Goal: Task Accomplishment & Management: Manage account settings

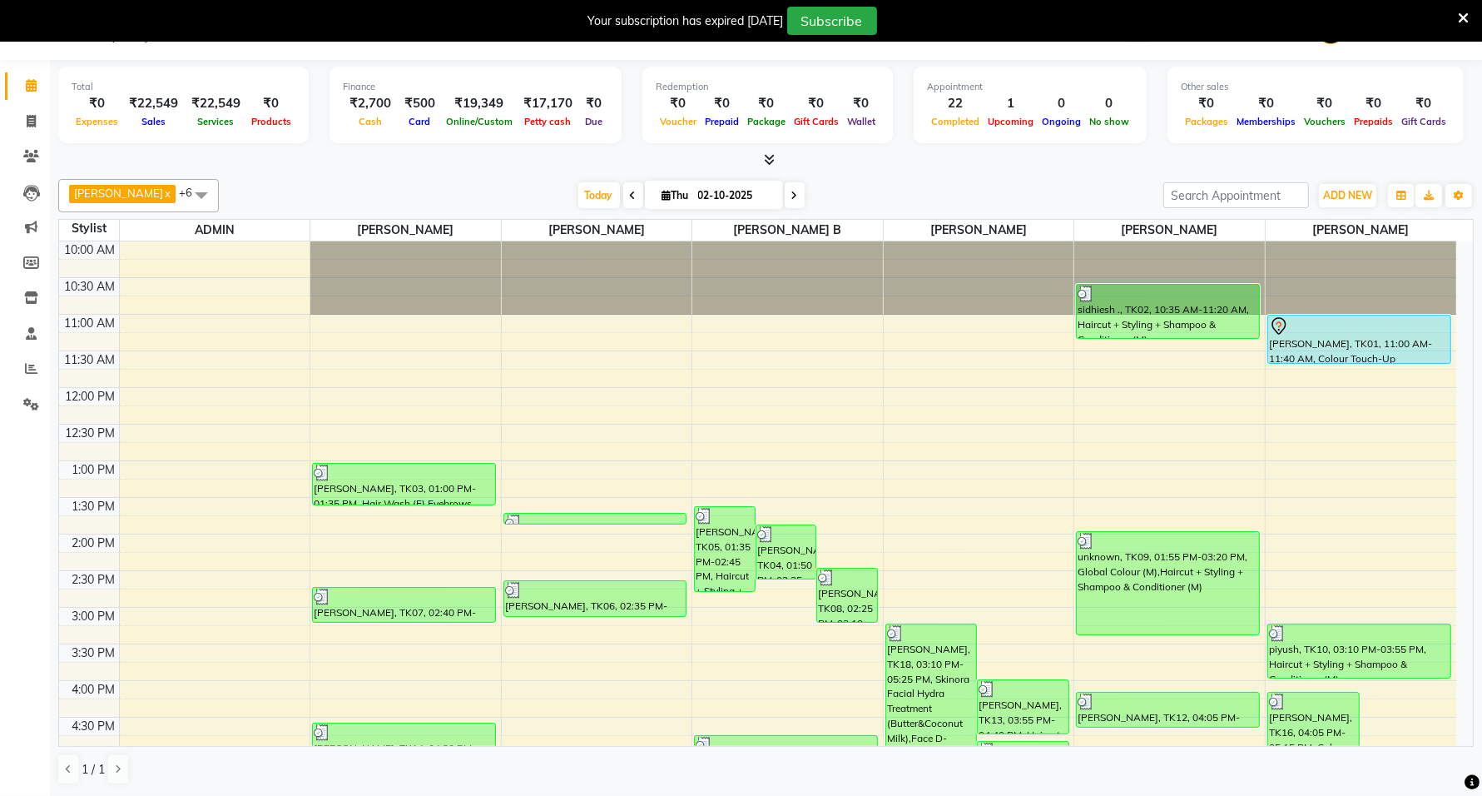
scroll to position [385, 0]
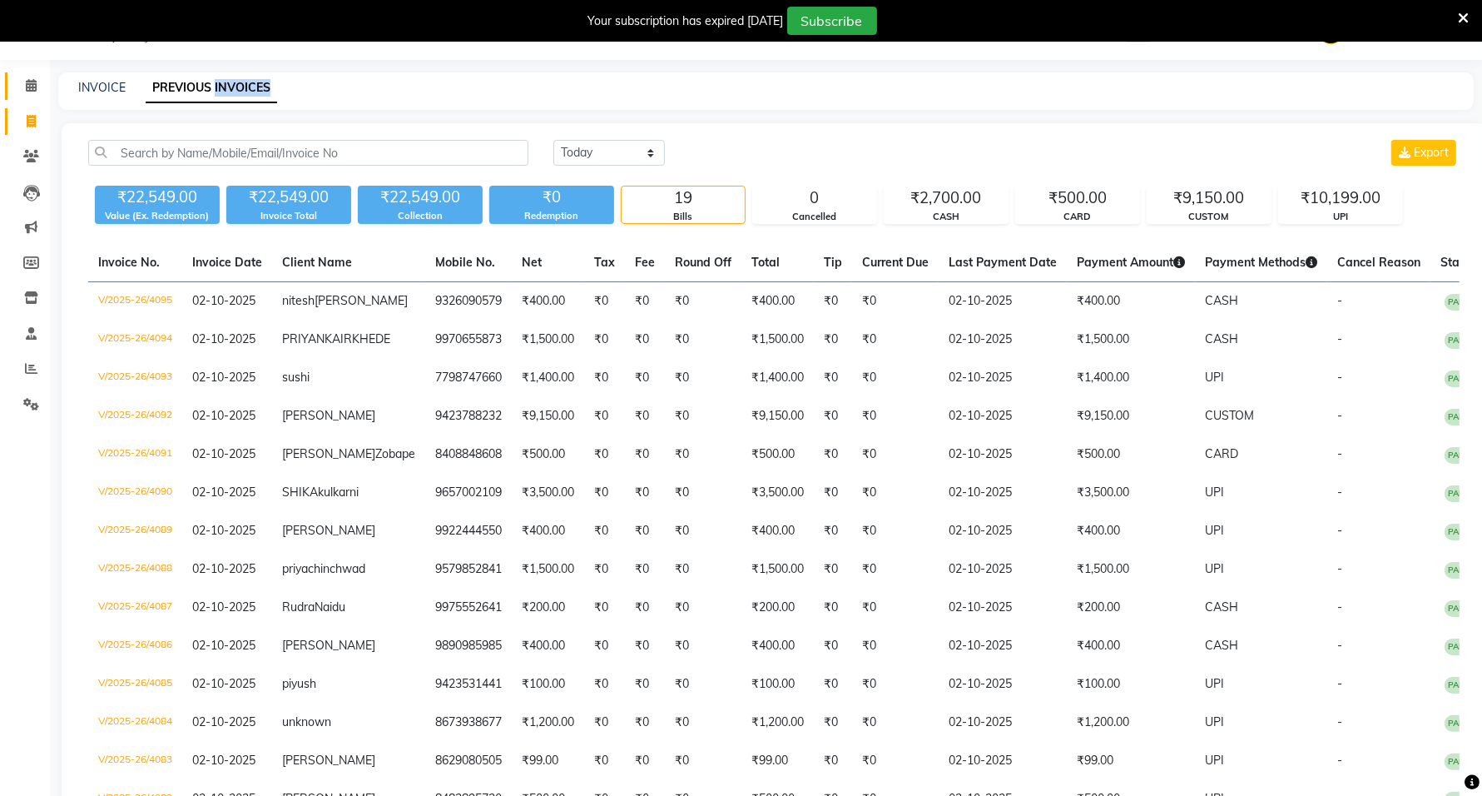
scroll to position [42, 0]
click at [23, 72] on link "Calendar" at bounding box center [25, 85] width 40 height 27
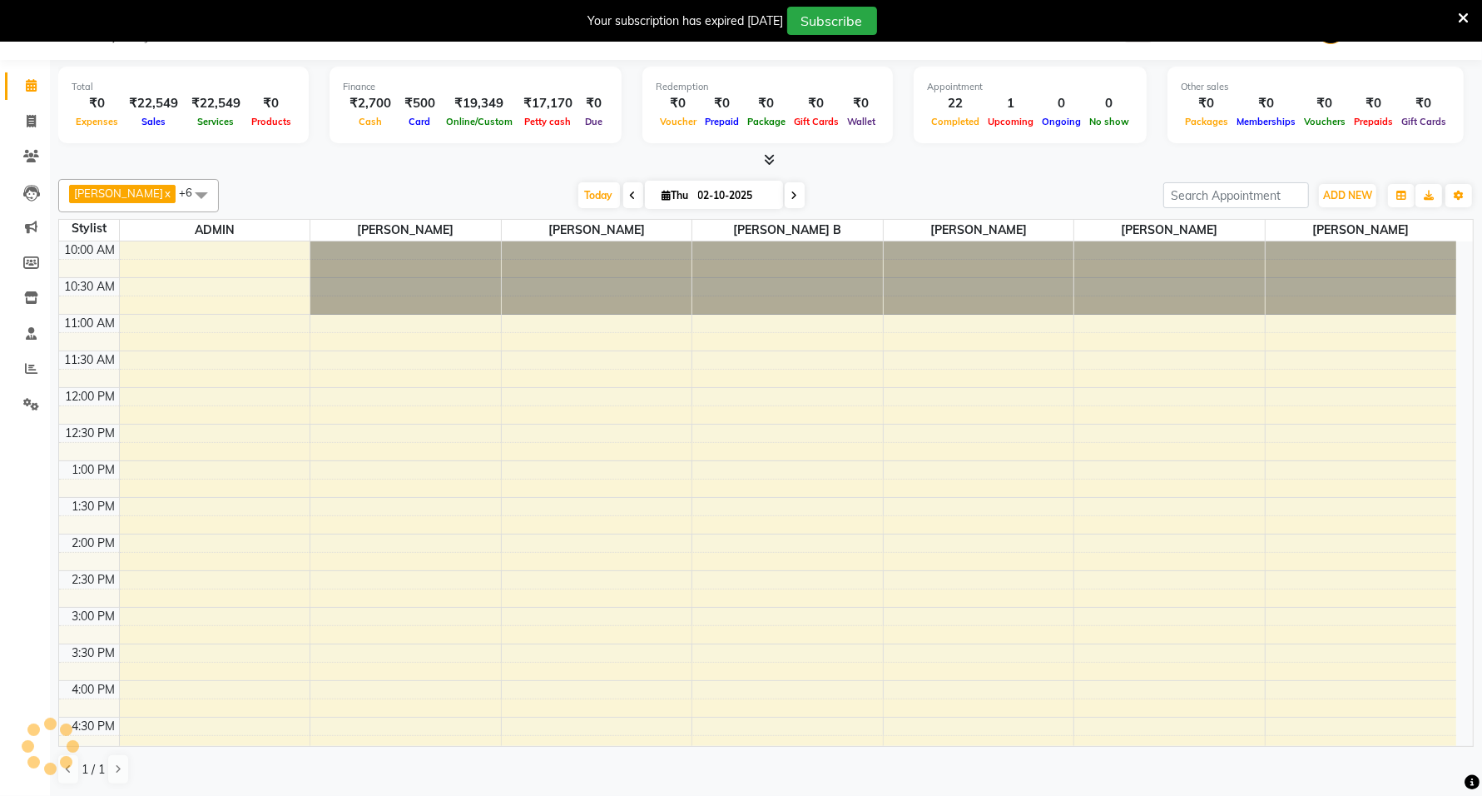
scroll to position [352, 0]
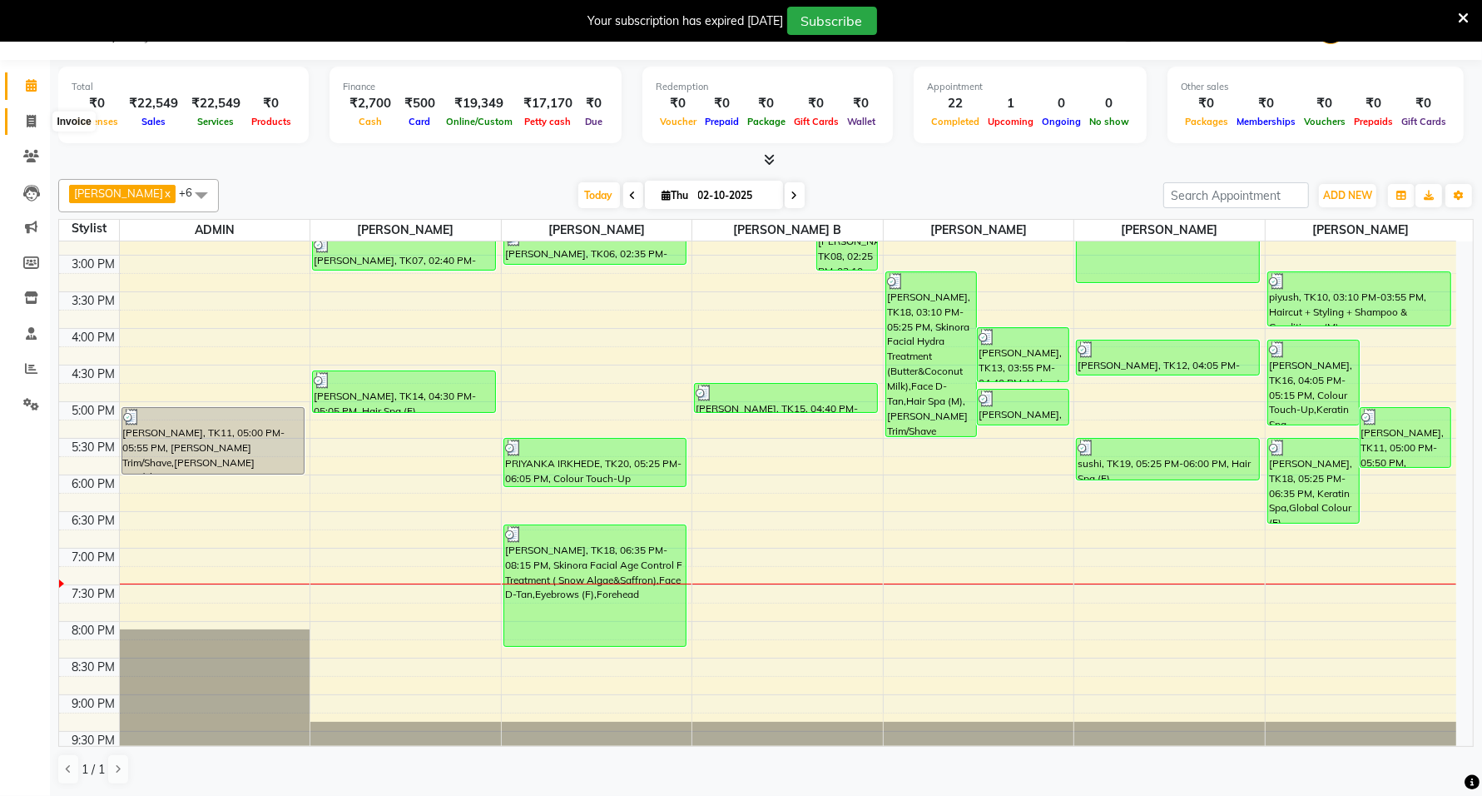
click at [34, 123] on icon at bounding box center [31, 121] width 9 height 12
select select "service"
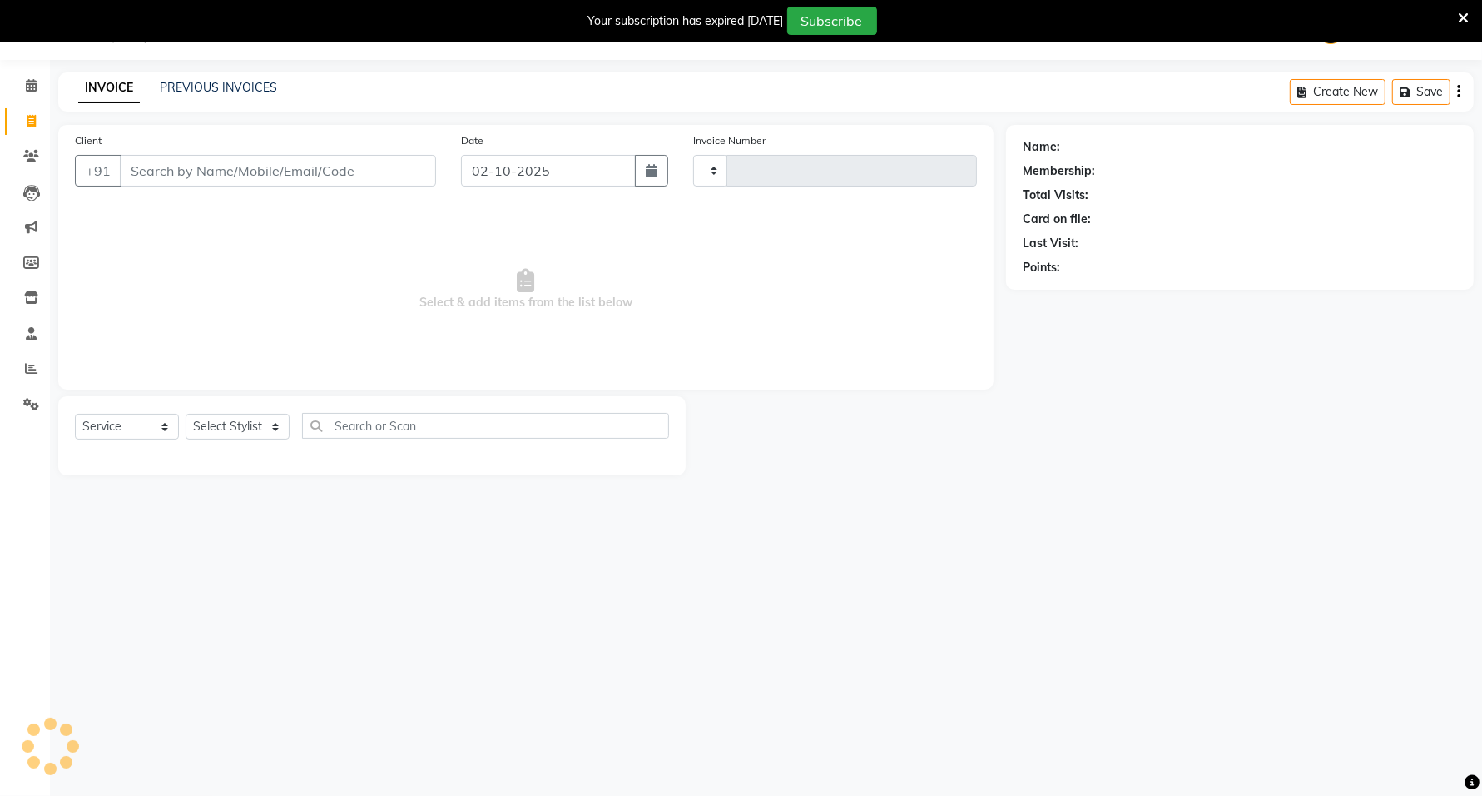
type input "4096"
select select "811"
click at [236, 427] on select "Select Stylist ADMIN [PERSON_NAME] [PERSON_NAME] [PERSON_NAME] [PERSON_NAME] (M…" at bounding box center [238, 427] width 104 height 26
click at [383, 292] on span "Select & add items from the list below" at bounding box center [526, 289] width 902 height 166
click at [226, 421] on select "Select Stylist ADMIN [PERSON_NAME] [PERSON_NAME] [PERSON_NAME] [PERSON_NAME] (M…" at bounding box center [238, 427] width 104 height 26
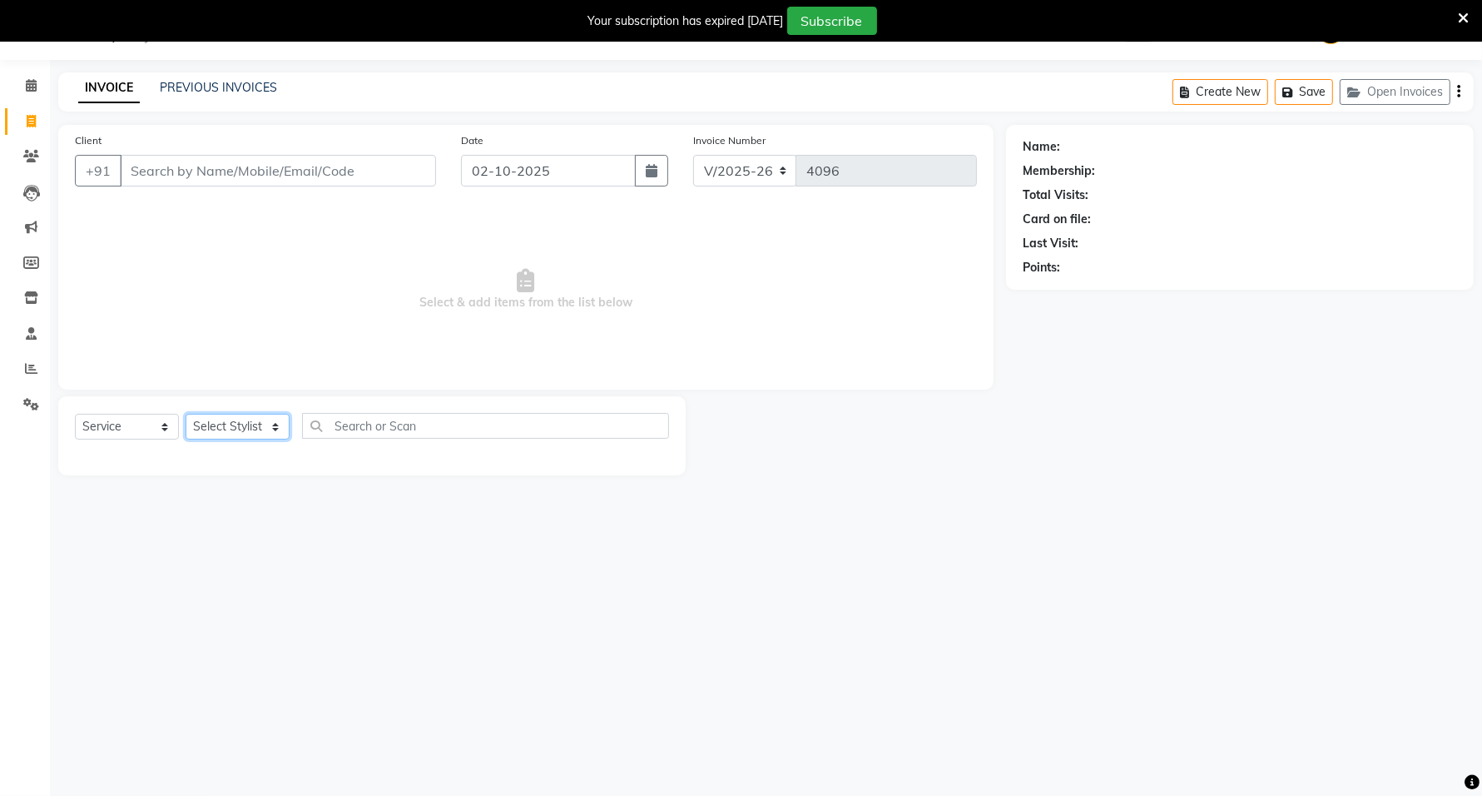
select select "40598"
click at [186, 414] on select "Select Stylist ADMIN [PERSON_NAME] [PERSON_NAME] [PERSON_NAME] [PERSON_NAME] (M…" at bounding box center [238, 427] width 104 height 26
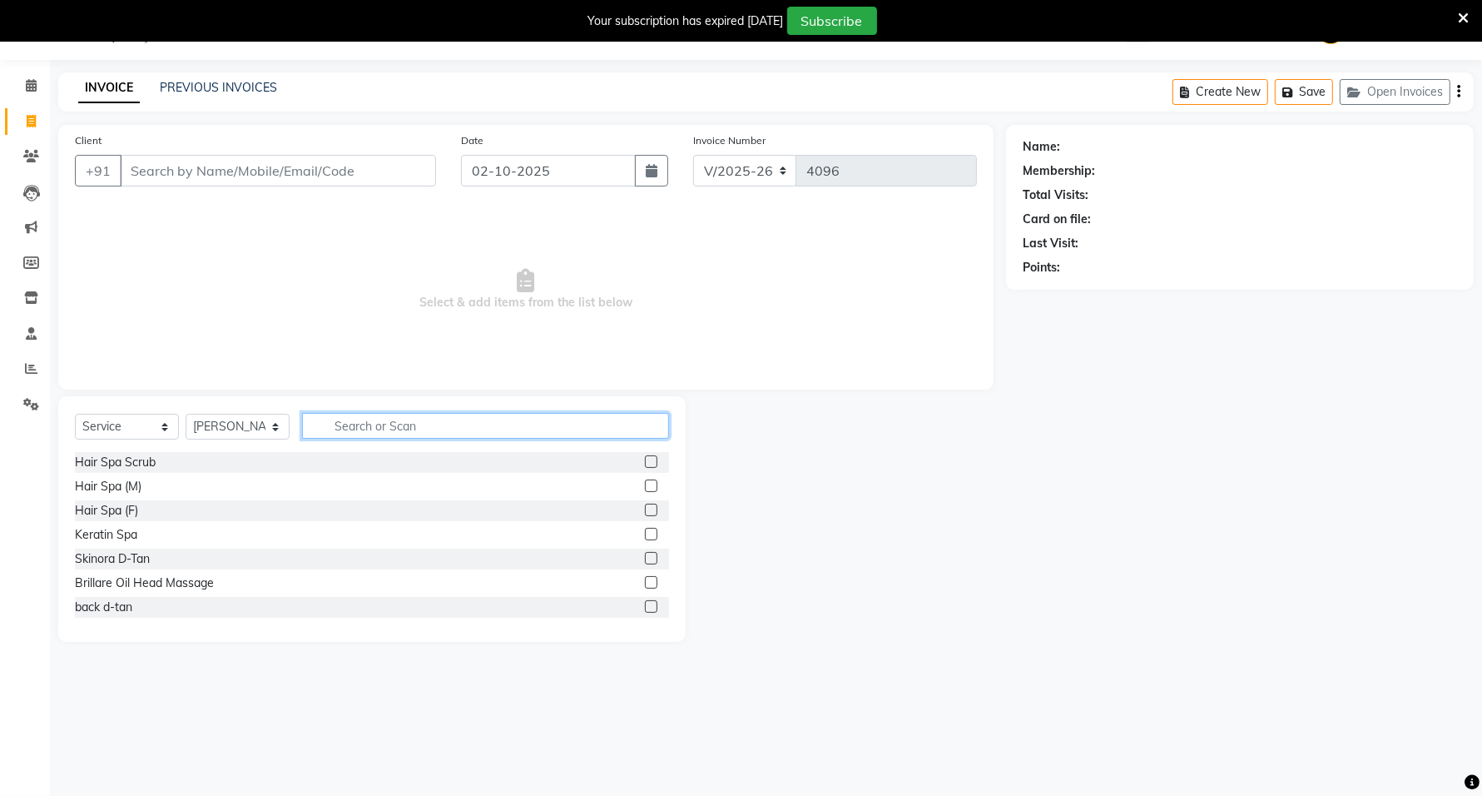
click at [351, 417] on input "text" at bounding box center [485, 426] width 367 height 26
type input "cut"
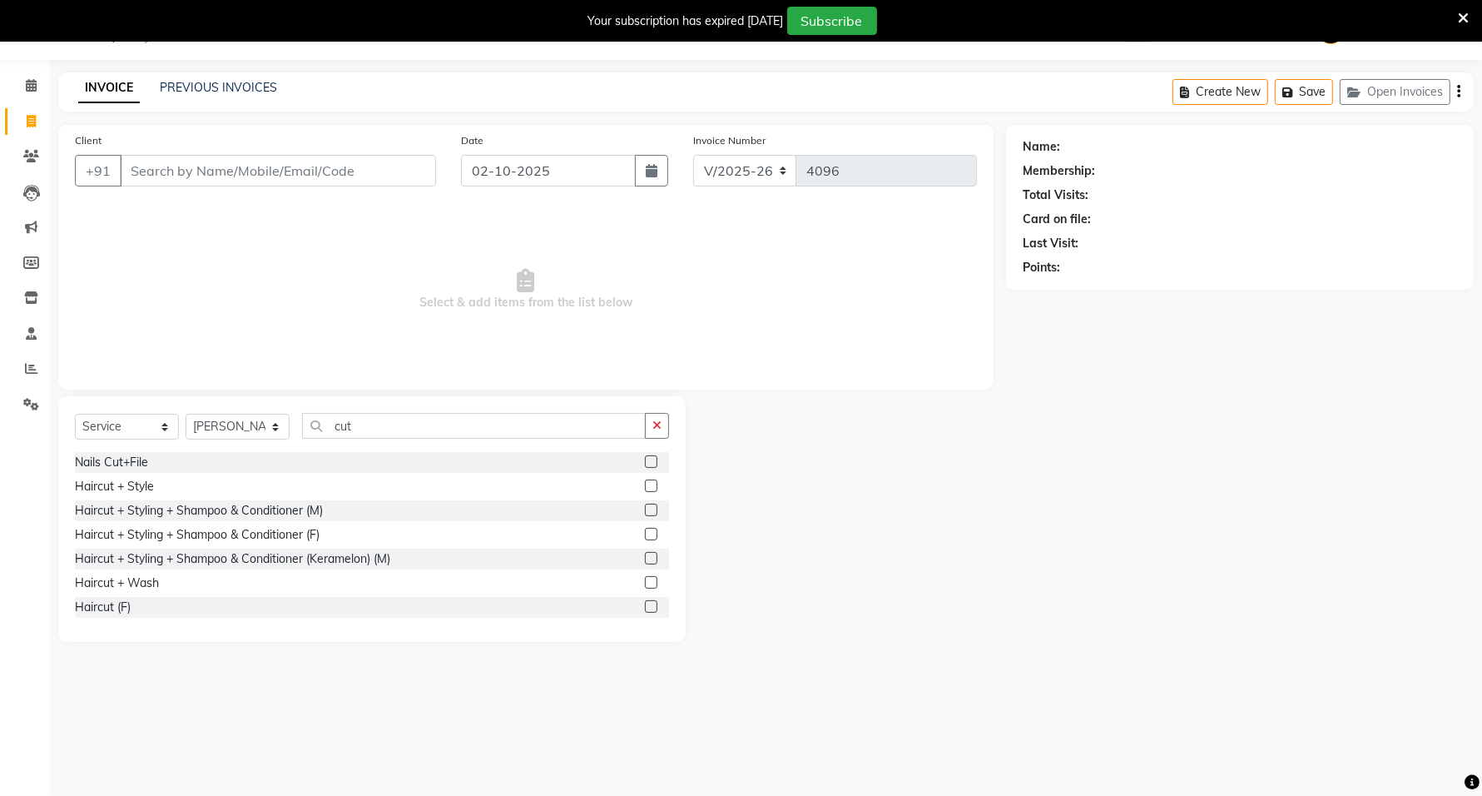
click at [645, 504] on label at bounding box center [651, 510] width 12 height 12
click at [645, 505] on input "checkbox" at bounding box center [650, 510] width 11 height 11
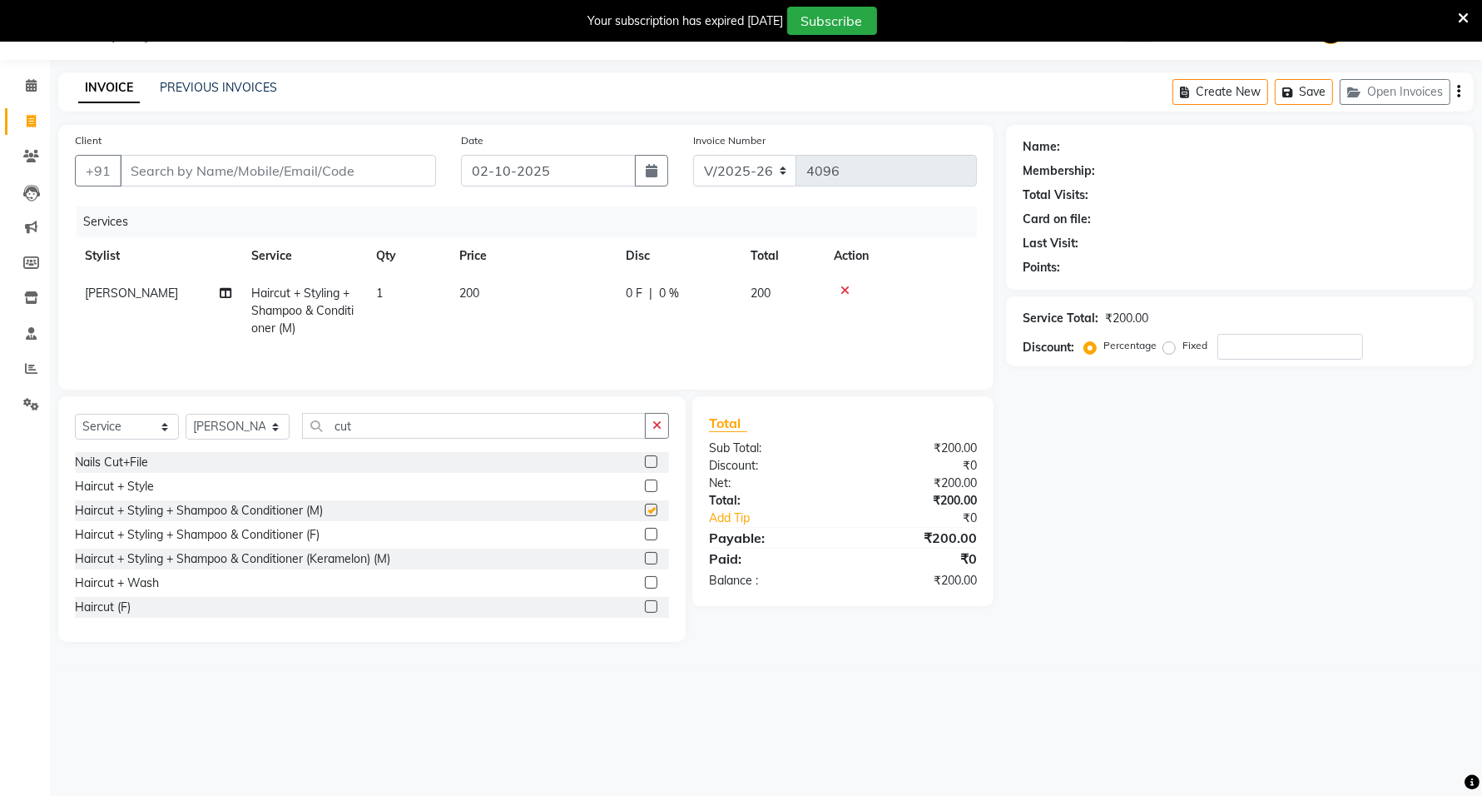
checkbox input "false"
click at [337, 165] on input "Client" at bounding box center [278, 171] width 316 height 32
type input "8"
type input "0"
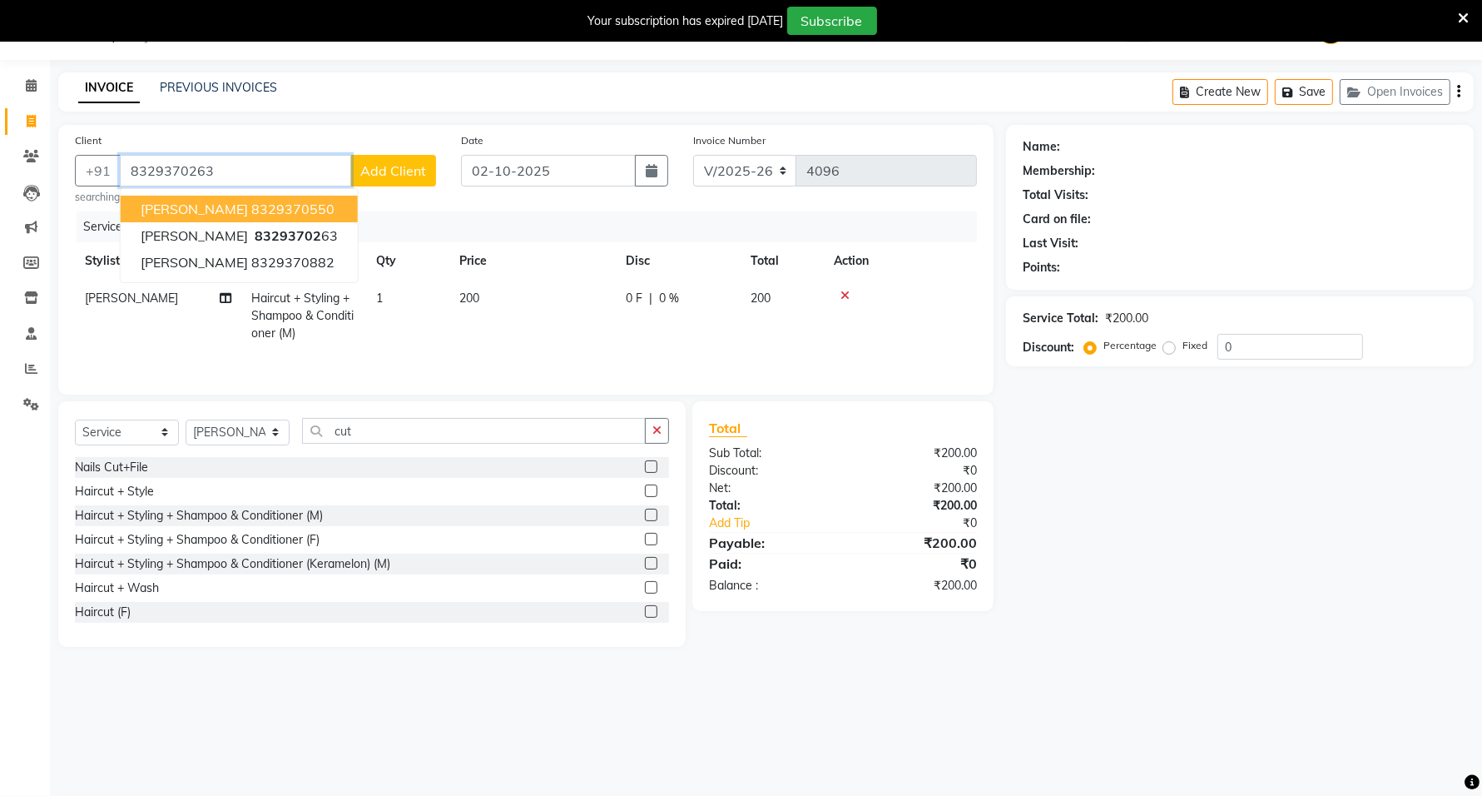
type input "8329370263"
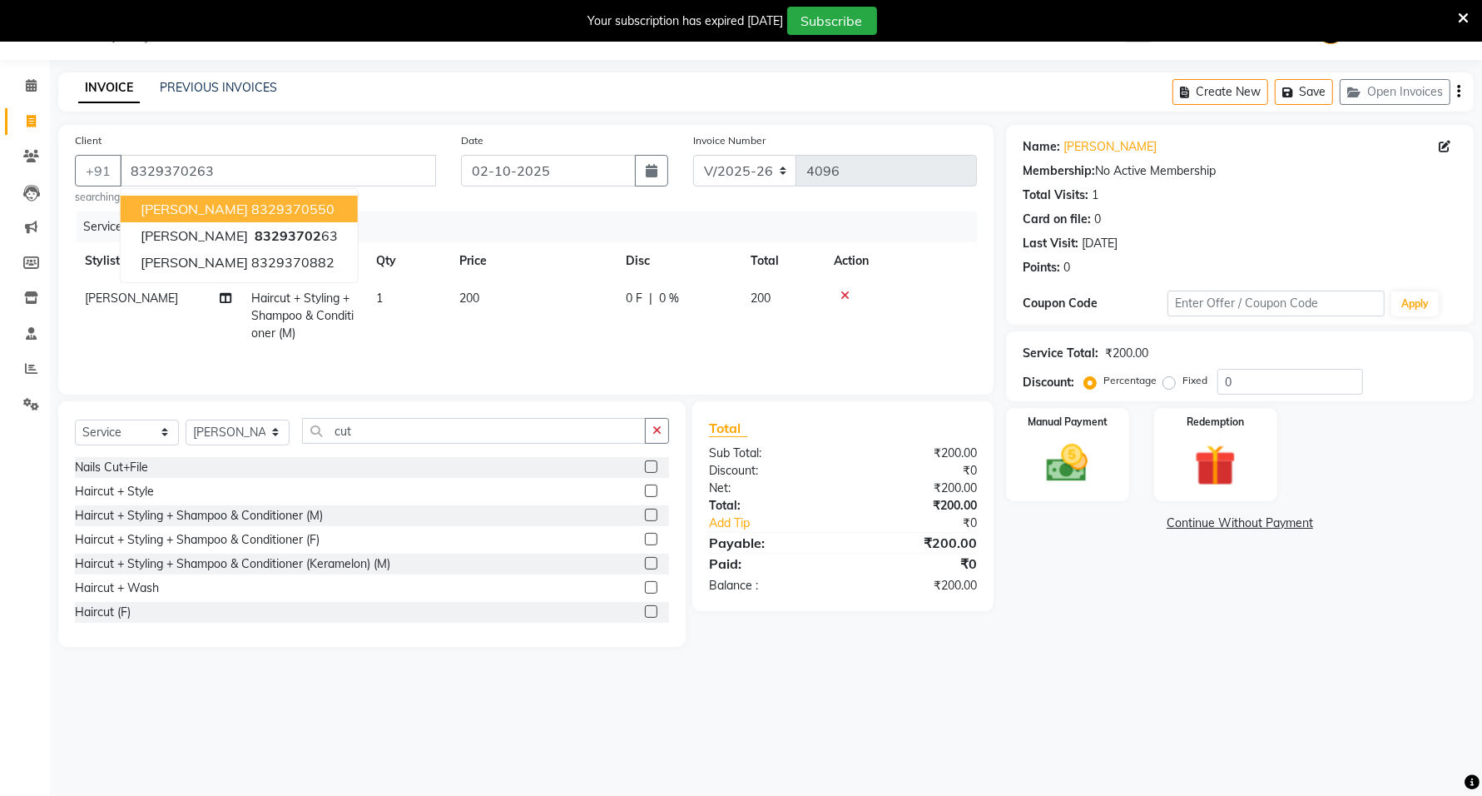
click at [573, 335] on td "200" at bounding box center [532, 316] width 166 height 72
drag, startPoint x: 573, startPoint y: 335, endPoint x: 566, endPoint y: 330, distance: 8.8
click at [573, 335] on td "200" at bounding box center [532, 316] width 166 height 72
select select "40598"
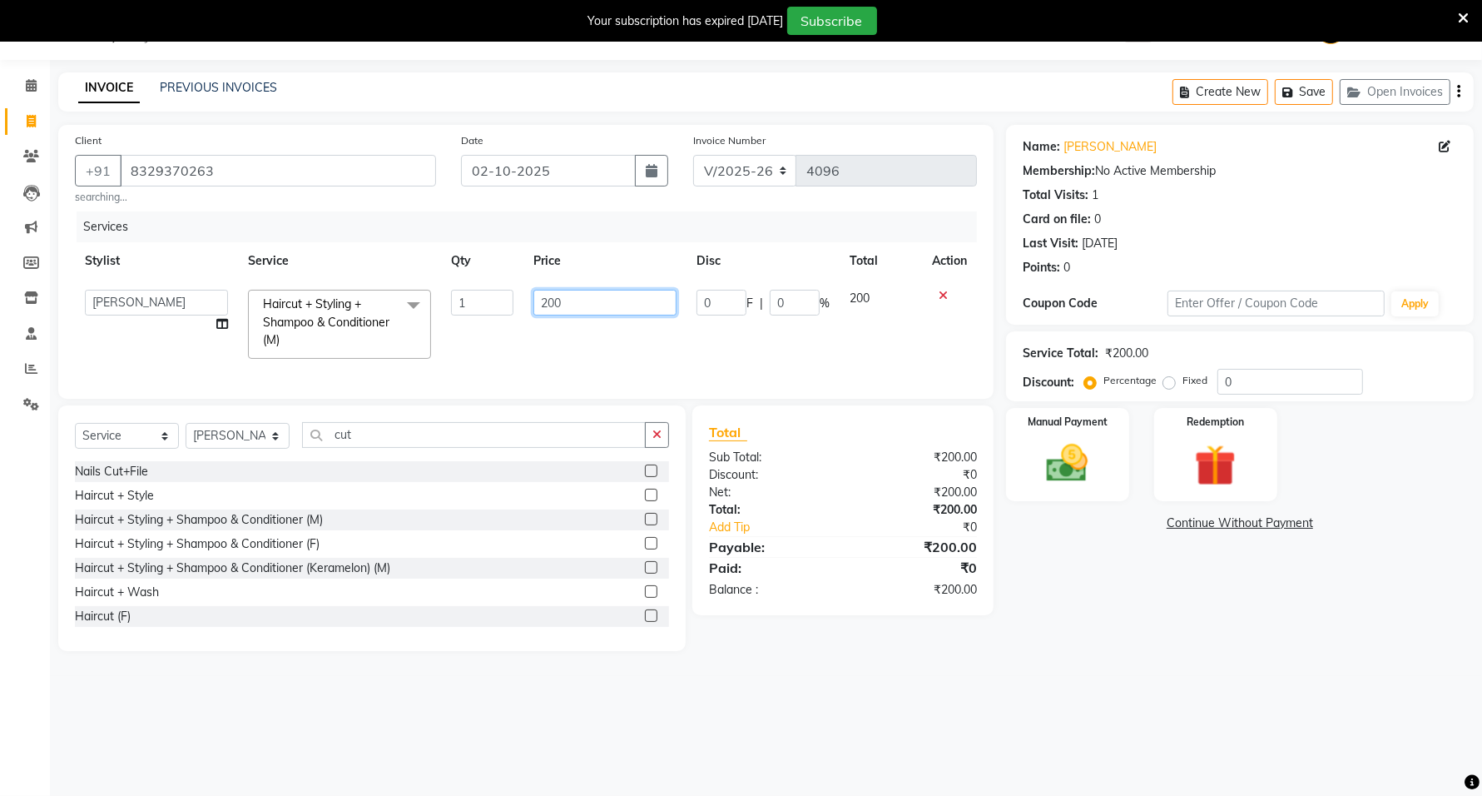
click at [553, 304] on input "200" at bounding box center [605, 303] width 143 height 26
click at [546, 304] on input "200" at bounding box center [605, 303] width 143 height 26
type input "100"
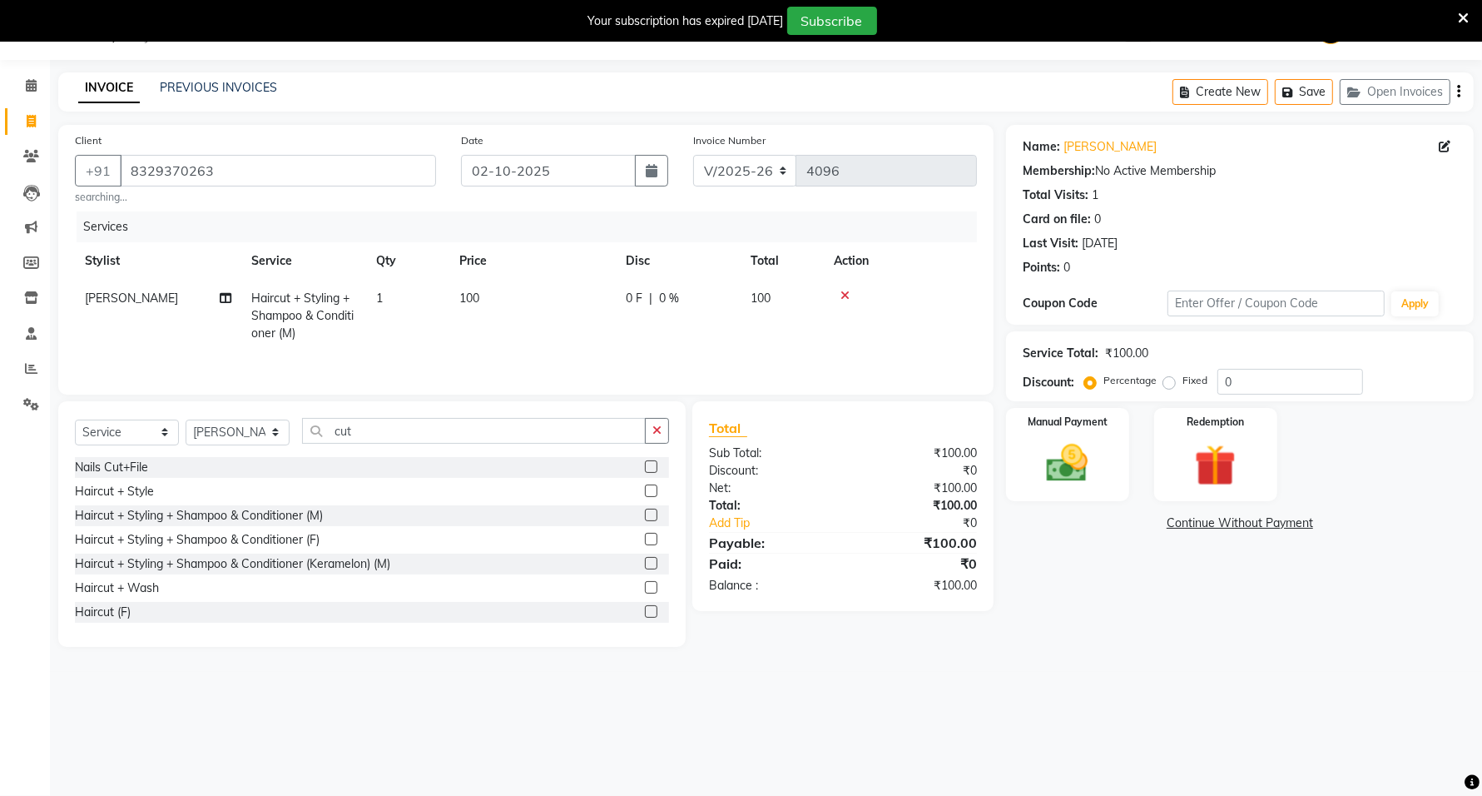
click at [1192, 670] on main "INVOICE PREVIOUS INVOICES Create New Save Open Invoices Client [PHONE_NUMBER] s…" at bounding box center [766, 371] width 1432 height 599
click at [645, 518] on label at bounding box center [651, 515] width 12 height 12
click at [645, 518] on input "checkbox" at bounding box center [650, 515] width 11 height 11
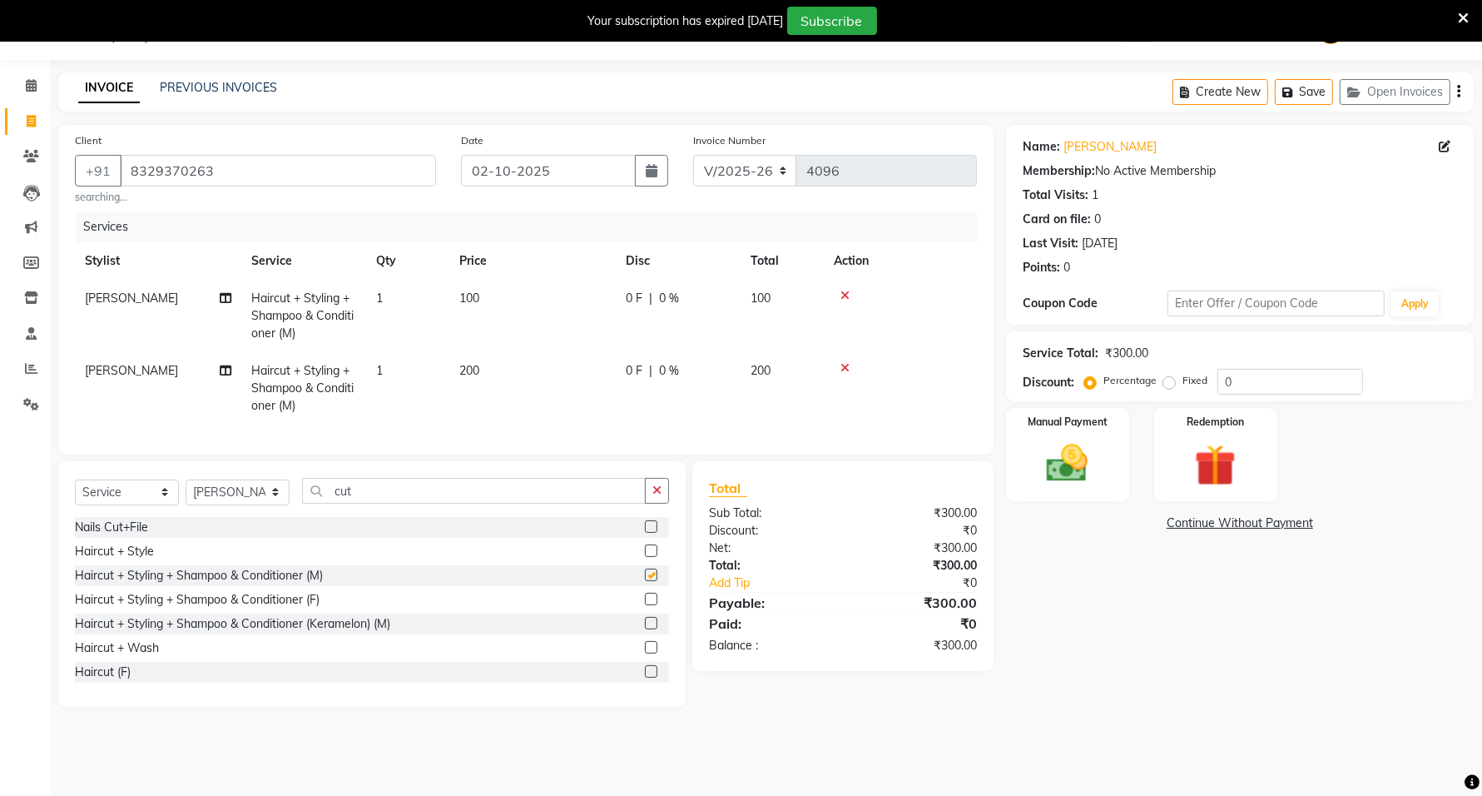
checkbox input "false"
click at [468, 390] on td "200" at bounding box center [532, 388] width 166 height 72
select select "40598"
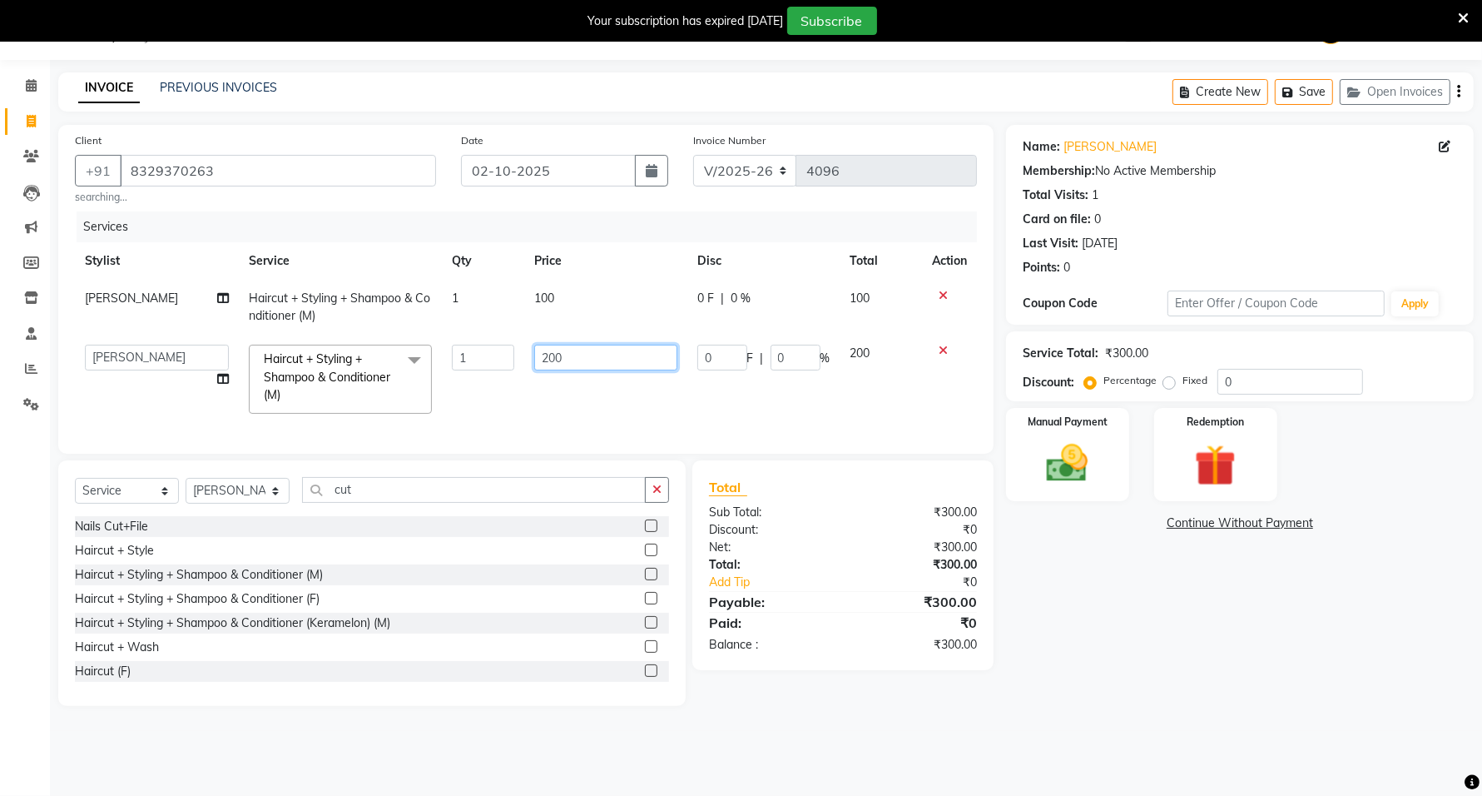
click at [554, 355] on input "200" at bounding box center [605, 358] width 142 height 26
click at [547, 355] on input "200" at bounding box center [605, 358] width 142 height 26
type input "100"
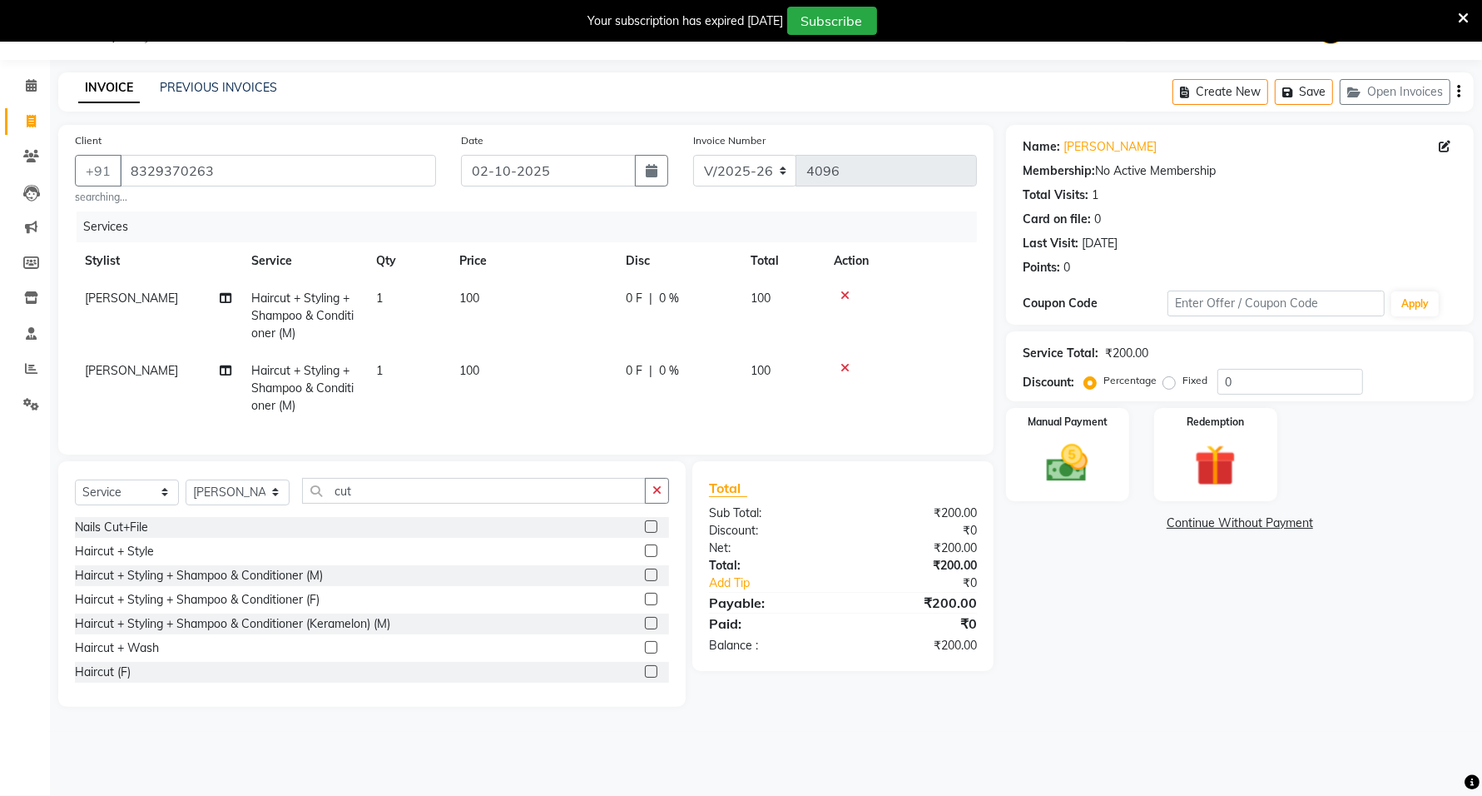
click at [1176, 618] on div "Name: [PERSON_NAME] Membership: No Active Membership Total Visits: 1 Card on fi…" at bounding box center [1246, 416] width 480 height 582
click at [1080, 483] on img at bounding box center [1068, 464] width 70 height 50
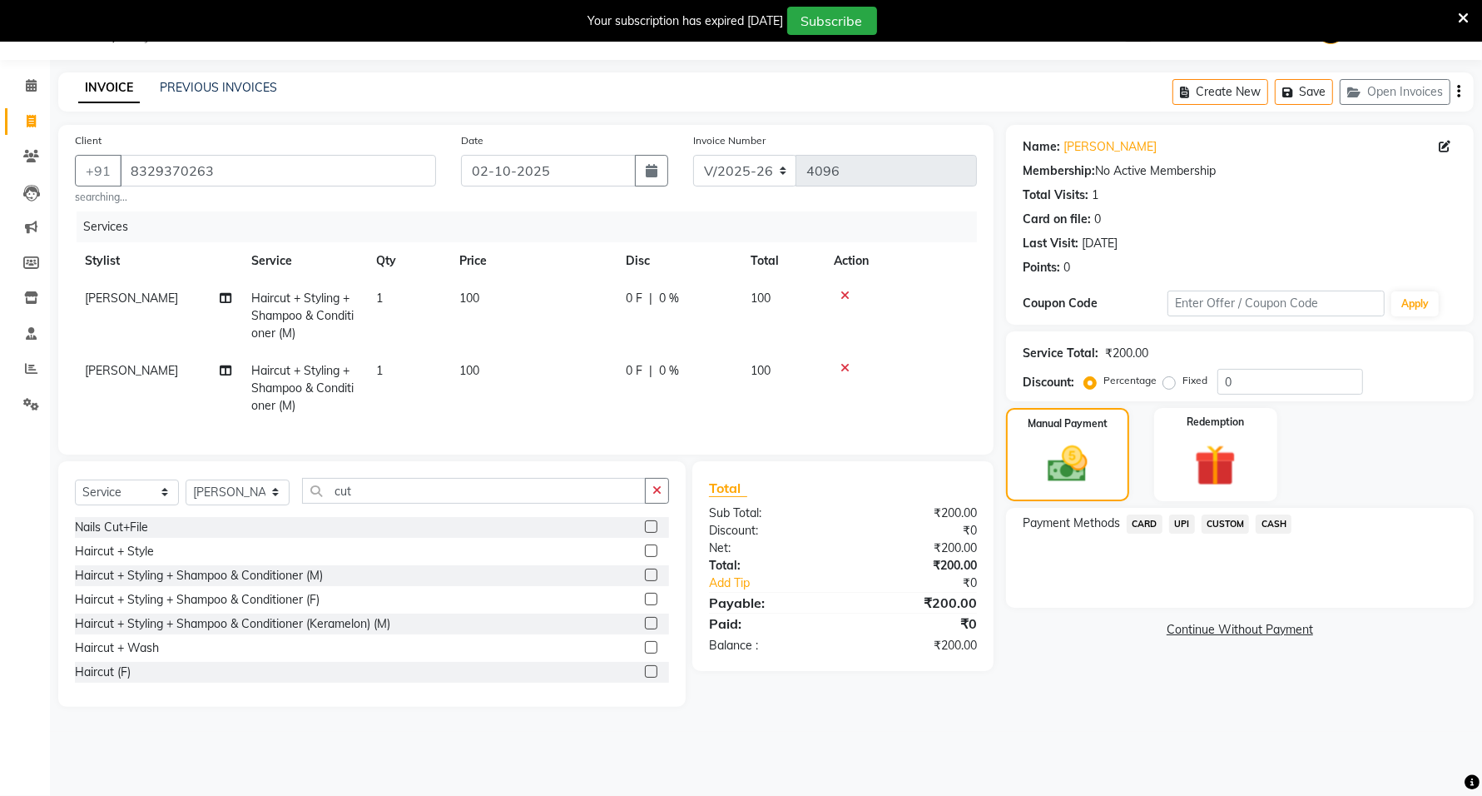
click at [1183, 520] on span "UPI" at bounding box center [1182, 523] width 26 height 19
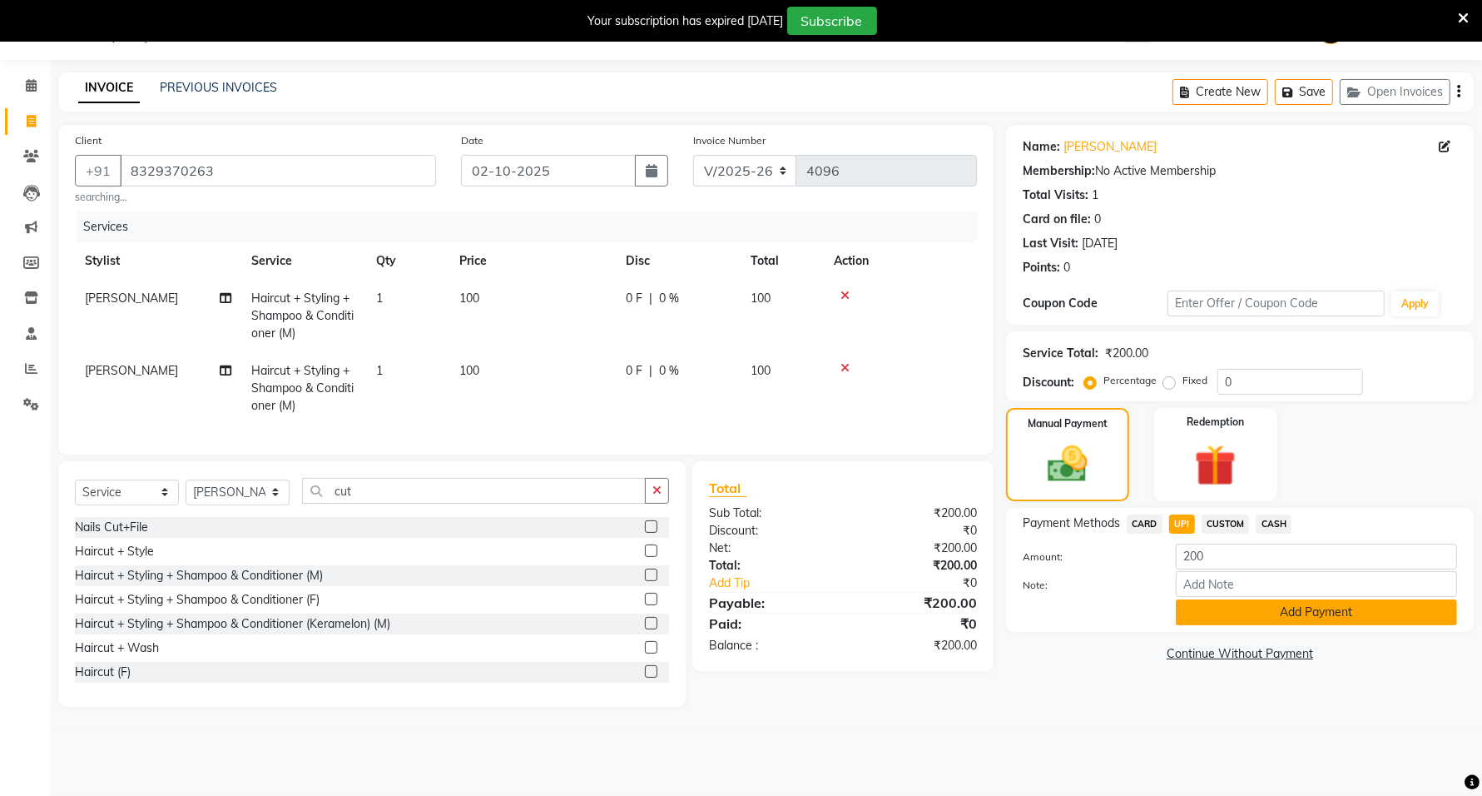
click at [1208, 617] on button "Add Payment" at bounding box center [1316, 612] width 281 height 26
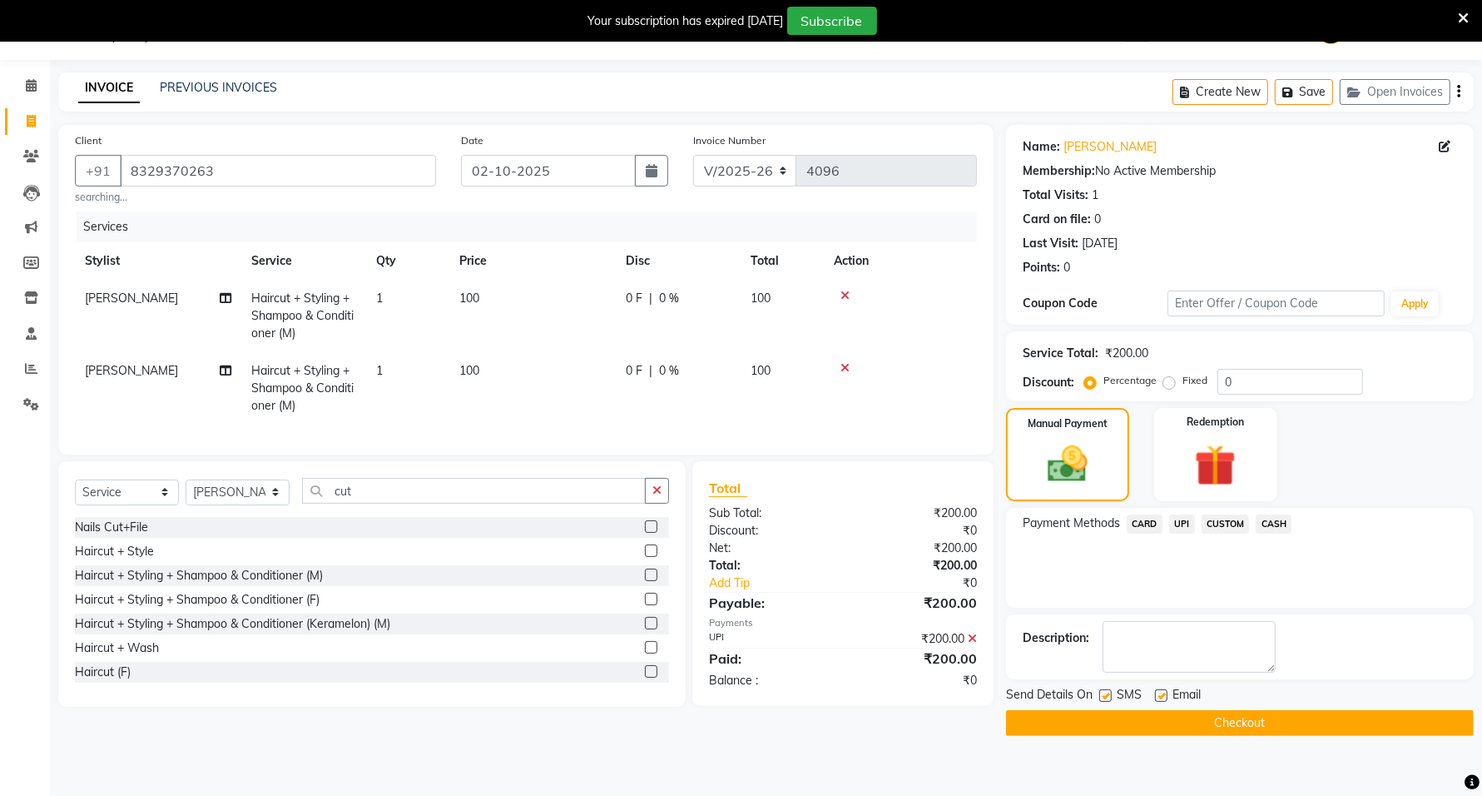
click at [121, 364] on span "[PERSON_NAME]" at bounding box center [131, 370] width 93 height 15
select select "40598"
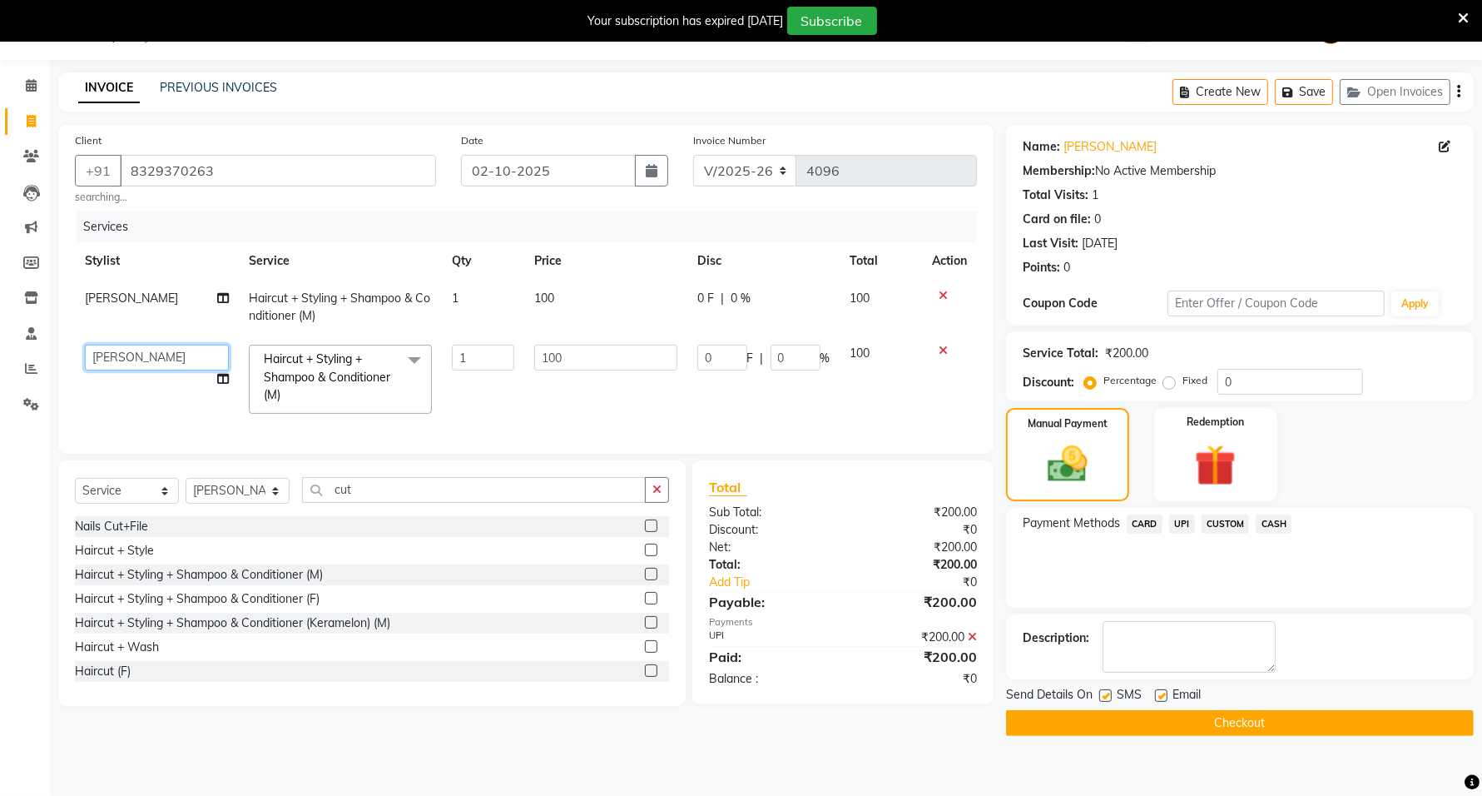
click at [119, 365] on select "ADMIN [PERSON_NAME] [PERSON_NAME] [PERSON_NAME] [PERSON_NAME] (M) [PERSON_NAME]…" at bounding box center [157, 358] width 144 height 26
select select "40170"
click at [1150, 731] on button "Checkout" at bounding box center [1240, 723] width 468 height 26
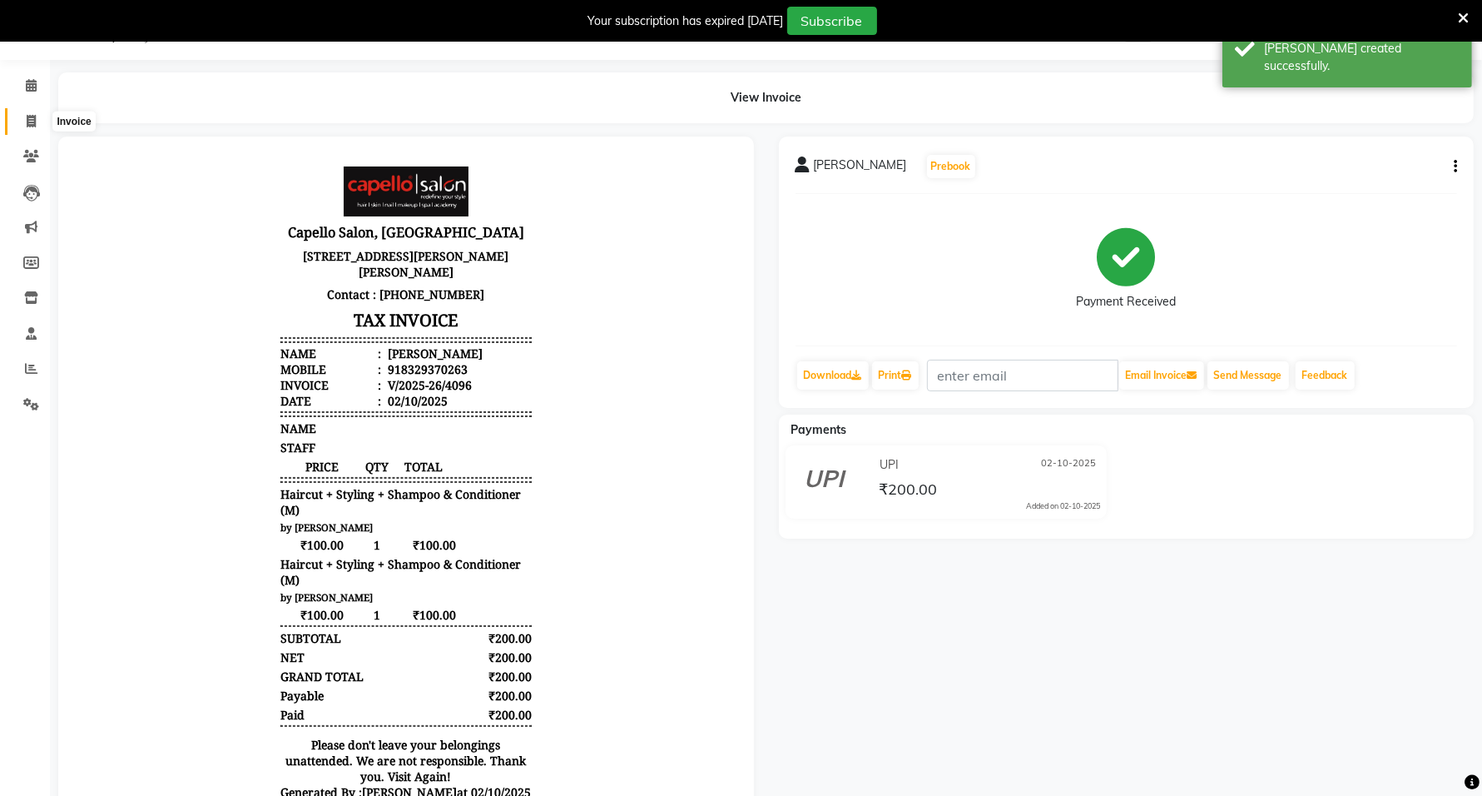
click at [38, 129] on span at bounding box center [31, 121] width 29 height 19
select select "service"
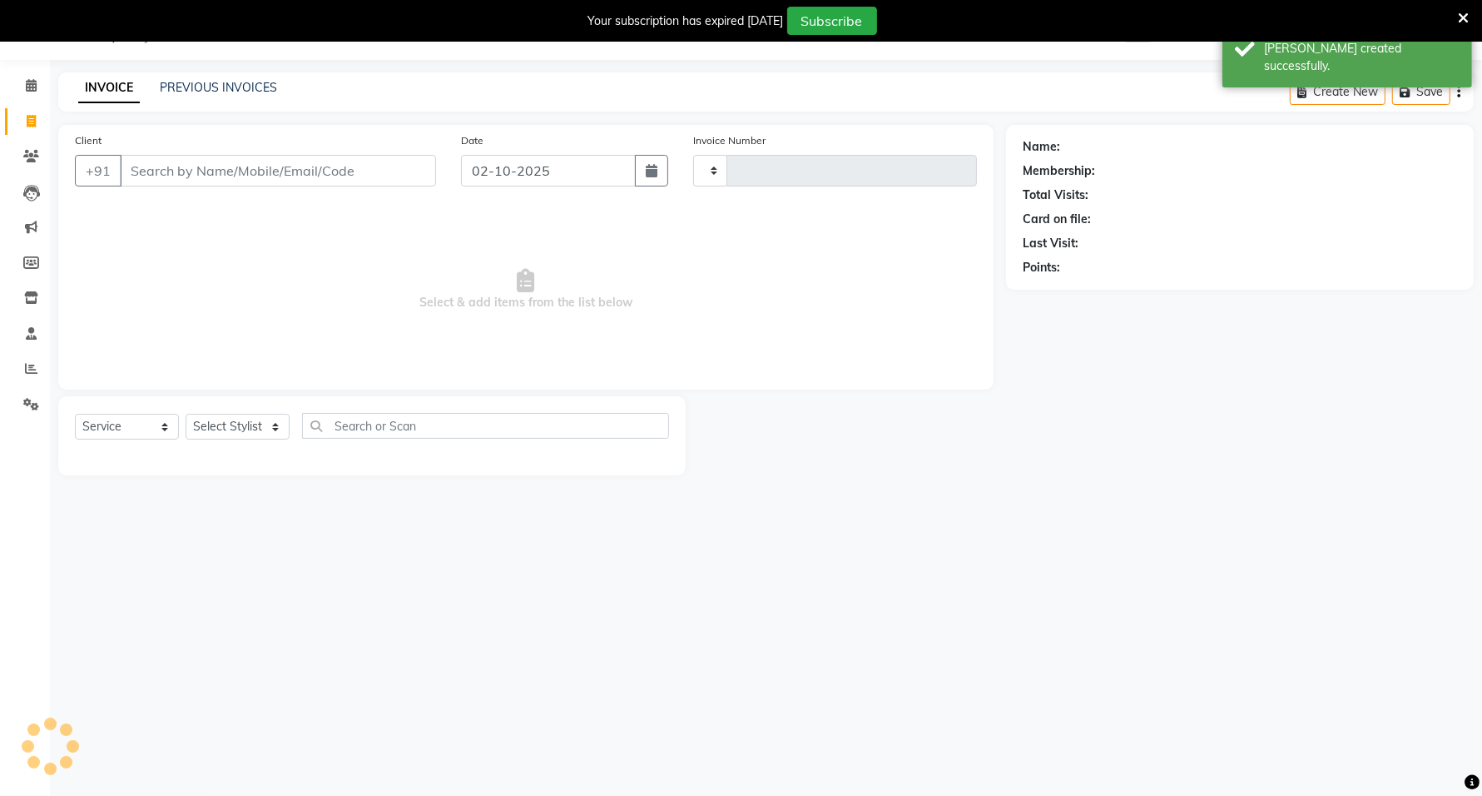
type input "4097"
select select "811"
click at [169, 420] on select "Select Service Product Membership Package Voucher Prepaid Gift Card" at bounding box center [127, 427] width 104 height 26
click at [256, 422] on select "Select Stylist ADMIN [PERSON_NAME] [PERSON_NAME] [PERSON_NAME] [PERSON_NAME] (M…" at bounding box center [238, 427] width 104 height 26
select select "84517"
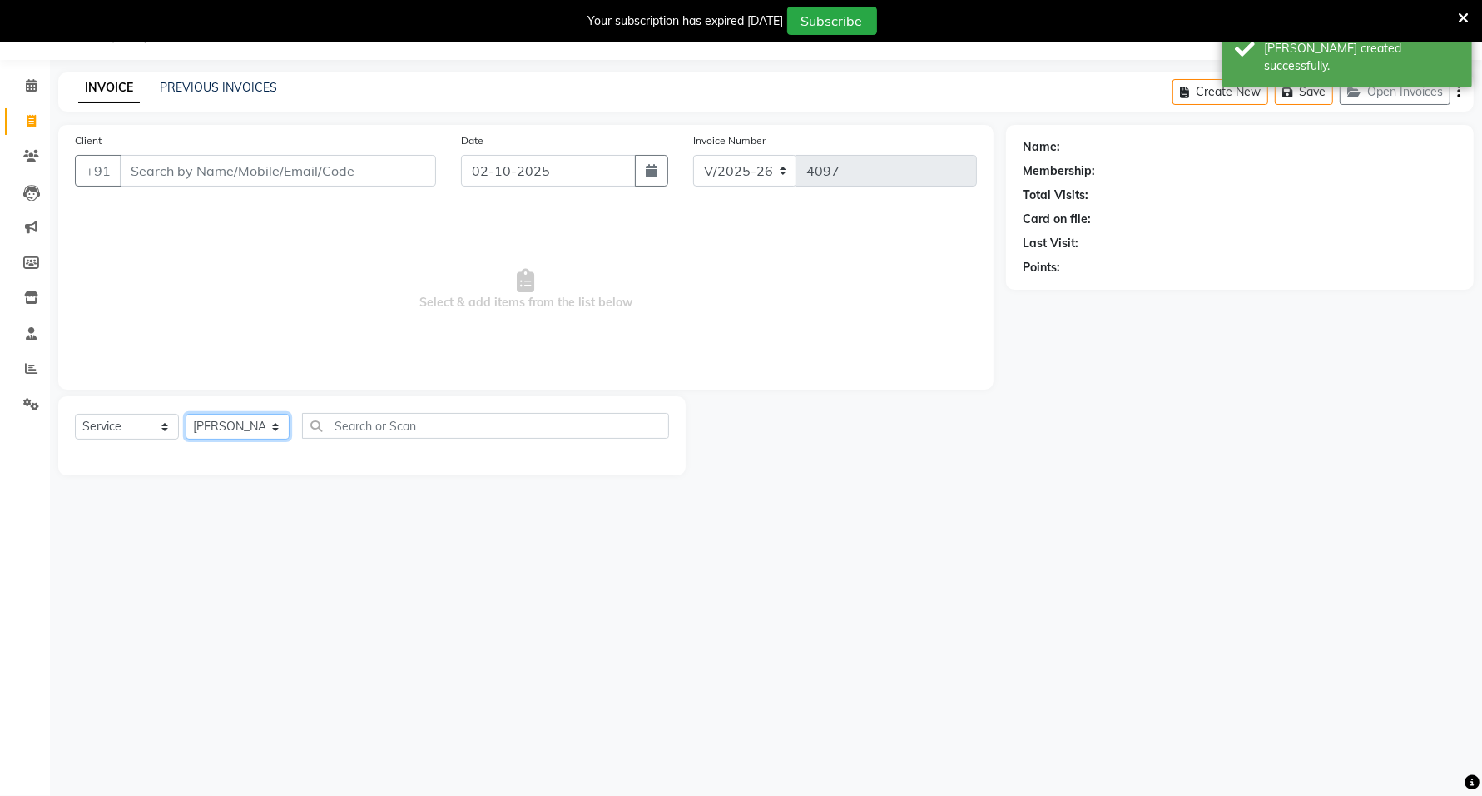
click at [186, 414] on select "Select Stylist ADMIN [PERSON_NAME] [PERSON_NAME] [PERSON_NAME] [PERSON_NAME] (M…" at bounding box center [238, 427] width 104 height 26
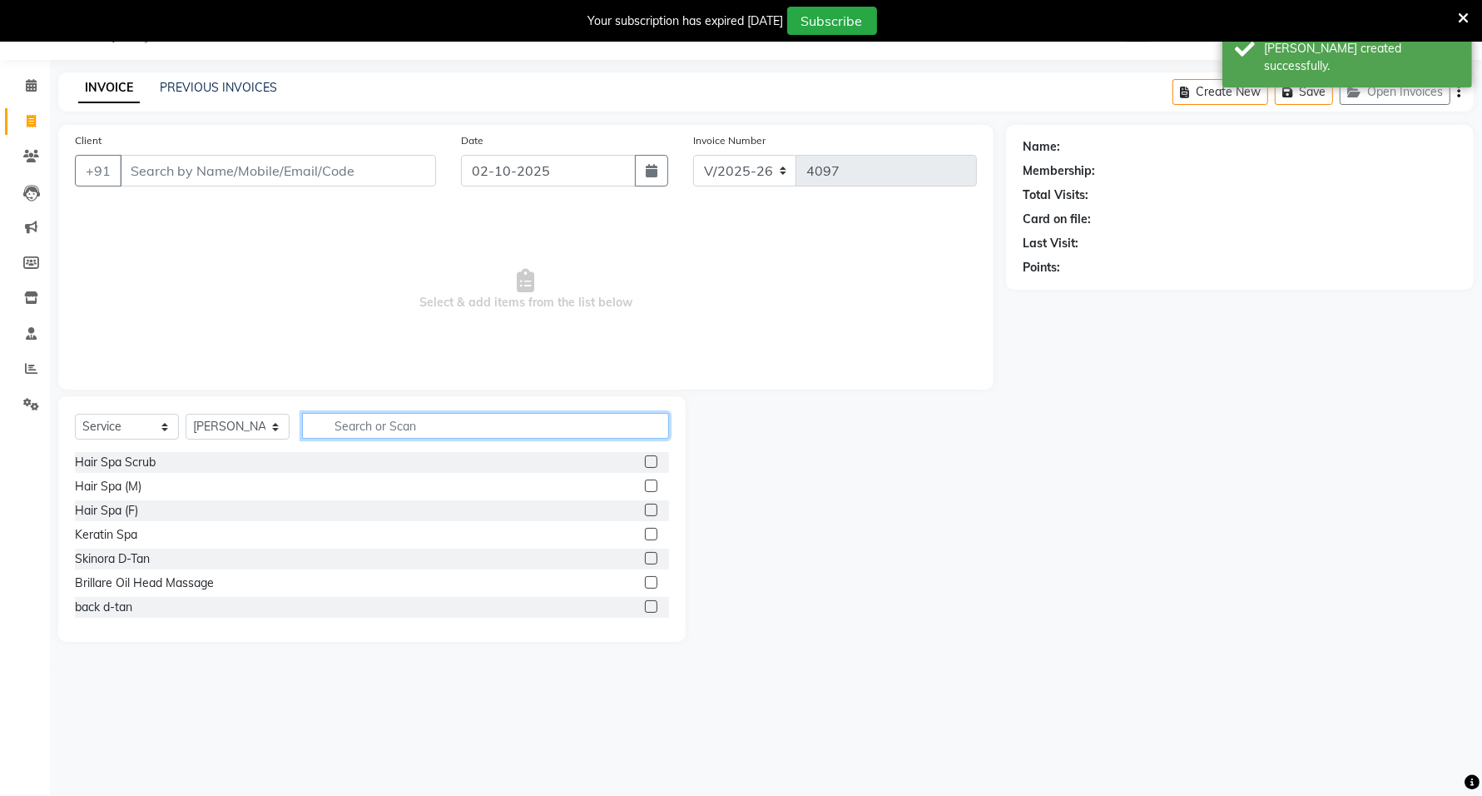
click at [371, 435] on input "text" at bounding box center [485, 426] width 367 height 26
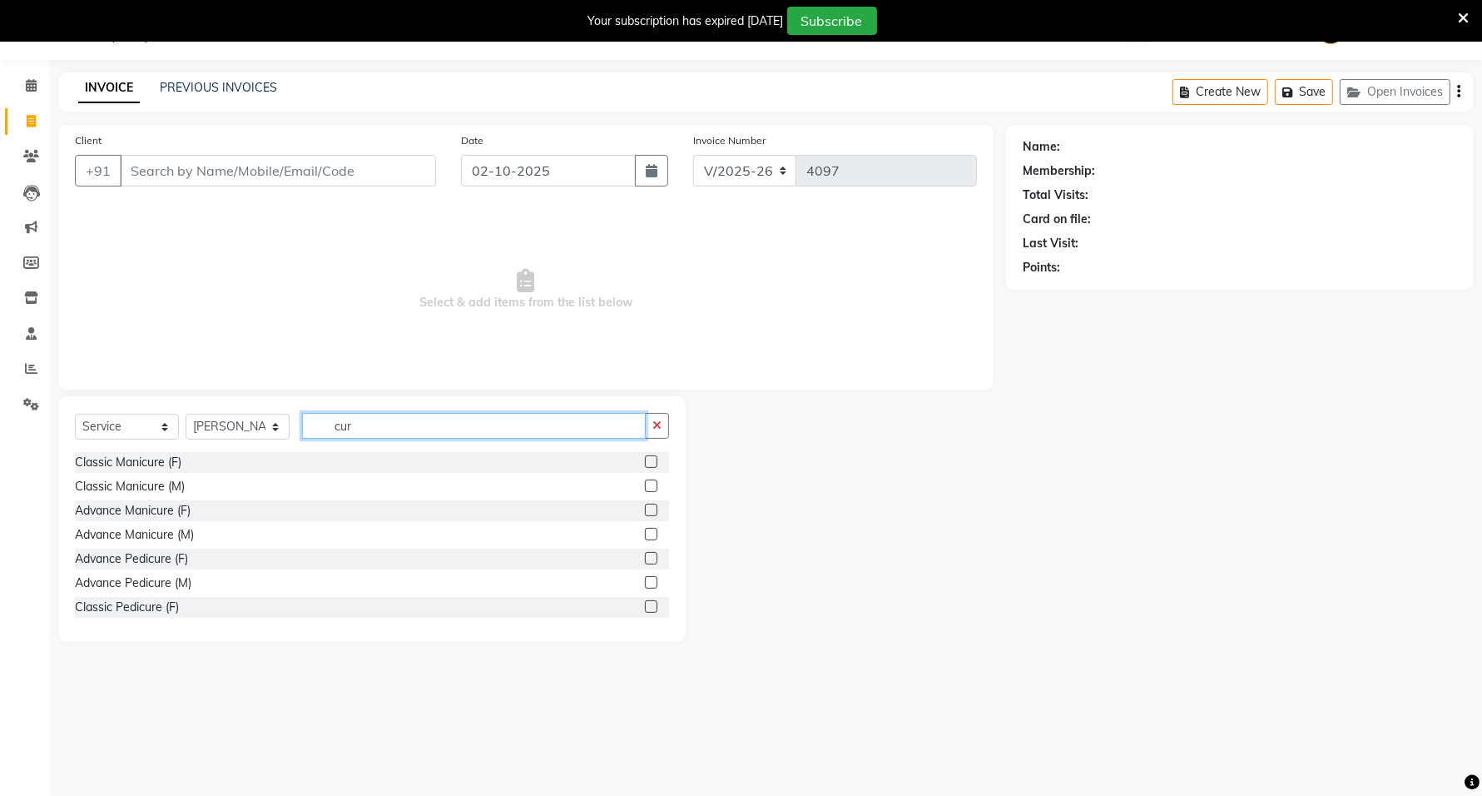
type input "cur"
click at [252, 156] on input "Client" at bounding box center [278, 171] width 316 height 32
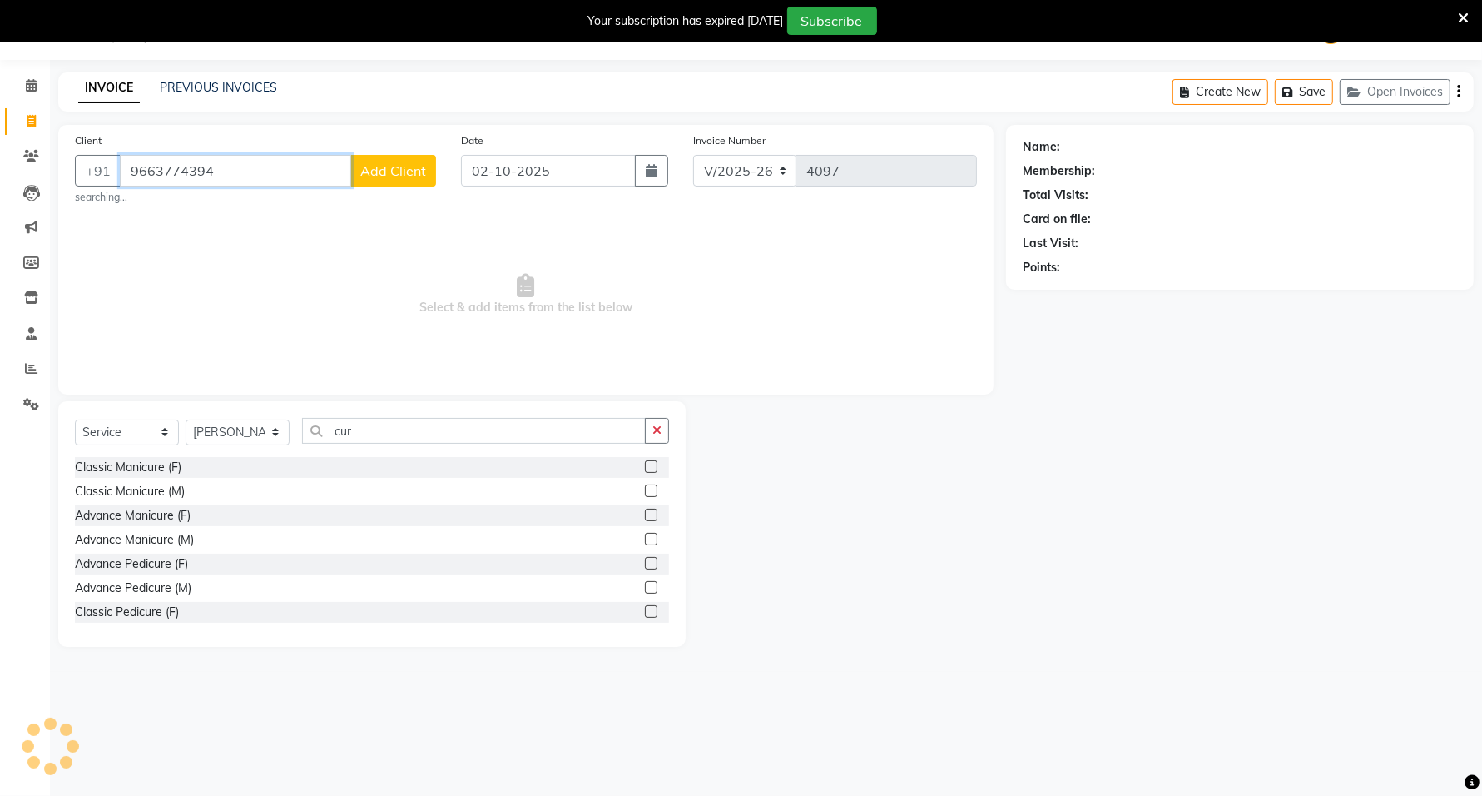
type input "9663774394"
click at [400, 171] on span "Add Client" at bounding box center [393, 170] width 66 height 17
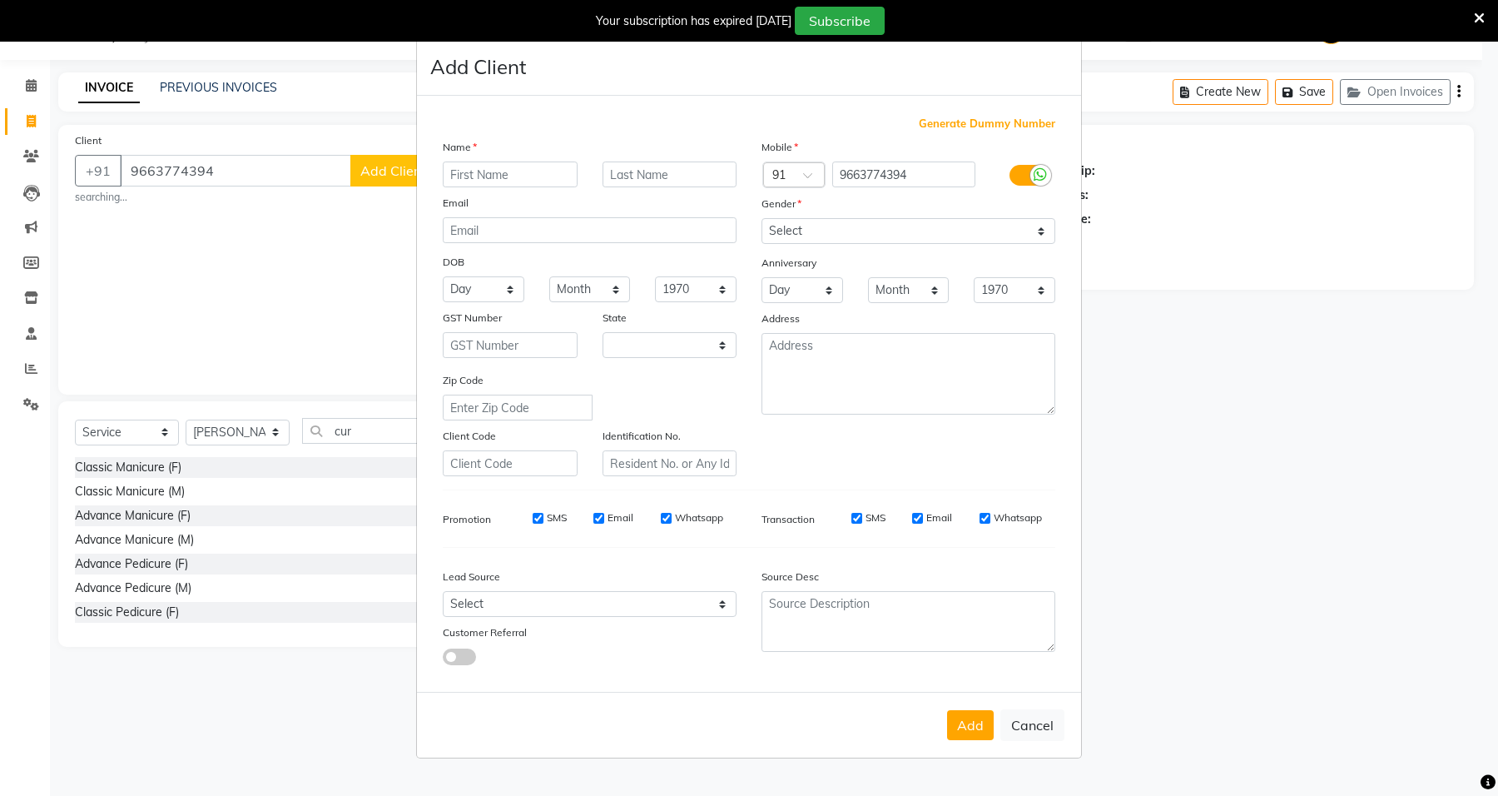
select select "22"
type input "[DEMOGRAPHIC_DATA]"
click at [917, 222] on select "Select [DEMOGRAPHIC_DATA] [DEMOGRAPHIC_DATA] Other Prefer Not To Say" at bounding box center [909, 231] width 294 height 26
select select "[DEMOGRAPHIC_DATA]"
click at [762, 220] on select "Select [DEMOGRAPHIC_DATA] [DEMOGRAPHIC_DATA] Other Prefer Not To Say" at bounding box center [909, 231] width 294 height 26
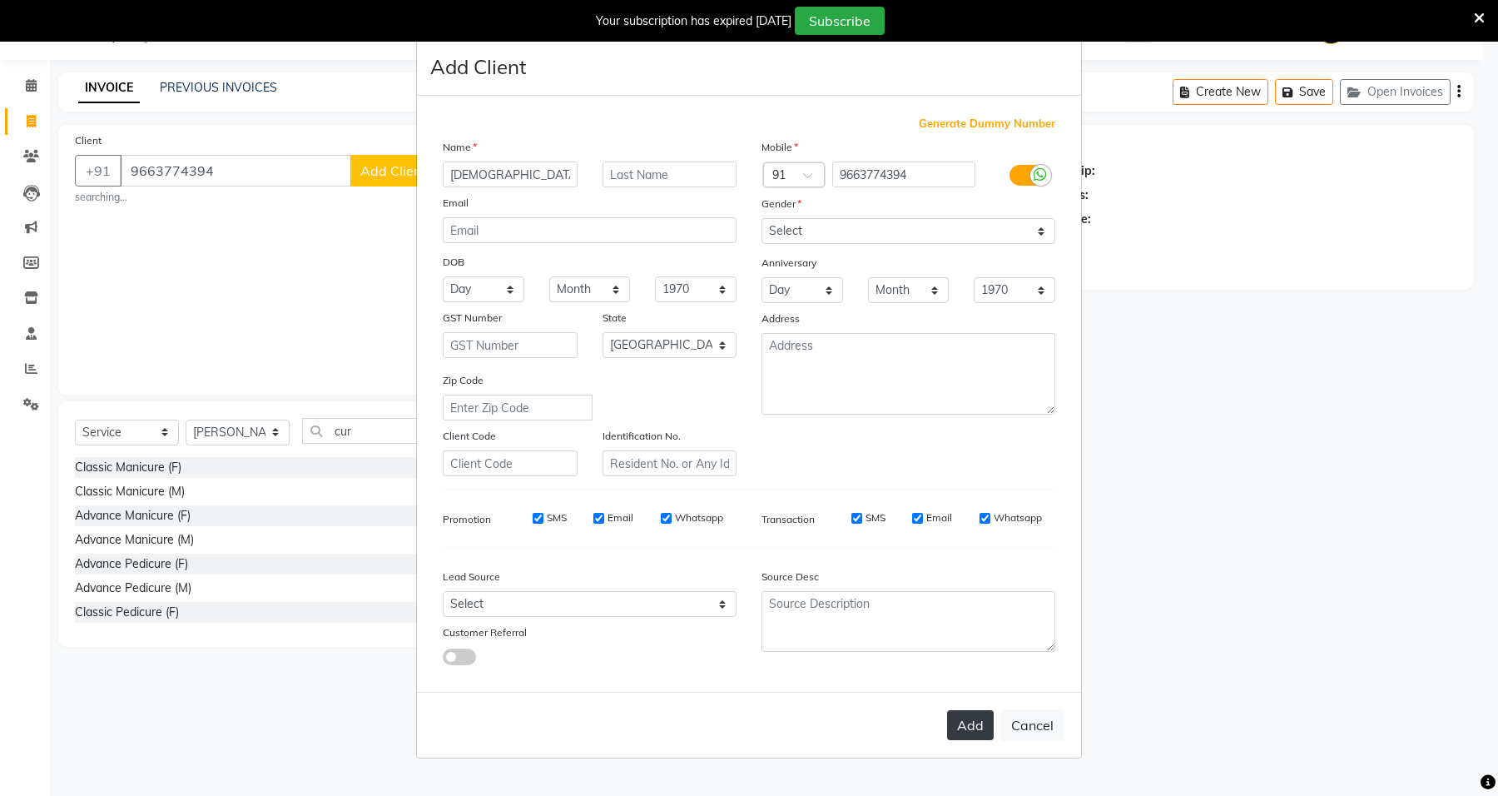
click at [970, 737] on button "Add" at bounding box center [970, 725] width 47 height 30
select select
select select "null"
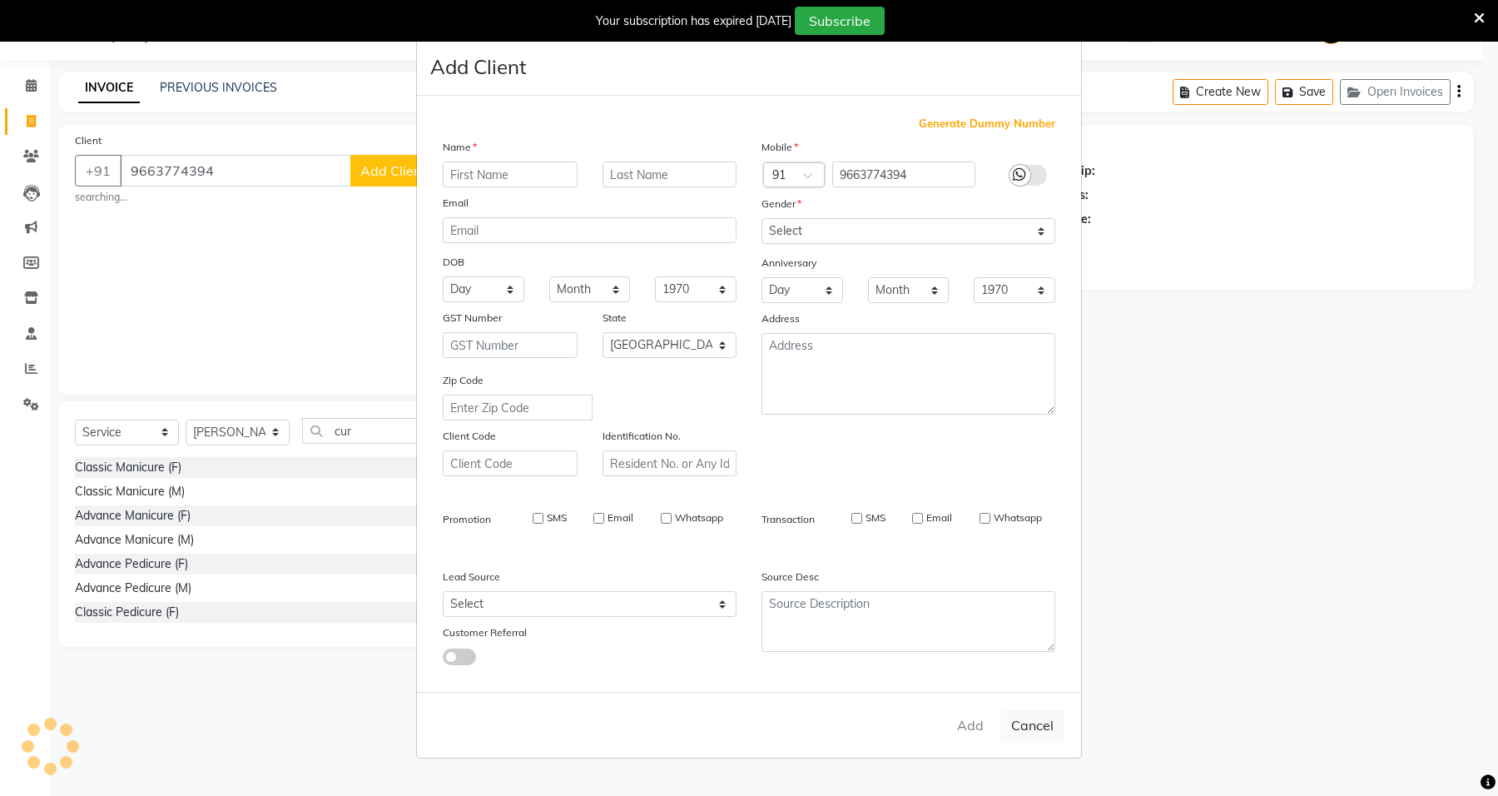
select select
checkbox input "false"
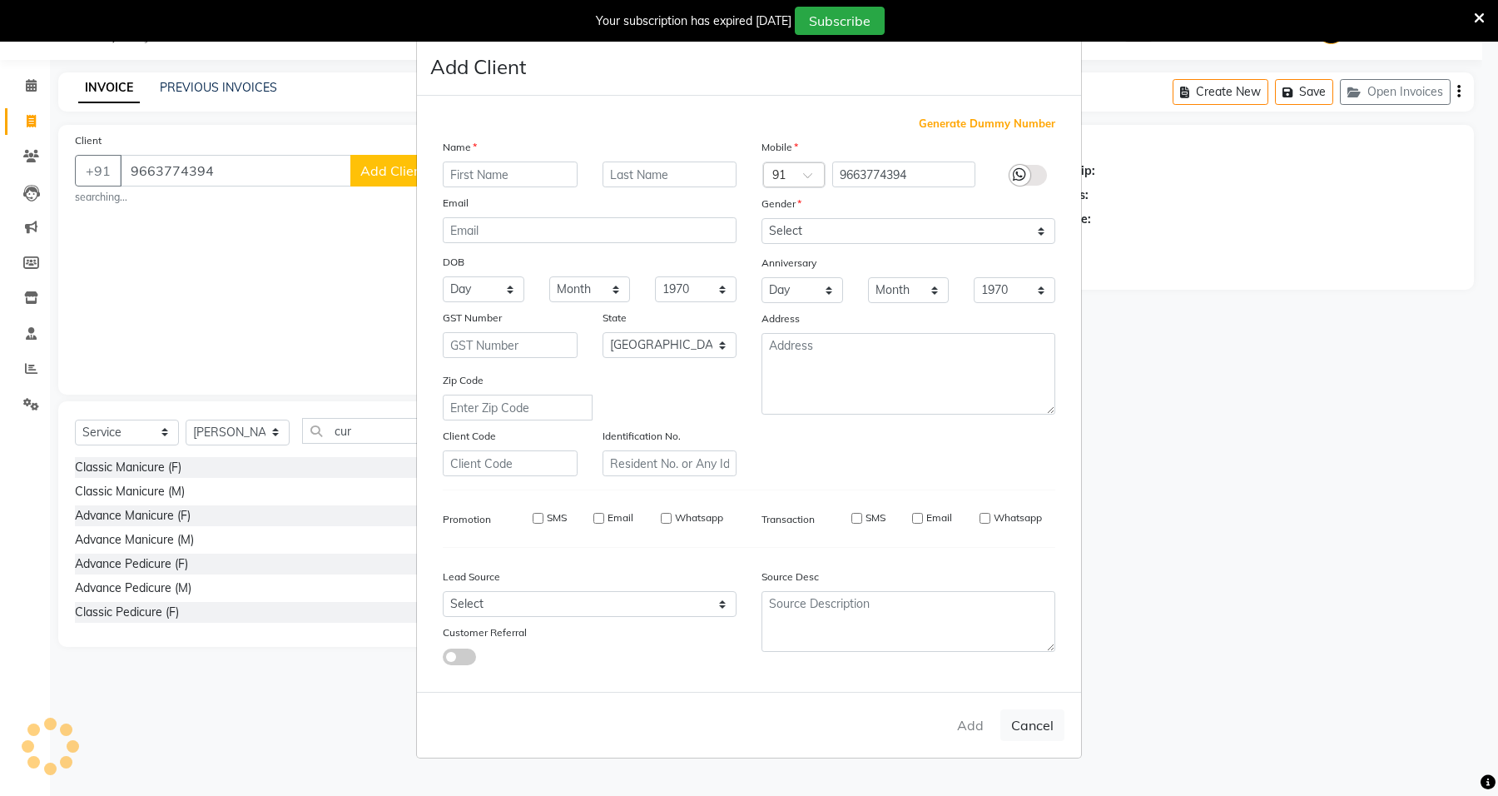
checkbox input "false"
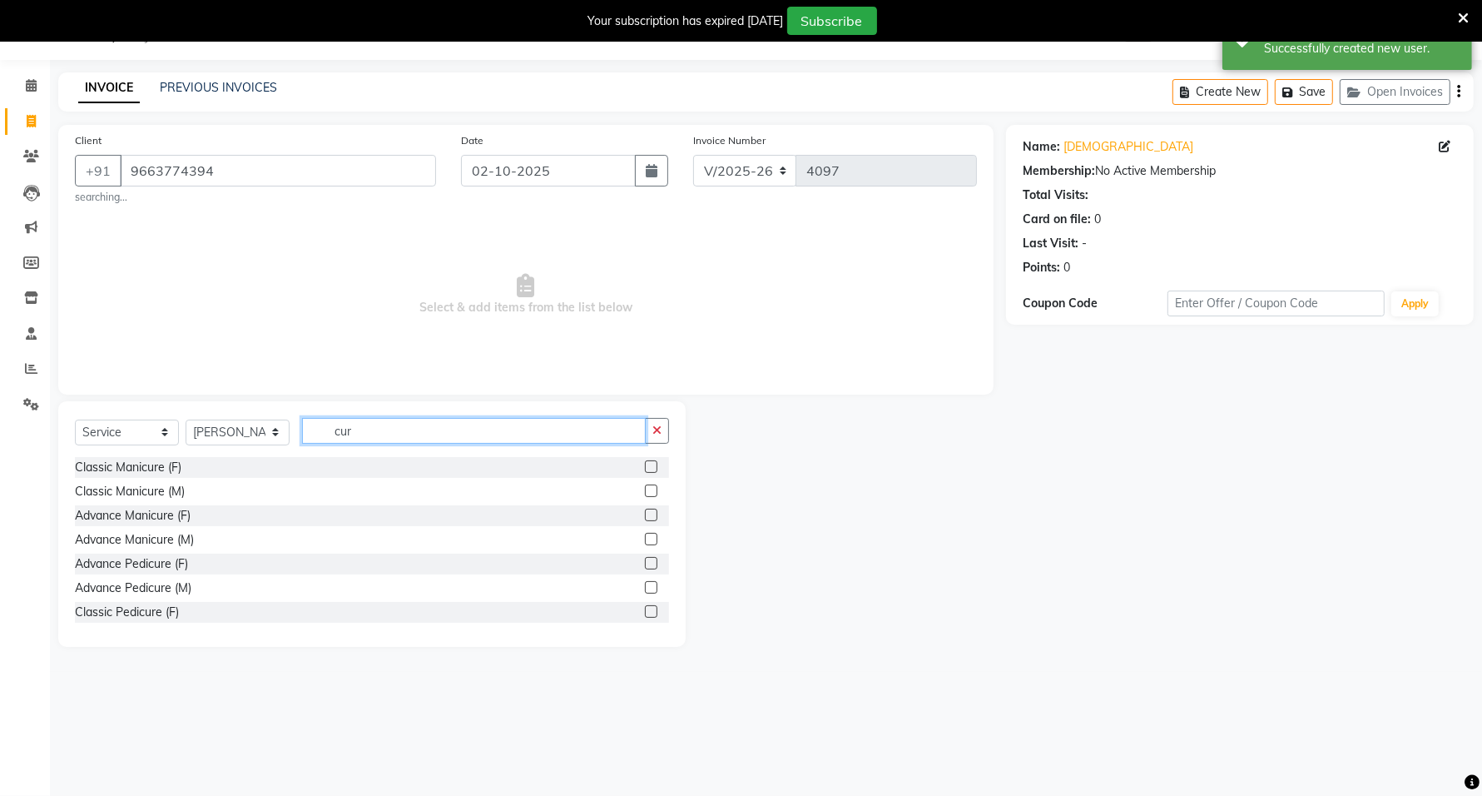
click at [358, 429] on input "cur" at bounding box center [474, 431] width 344 height 26
type input "cut"
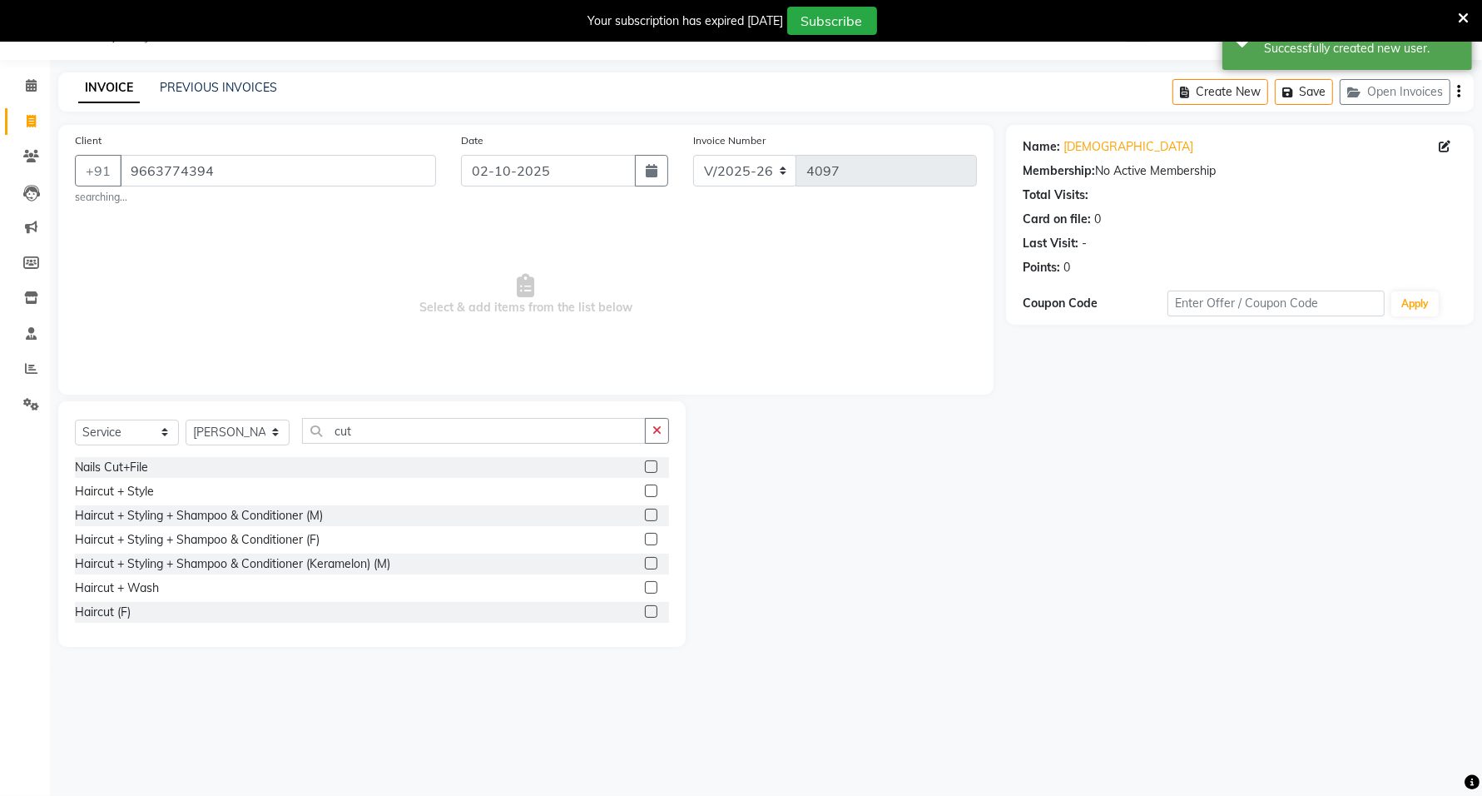
click at [646, 539] on div at bounding box center [657, 539] width 24 height 21
click at [645, 606] on label at bounding box center [651, 611] width 12 height 12
click at [645, 607] on input "checkbox" at bounding box center [650, 612] width 11 height 11
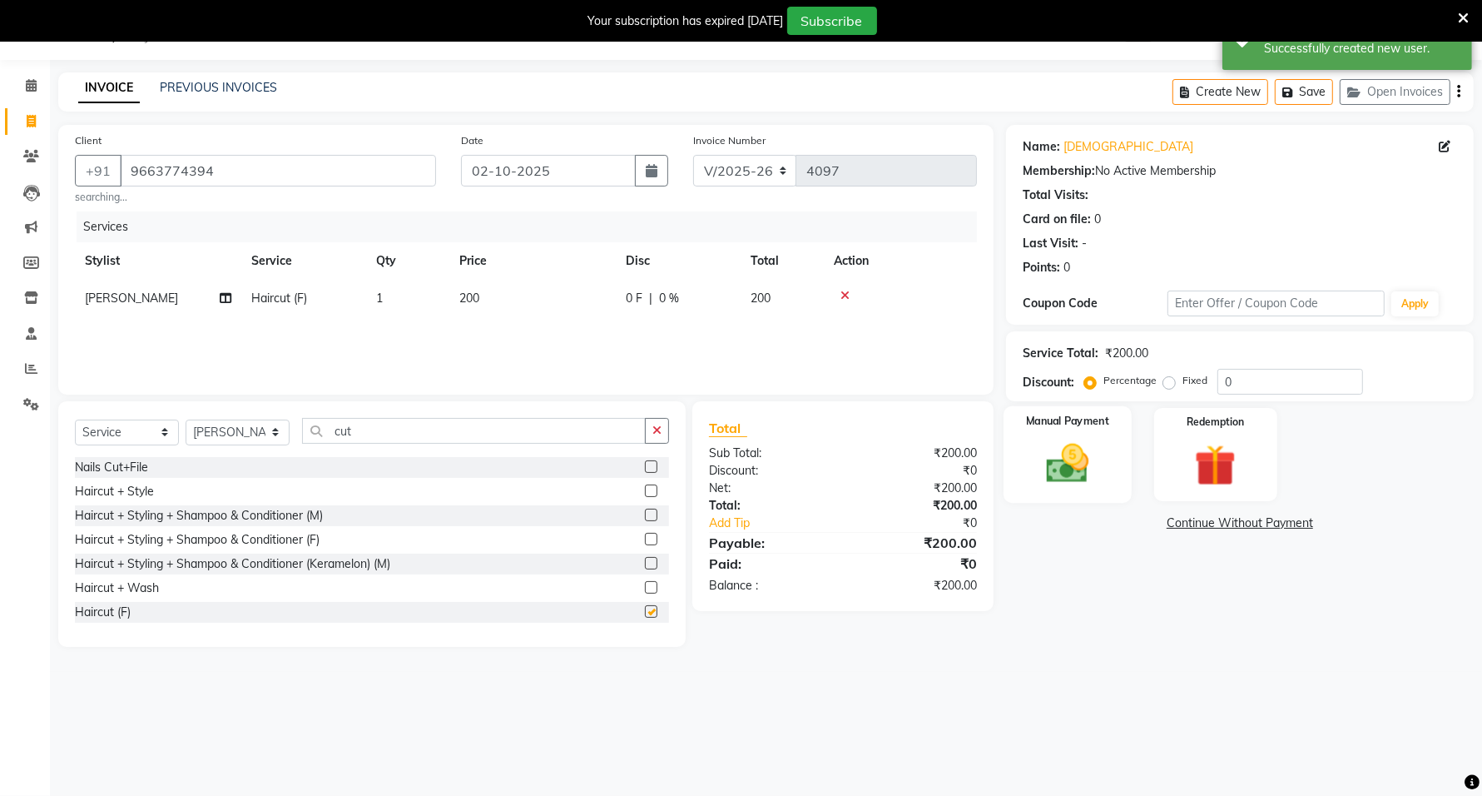
checkbox input "false"
click at [1124, 474] on div "Manual Payment" at bounding box center [1068, 454] width 128 height 97
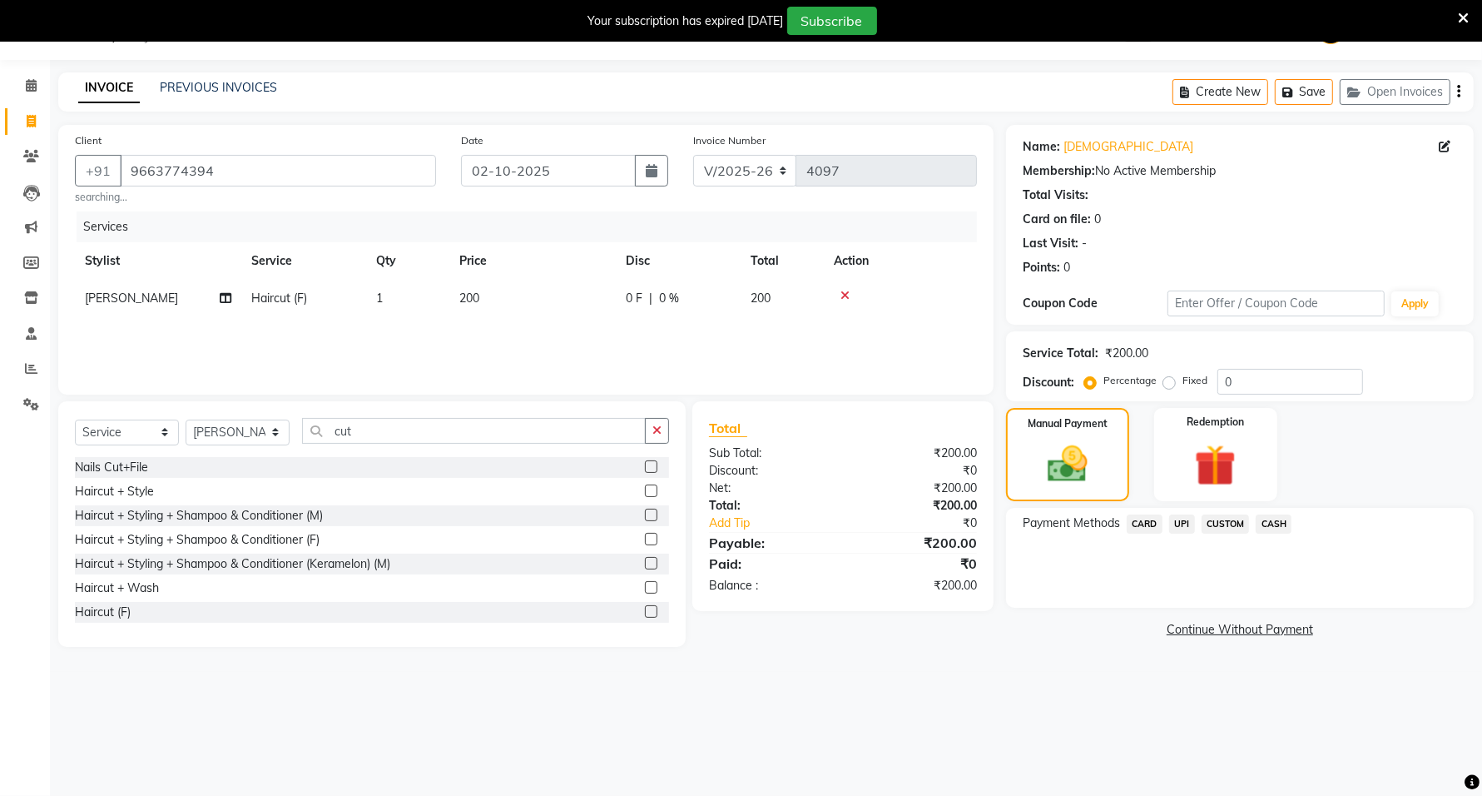
click at [1136, 521] on span "CARD" at bounding box center [1145, 523] width 36 height 19
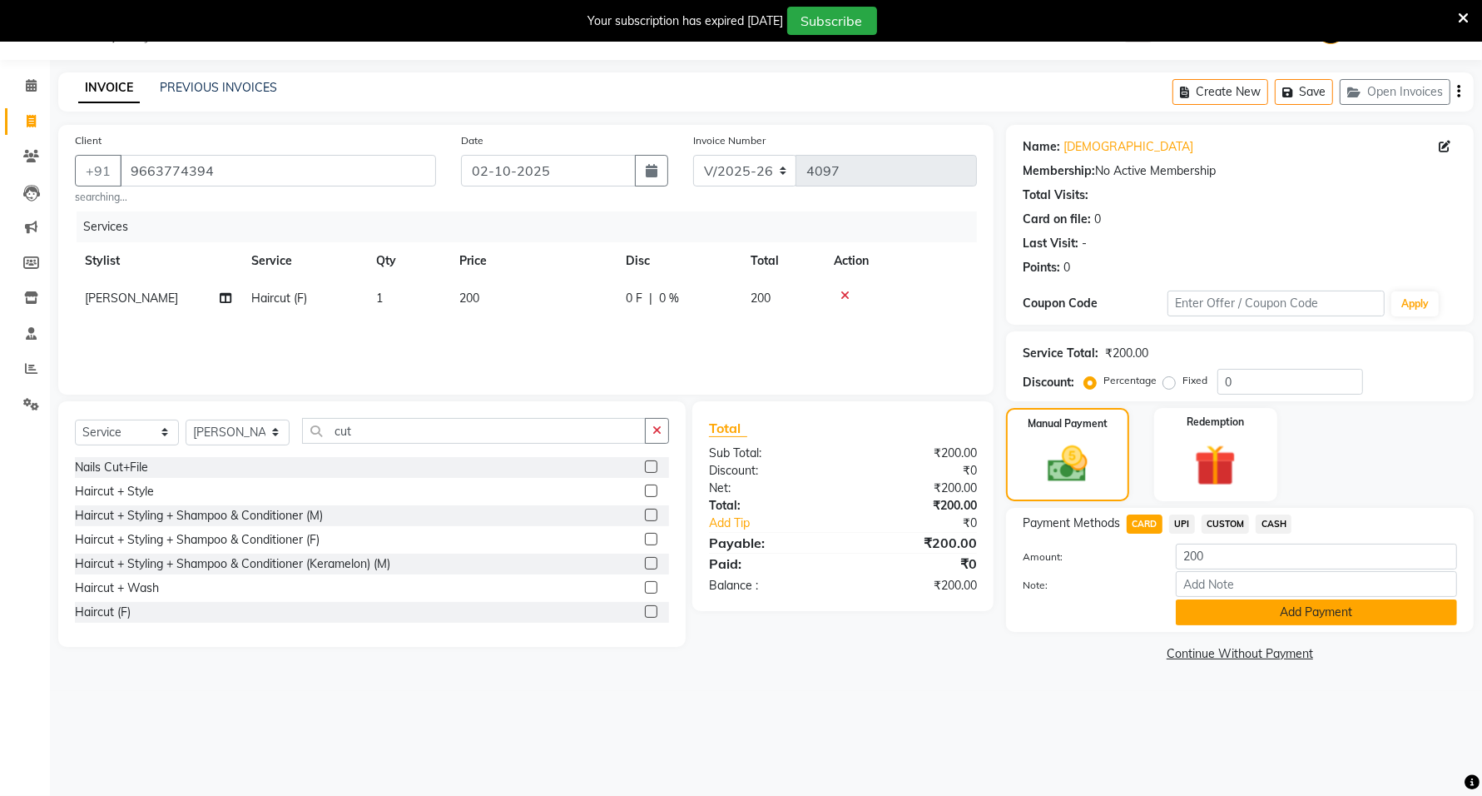
click at [1184, 608] on button "Add Payment" at bounding box center [1316, 612] width 281 height 26
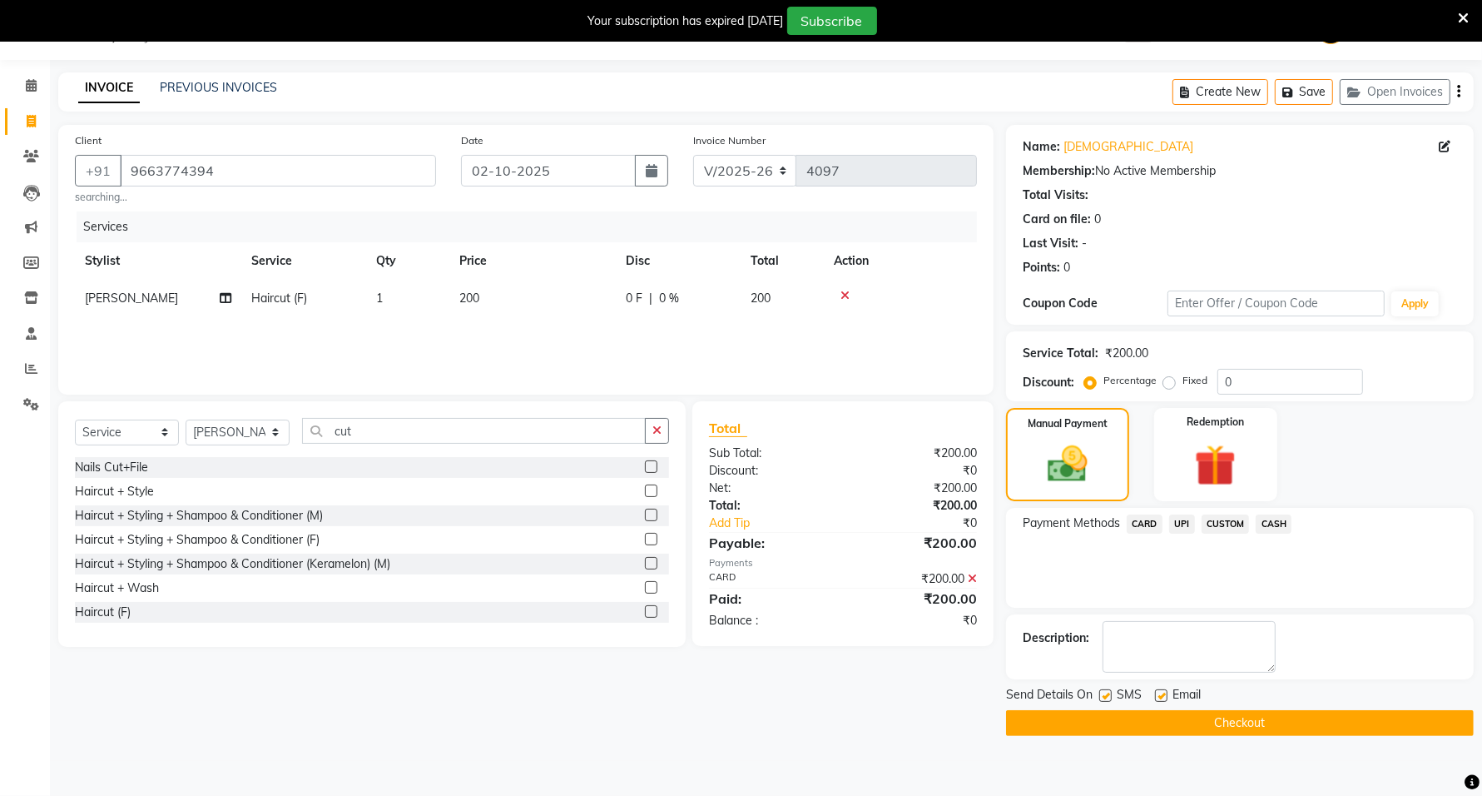
click at [1237, 717] on button "Checkout" at bounding box center [1240, 723] width 468 height 26
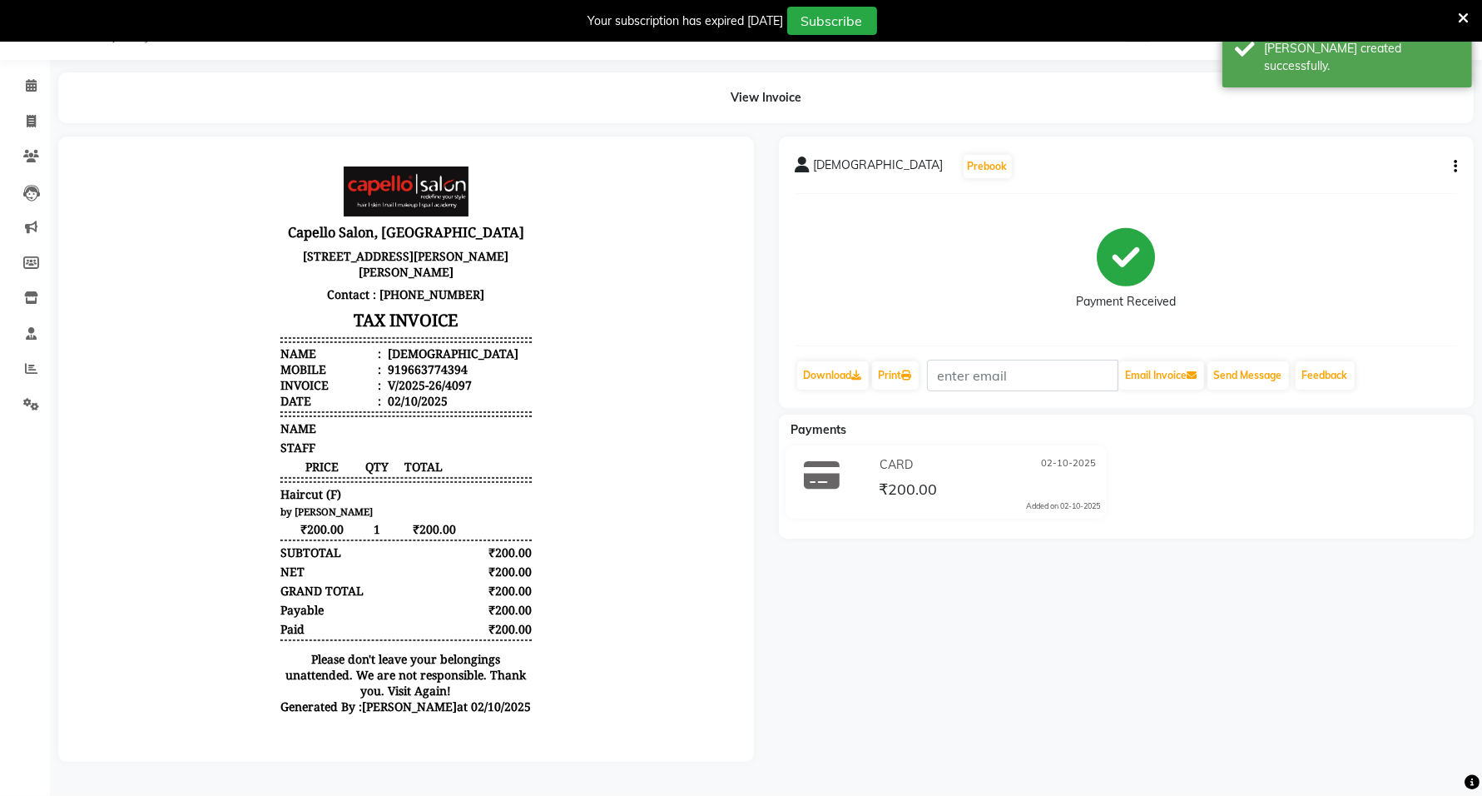
click at [1248, 360] on div "Send Message" at bounding box center [1248, 376] width 85 height 32
click at [1269, 381] on button "Send Message" at bounding box center [1249, 375] width 82 height 28
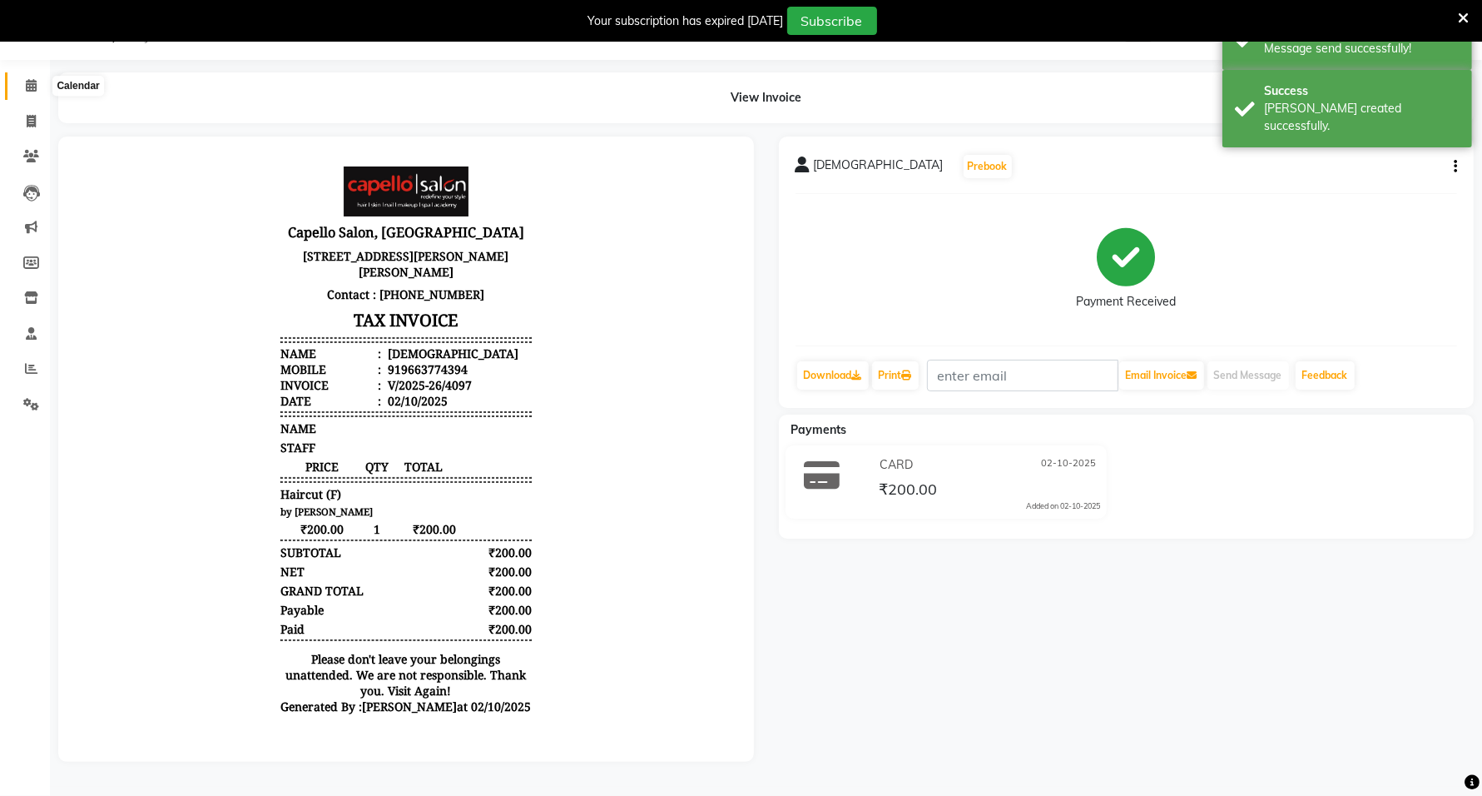
click at [34, 87] on icon at bounding box center [31, 85] width 11 height 12
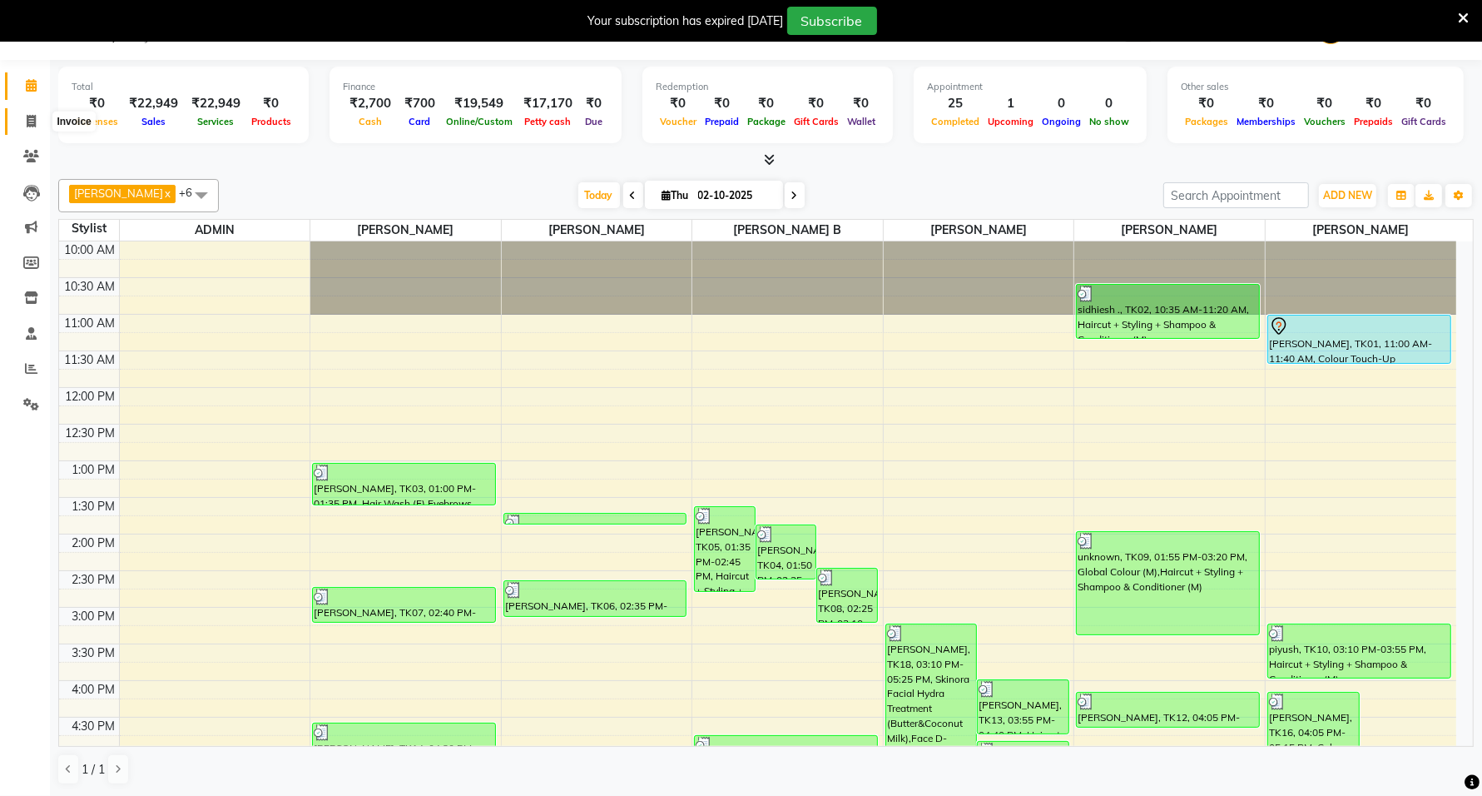
click at [31, 117] on icon at bounding box center [31, 121] width 9 height 12
select select "service"
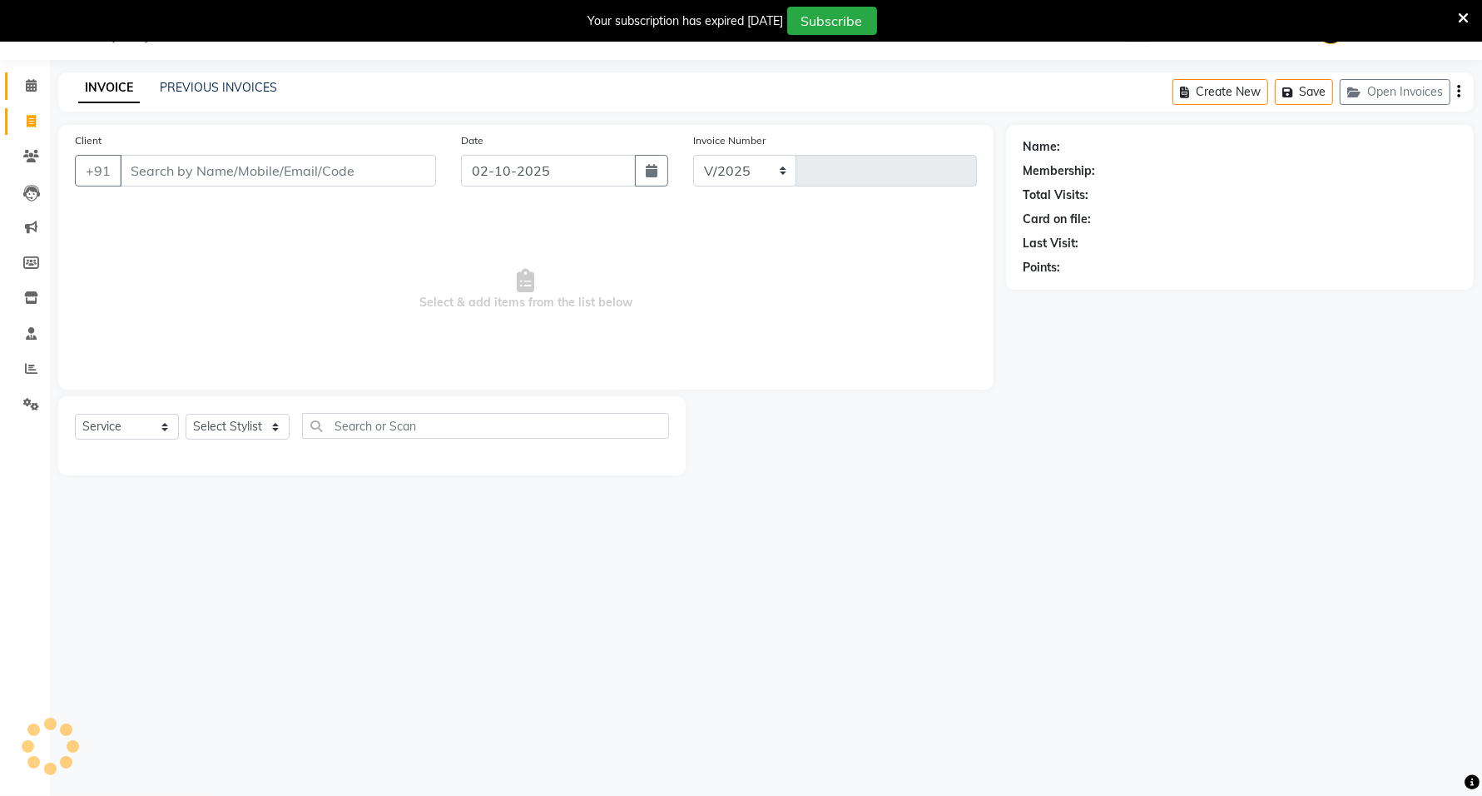
select select "811"
type input "4098"
drag, startPoint x: 210, startPoint y: 433, endPoint x: 222, endPoint y: 405, distance: 30.2
click at [208, 433] on select "Select Stylist ADMIN [PERSON_NAME] [PERSON_NAME] [PERSON_NAME] [PERSON_NAME] (M…" at bounding box center [238, 427] width 104 height 26
select select "35878"
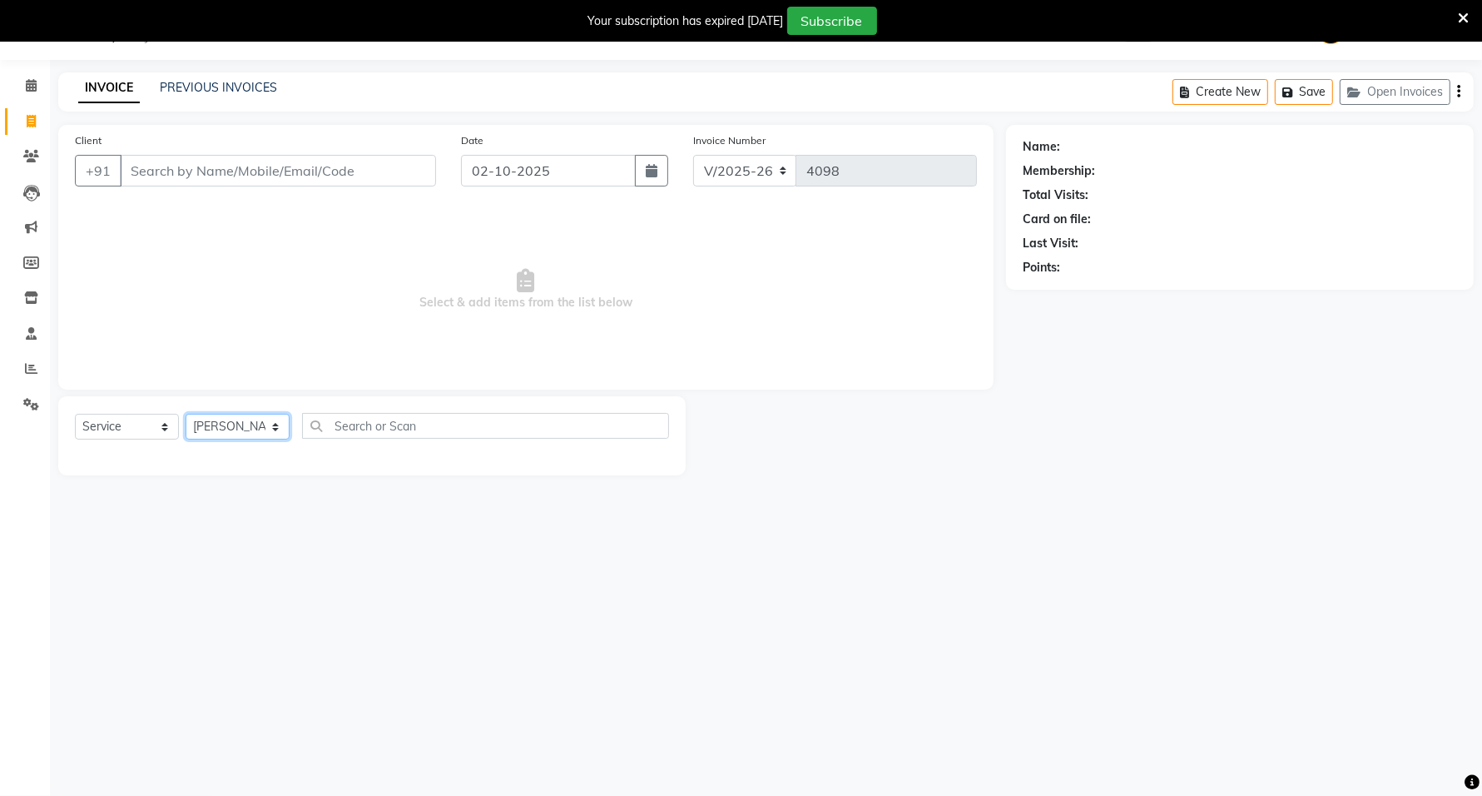
click at [186, 414] on select "Select Stylist ADMIN [PERSON_NAME] [PERSON_NAME] [PERSON_NAME] [PERSON_NAME] (M…" at bounding box center [238, 427] width 104 height 26
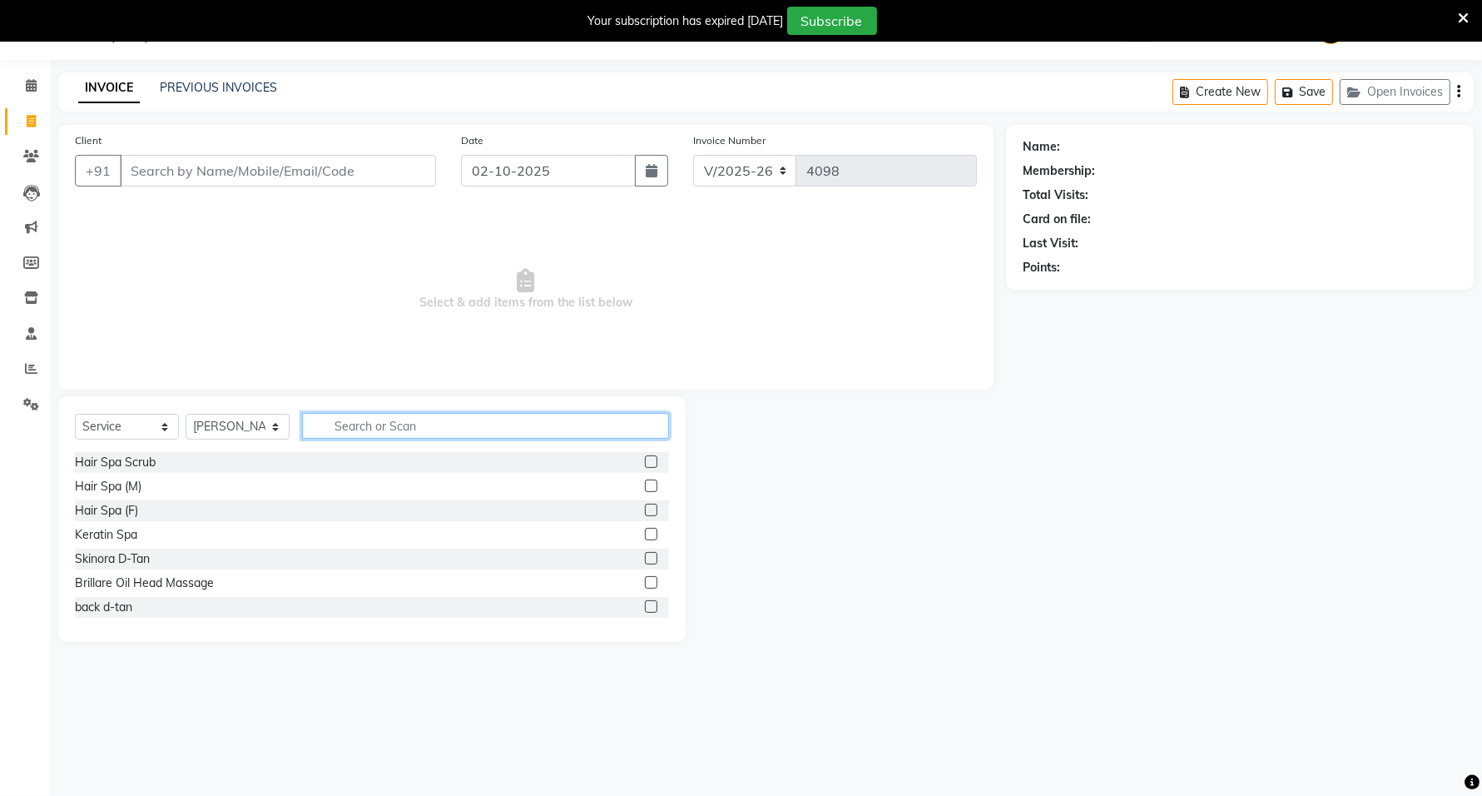
click at [351, 427] on input "text" at bounding box center [485, 426] width 367 height 26
type input "cut"
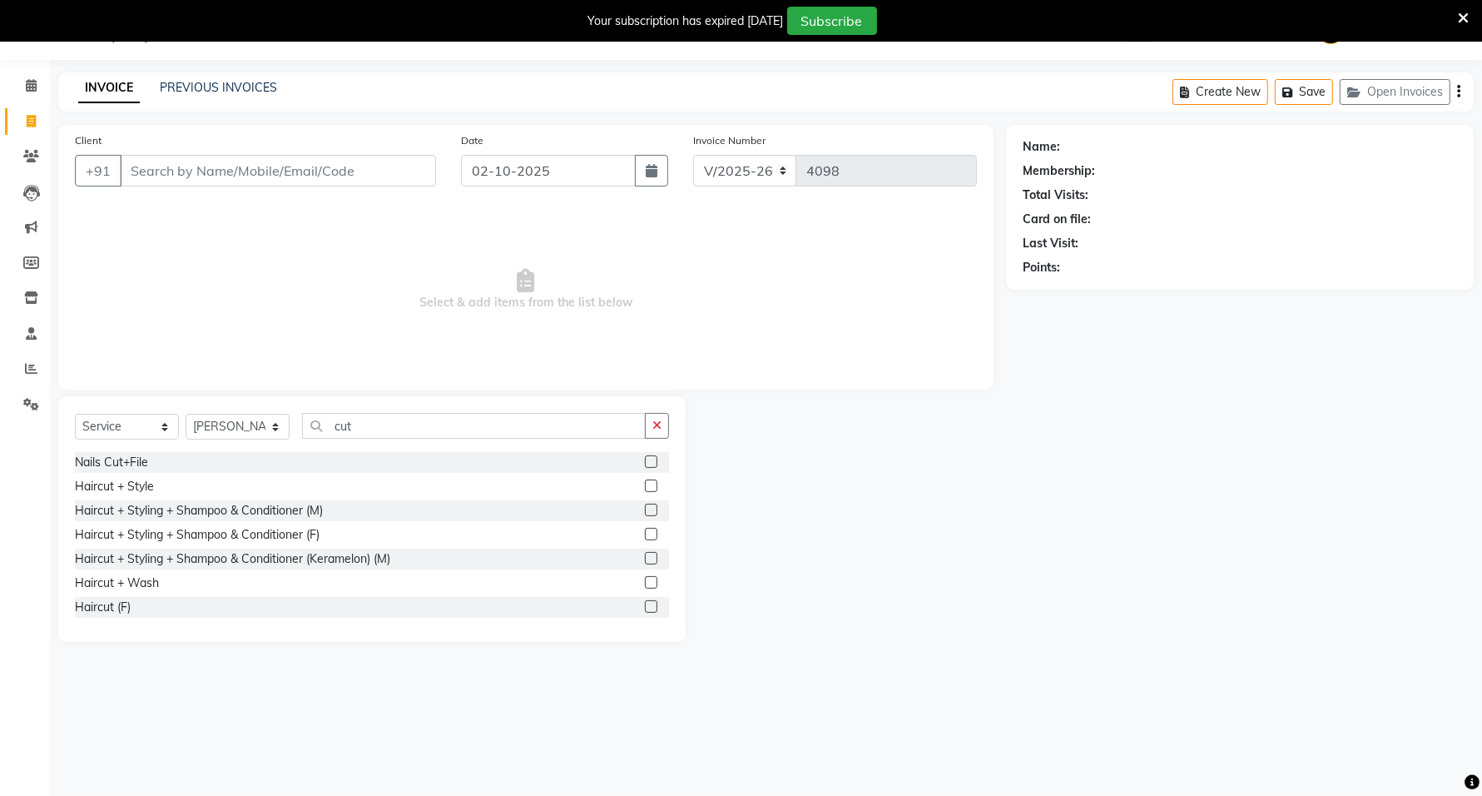
click at [645, 528] on label at bounding box center [651, 534] width 12 height 12
click at [645, 529] on input "checkbox" at bounding box center [650, 534] width 11 height 11
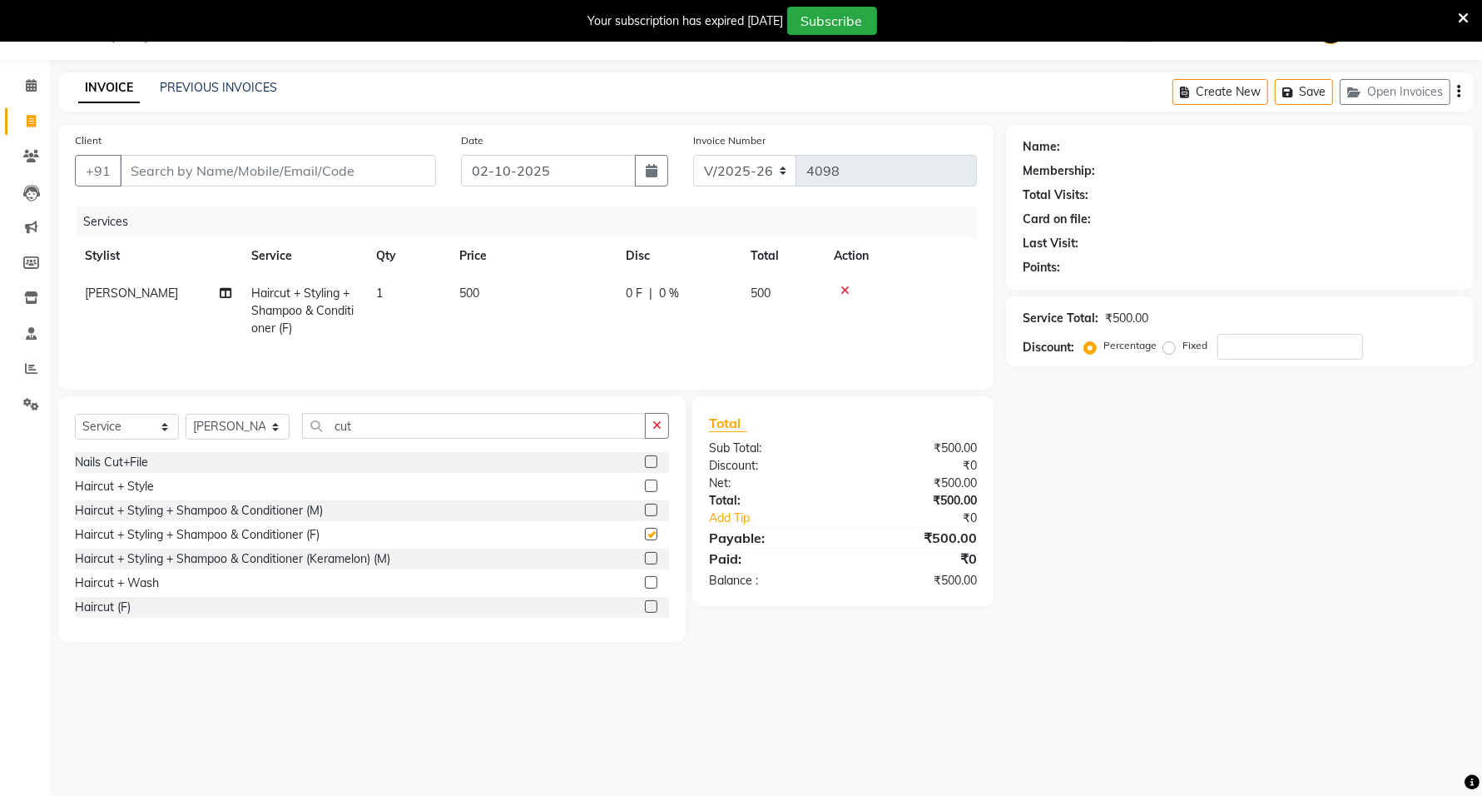
click at [645, 527] on div at bounding box center [657, 534] width 24 height 21
checkbox input "false"
click at [841, 285] on icon at bounding box center [845, 291] width 9 height 12
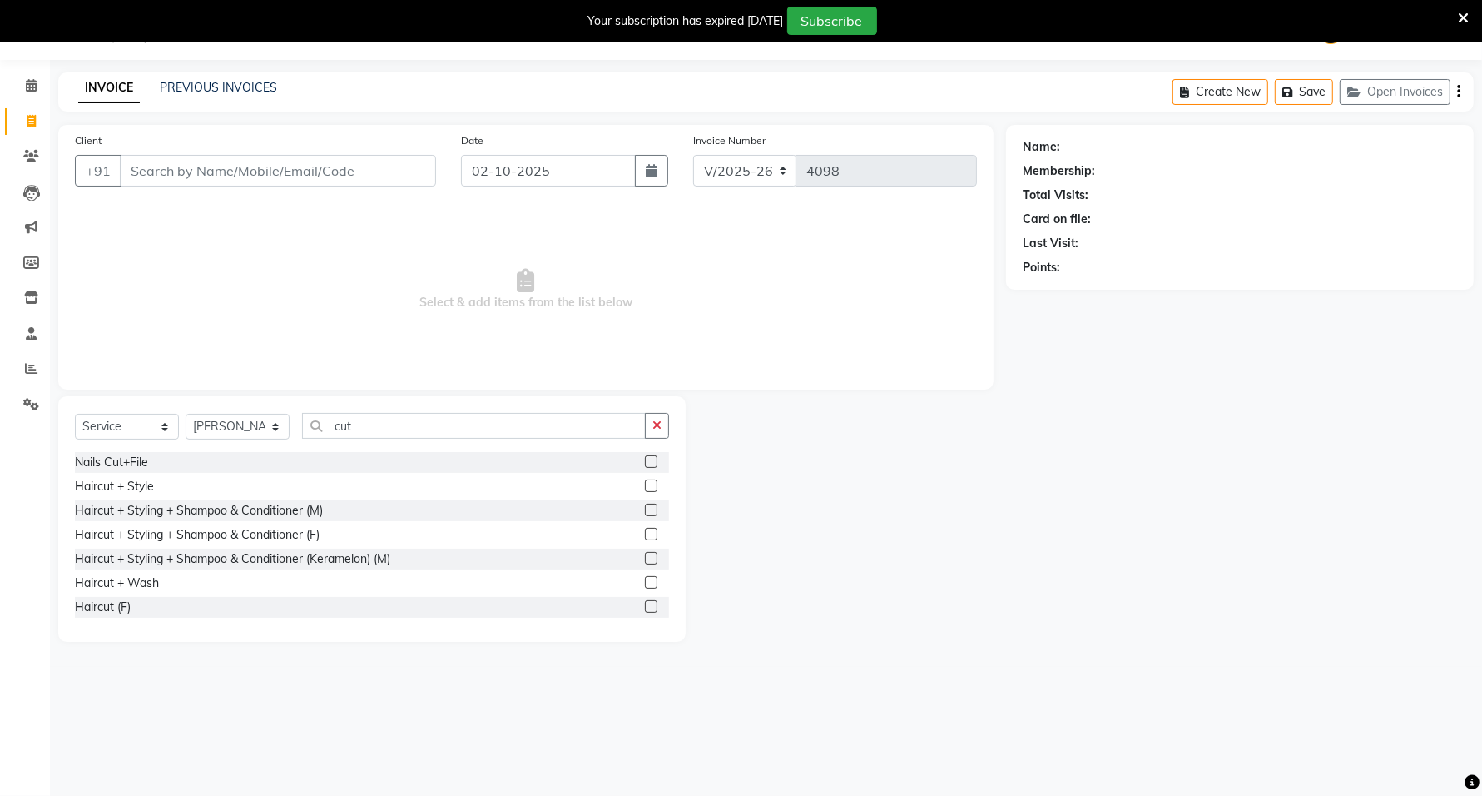
click at [645, 489] on label at bounding box center [651, 485] width 12 height 12
click at [645, 489] on input "checkbox" at bounding box center [650, 486] width 11 height 11
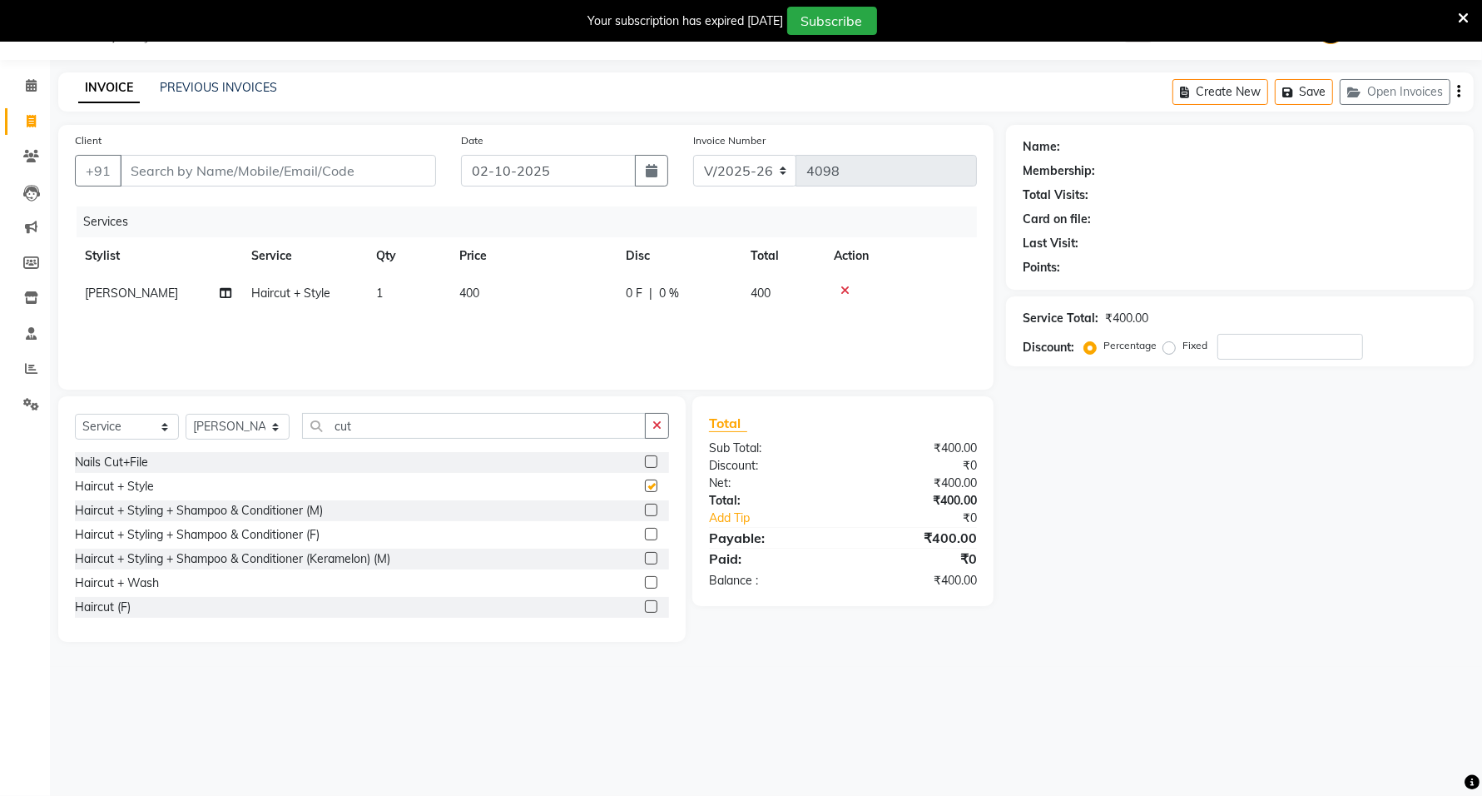
checkbox input "false"
click at [254, 167] on input "Client" at bounding box center [278, 171] width 316 height 32
type input "8"
type input "0"
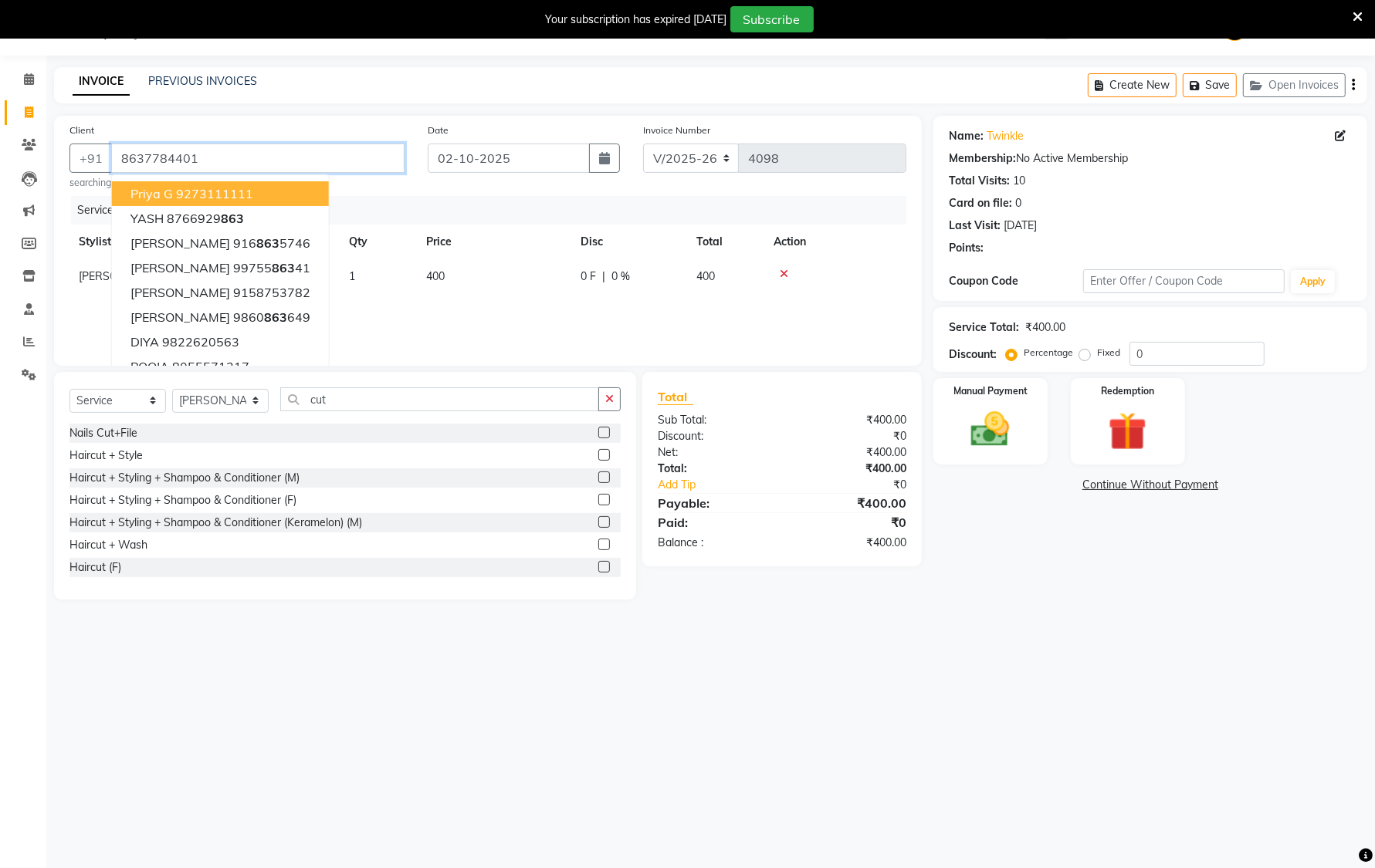
click at [223, 163] on input "8637784401" at bounding box center [258, 159] width 293 height 30
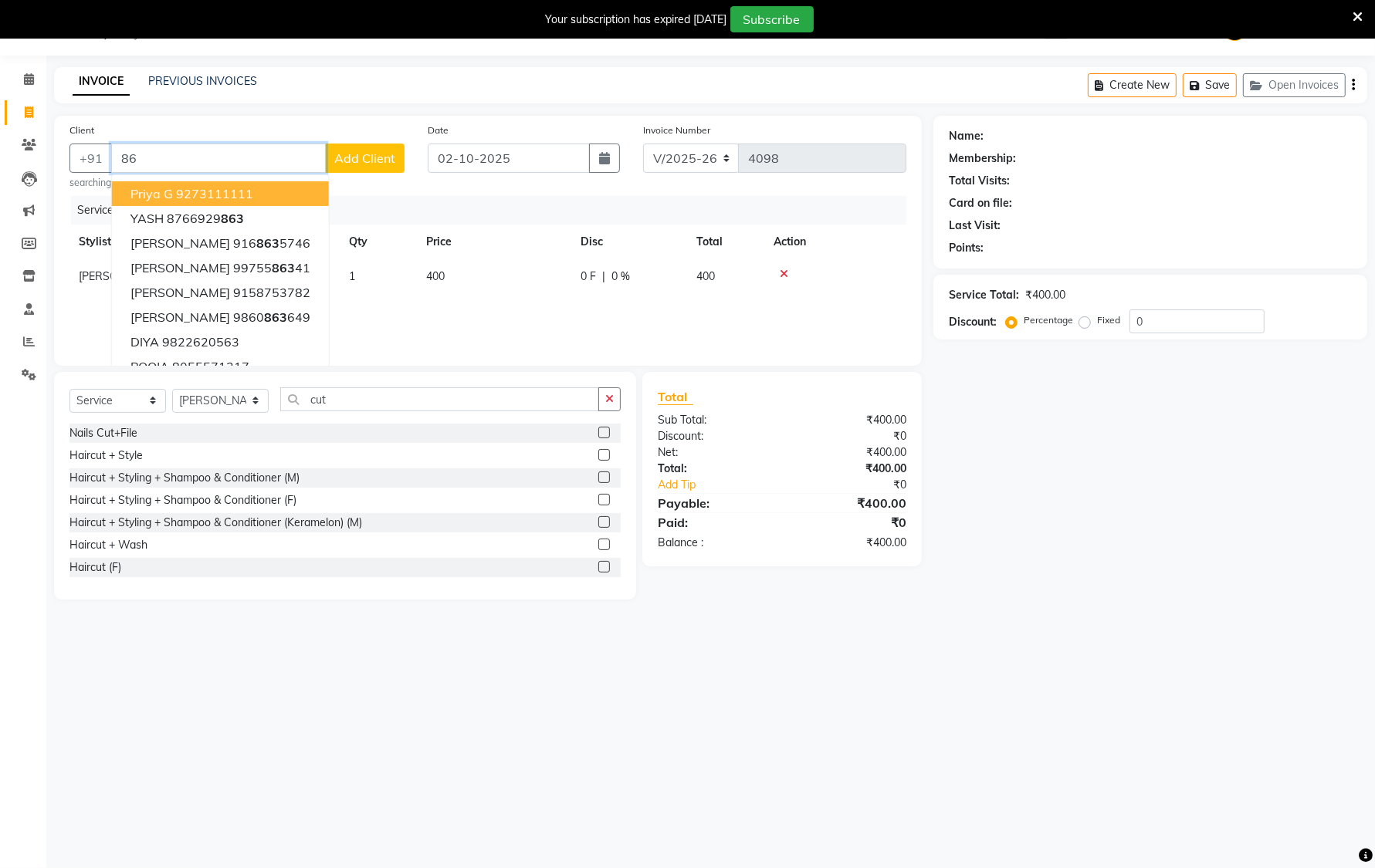
type input "8"
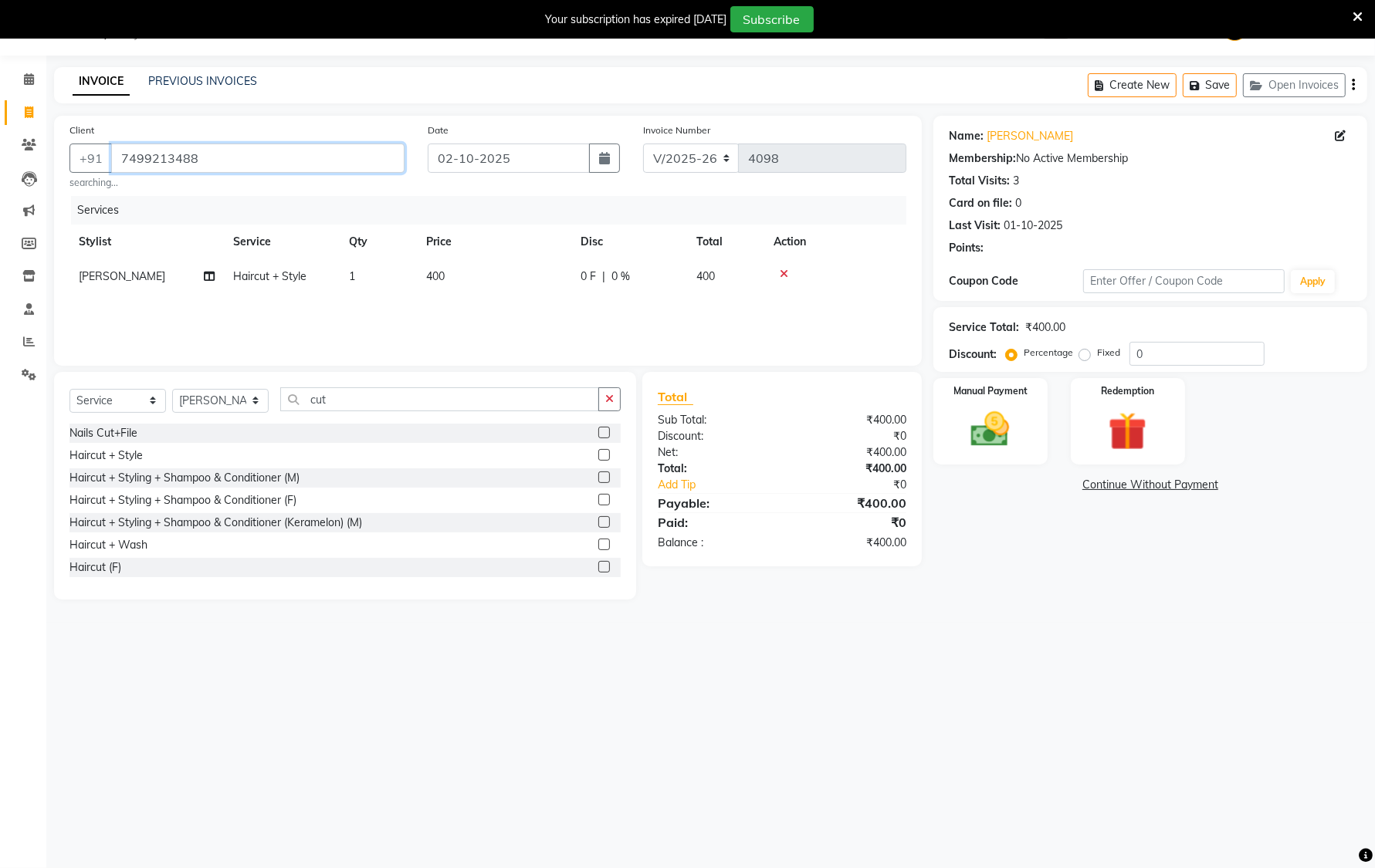
click at [223, 163] on input "7499213488" at bounding box center [258, 159] width 293 height 30
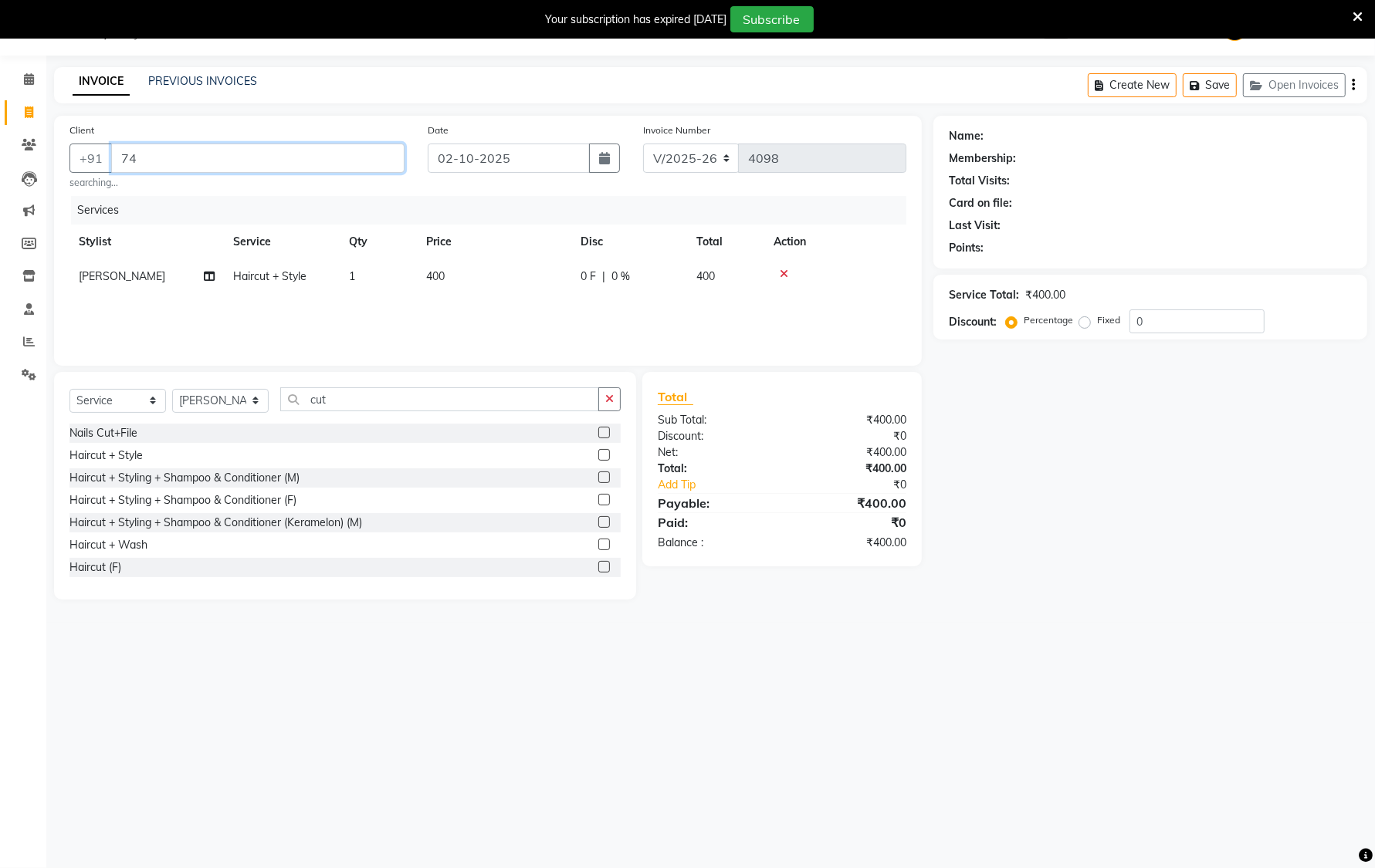
type input "7"
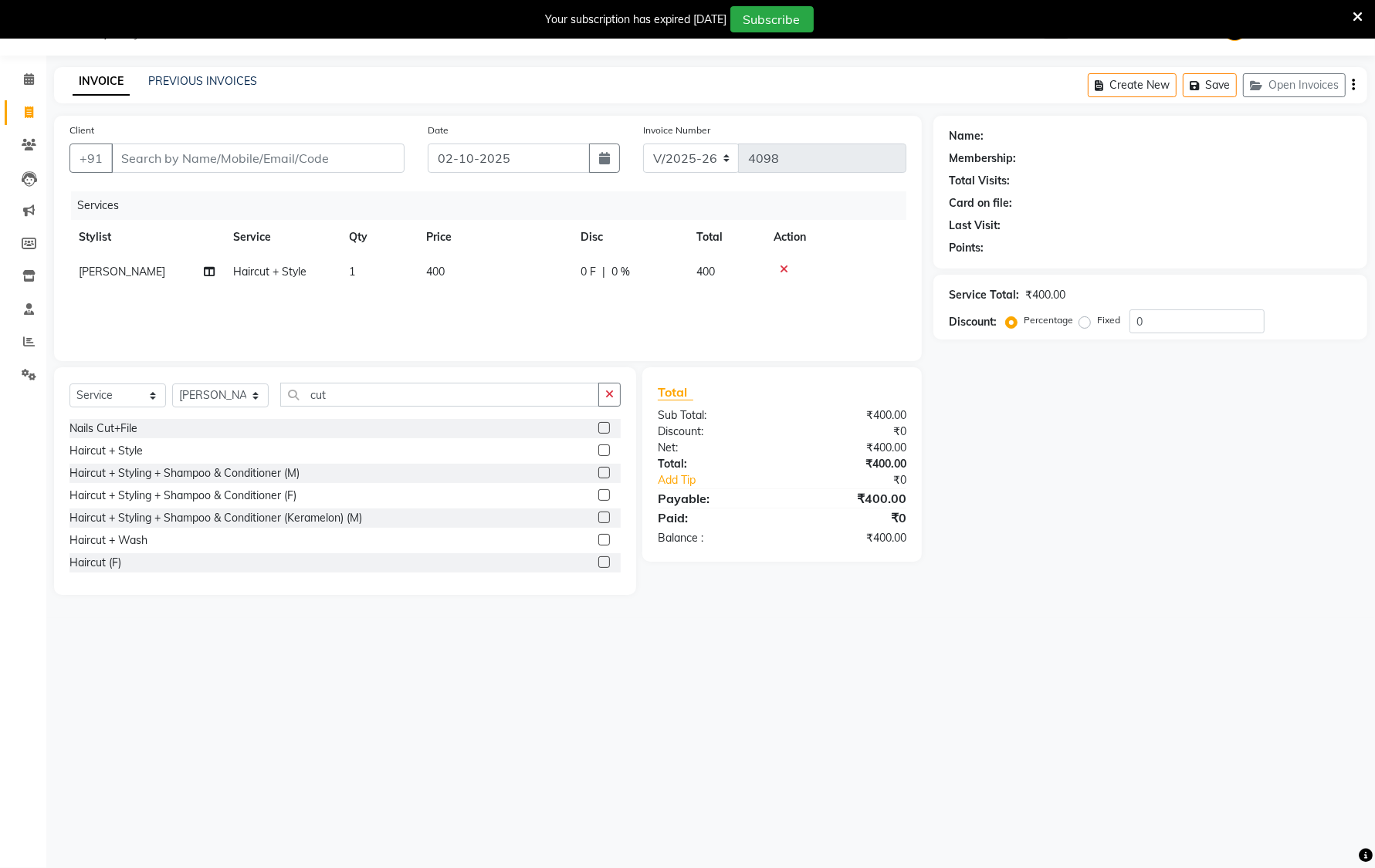
click at [598, 498] on label at bounding box center [604, 495] width 11 height 11
click at [598, 498] on input "checkbox" at bounding box center [603, 495] width 10 height 10
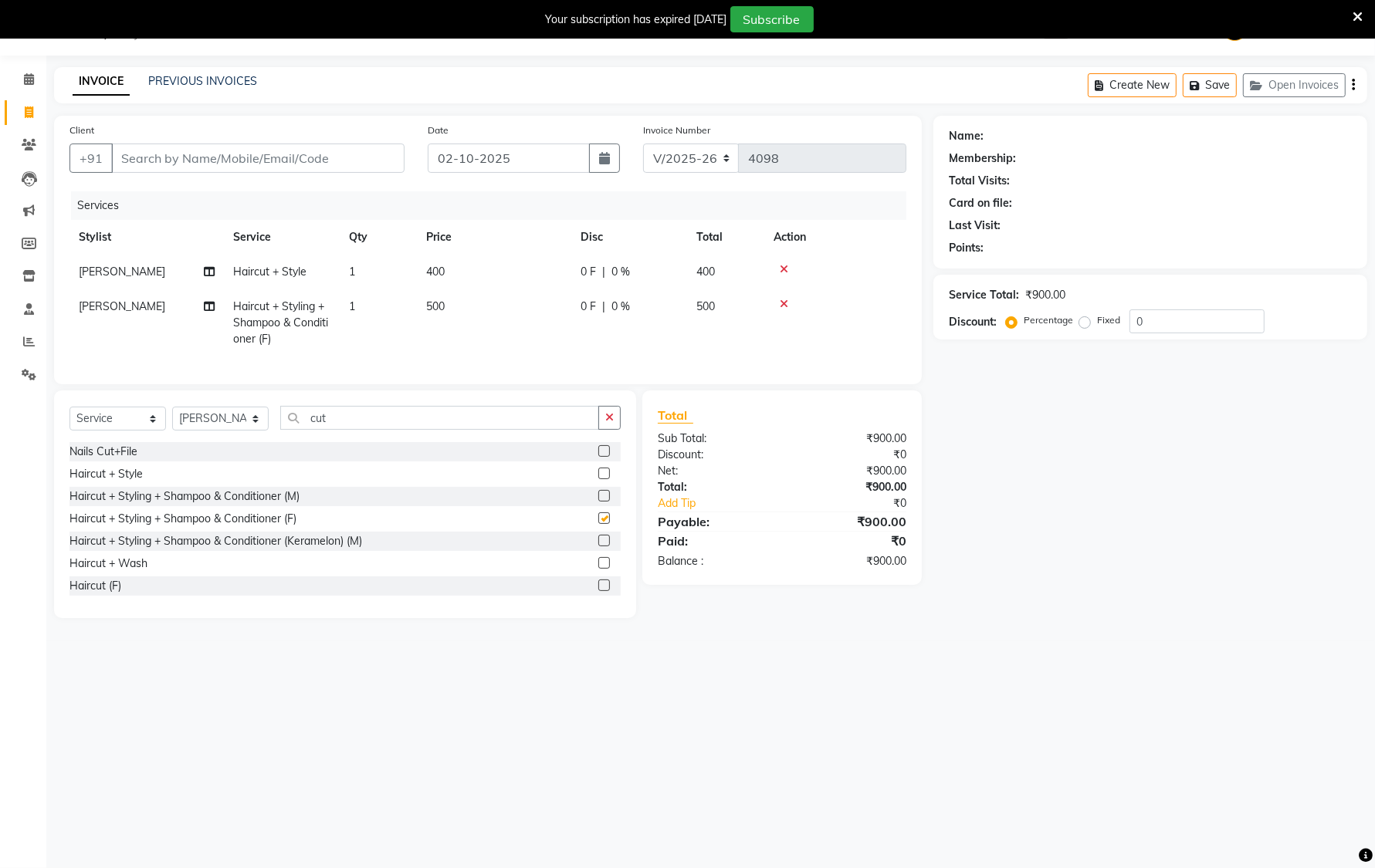
checkbox input "false"
click at [780, 269] on icon at bounding box center [784, 270] width 8 height 11
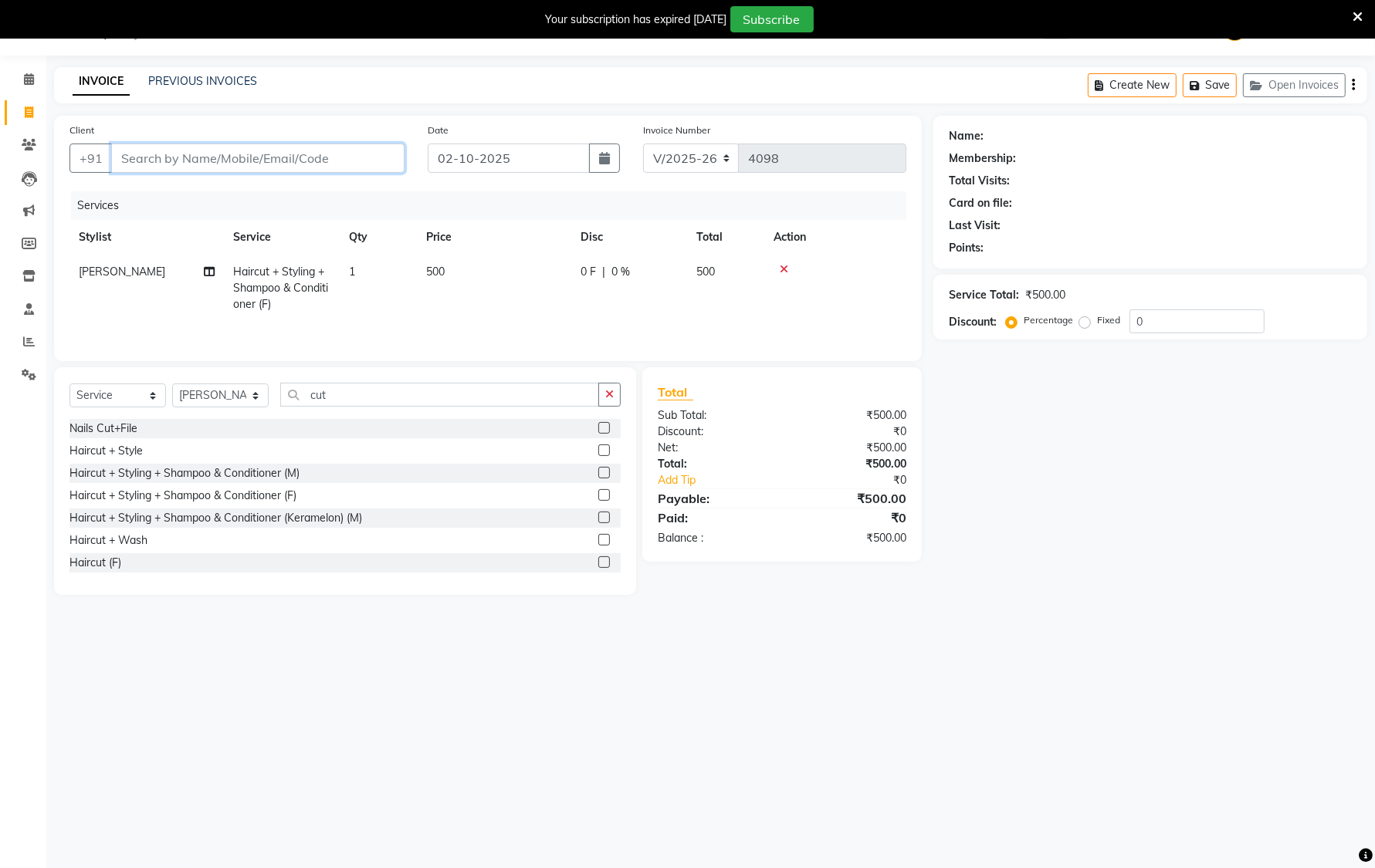
click at [148, 160] on input "Client" at bounding box center [258, 159] width 293 height 30
type input "8999564449"
click at [371, 155] on span "Add Client" at bounding box center [365, 158] width 61 height 16
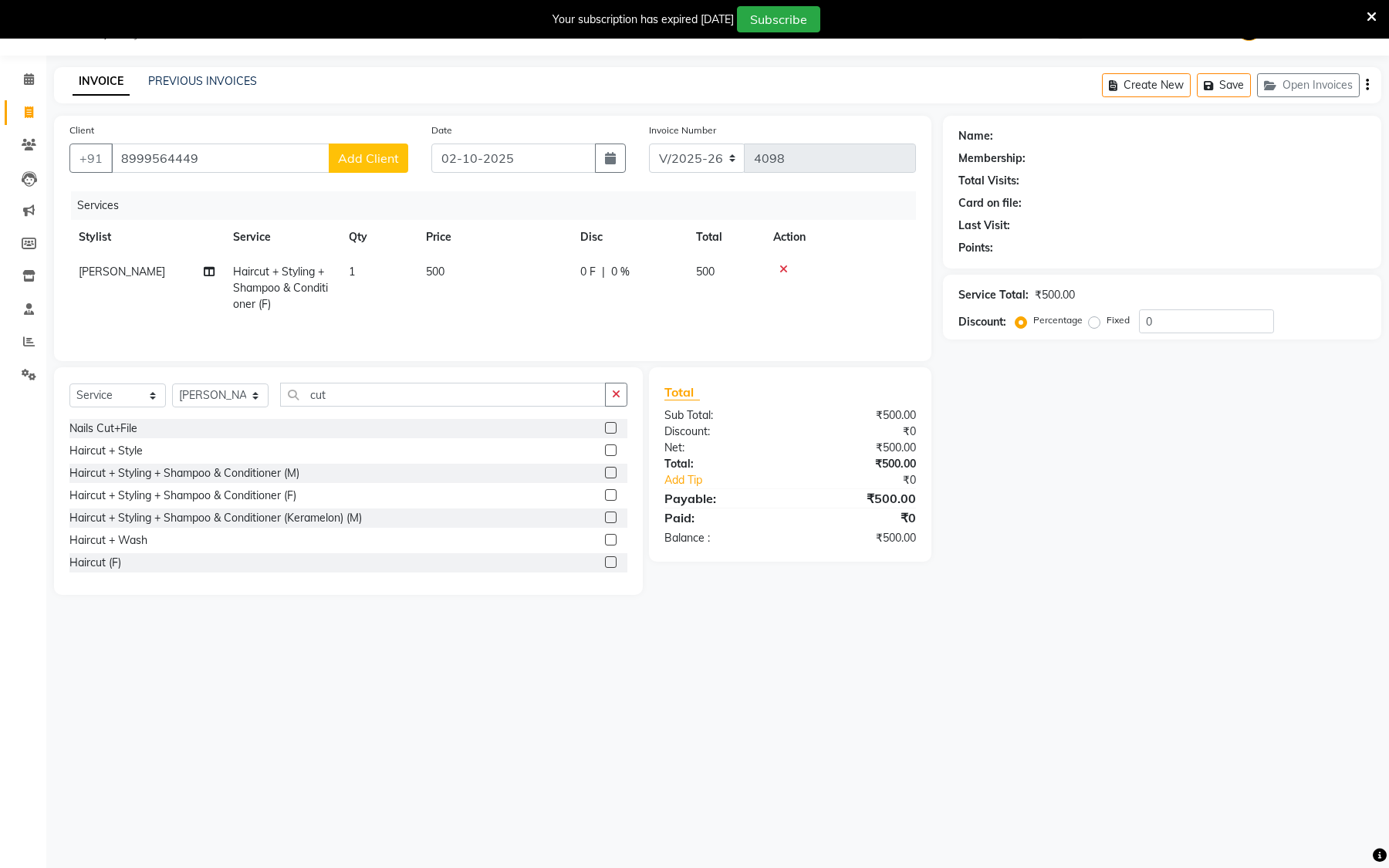
select select "22"
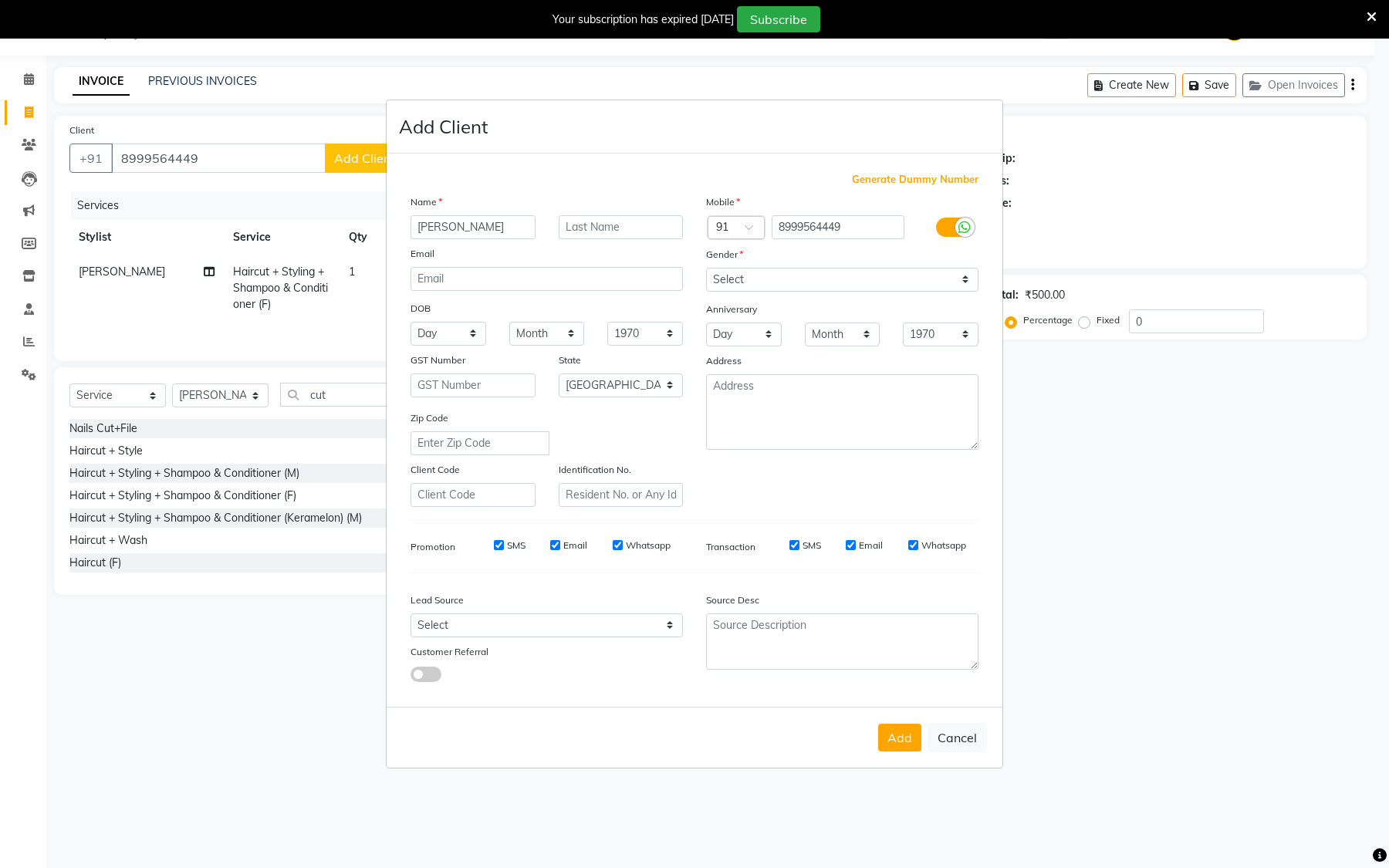
type input "[PERSON_NAME]"
drag, startPoint x: 754, startPoint y: 282, endPoint x: 754, endPoint y: 292, distance: 10.0
click at [754, 282] on select "Select [DEMOGRAPHIC_DATA] [DEMOGRAPHIC_DATA] Other Prefer Not To Say" at bounding box center [843, 280] width 273 height 24
select select "[DEMOGRAPHIC_DATA]"
click at [707, 269] on select "Select [DEMOGRAPHIC_DATA] [DEMOGRAPHIC_DATA] Other Prefer Not To Say" at bounding box center [843, 280] width 273 height 24
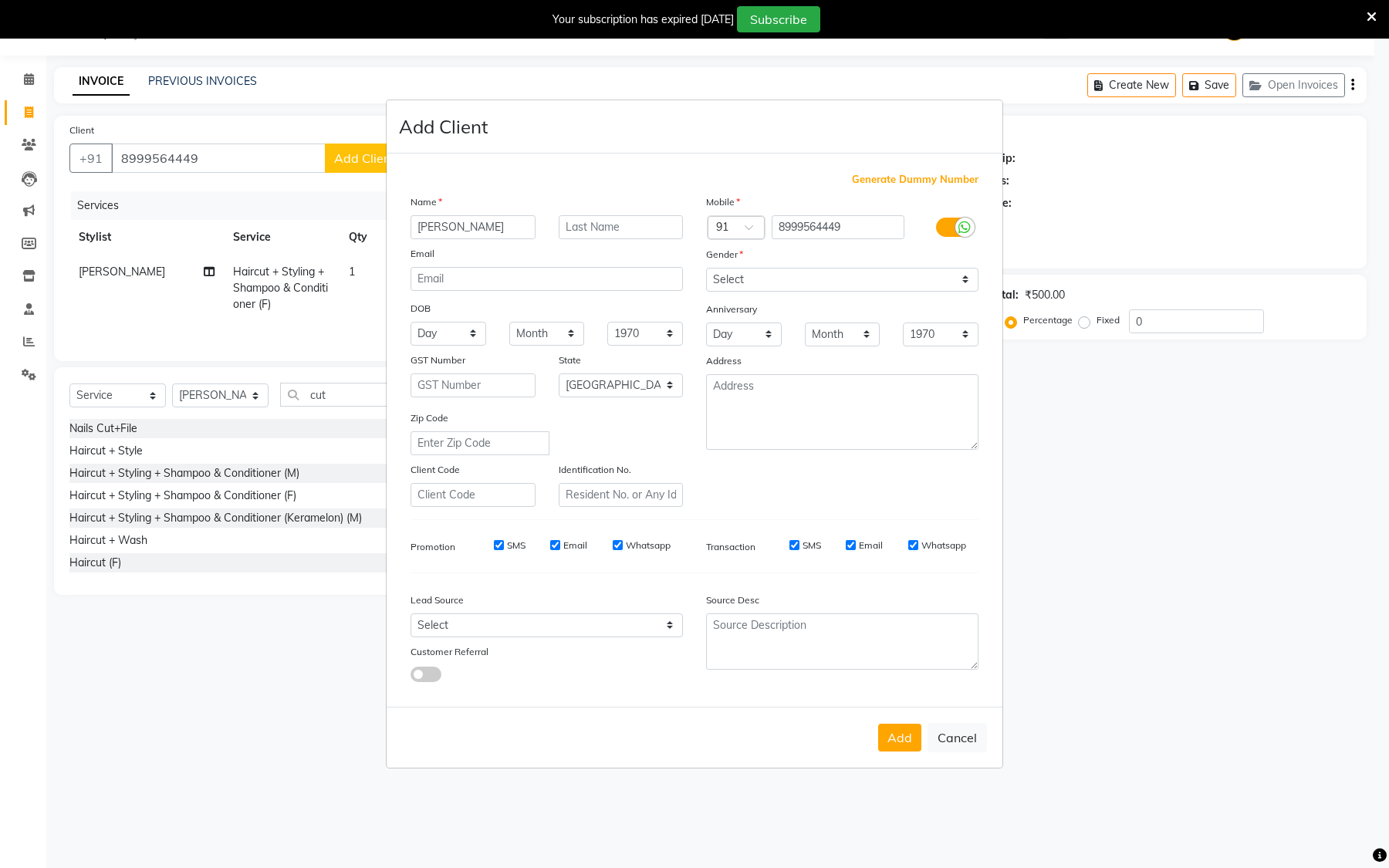
click at [769, 356] on div "Address" at bounding box center [842, 363] width 296 height 21
click at [894, 737] on button "Add" at bounding box center [899, 738] width 44 height 28
select select
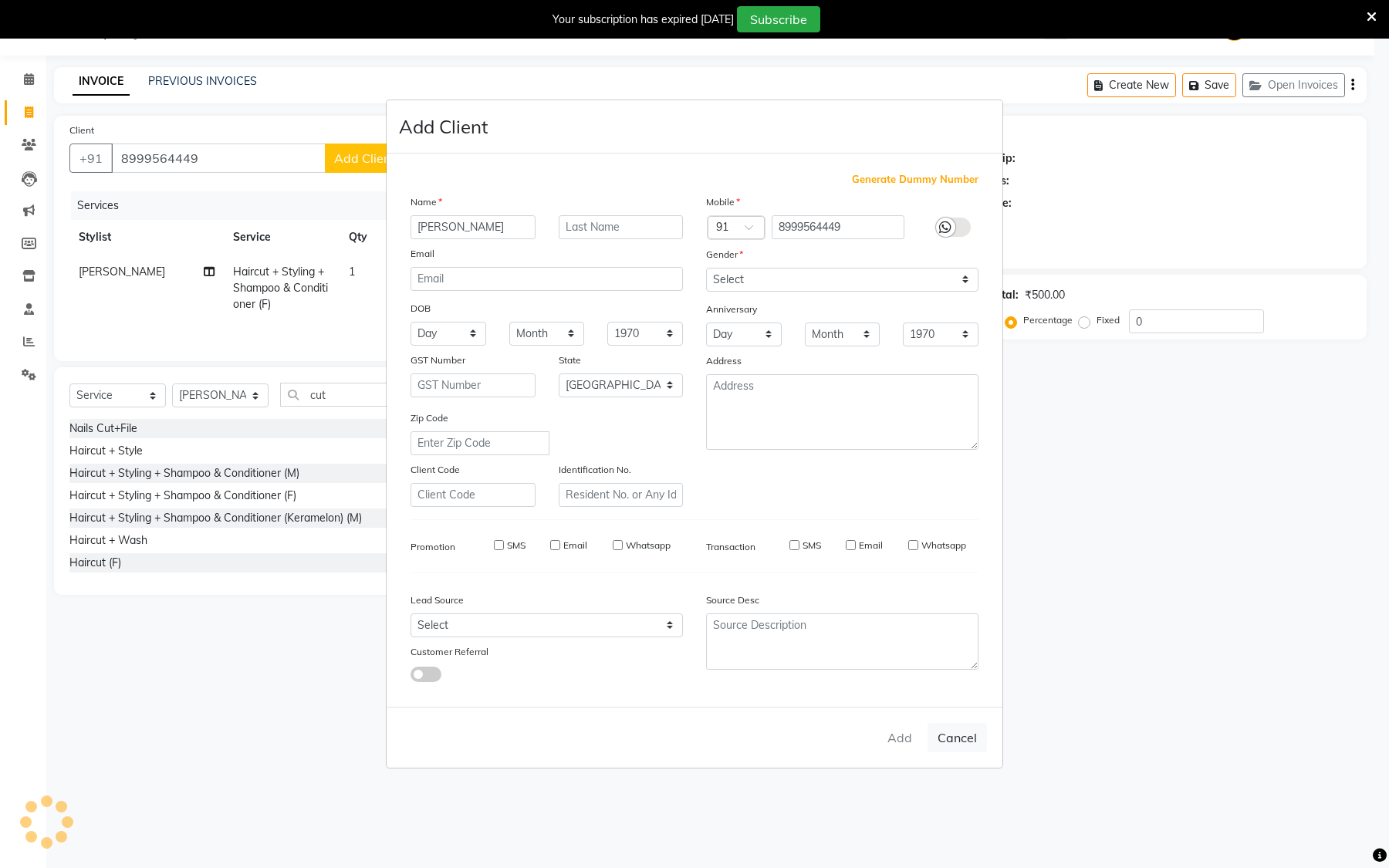
select select "null"
select select
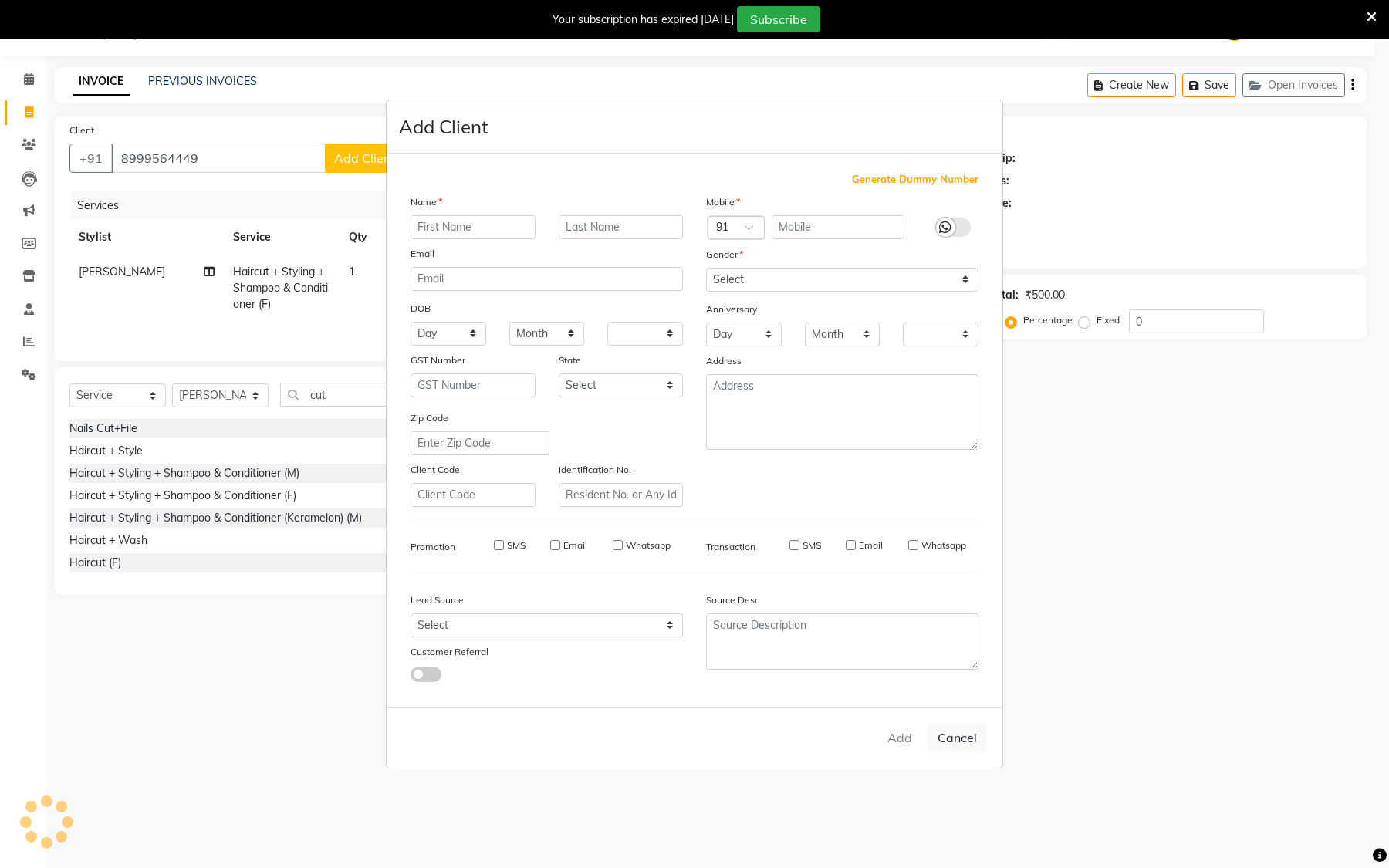
checkbox input "false"
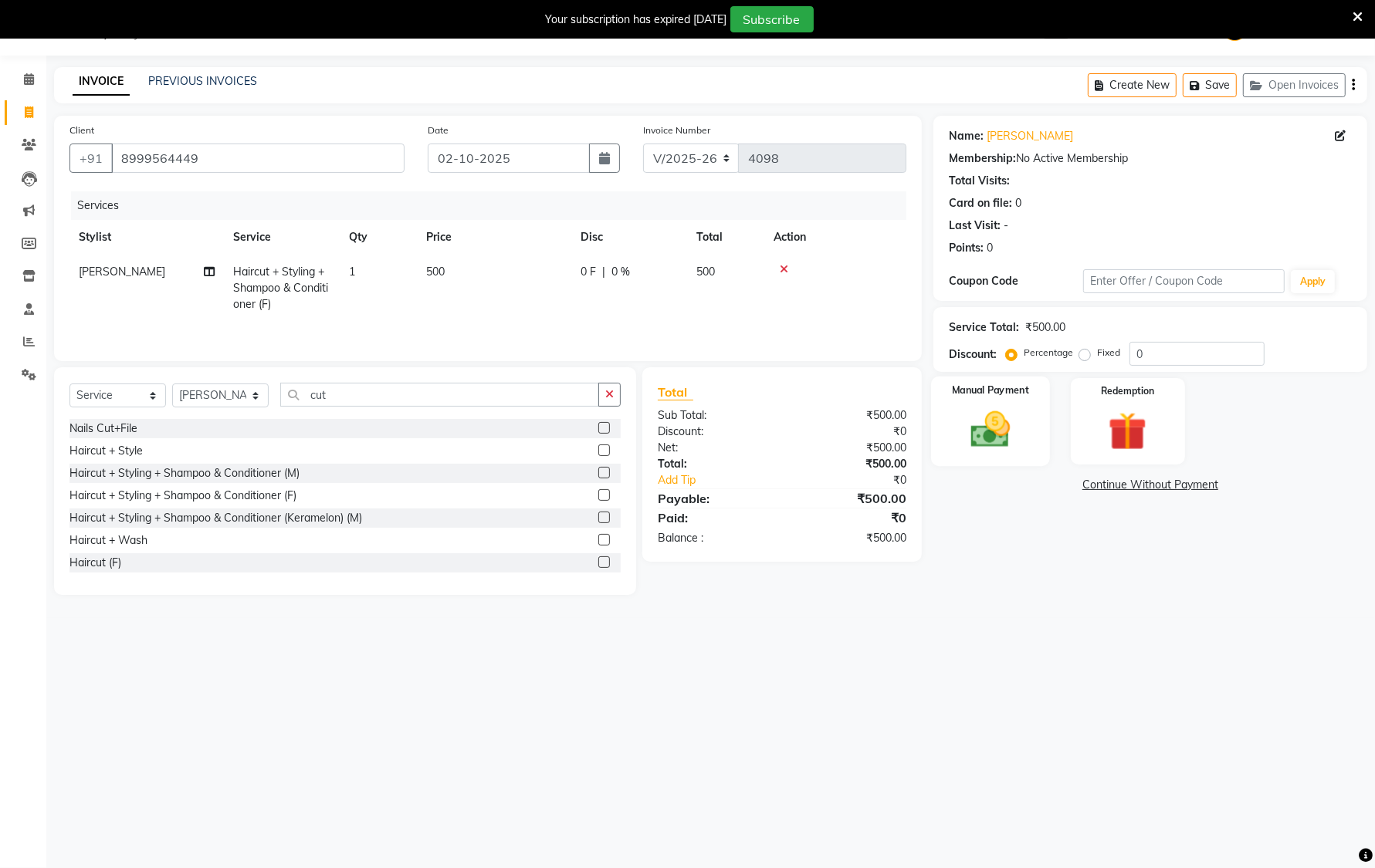
click at [1006, 433] on img at bounding box center [991, 430] width 65 height 46
click at [1193, 488] on span "CASH" at bounding box center [1182, 485] width 33 height 18
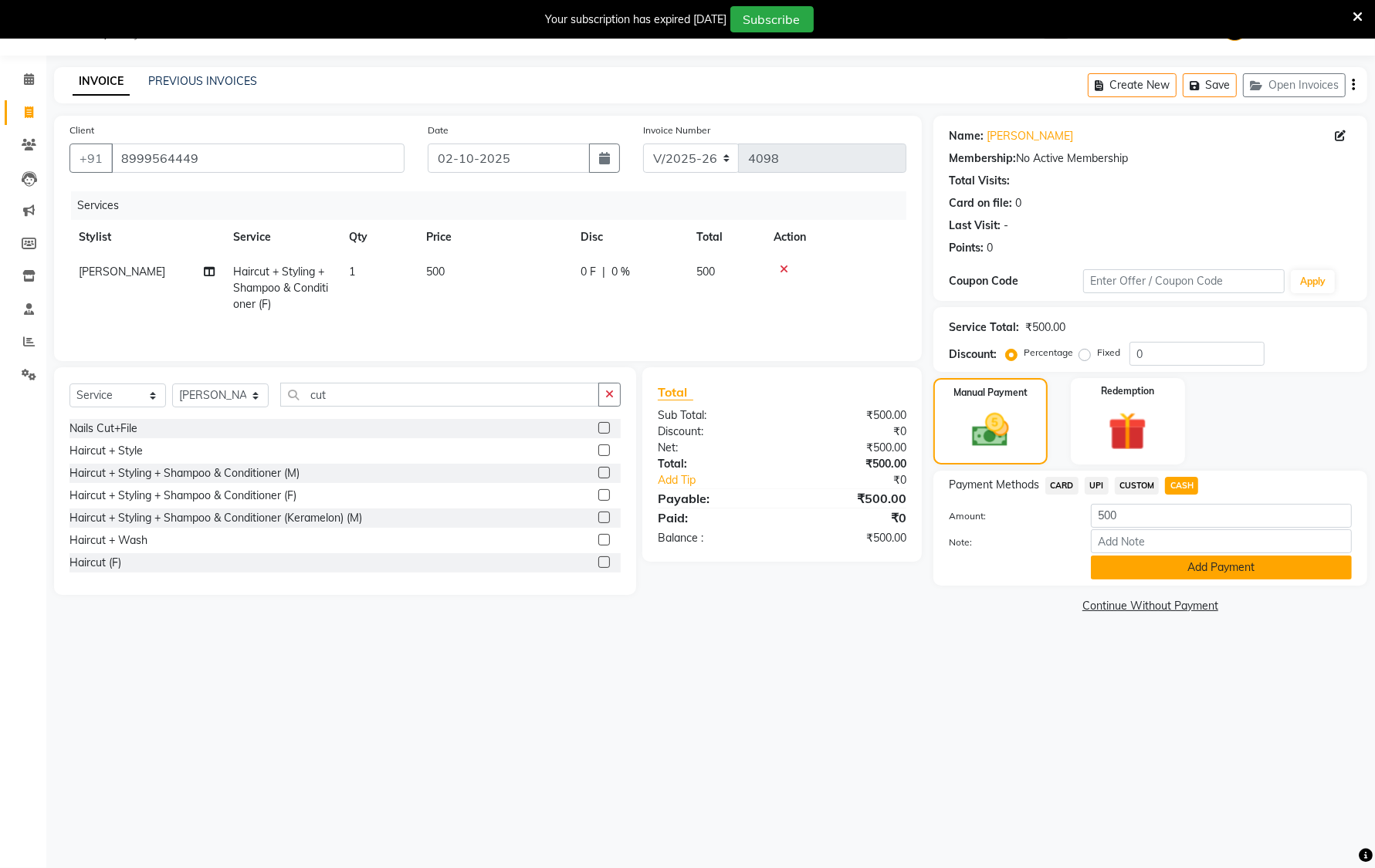
click at [1187, 566] on button "Add Payment" at bounding box center [1221, 568] width 261 height 24
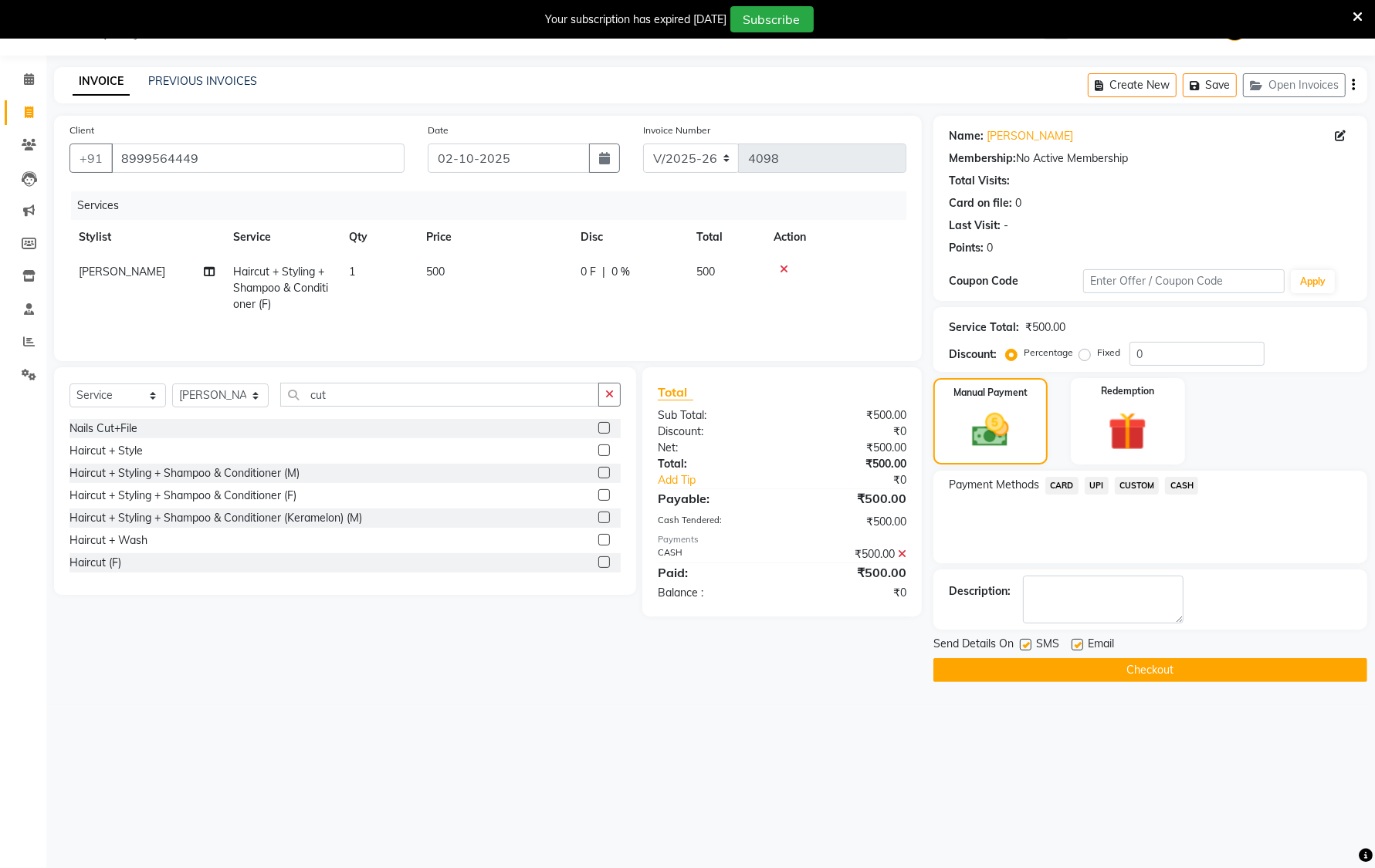
click at [1163, 669] on button "Checkout" at bounding box center [1150, 670] width 434 height 24
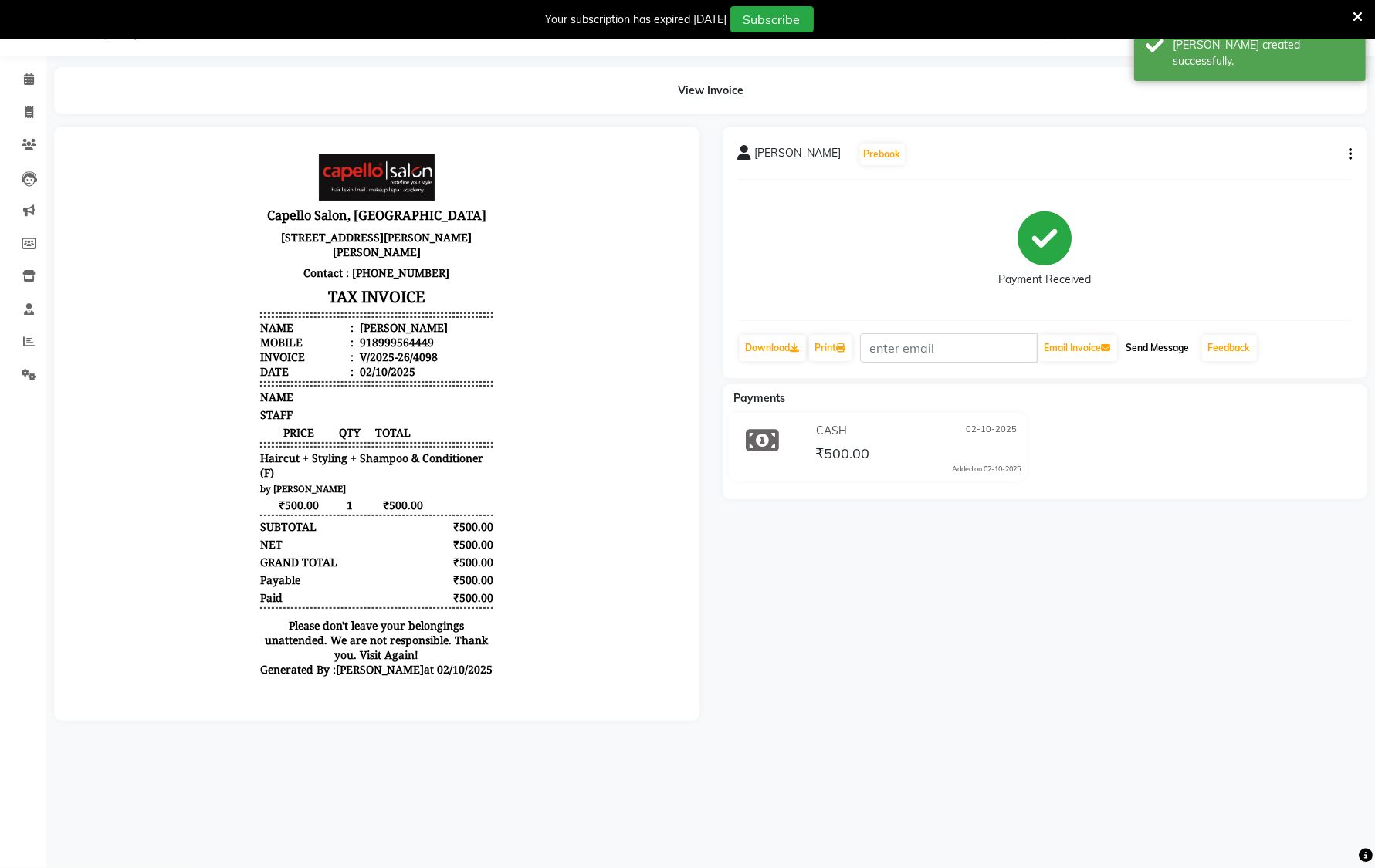
click at [1148, 348] on button "Send Message" at bounding box center [1159, 348] width 76 height 26
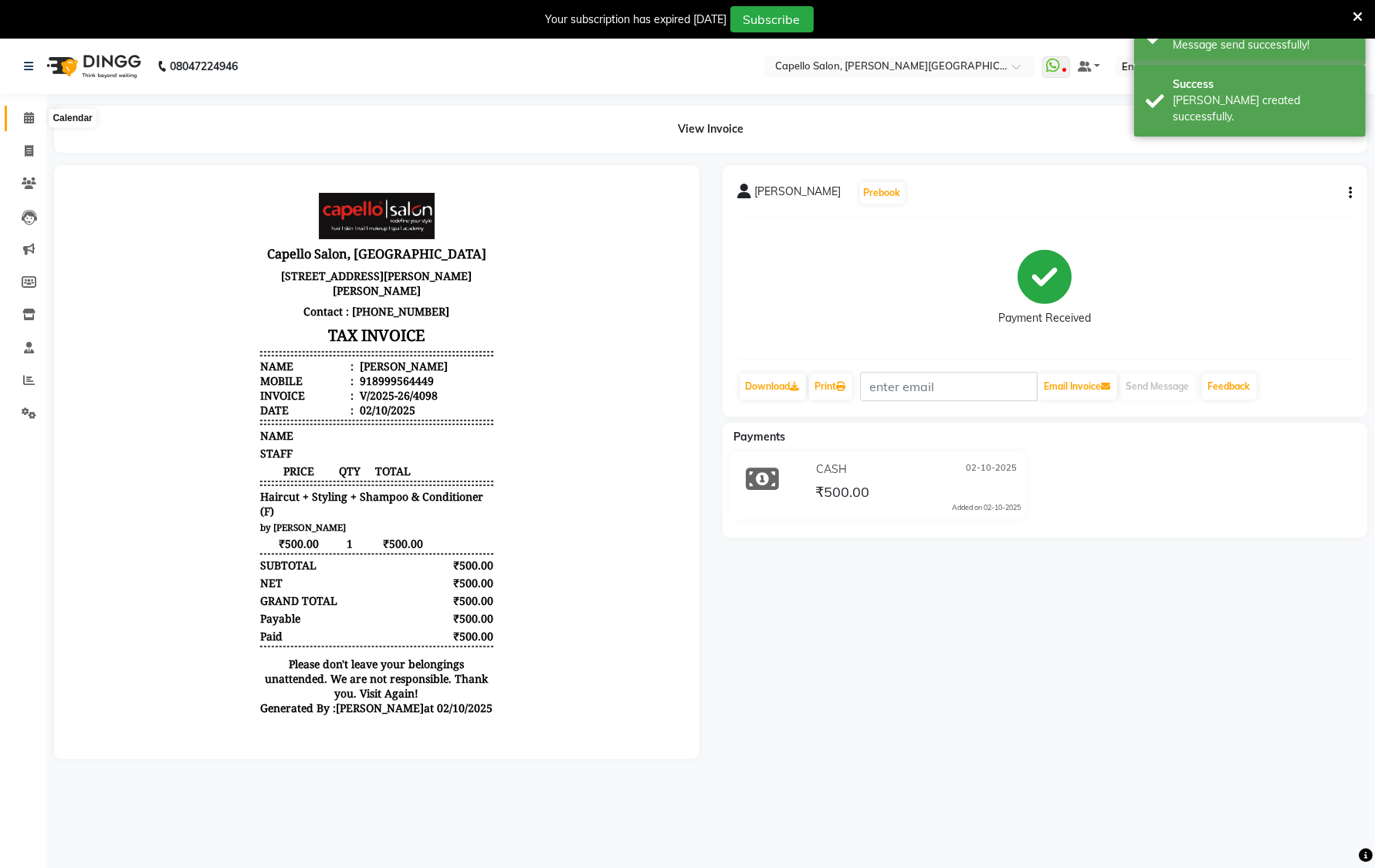
click at [31, 118] on icon at bounding box center [29, 118] width 10 height 11
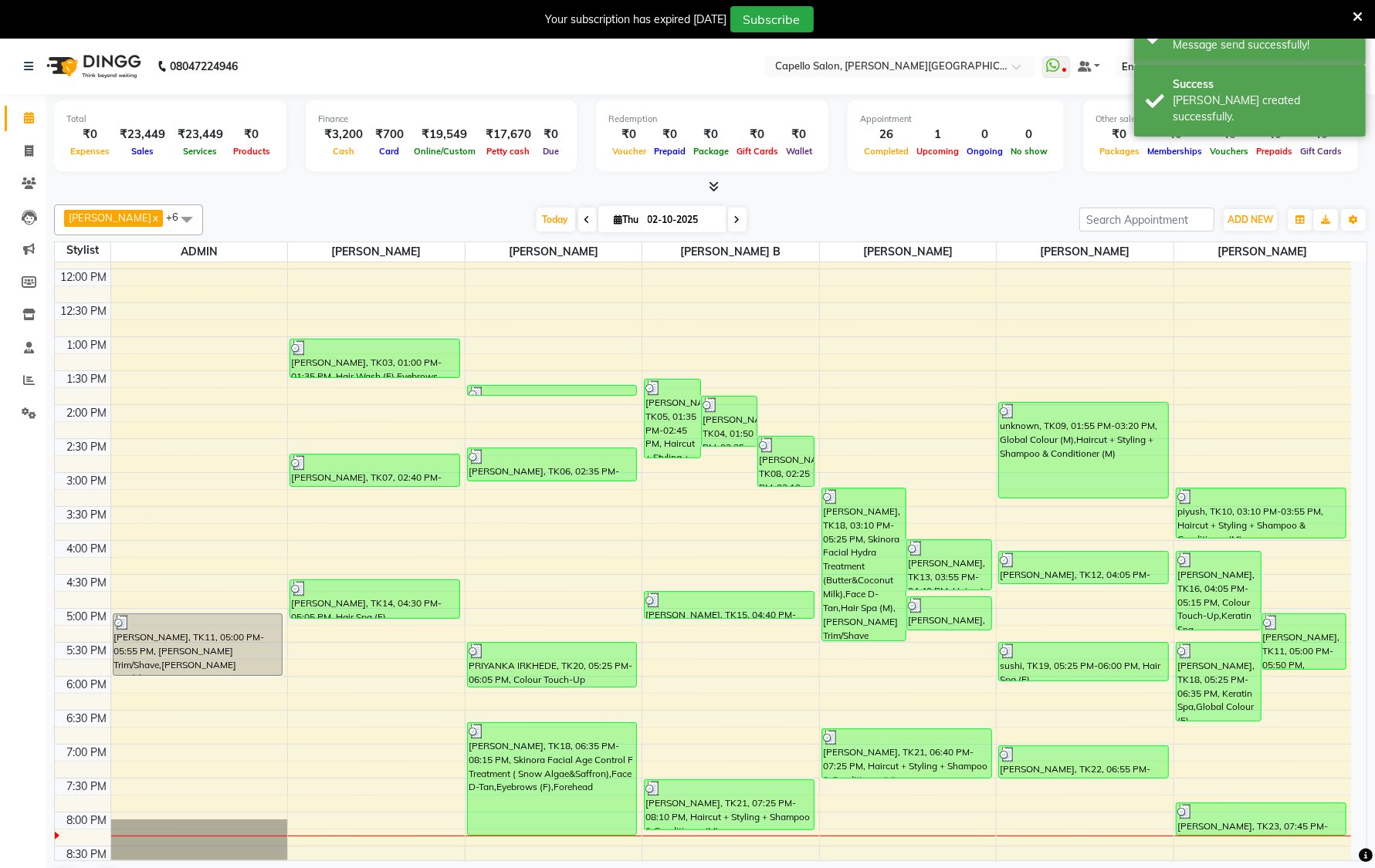
click at [1356, 19] on icon at bounding box center [1357, 17] width 10 height 14
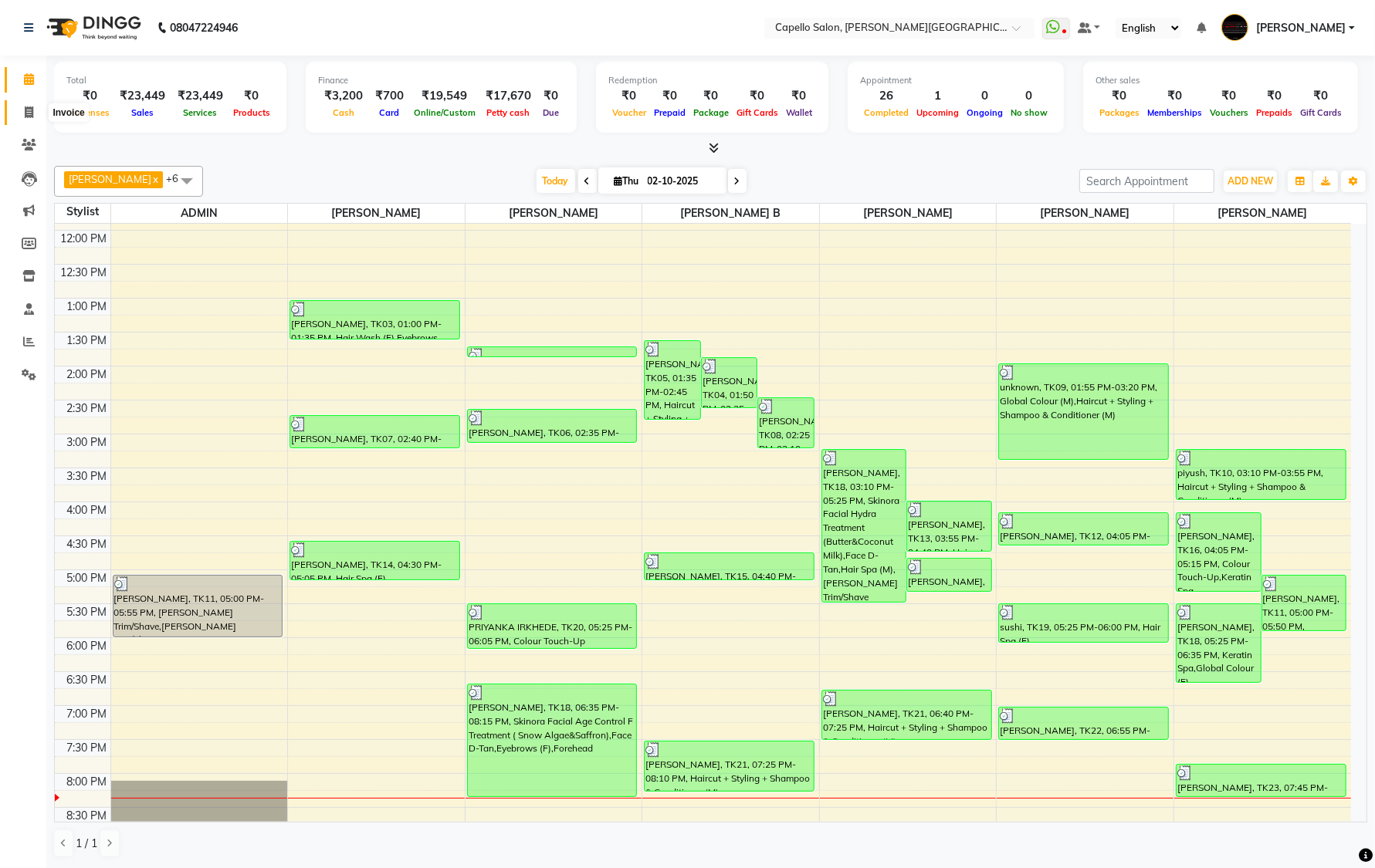
click at [28, 107] on icon at bounding box center [29, 112] width 8 height 11
select select "service"
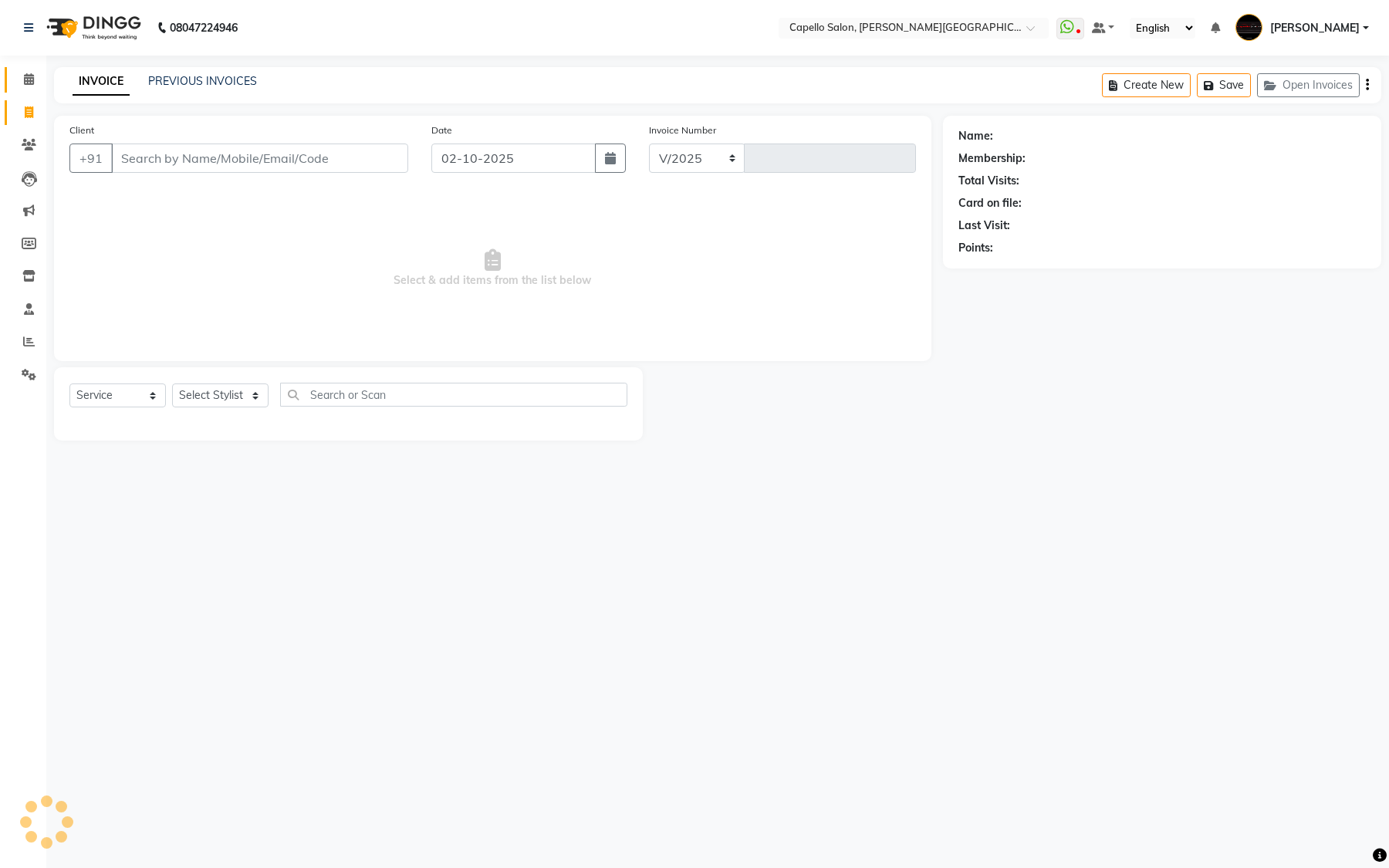
select select "811"
type input "4099"
click at [217, 82] on link "PREVIOUS INVOICES" at bounding box center [202, 81] width 108 height 14
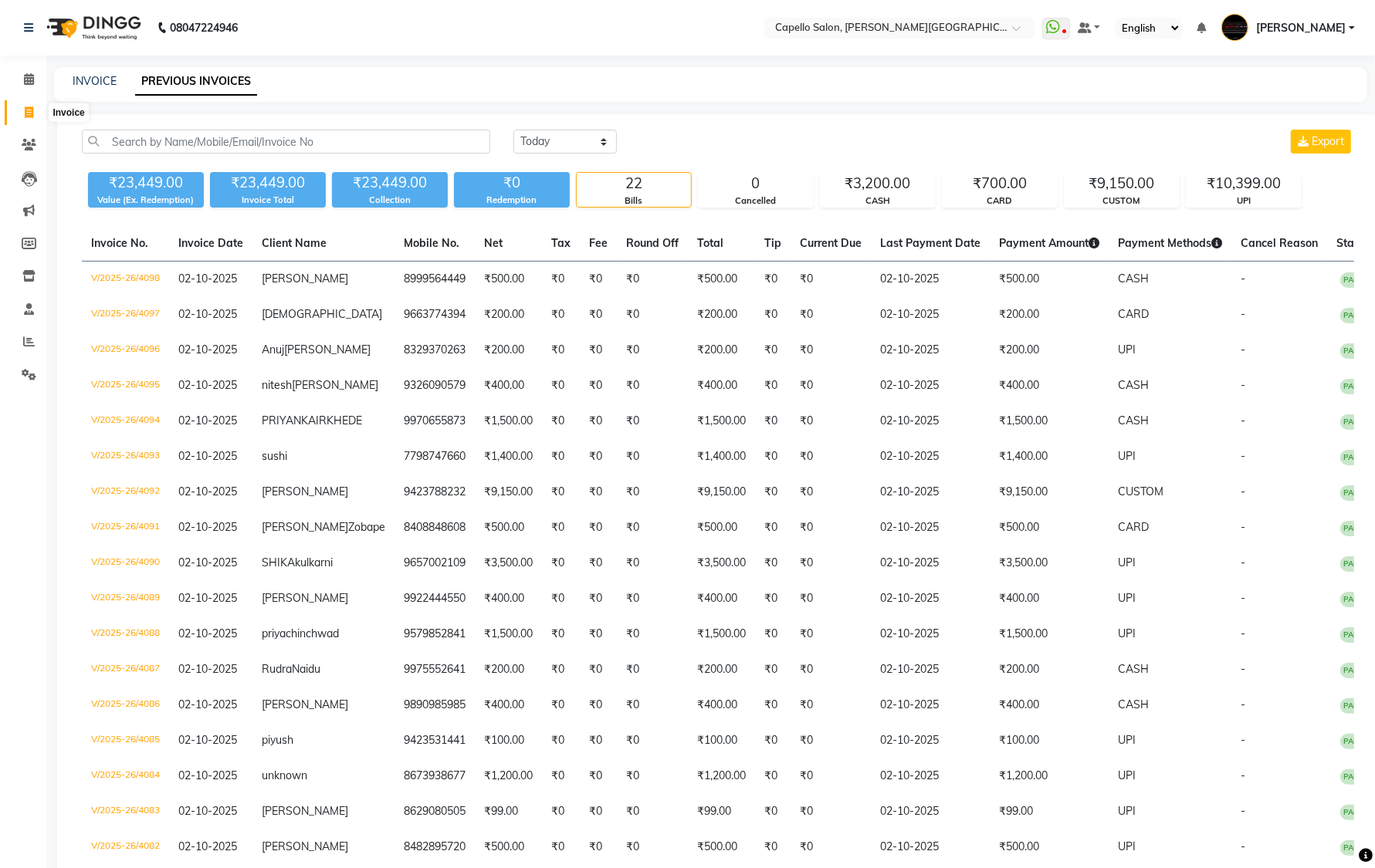
click at [27, 113] on icon at bounding box center [29, 112] width 8 height 11
select select "service"
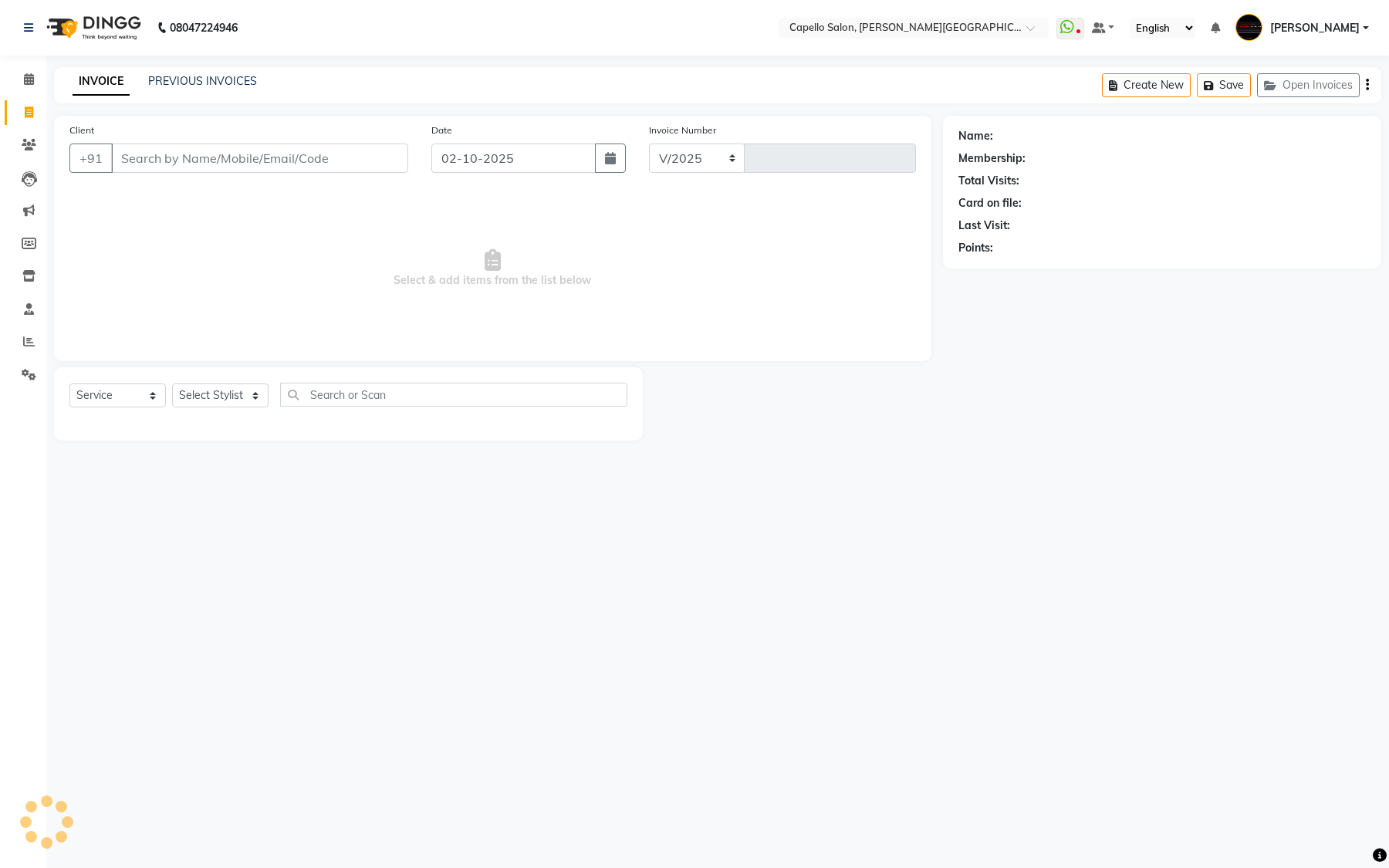
select select "811"
type input "4099"
click at [25, 339] on icon at bounding box center [29, 341] width 11 height 11
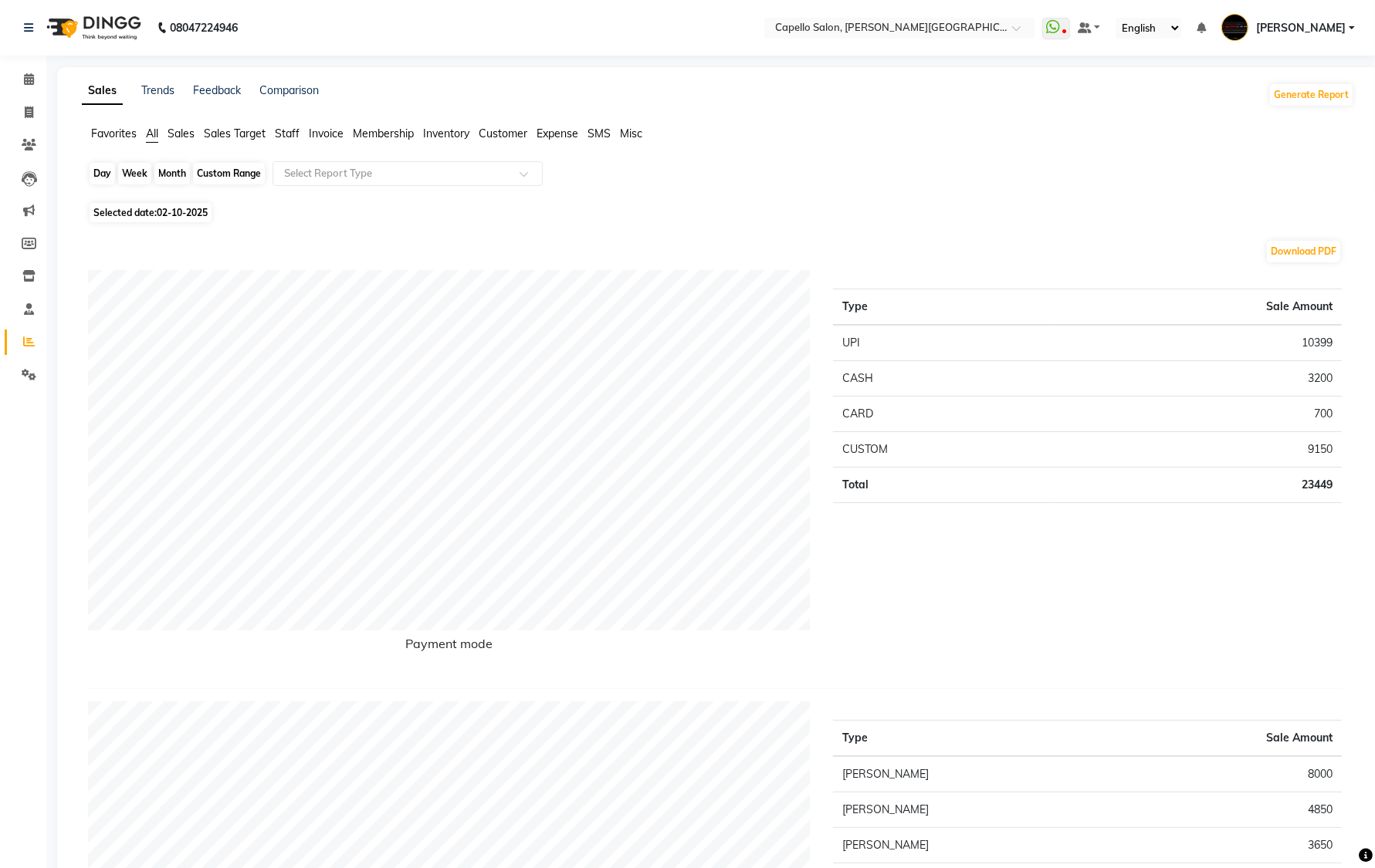
click at [100, 178] on div "Day" at bounding box center [102, 173] width 25 height 21
select select "10"
select select "2025"
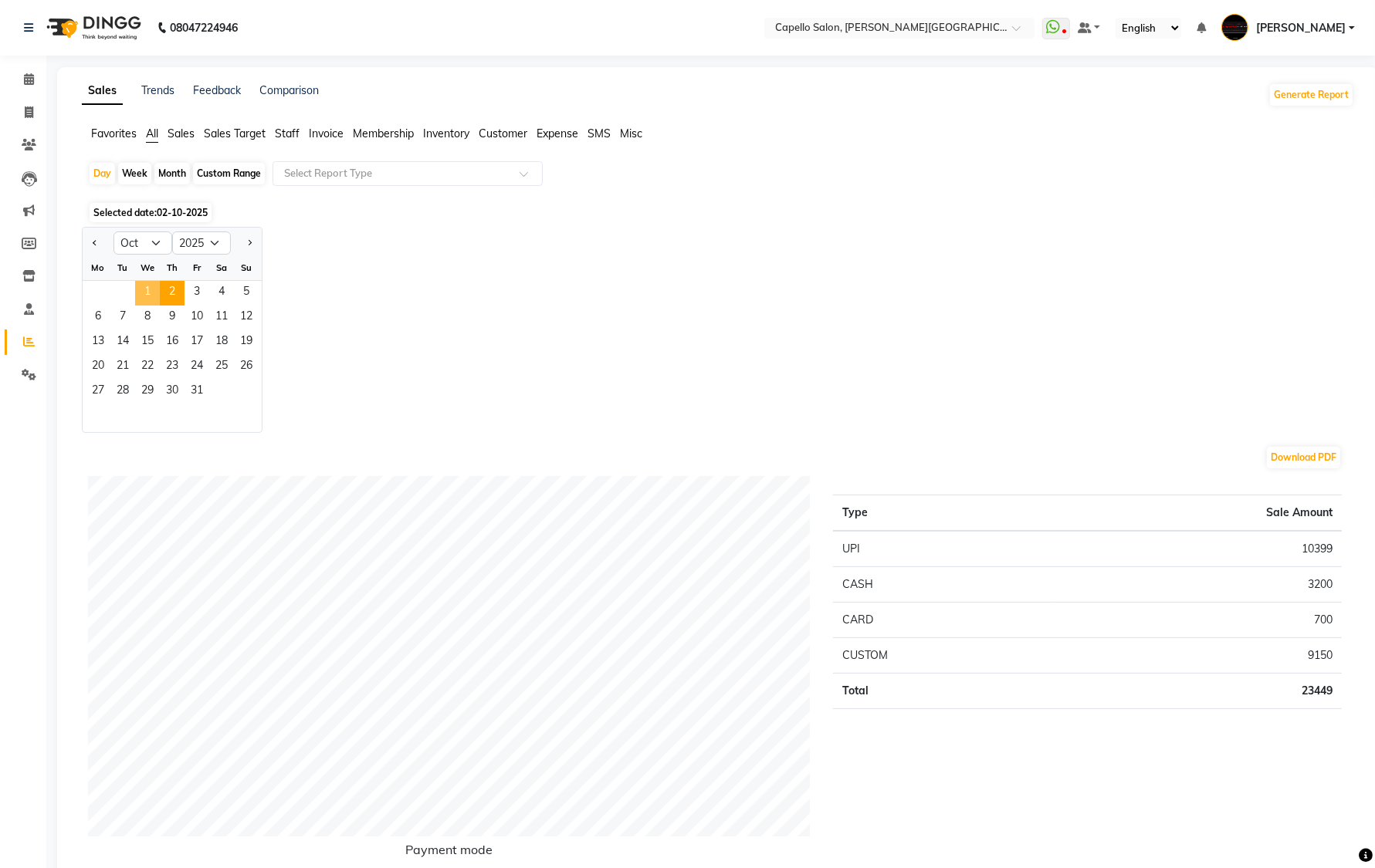
click at [141, 287] on span "1" at bounding box center [148, 293] width 25 height 25
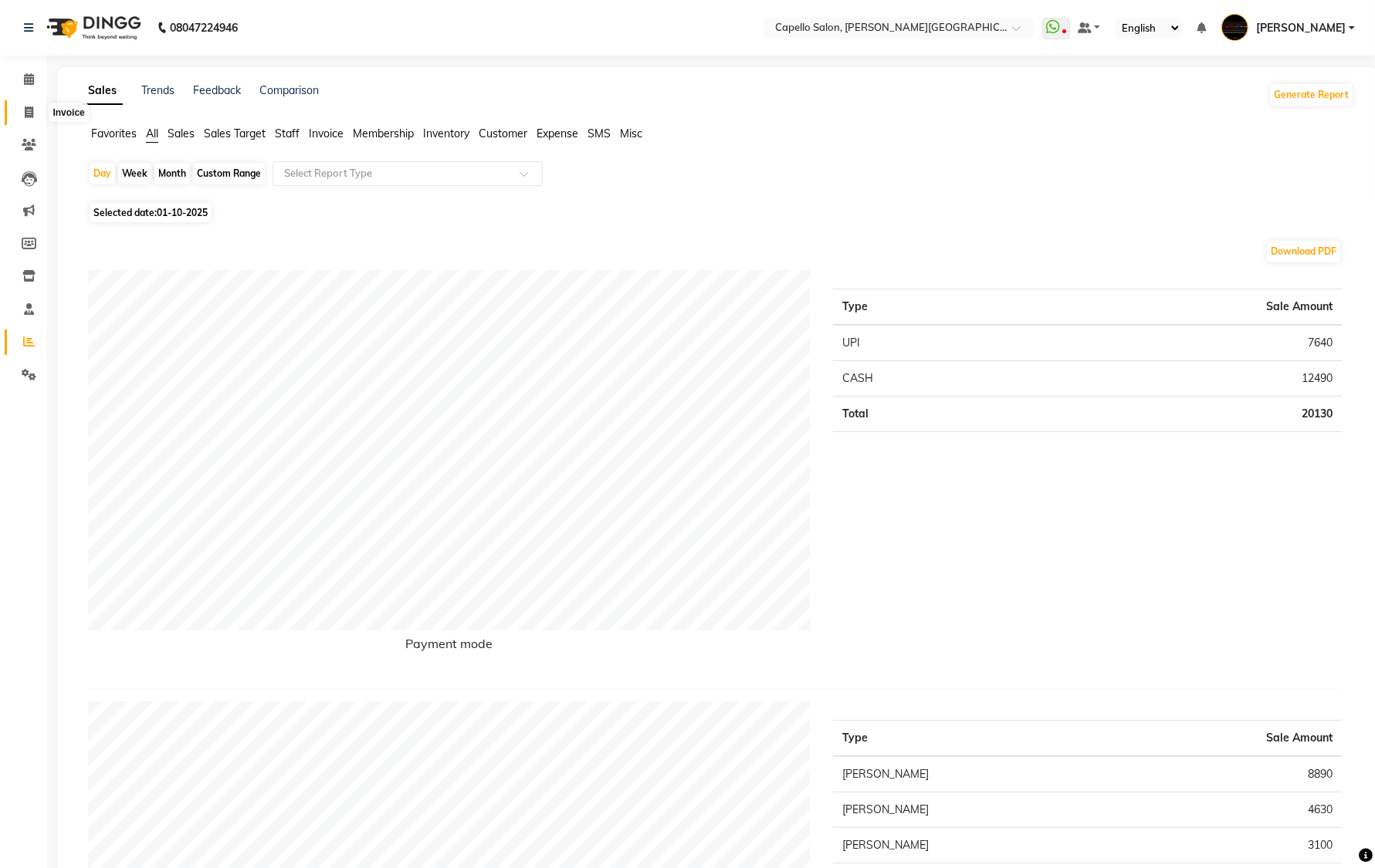
click at [18, 104] on span at bounding box center [29, 112] width 27 height 18
select select "service"
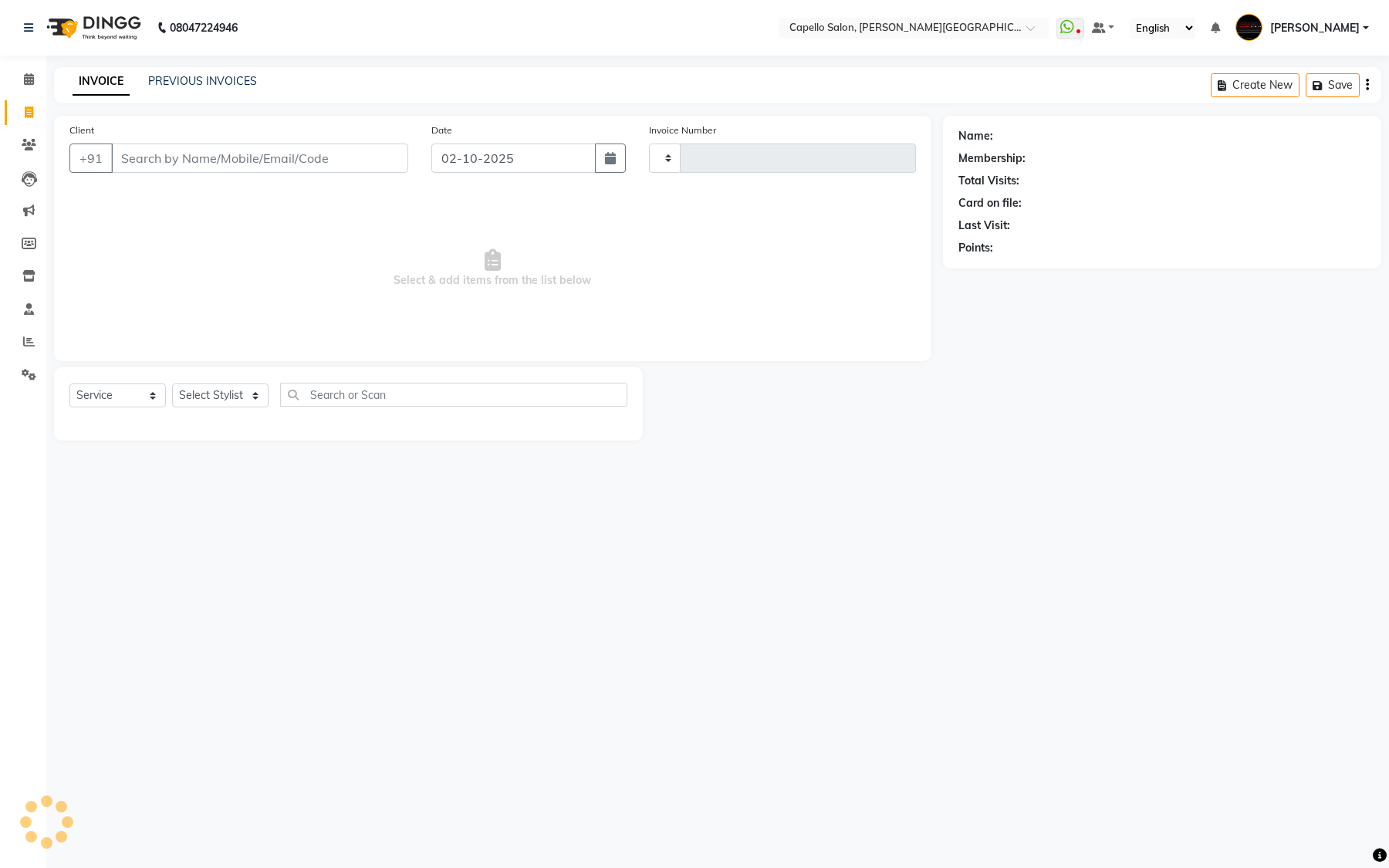
type input "4099"
select select "811"
click at [195, 81] on link "PREVIOUS INVOICES" at bounding box center [202, 81] width 108 height 14
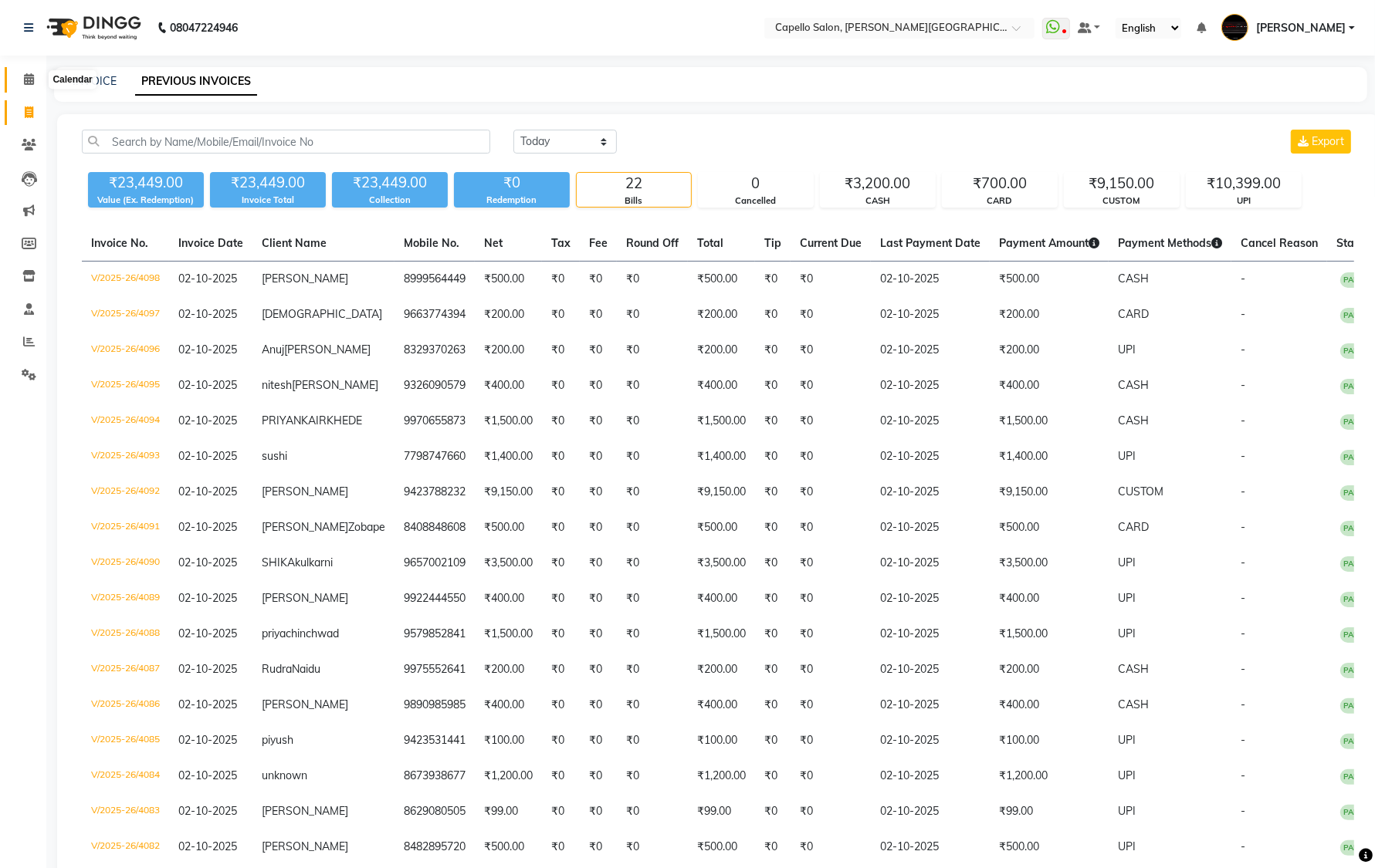
drag, startPoint x: 20, startPoint y: 75, endPoint x: 32, endPoint y: 87, distance: 17.0
click at [20, 75] on span at bounding box center [29, 80] width 27 height 18
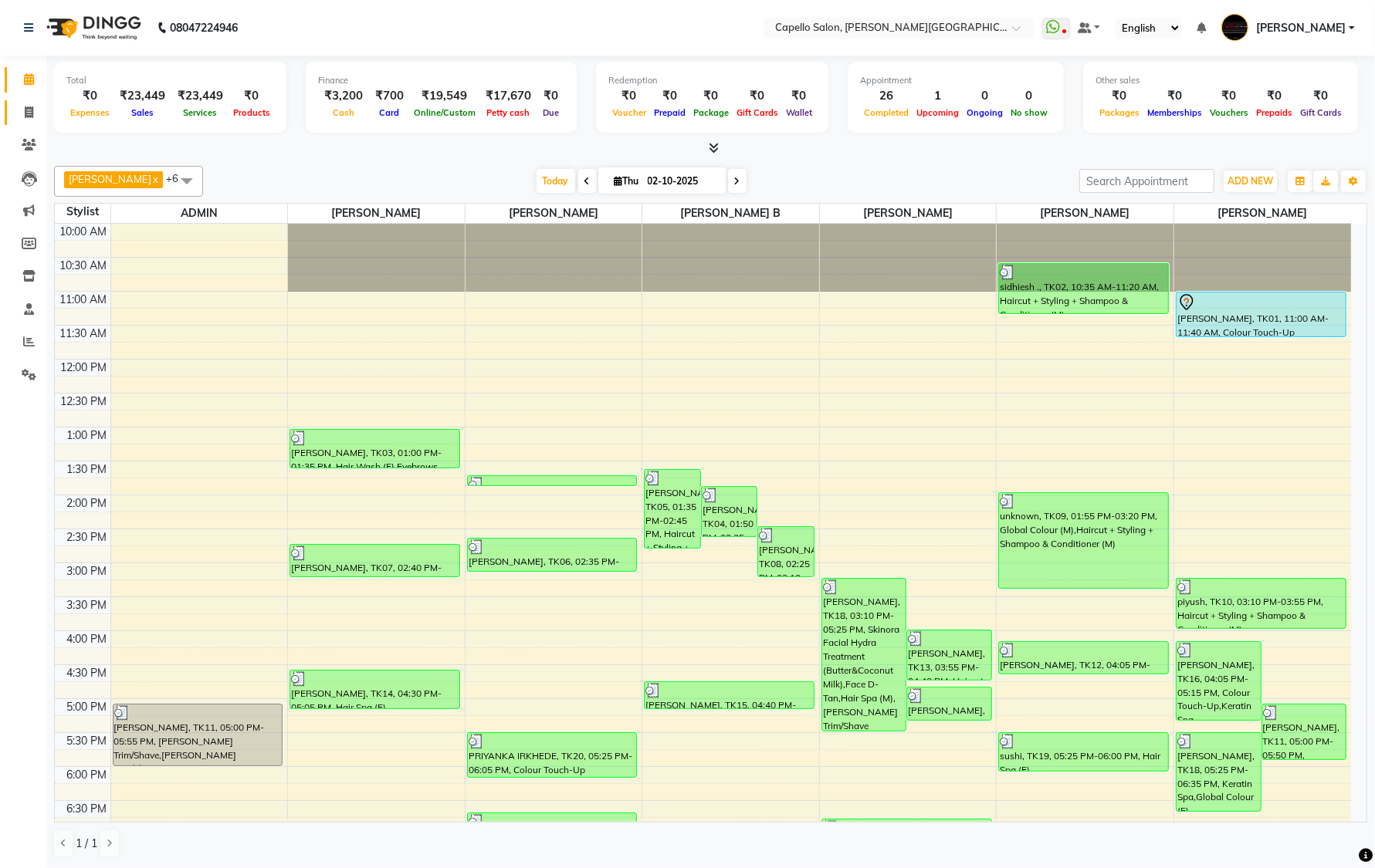
click at [25, 123] on link "Invoice" at bounding box center [23, 112] width 37 height 25
select select "service"
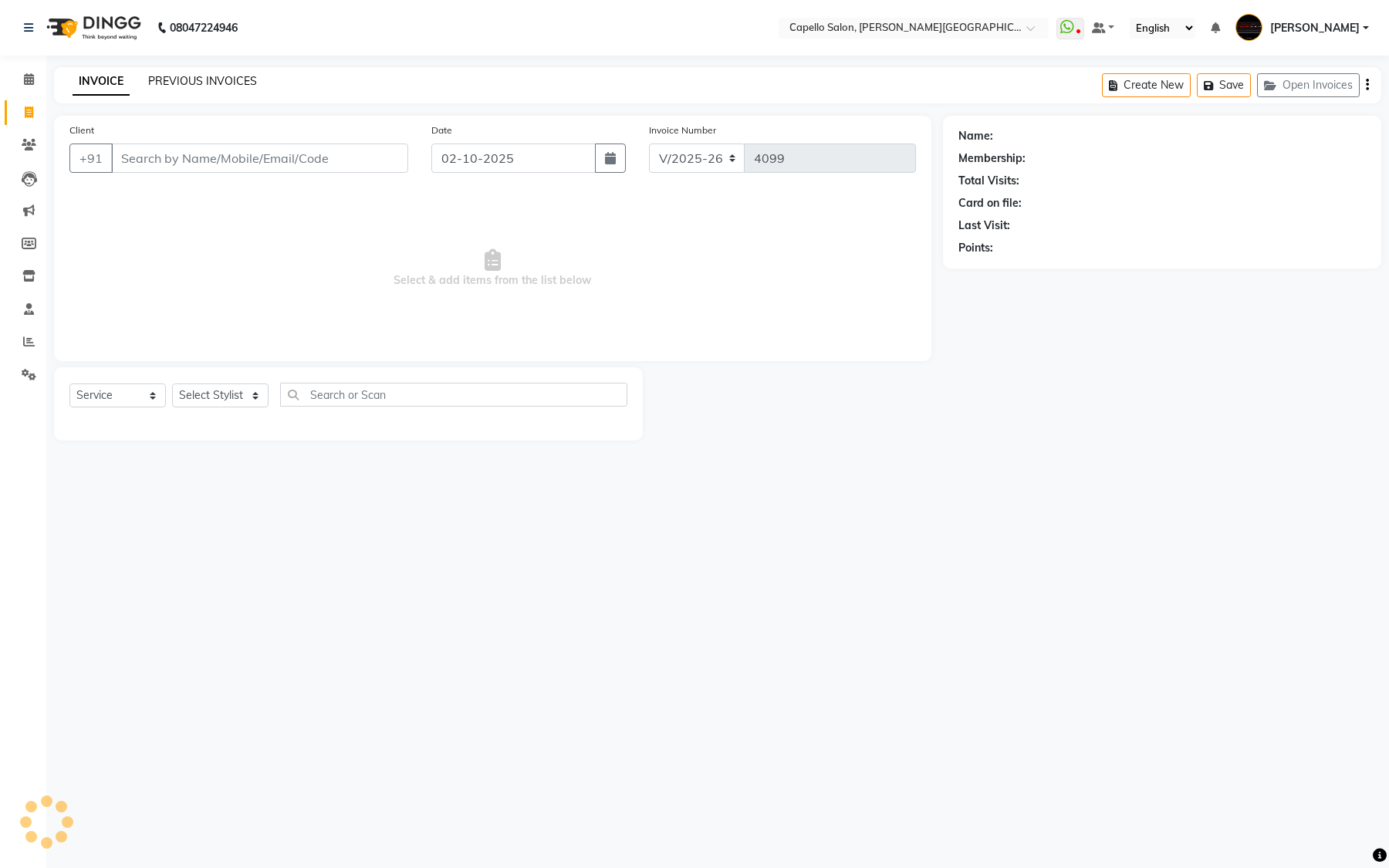
click at [247, 85] on link "PREVIOUS INVOICES" at bounding box center [202, 81] width 108 height 14
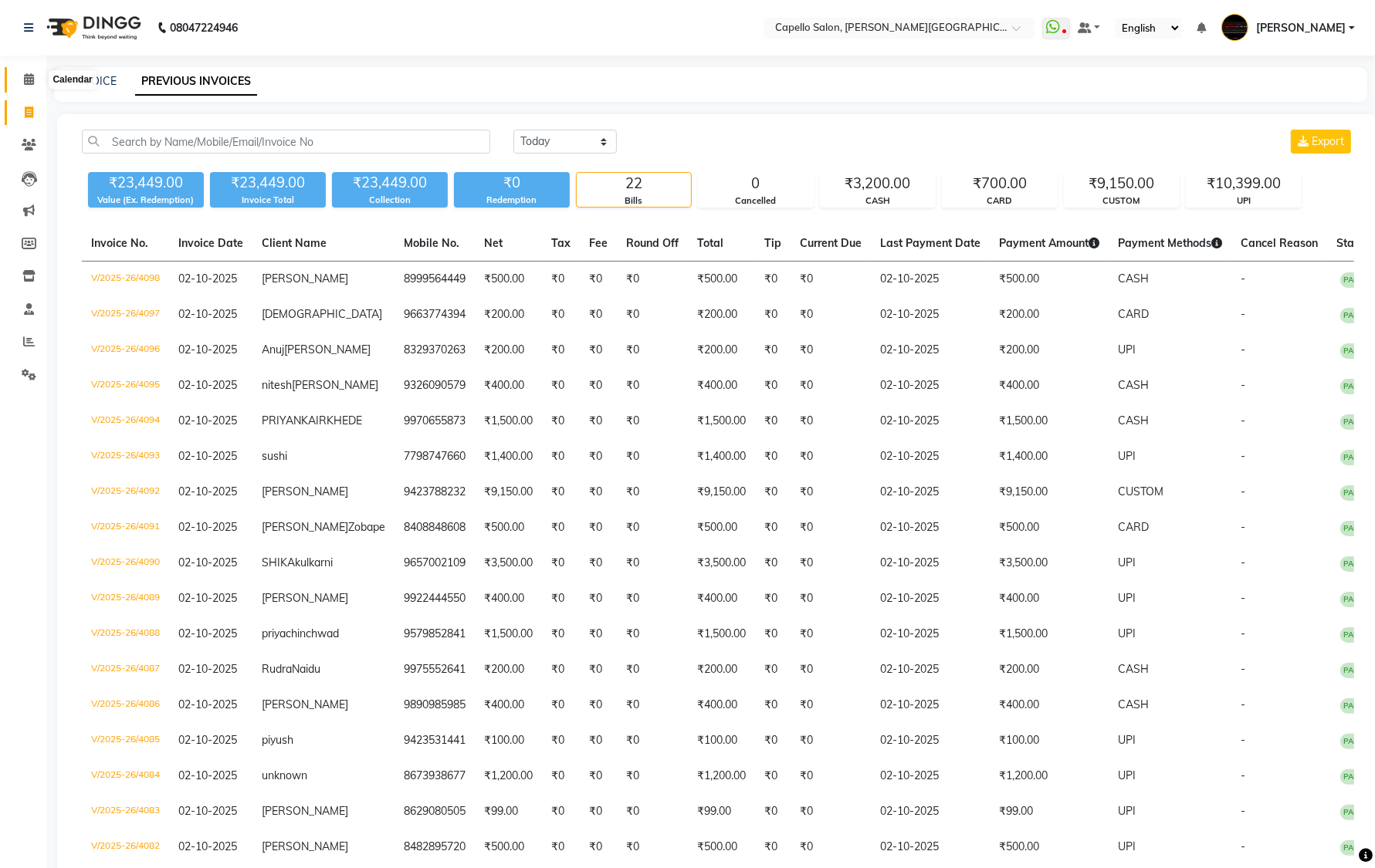
click at [34, 86] on span at bounding box center [29, 80] width 27 height 18
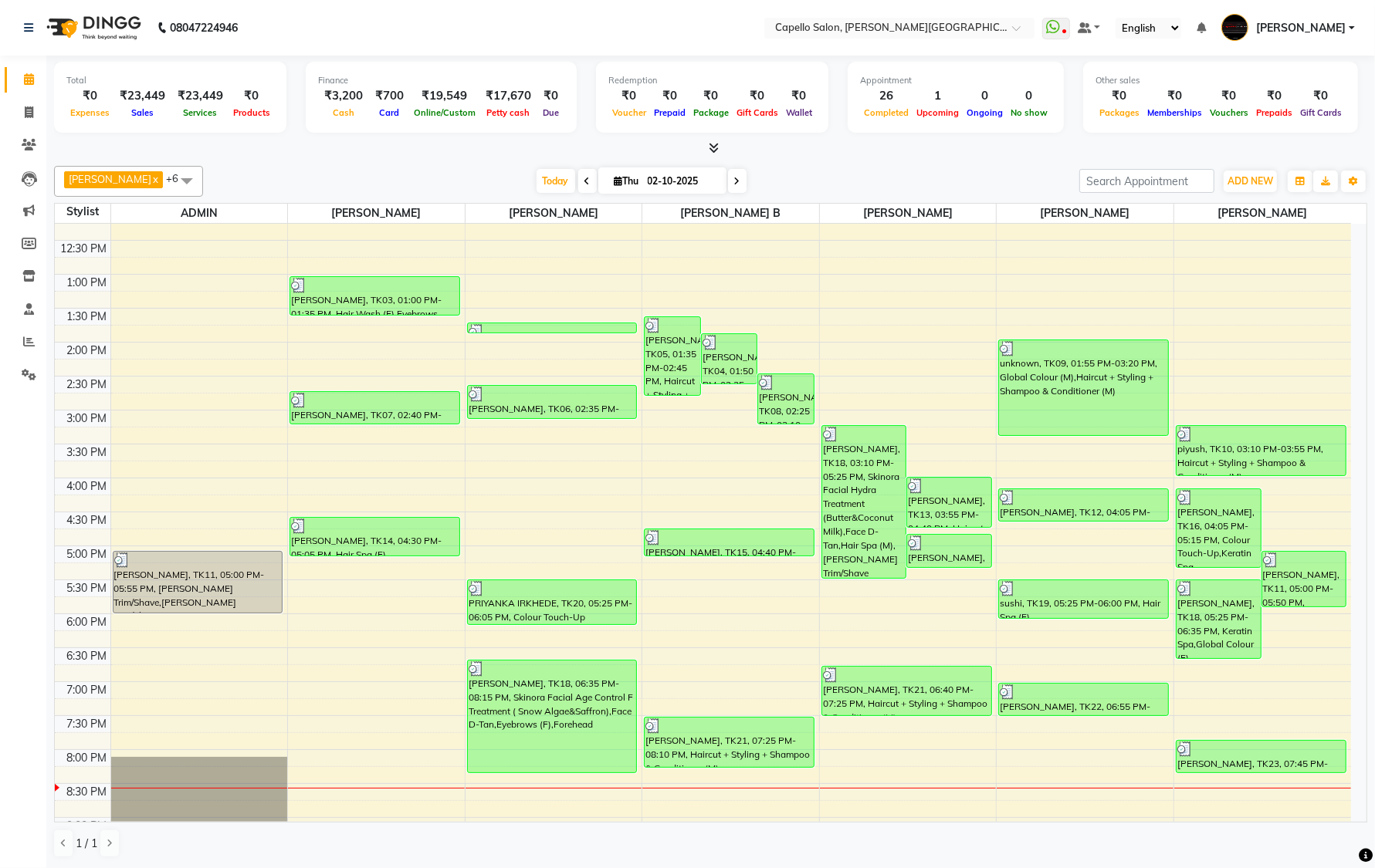
scroll to position [225, 0]
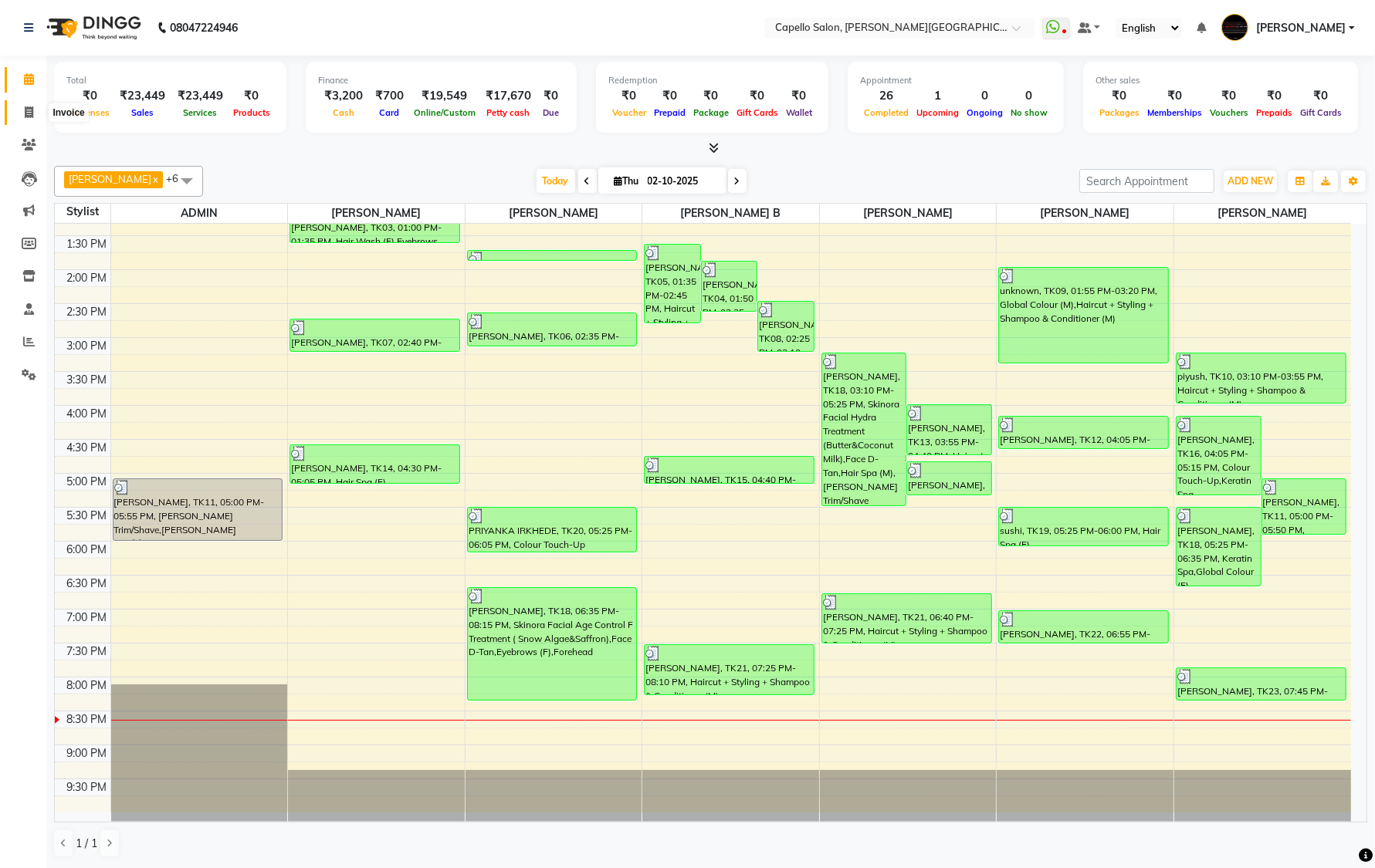
click at [17, 110] on span at bounding box center [29, 112] width 27 height 18
select select "811"
select select "service"
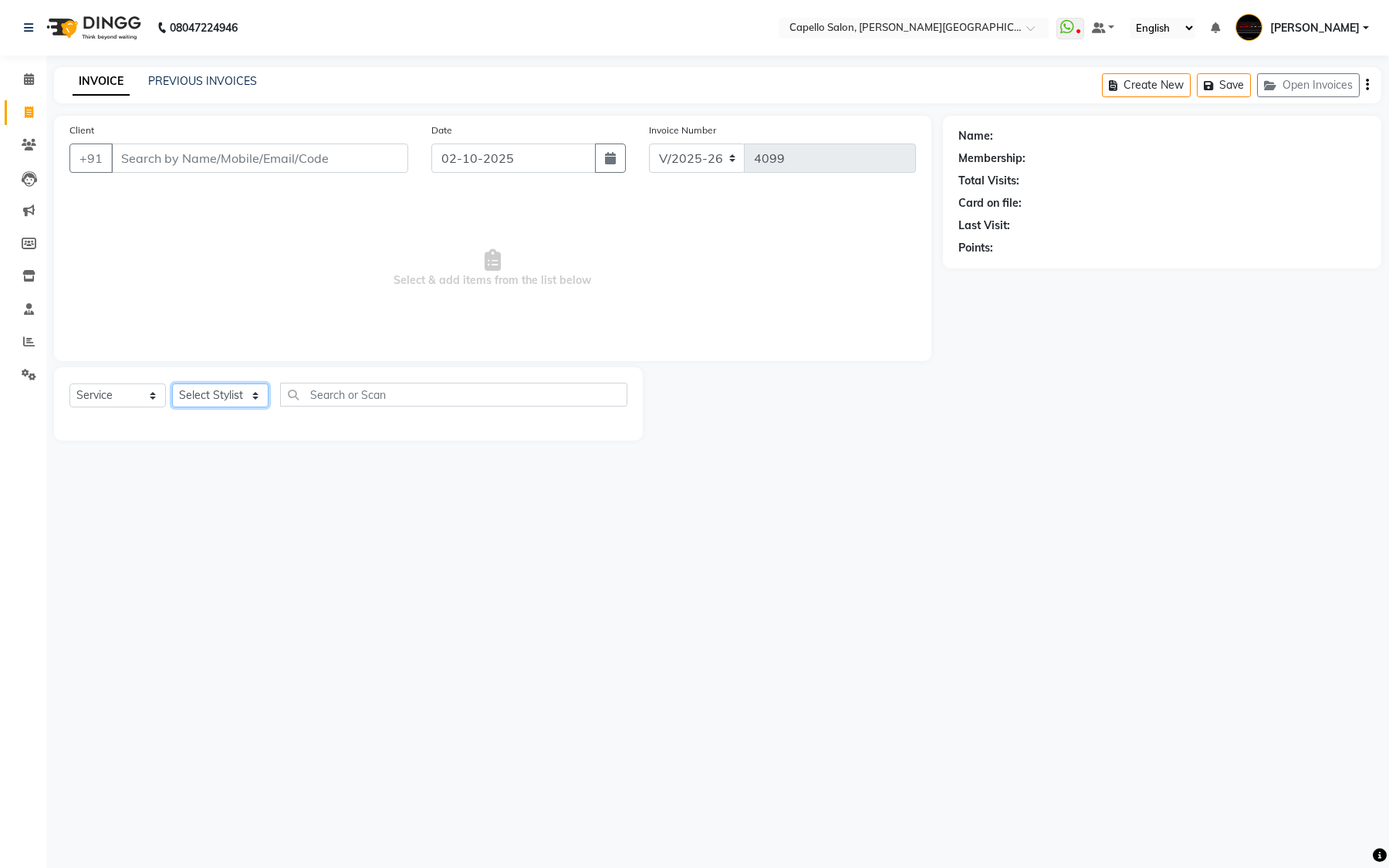
click at [262, 398] on select "Select Stylist ADMIN [PERSON_NAME] [PERSON_NAME] [PERSON_NAME] [PERSON_NAME] (M…" at bounding box center [221, 396] width 96 height 24
select select "35878"
click at [172, 384] on select "Select Stylist ADMIN [PERSON_NAME] [PERSON_NAME] [PERSON_NAME] [PERSON_NAME] (M…" at bounding box center [221, 396] width 96 height 24
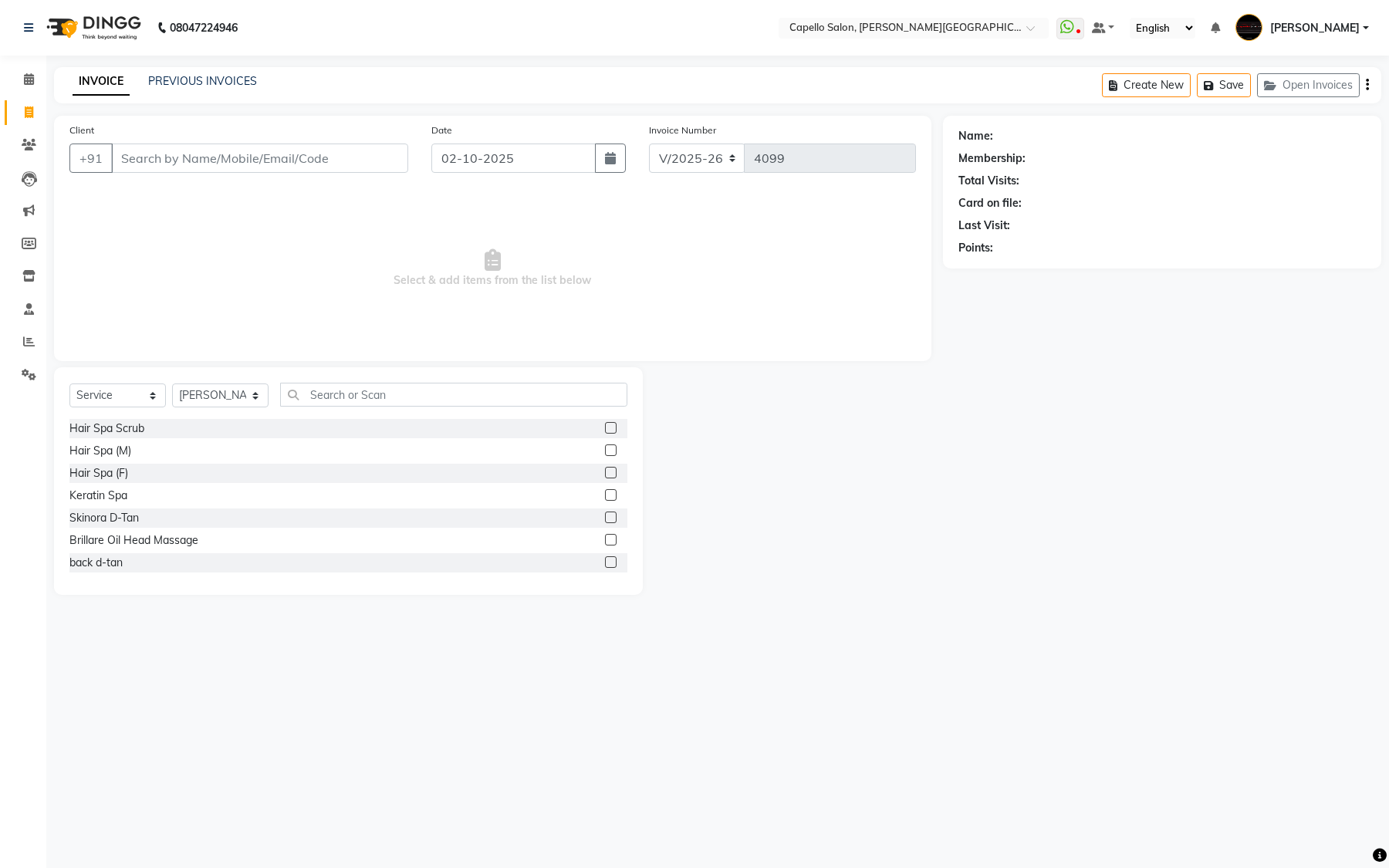
click at [363, 379] on div "Select Service Product Membership Package Voucher Prepaid Gift Card Select Styl…" at bounding box center [348, 481] width 589 height 228
click at [361, 391] on input "text" at bounding box center [453, 395] width 348 height 24
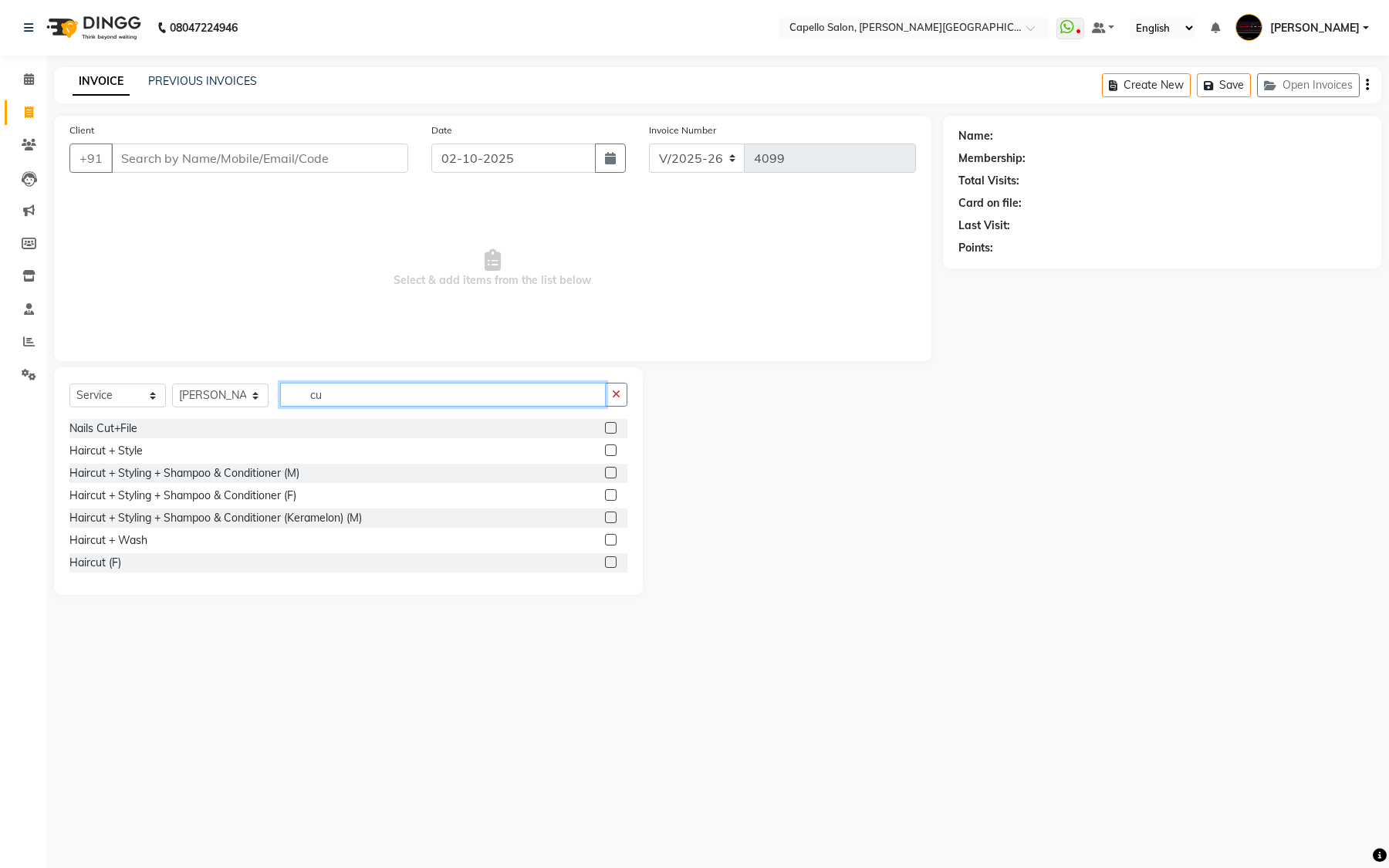
type input "c"
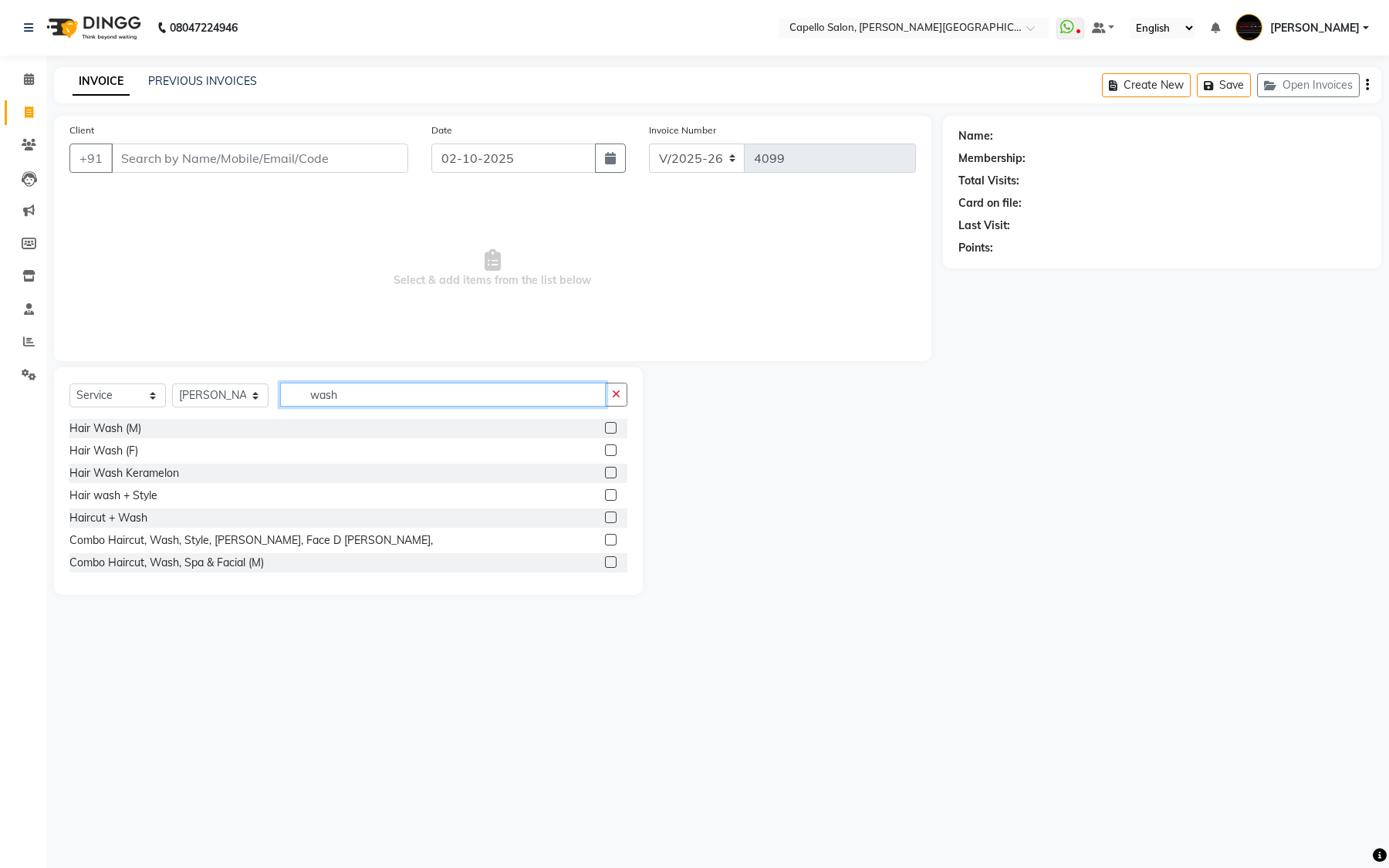
type input "wash"
click at [605, 453] on label at bounding box center [611, 450] width 11 height 11
click at [605, 453] on input "checkbox" at bounding box center [610, 451] width 10 height 10
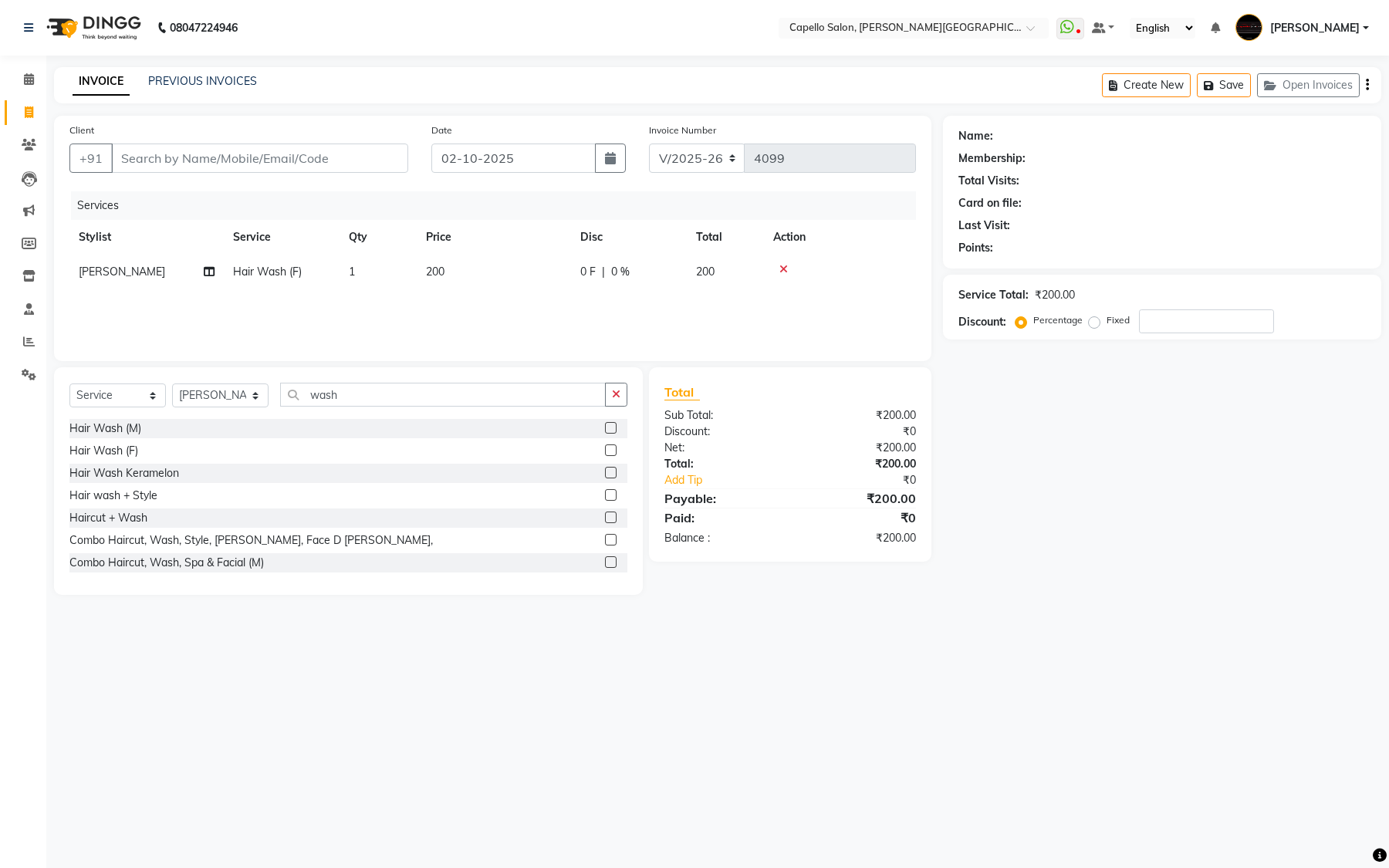
click at [605, 453] on label at bounding box center [611, 450] width 11 height 11
click at [605, 453] on input "checkbox" at bounding box center [610, 451] width 10 height 10
checkbox input "false"
click at [187, 303] on td "[PERSON_NAME]" at bounding box center [147, 306] width 154 height 34
select select "35878"
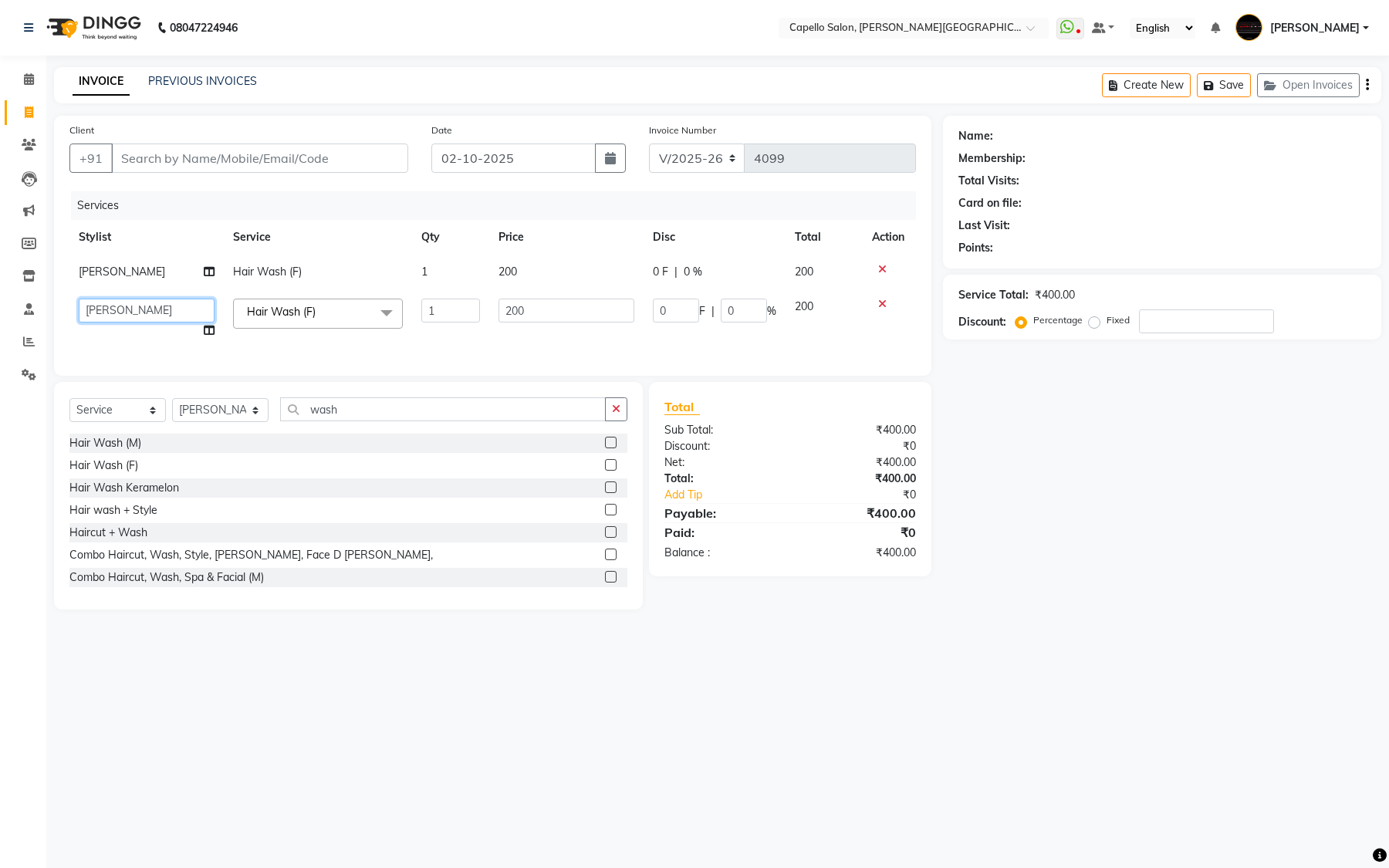
click at [186, 305] on select "ADMIN [PERSON_NAME] [PERSON_NAME] [PERSON_NAME] [PERSON_NAME] (M) [PERSON_NAME]…" at bounding box center [147, 311] width 135 height 24
select select "84517"
click at [326, 168] on input "Client" at bounding box center [260, 159] width 297 height 30
type input "7"
type input "0"
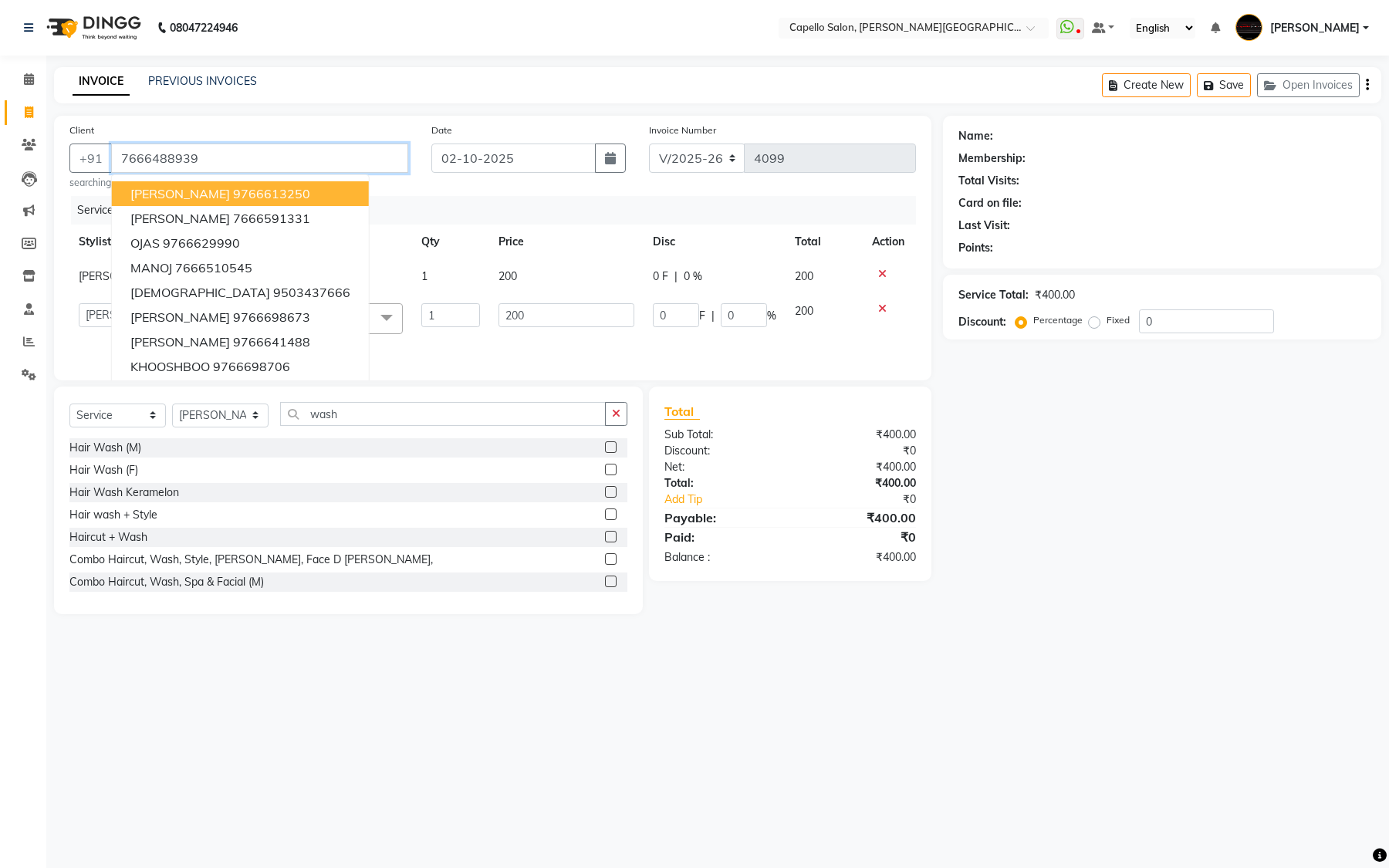
type input "7666488939"
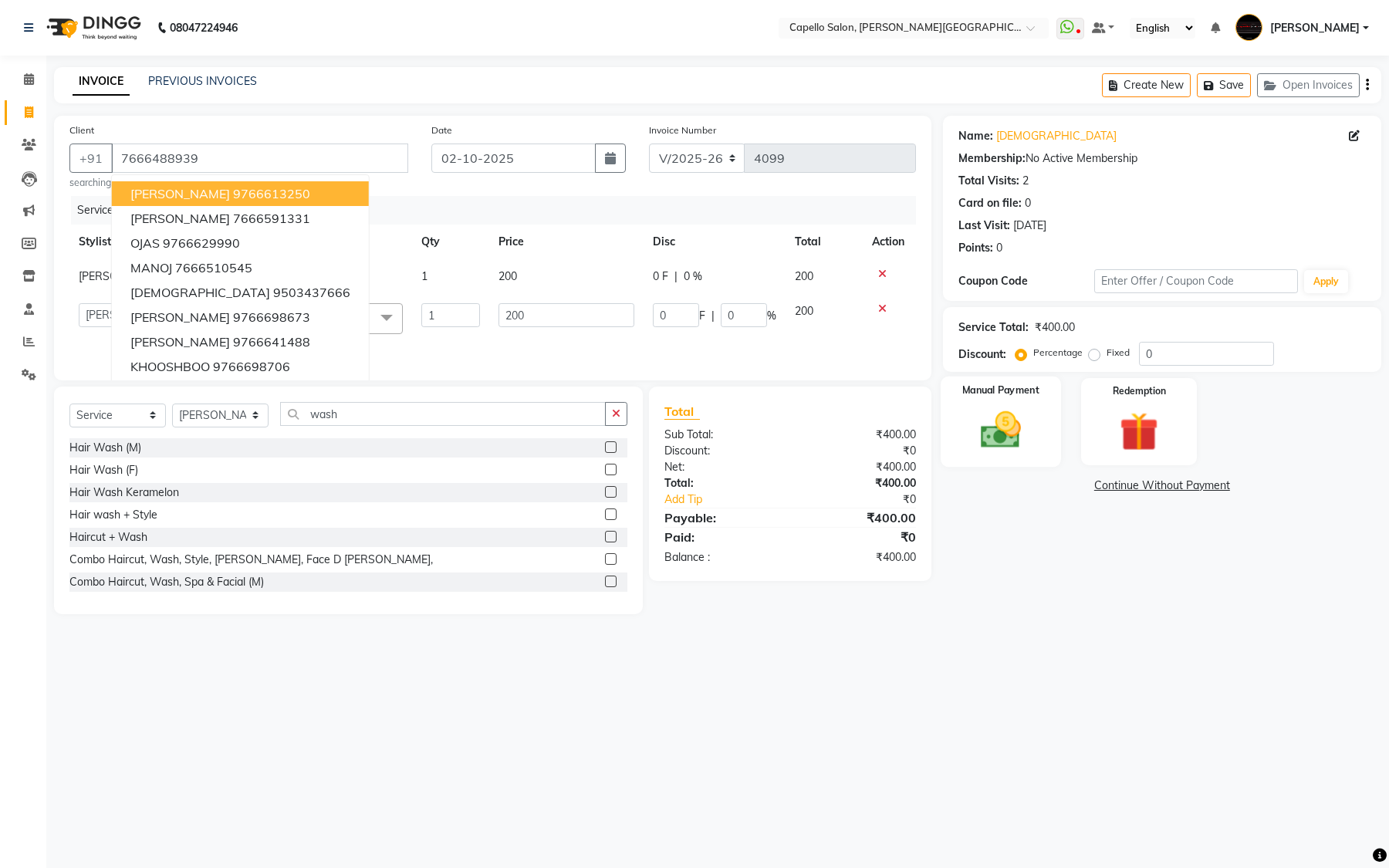
click at [962, 415] on div "Manual Payment" at bounding box center [1001, 421] width 121 height 90
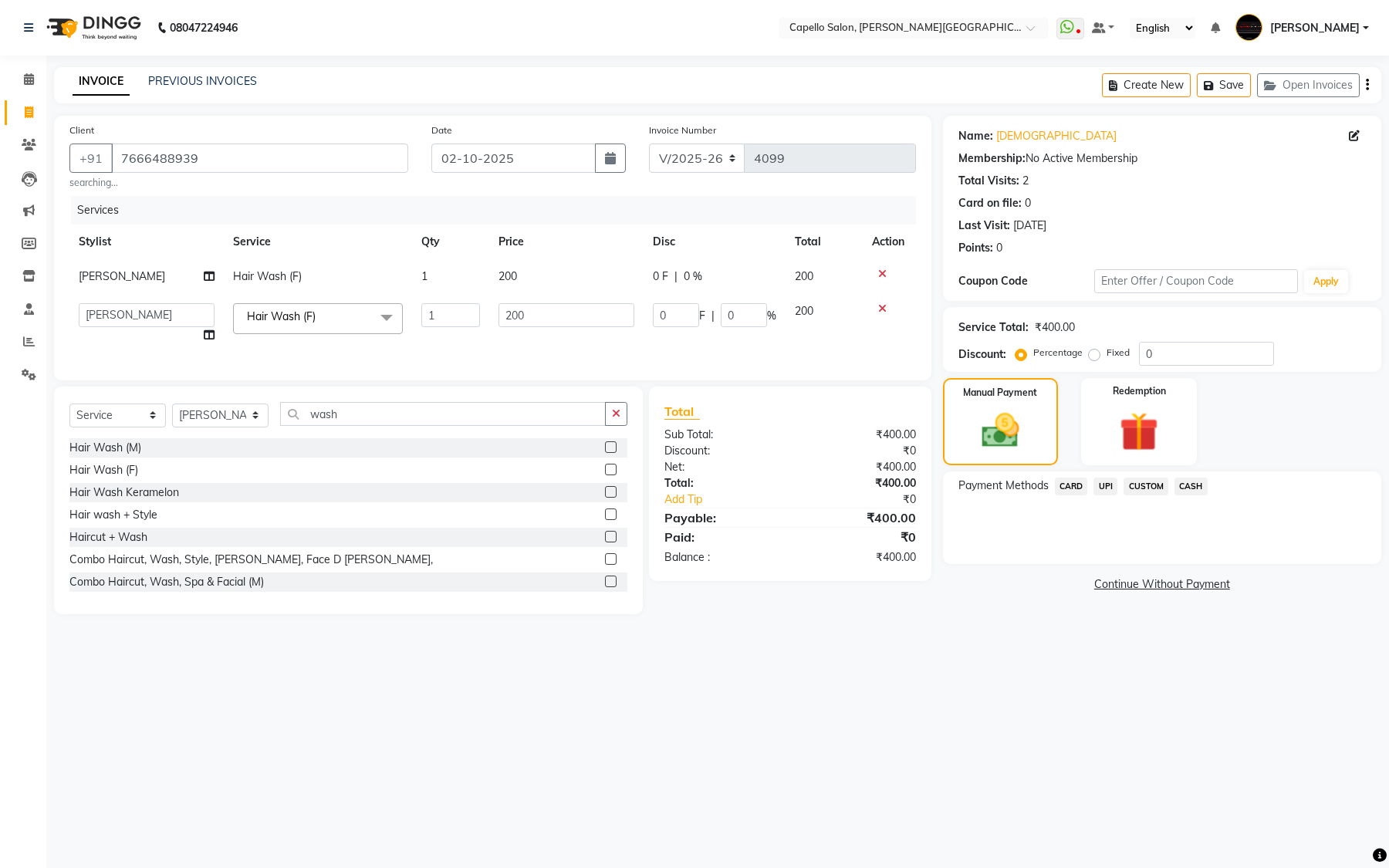
click at [1112, 475] on div "Payment Methods CARD UPI CUSTOM CASH" at bounding box center [1162, 518] width 439 height 93
click at [1112, 479] on span "UPI" at bounding box center [1105, 486] width 24 height 18
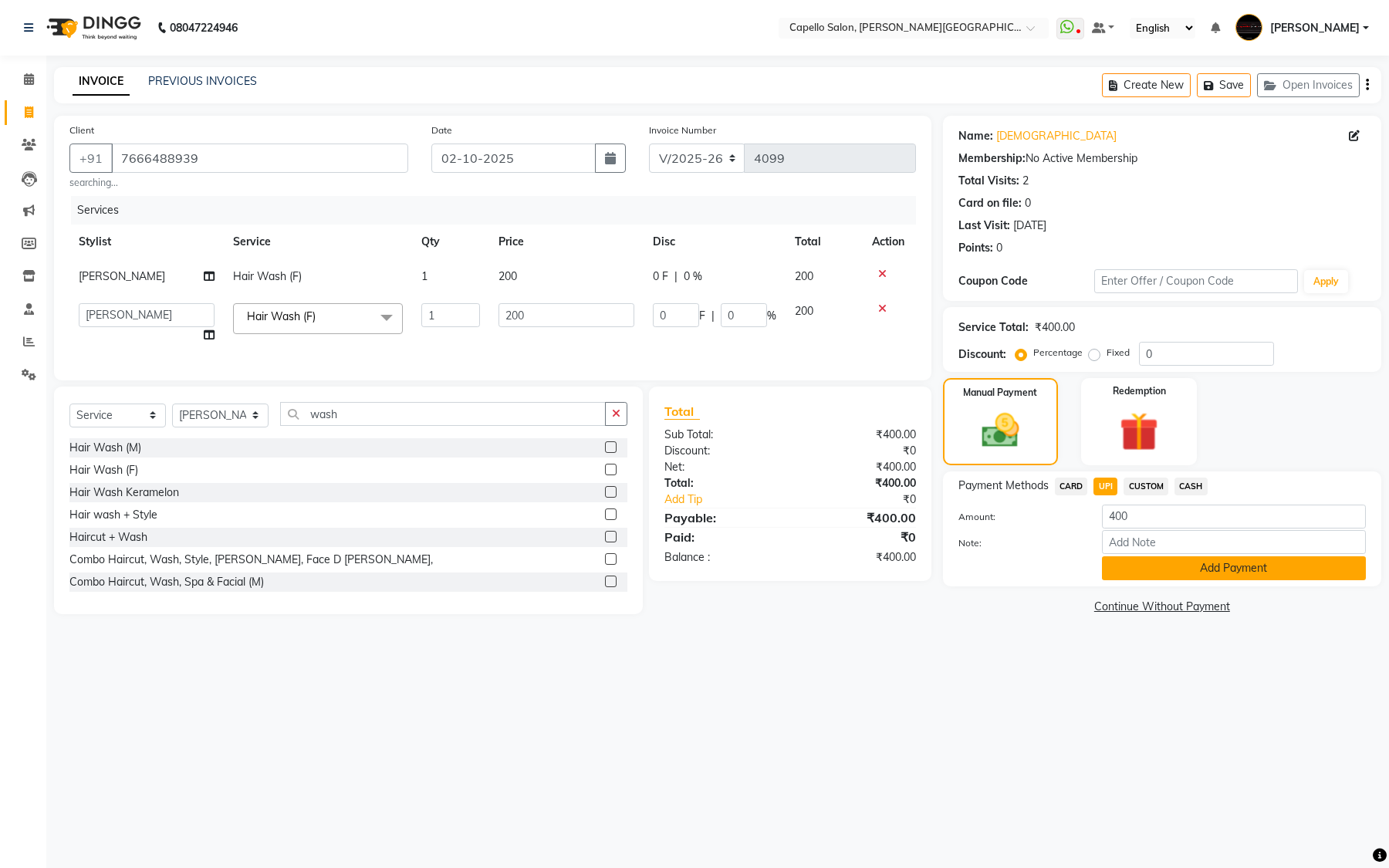
click at [1133, 561] on button "Add Payment" at bounding box center [1234, 568] width 264 height 24
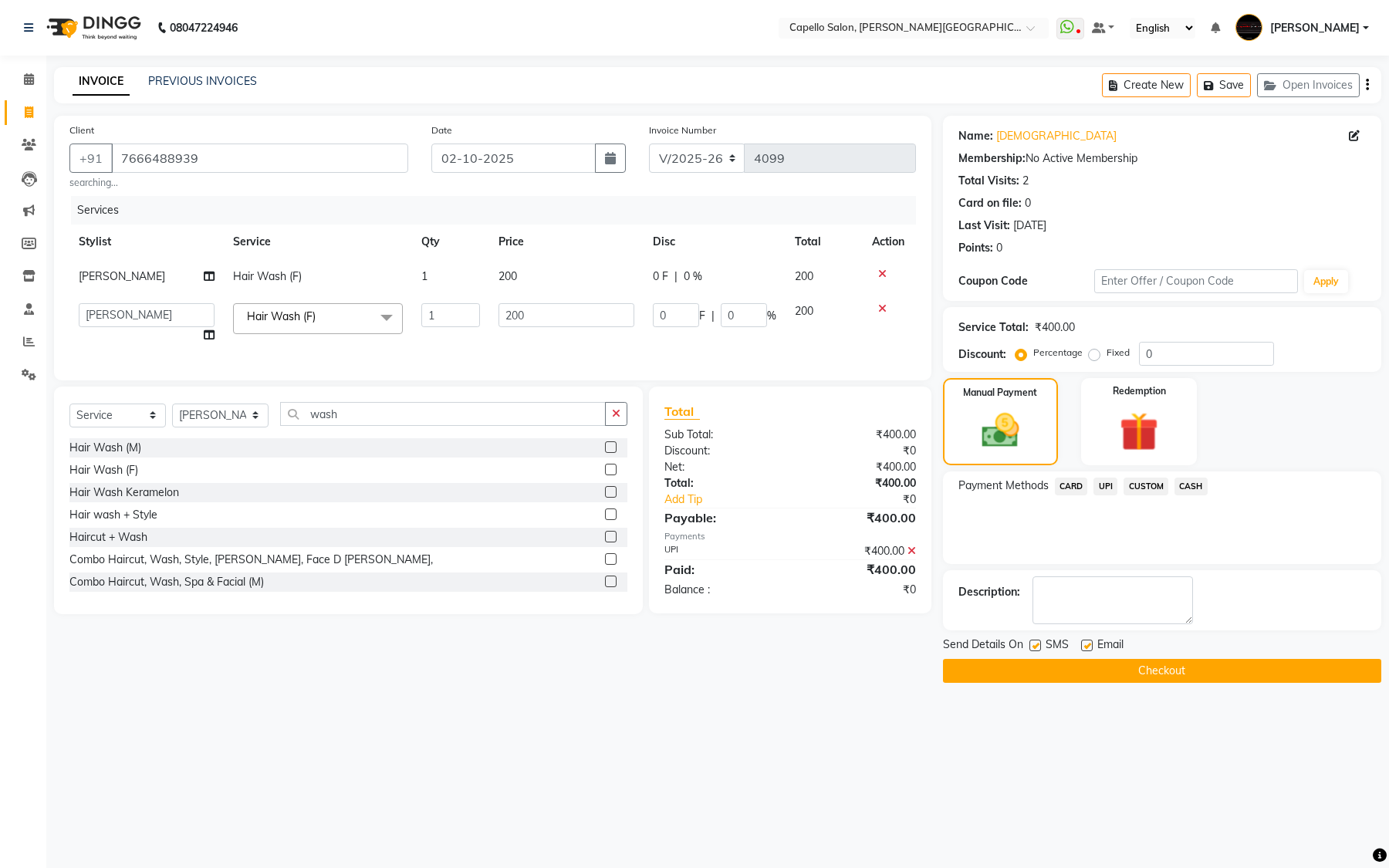
click at [1158, 669] on button "Checkout" at bounding box center [1162, 671] width 439 height 24
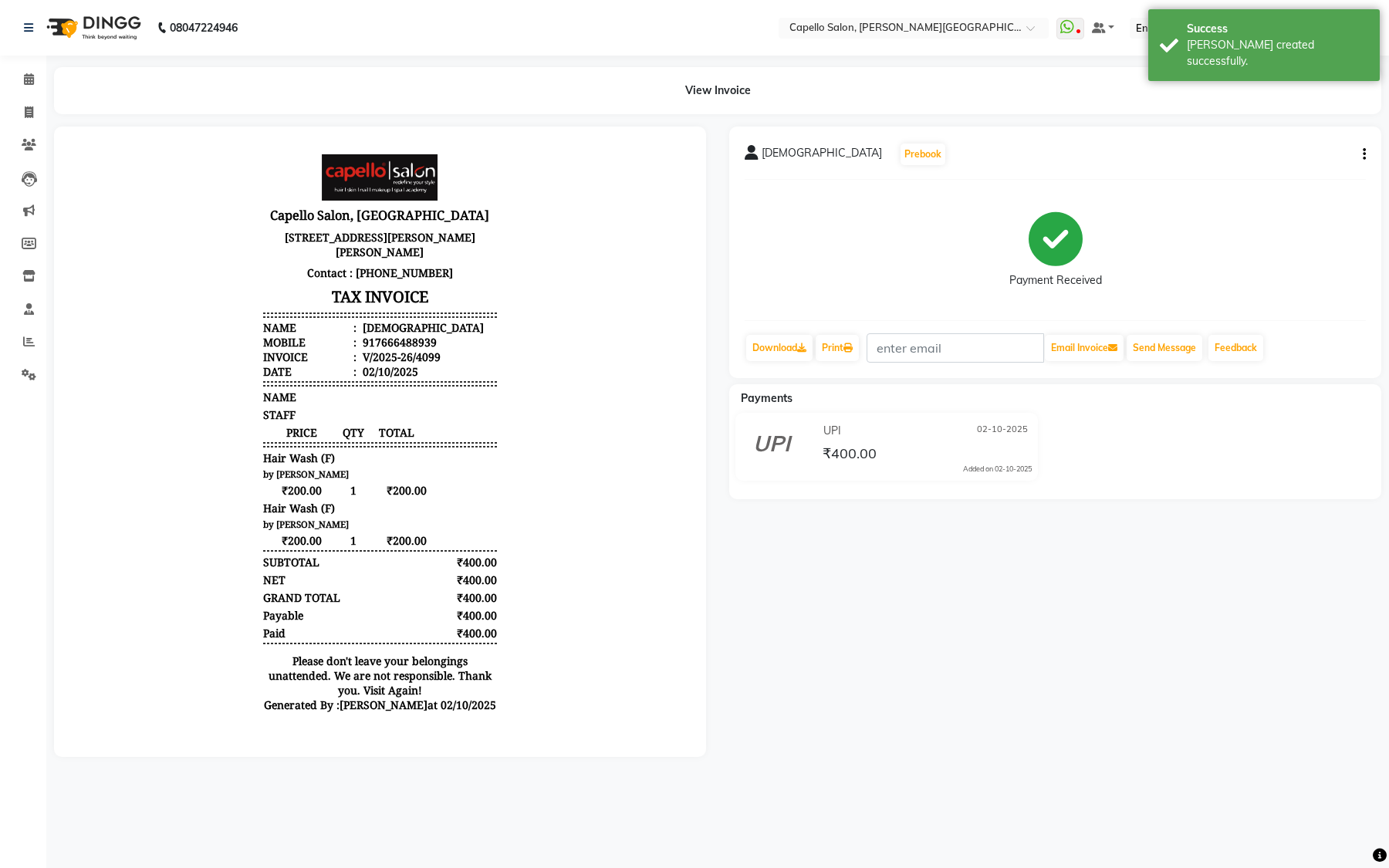
click at [1148, 330] on div "[DEMOGRAPHIC_DATA] Prebook Payment Received Download Print Email Invoice Send M…" at bounding box center [1055, 251] width 652 height 251
click at [1151, 353] on button "Send Message" at bounding box center [1165, 348] width 76 height 26
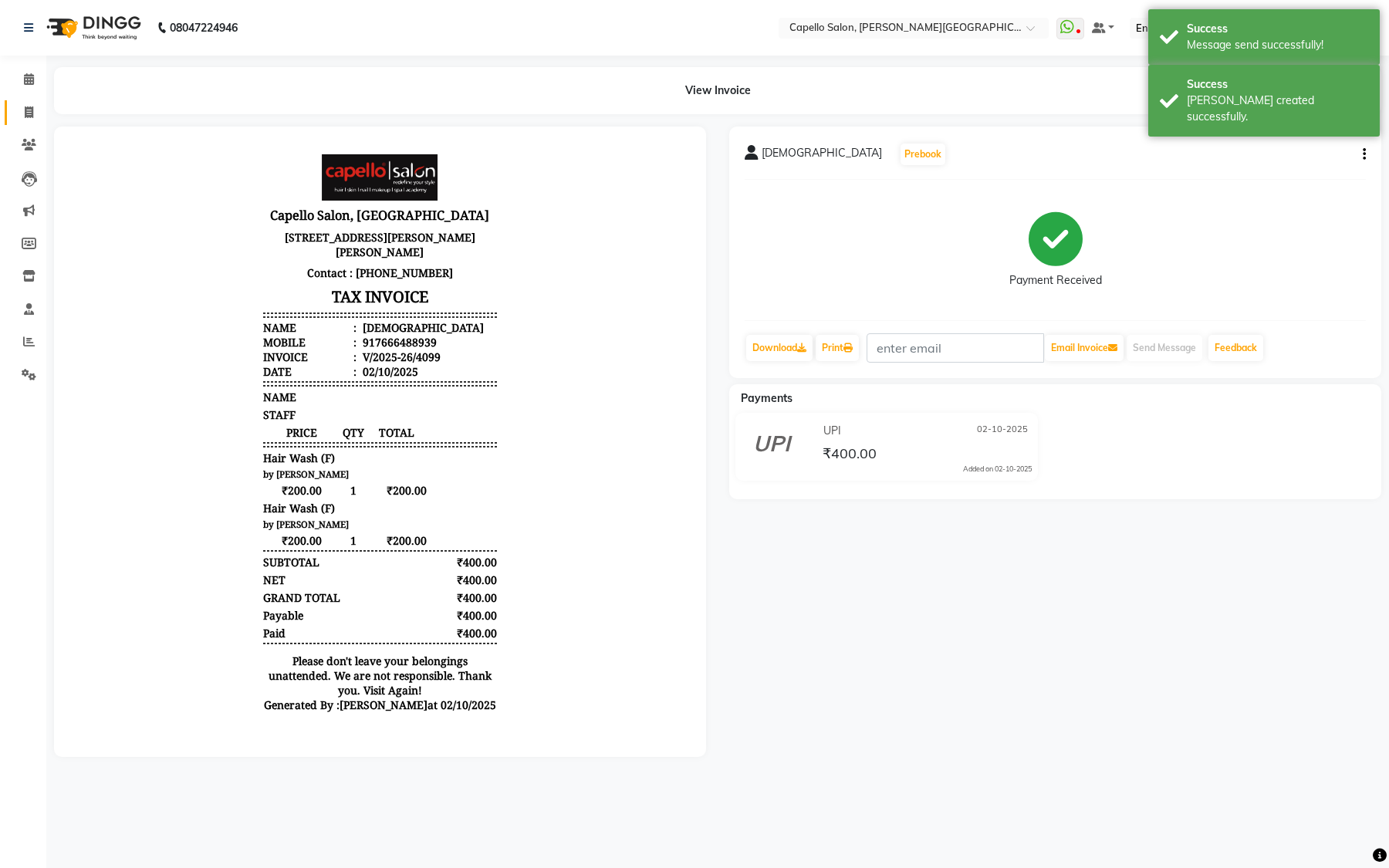
click at [25, 108] on icon at bounding box center [29, 112] width 8 height 11
select select "service"
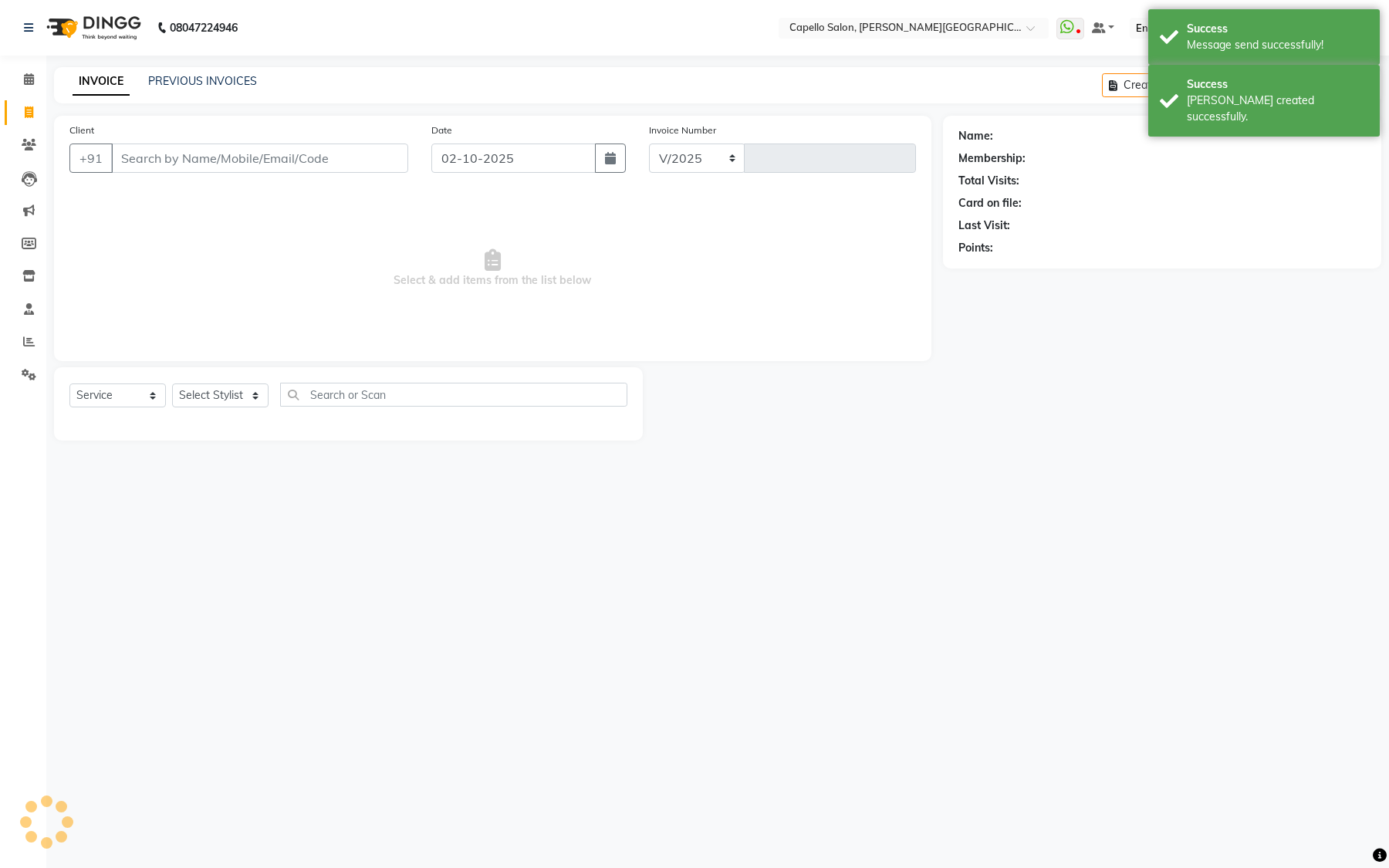
select select "811"
type input "4100"
click at [225, 85] on link "PREVIOUS INVOICES" at bounding box center [202, 81] width 108 height 14
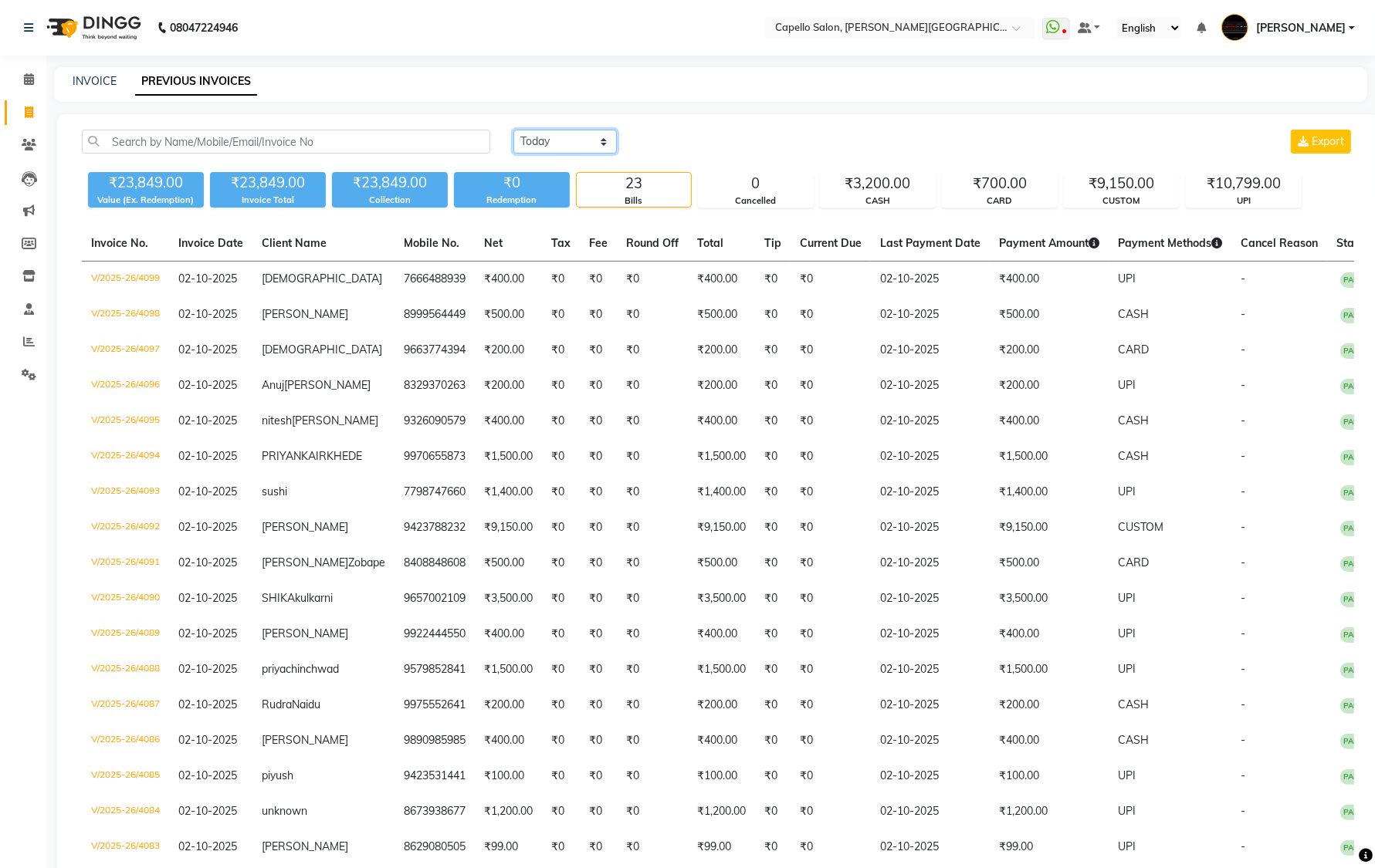
click at [603, 145] on select "[DATE] [DATE] Custom Range" at bounding box center [565, 142] width 104 height 24
click at [578, 135] on select "[DATE] [DATE] Custom Range" at bounding box center [565, 142] width 104 height 24
select select "range"
click at [513, 130] on select "[DATE] [DATE] Custom Range" at bounding box center [565, 142] width 104 height 24
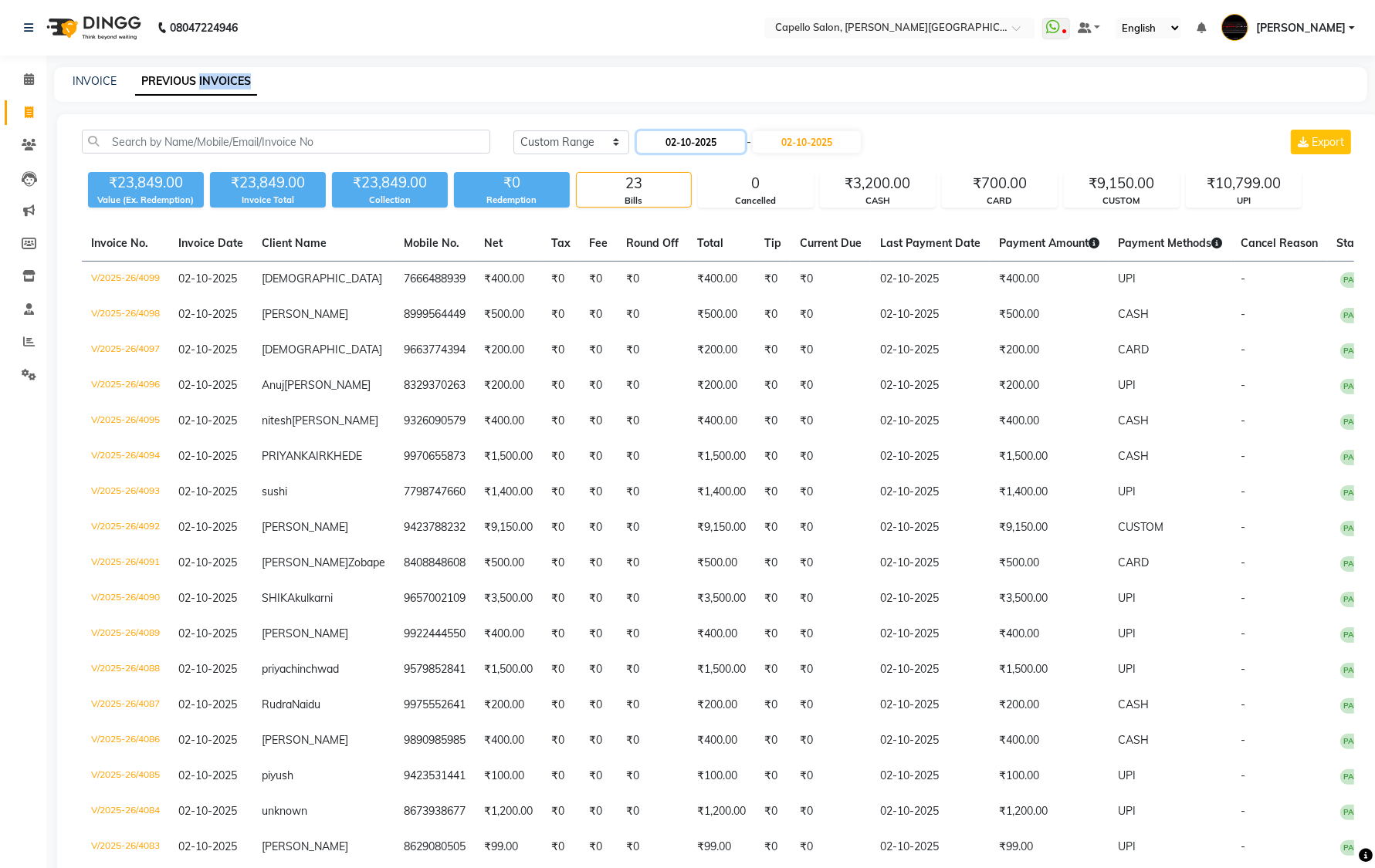
click at [723, 139] on input "02-10-2025" at bounding box center [691, 141] width 109 height 21
select select "10"
select select "2025"
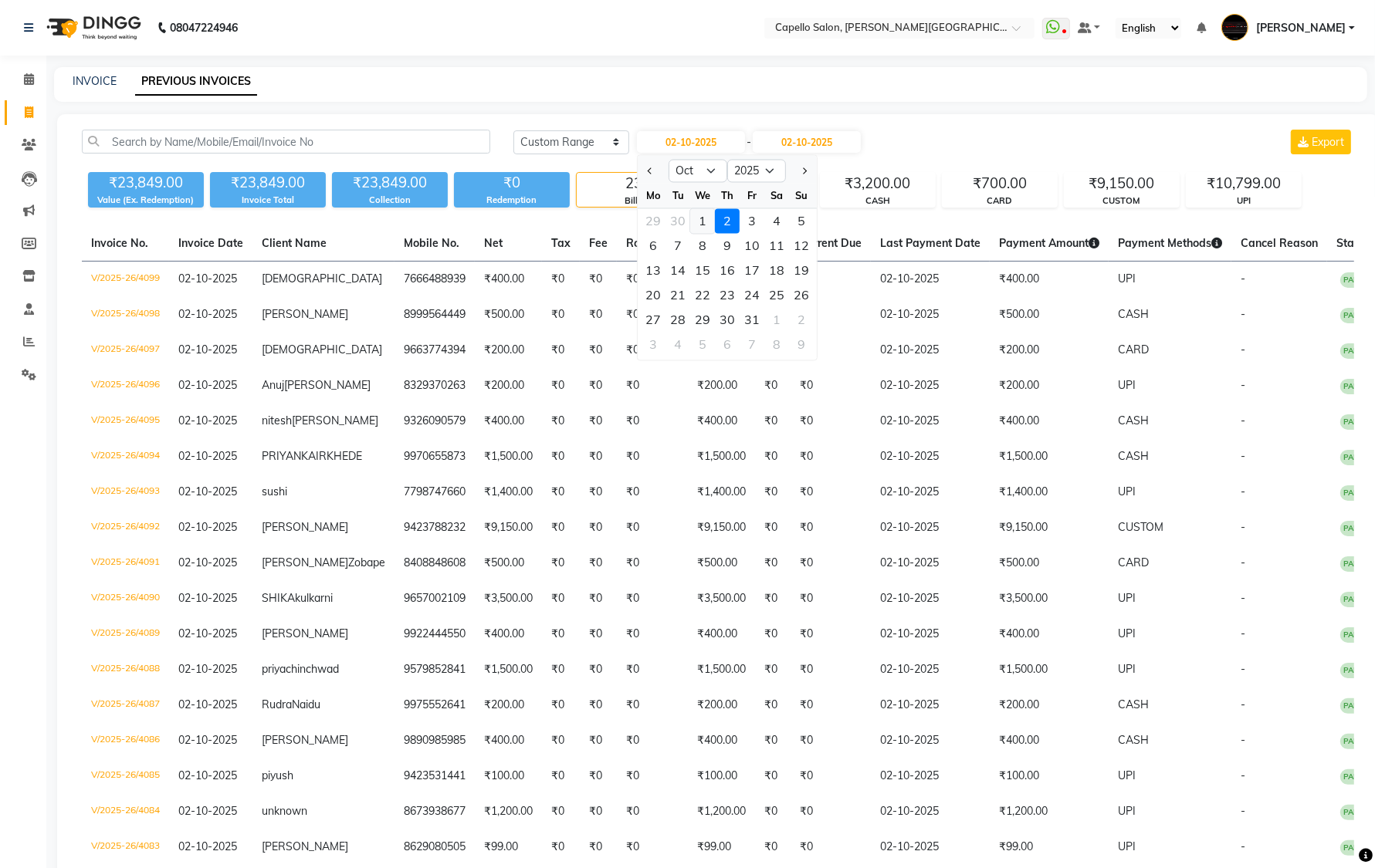
click at [707, 223] on div "1" at bounding box center [702, 222] width 25 height 25
type input "01-10-2025"
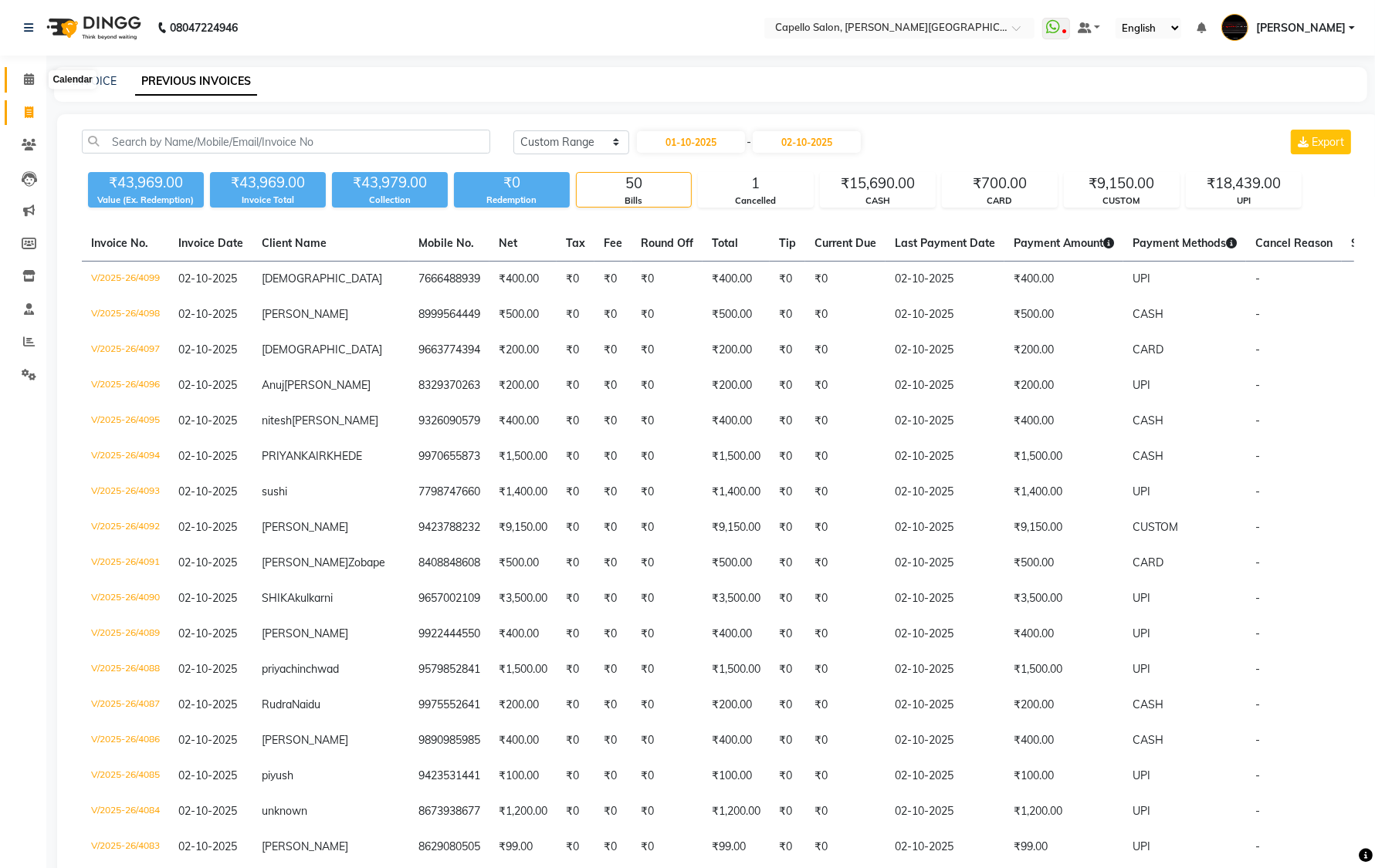
click at [37, 82] on span at bounding box center [29, 80] width 27 height 18
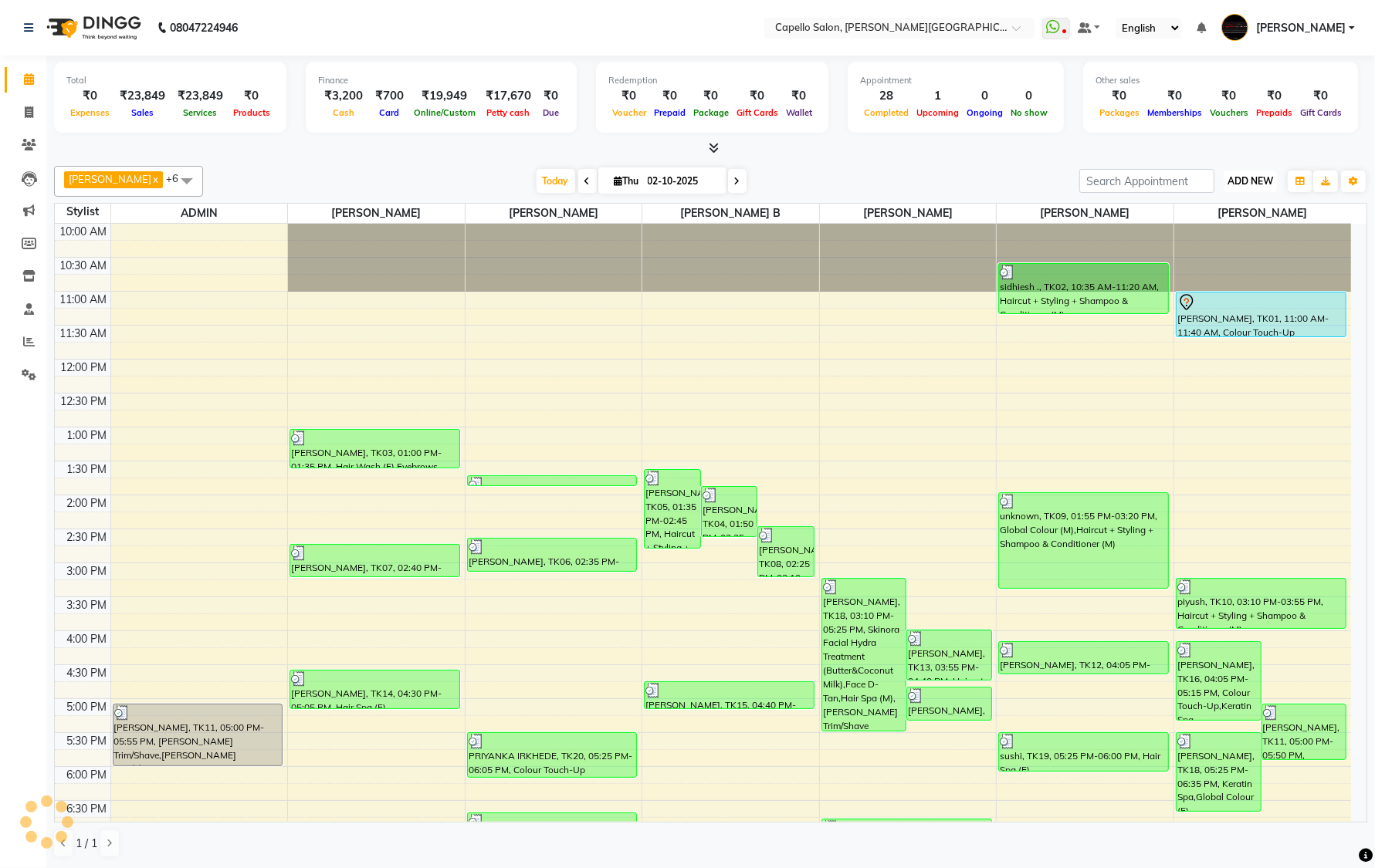
click at [1257, 175] on span "ADD NEW" at bounding box center [1250, 181] width 45 height 11
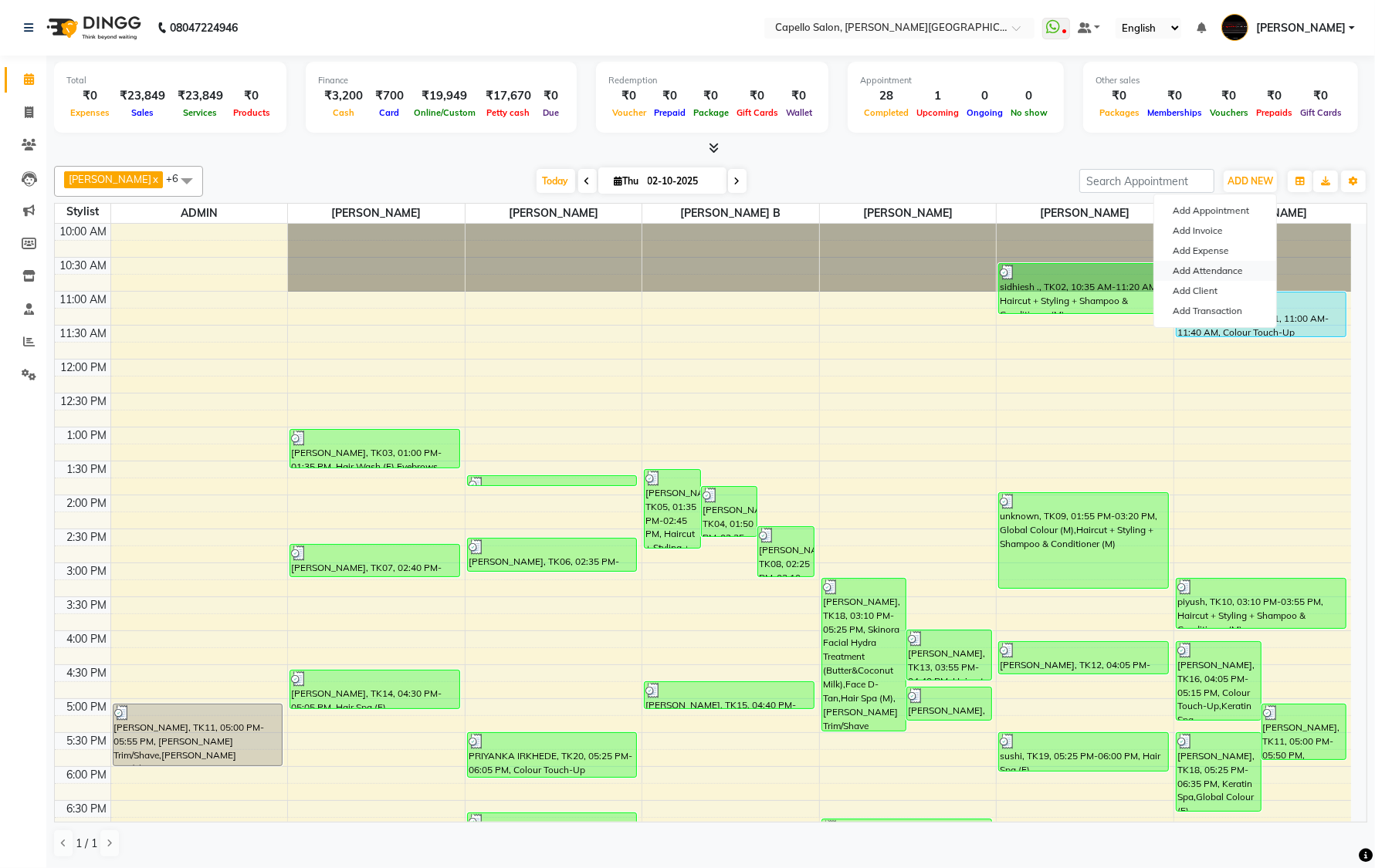
click at [1216, 262] on link "Add Attendance" at bounding box center [1215, 271] width 122 height 20
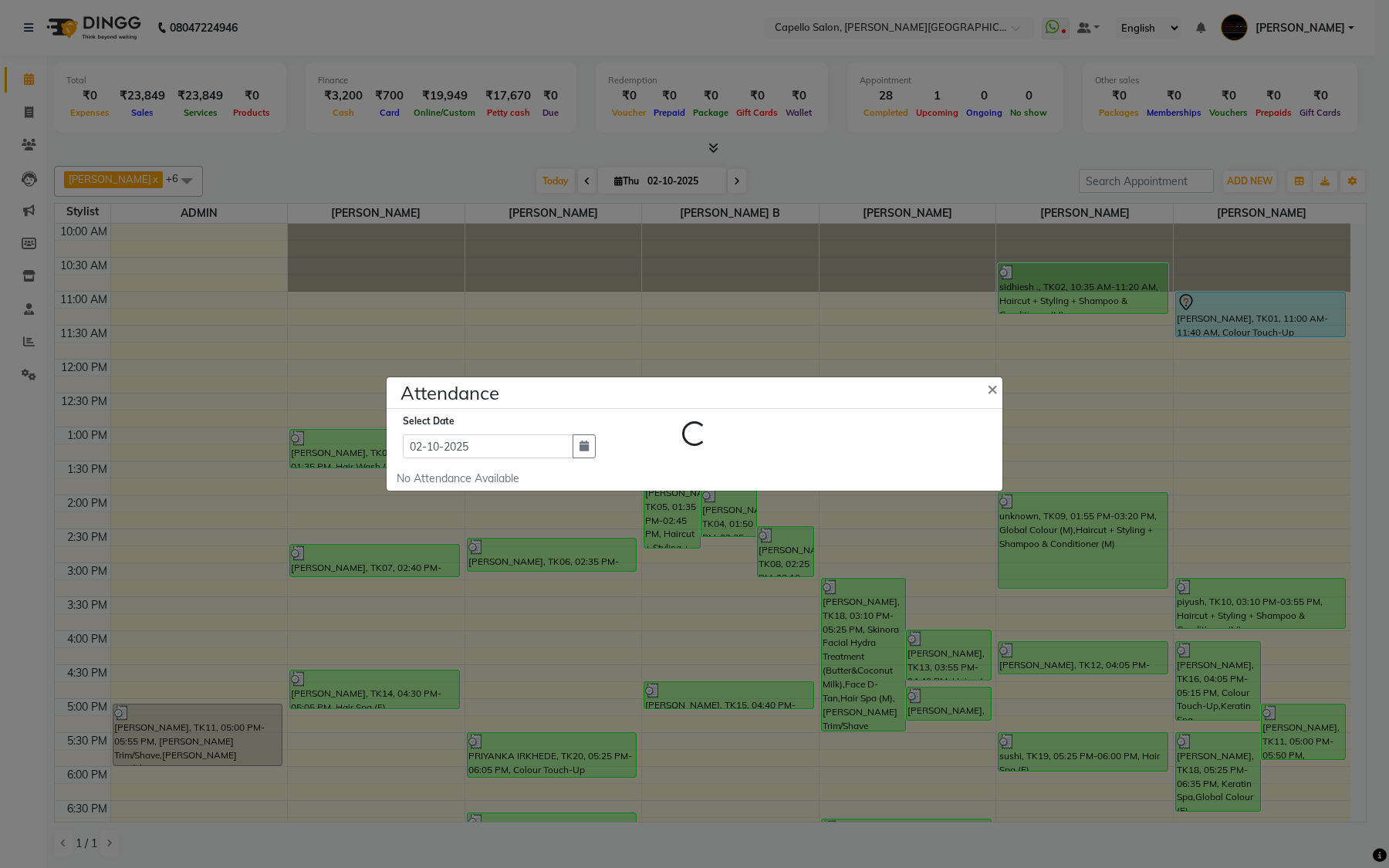
select select "W"
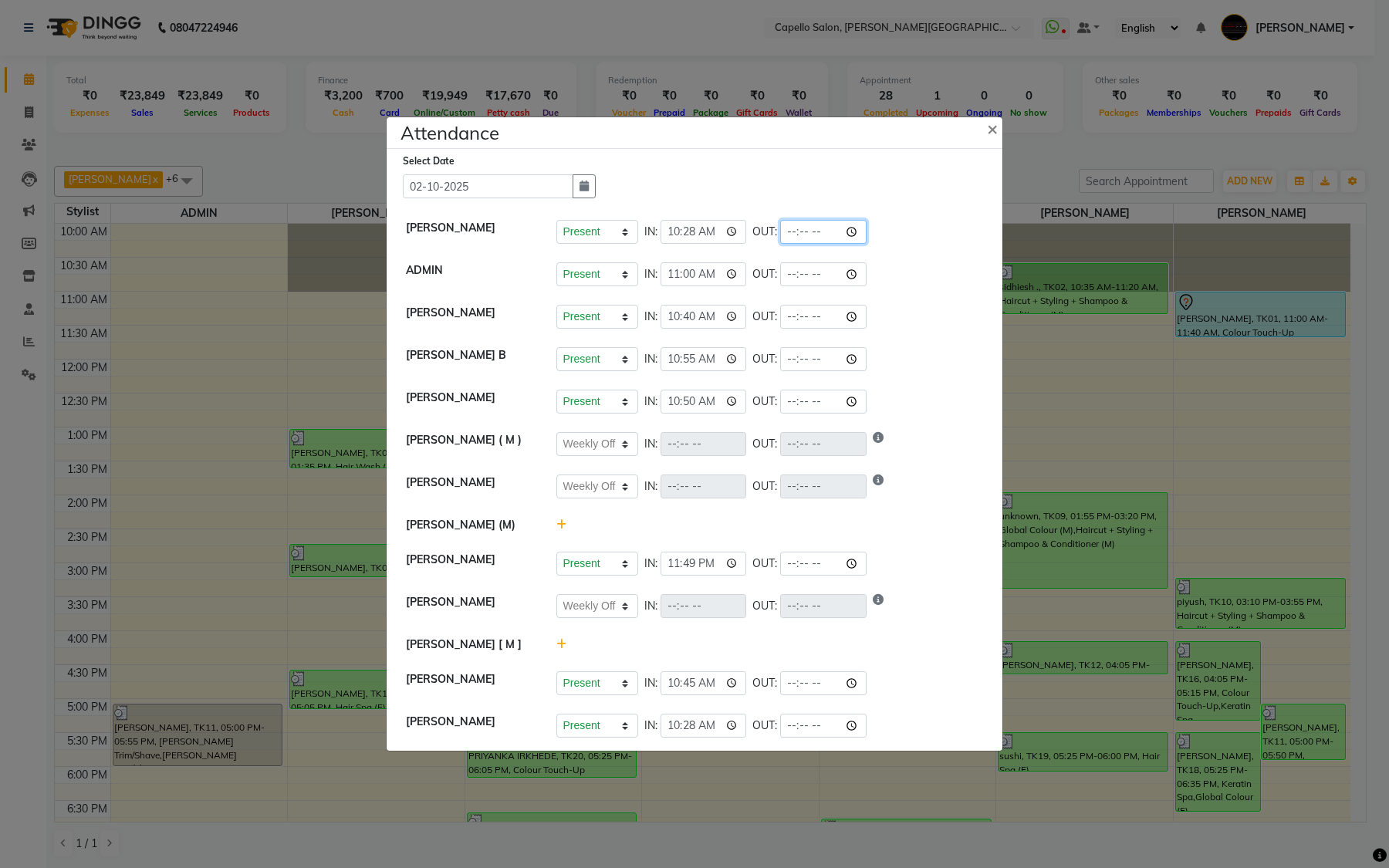
click at [865, 229] on input "time" at bounding box center [822, 232] width 86 height 24
type input "21:00"
click at [951, 228] on div "Present Absent Late Half Day Weekly Off IN: 10:28 OUT: 21:00" at bounding box center [770, 232] width 427 height 24
select select "W"
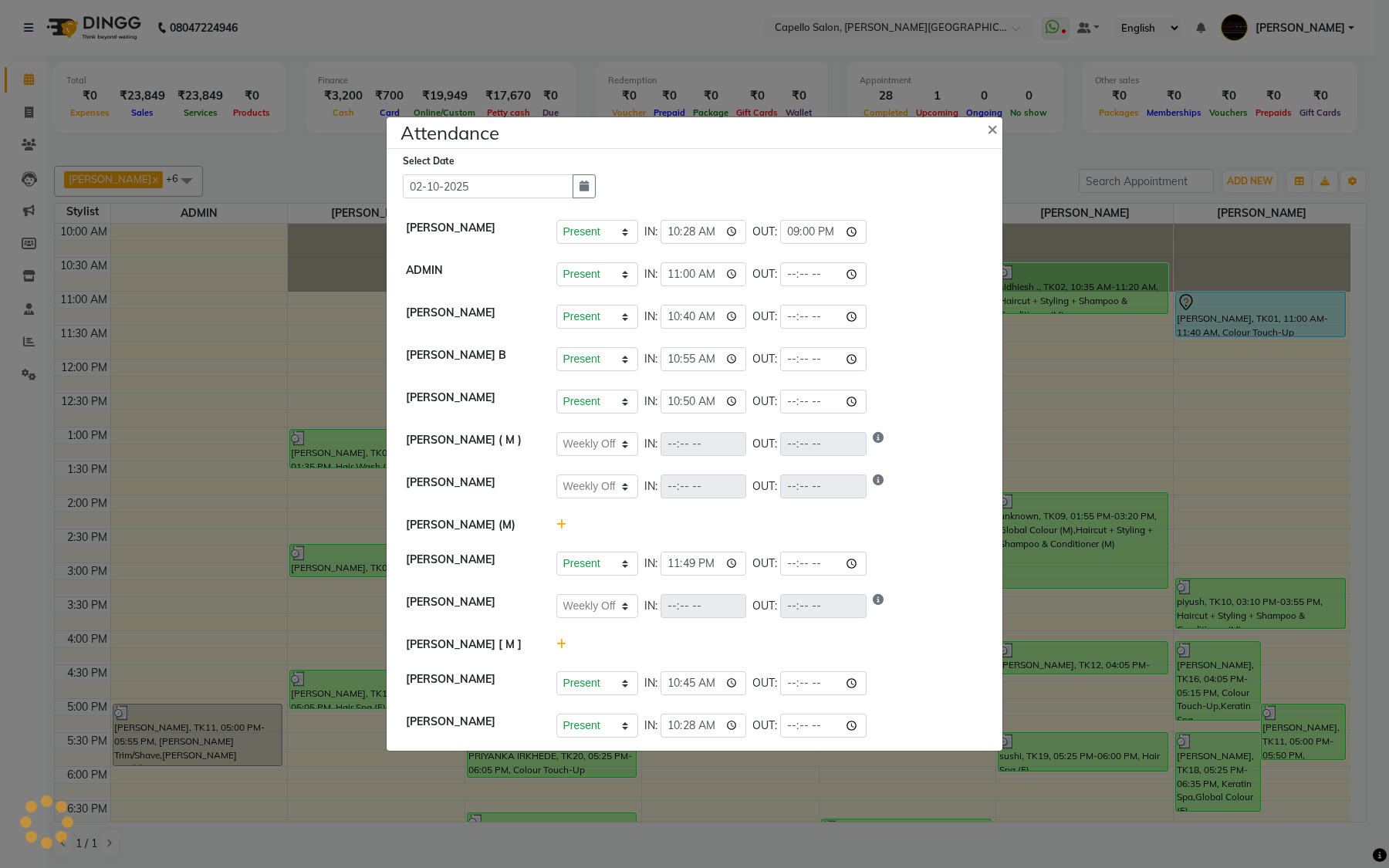
select select "W"
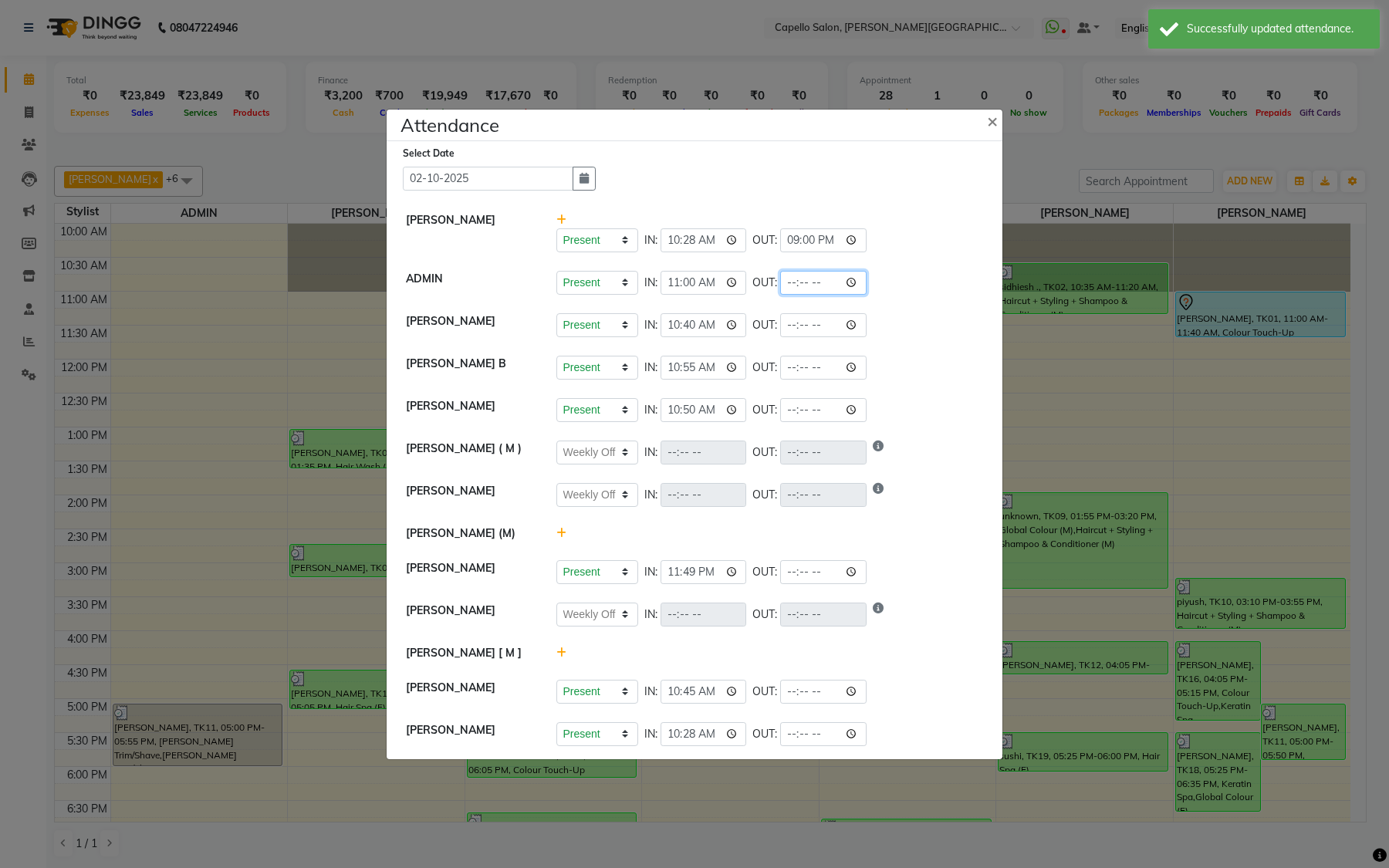
click at [860, 283] on input "time" at bounding box center [822, 283] width 86 height 24
type input "21:00"
click at [937, 289] on div "Present Absent Late Half Day Weekly Off IN: 11:00 OUT: 21:00" at bounding box center [770, 283] width 427 height 24
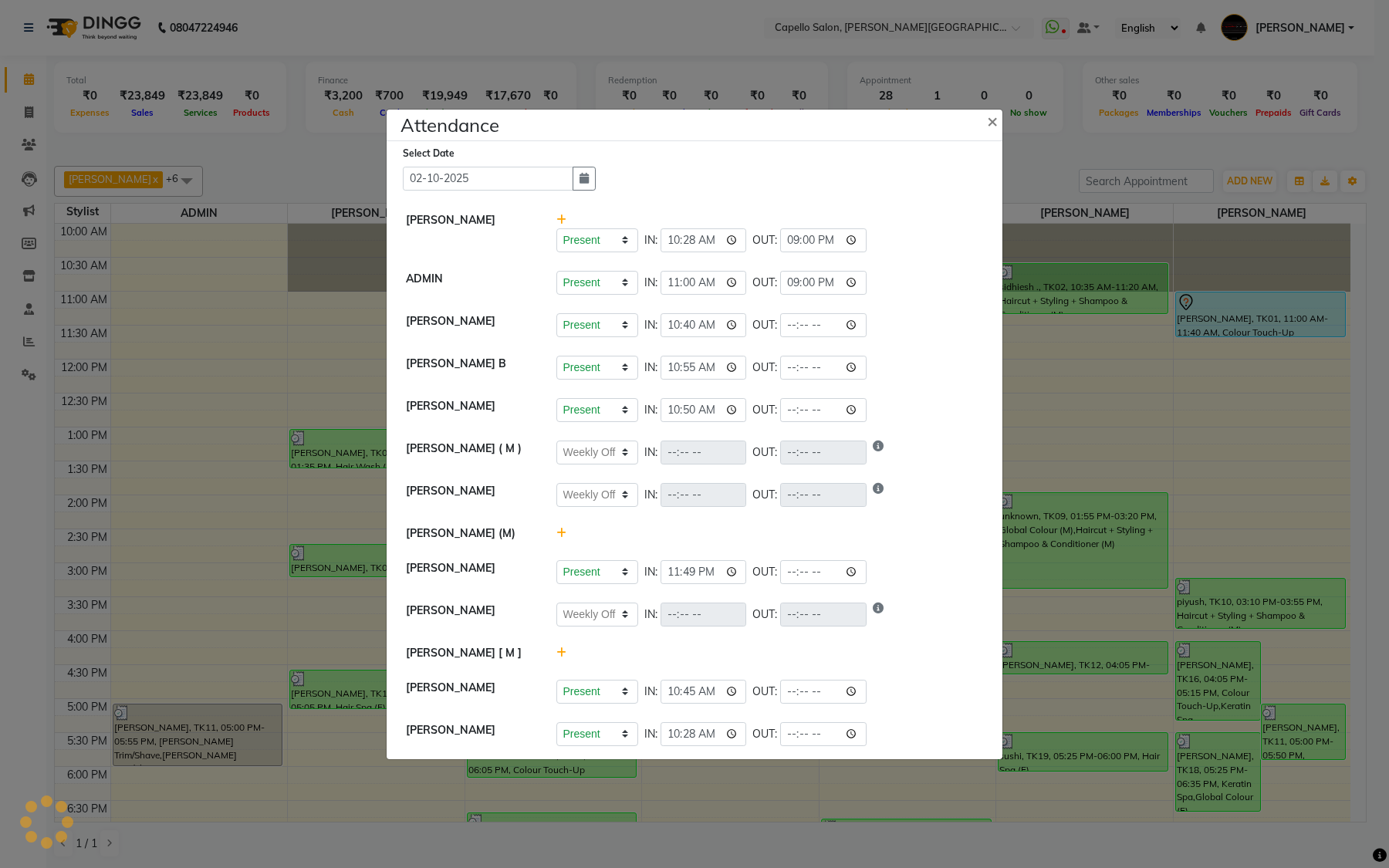
select select "W"
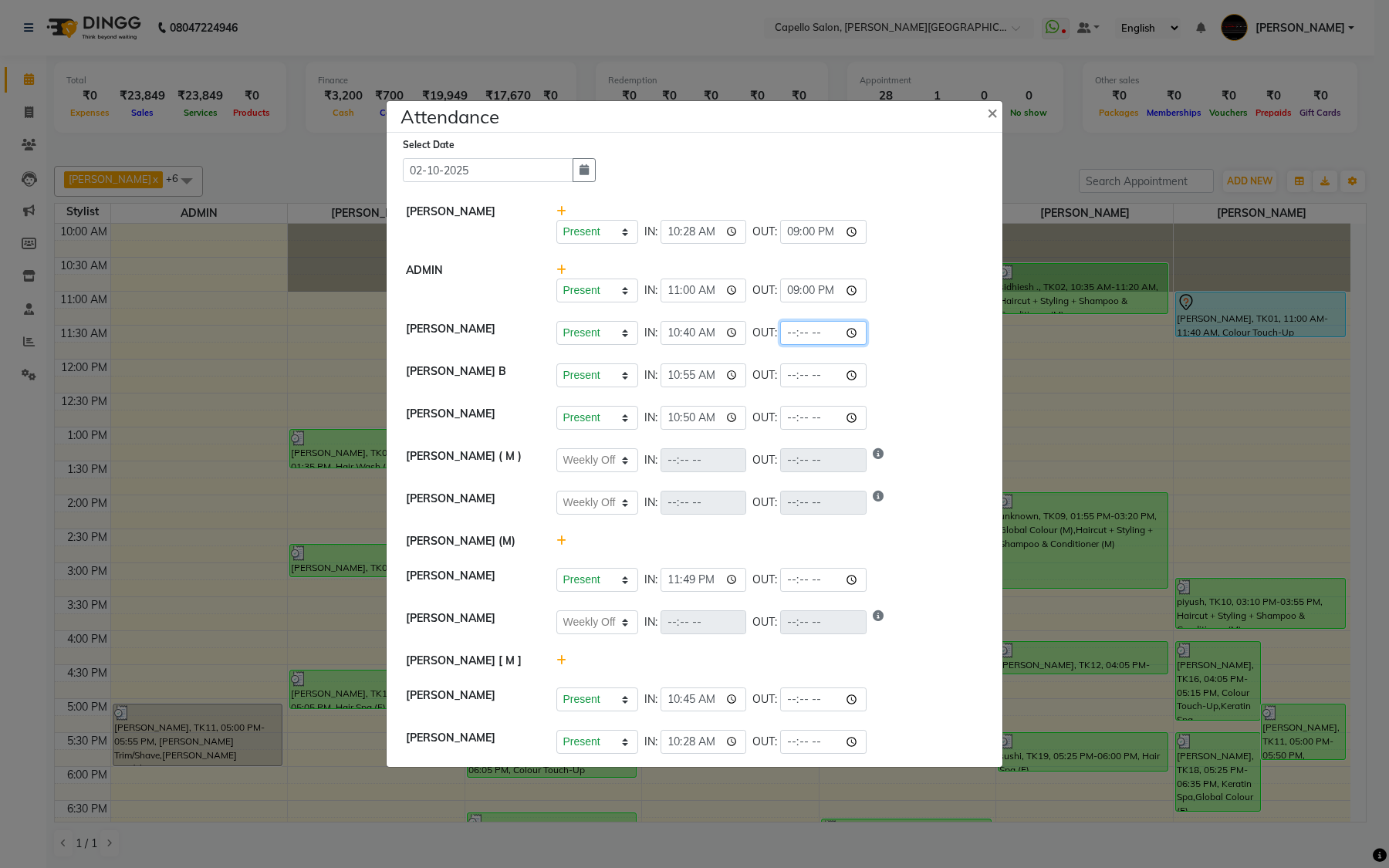
click at [858, 330] on input "time" at bounding box center [822, 333] width 86 height 24
type input "21:00"
click at [946, 323] on div "Present Absent Late Half Day Weekly Off IN: 10:40 OUT: 21:00" at bounding box center [770, 333] width 427 height 24
select select "W"
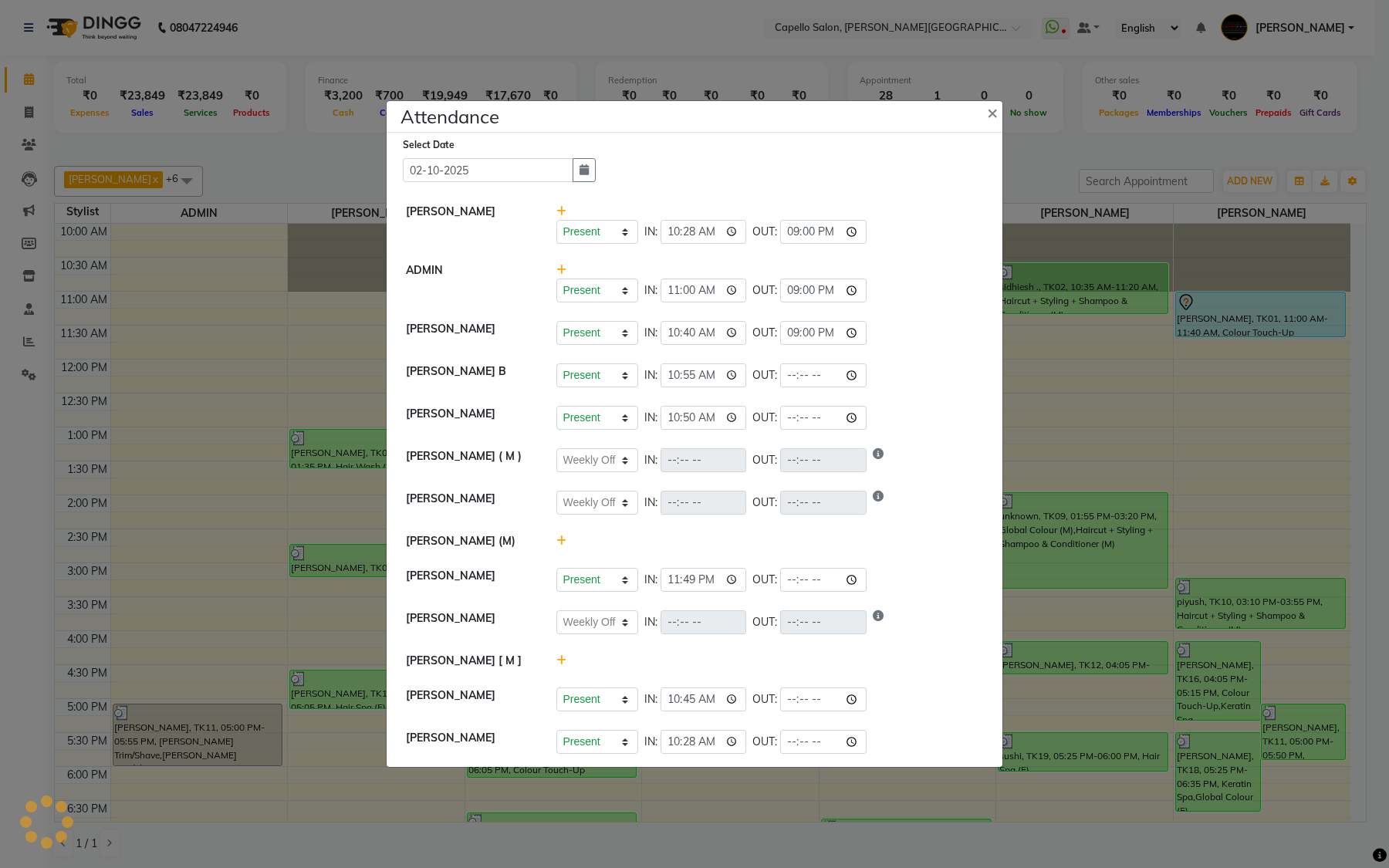
select select "W"
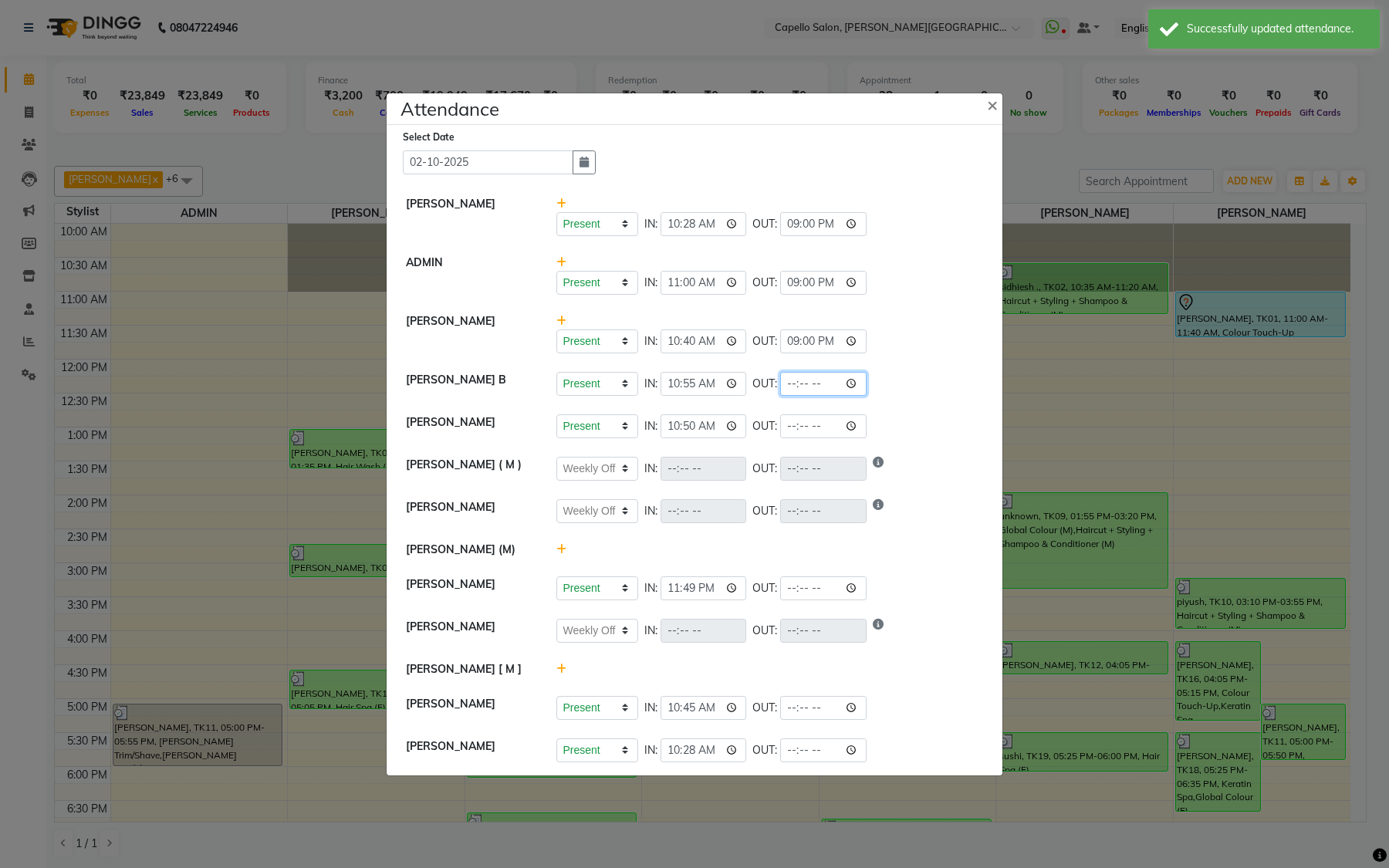
click at [858, 379] on input "time" at bounding box center [822, 384] width 86 height 24
type input "21:00"
click at [931, 383] on div "Present Absent Late Half Day Weekly Off IN: 10:55 OUT: 21:00" at bounding box center [770, 384] width 427 height 24
select select "W"
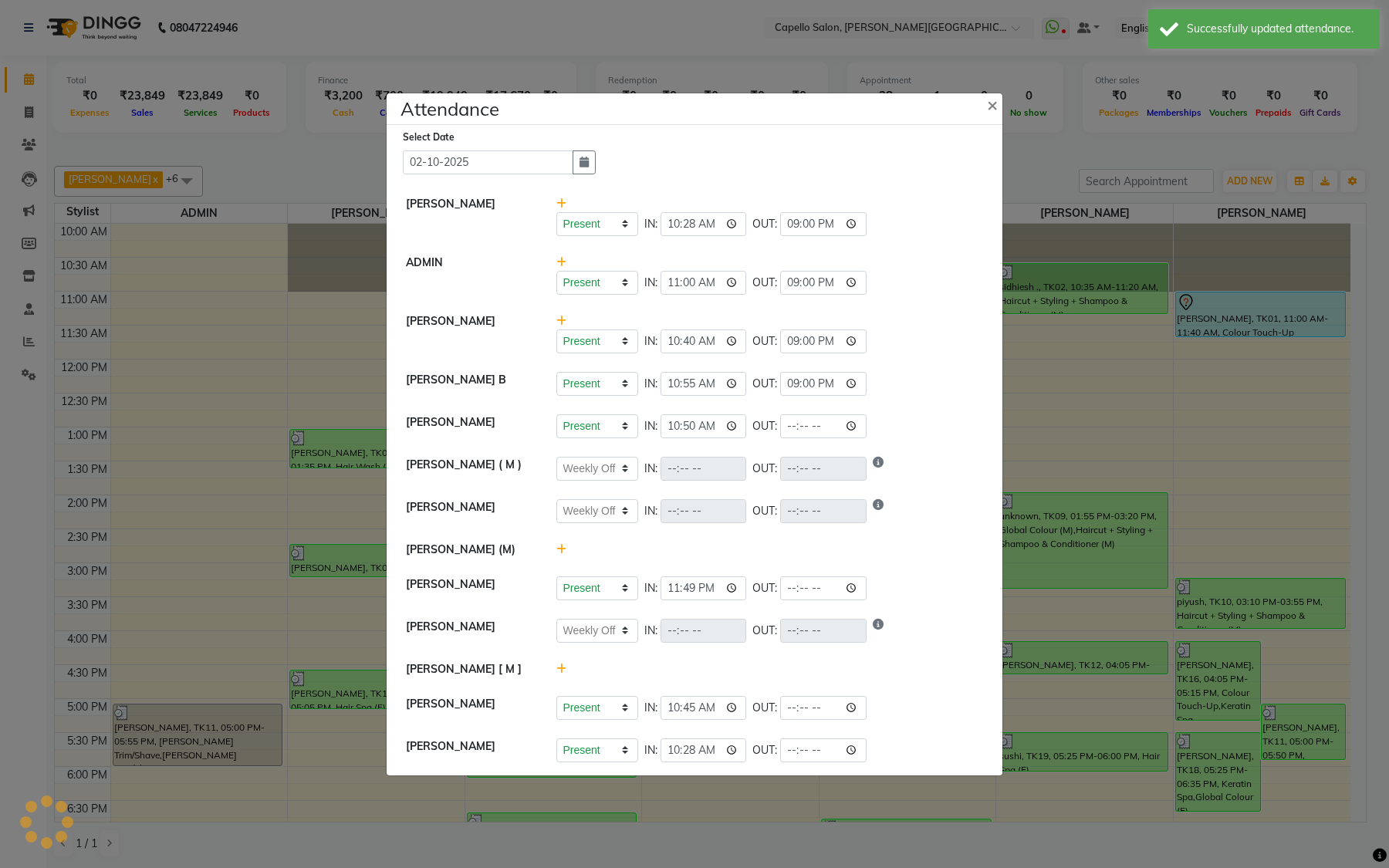
select select "W"
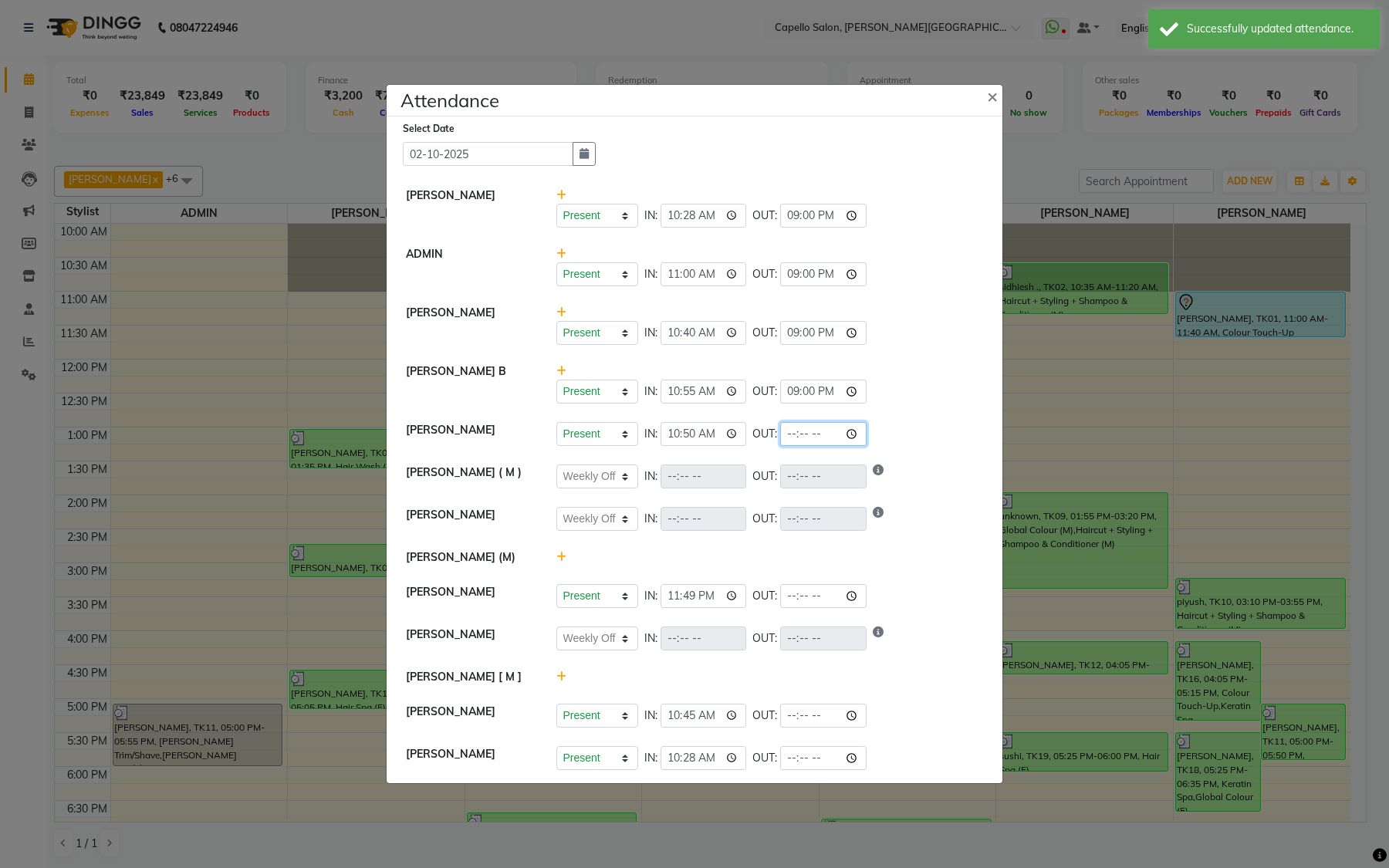
click at [853, 432] on input "time" at bounding box center [822, 434] width 86 height 24
type input "21:00"
drag, startPoint x: 955, startPoint y: 415, endPoint x: 926, endPoint y: 440, distance: 38.3
click at [955, 415] on li "[PERSON_NAME] Present Absent Late Half Day Weekly Off IN: 10:50 OUT: 21:00" at bounding box center [694, 434] width 608 height 44
select select "W"
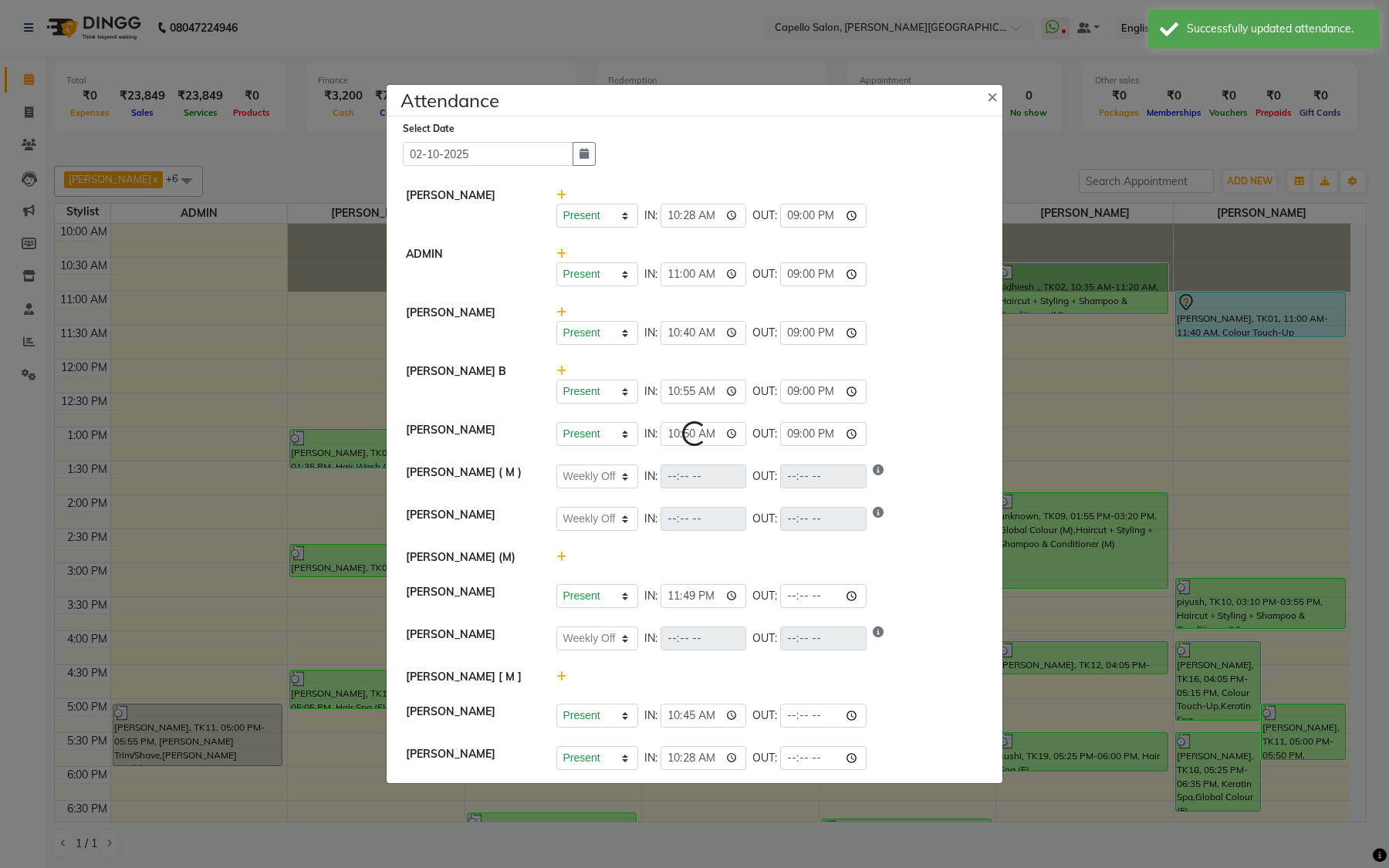
select select "W"
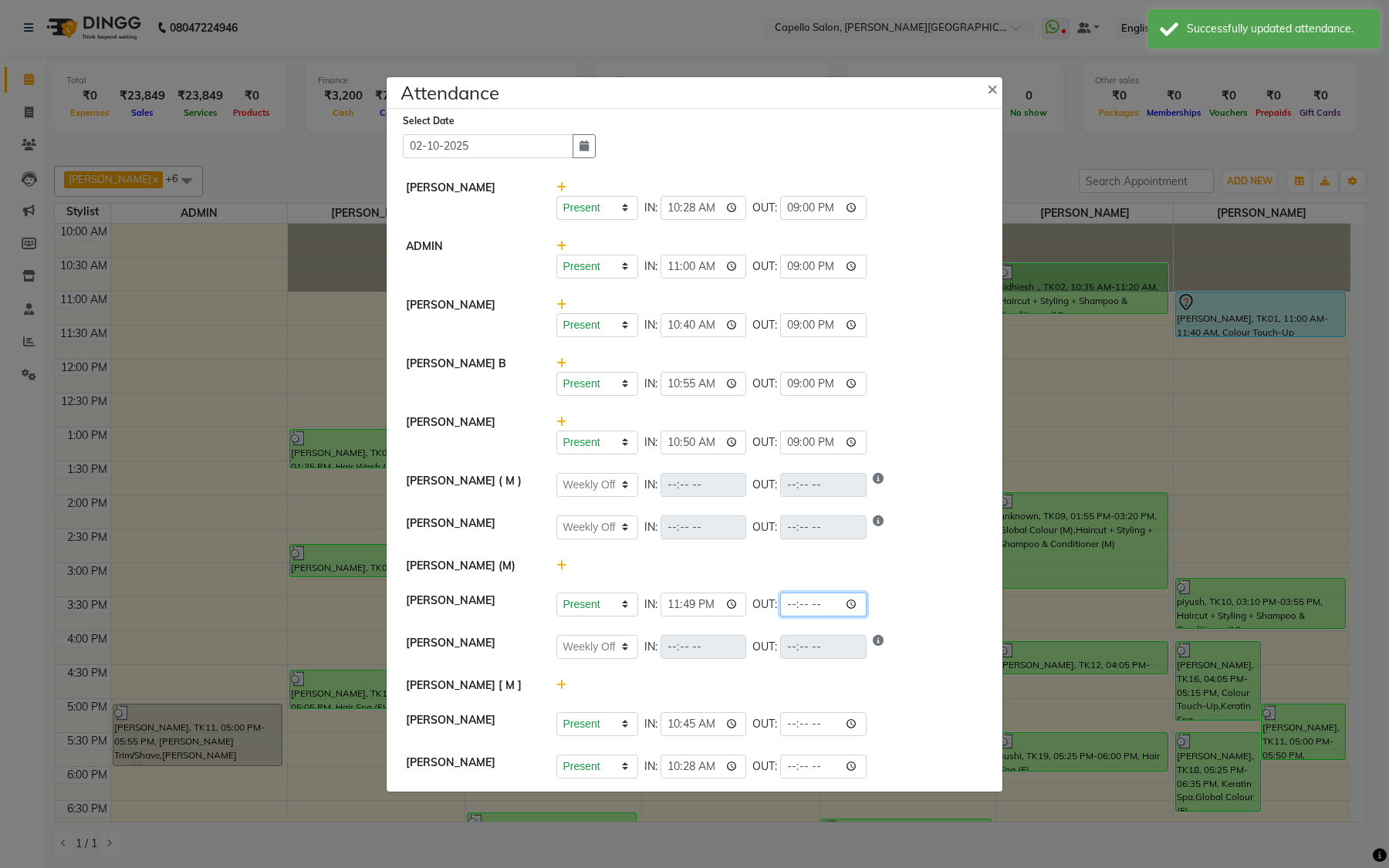
click at [862, 603] on input "time" at bounding box center [822, 605] width 86 height 24
type input "20:00"
drag, startPoint x: 931, startPoint y: 575, endPoint x: 911, endPoint y: 608, distance: 38.6
click at [931, 575] on li "[PERSON_NAME] (M)" at bounding box center [694, 567] width 608 height 35
select select "W"
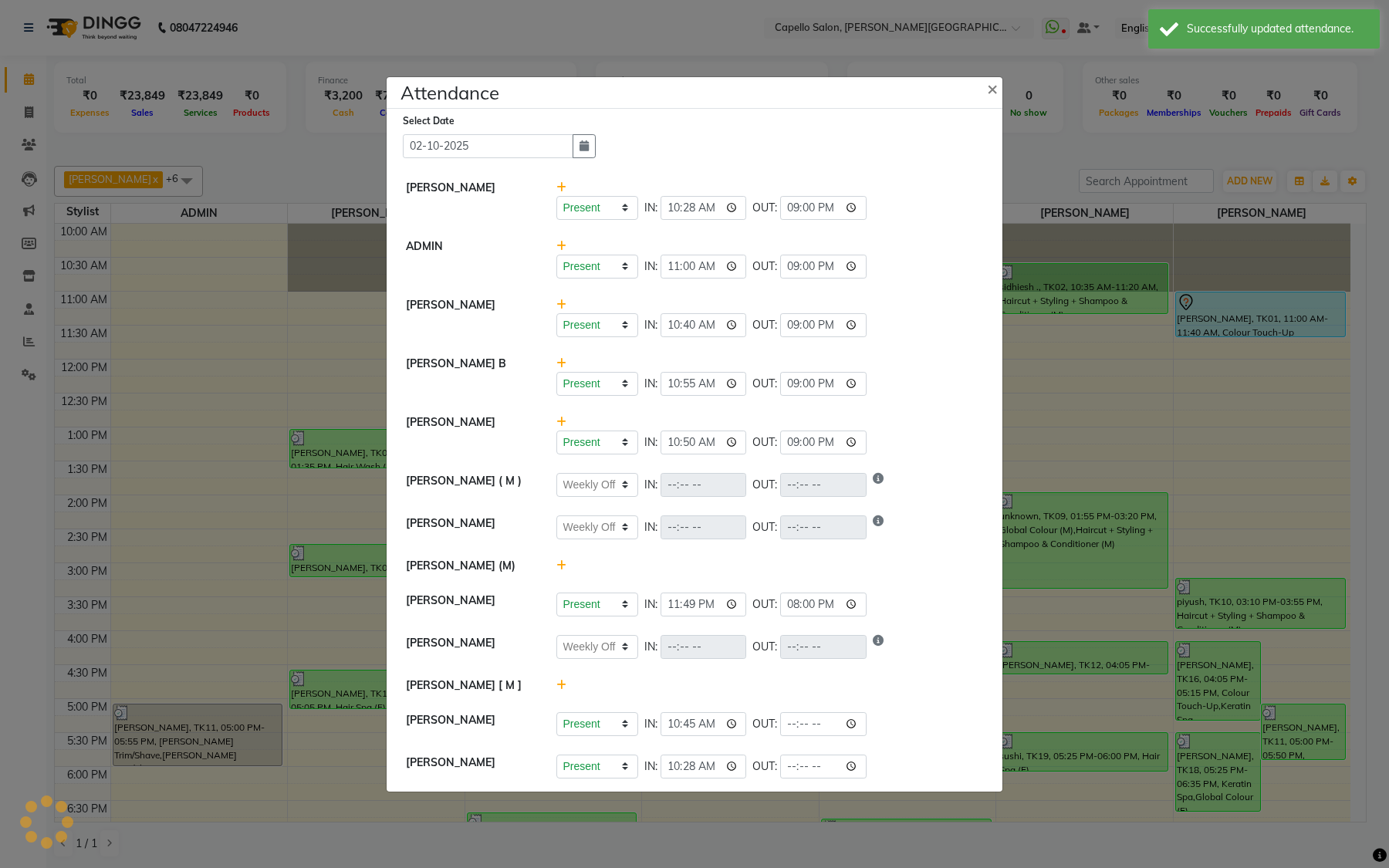
select select "W"
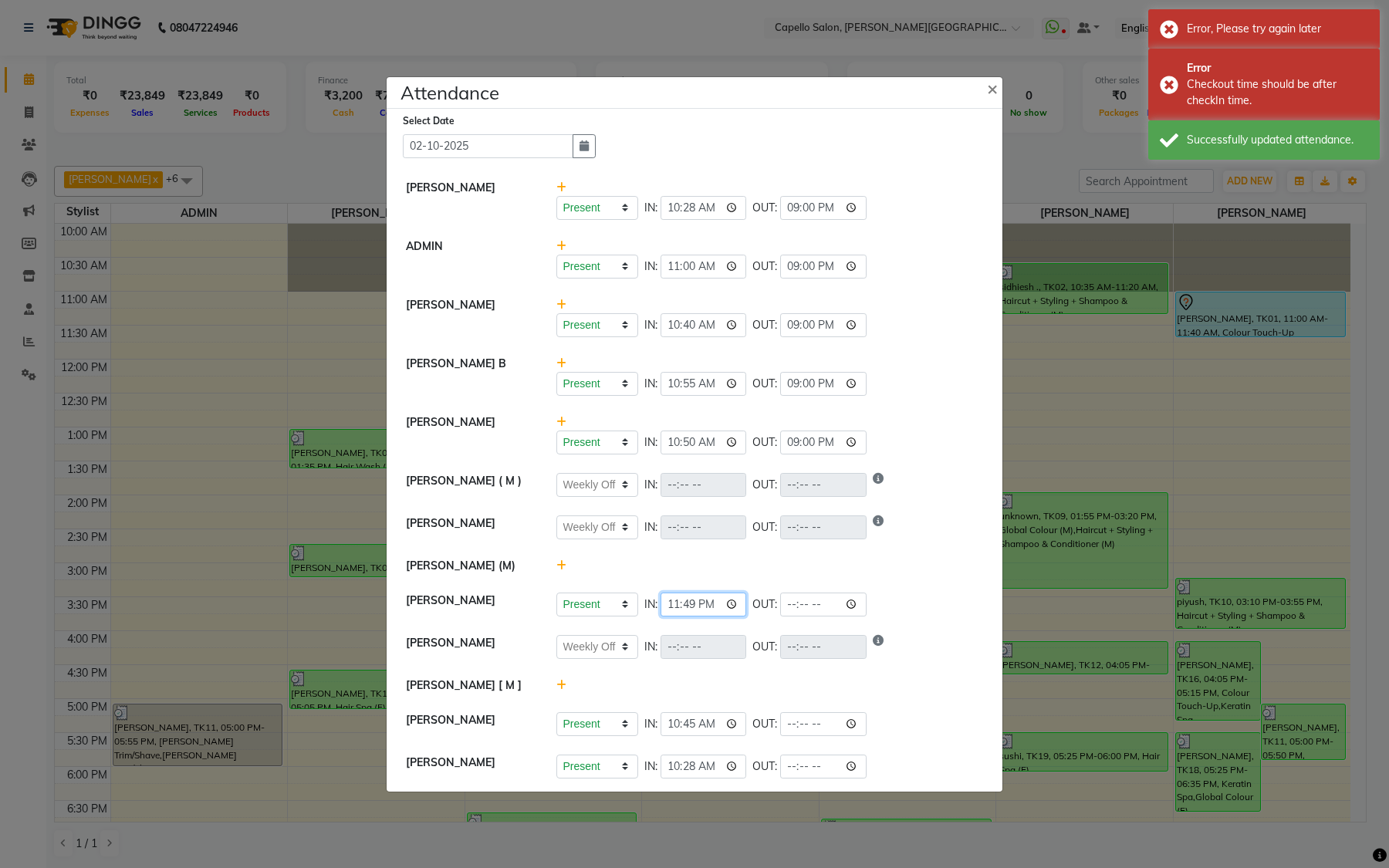
click at [716, 610] on input "23:49" at bounding box center [703, 605] width 86 height 24
type input "11:49"
click at [932, 598] on div "Present Absent Late Half Day Weekly Off IN: 11:49 OUT:" at bounding box center [770, 605] width 427 height 24
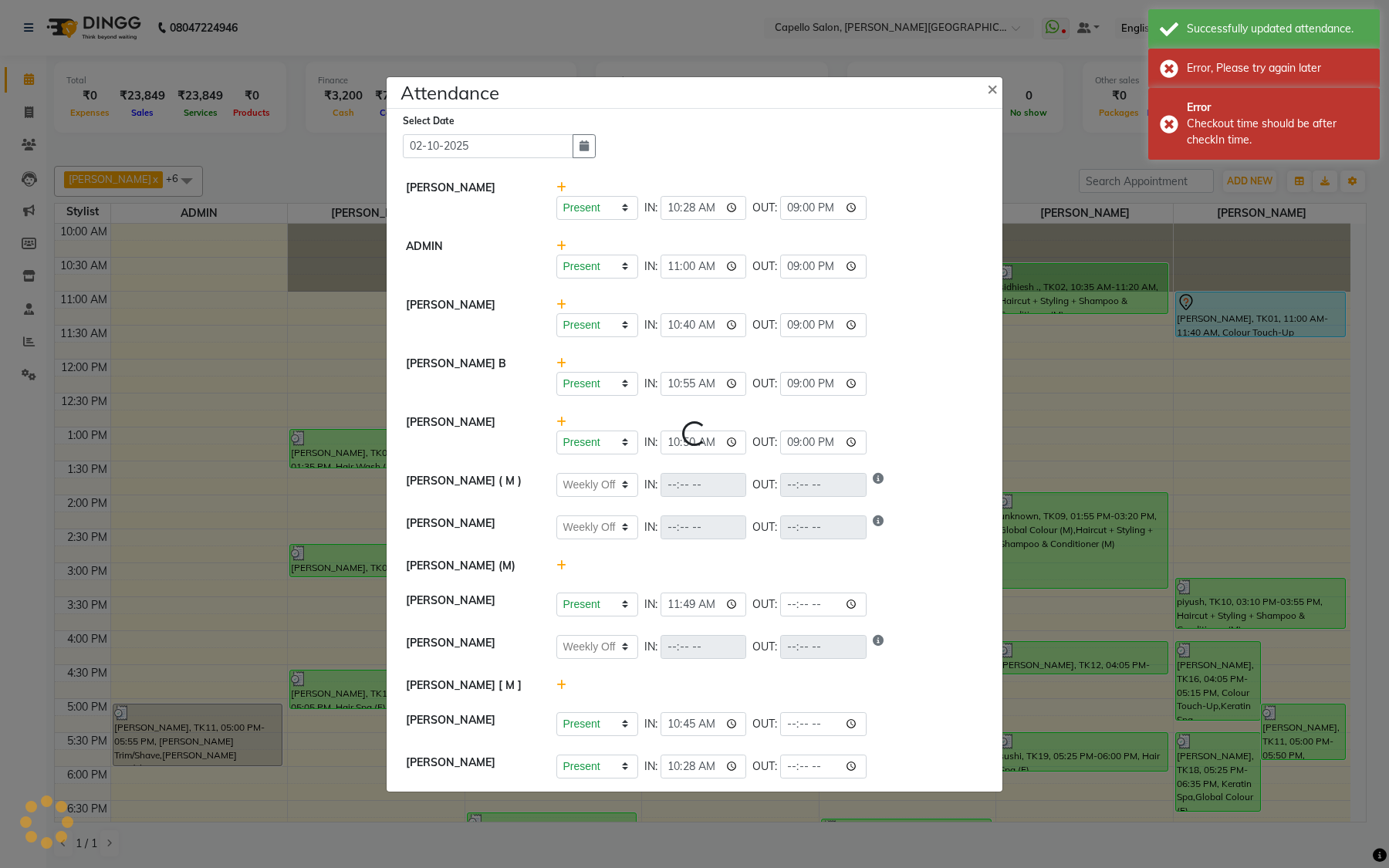
select select "W"
click at [861, 604] on input "time" at bounding box center [822, 605] width 86 height 24
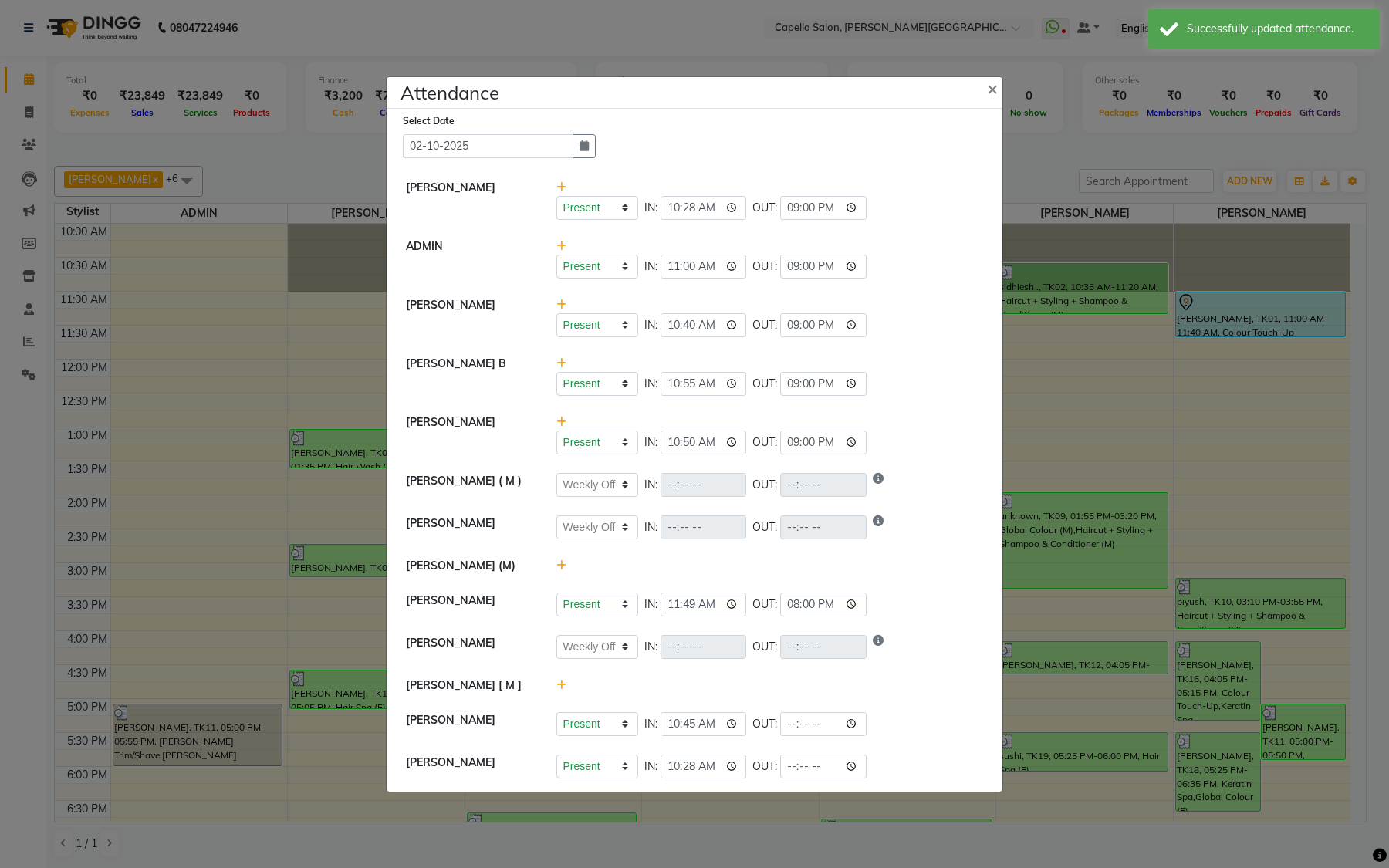
type input "20:00"
click at [934, 589] on li "[PERSON_NAME] Present Absent Late Half Day Weekly Off IN: 11:49 OUT: 20:00" at bounding box center [694, 605] width 608 height 44
select select "W"
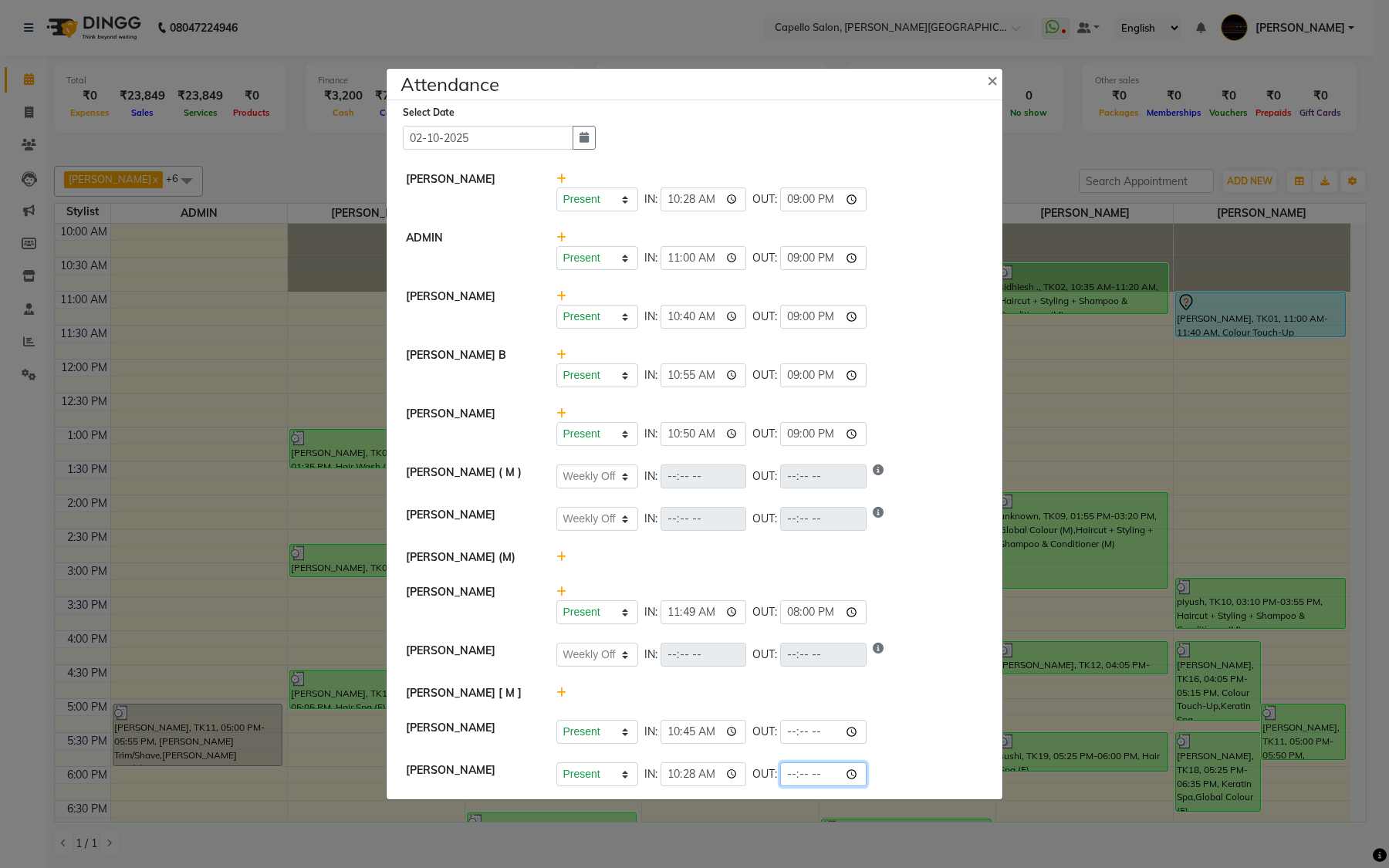
click at [863, 737] on input "time" at bounding box center [822, 774] width 86 height 24
drag, startPoint x: 982, startPoint y: 537, endPoint x: 931, endPoint y: 583, distance: 68.7
click at [982, 537] on li "[PERSON_NAME] Present Absent Late Half Day Weekly Off IN: OUT:" at bounding box center [694, 519] width 608 height 44
click at [866, 737] on input "time" at bounding box center [822, 774] width 86 height 24
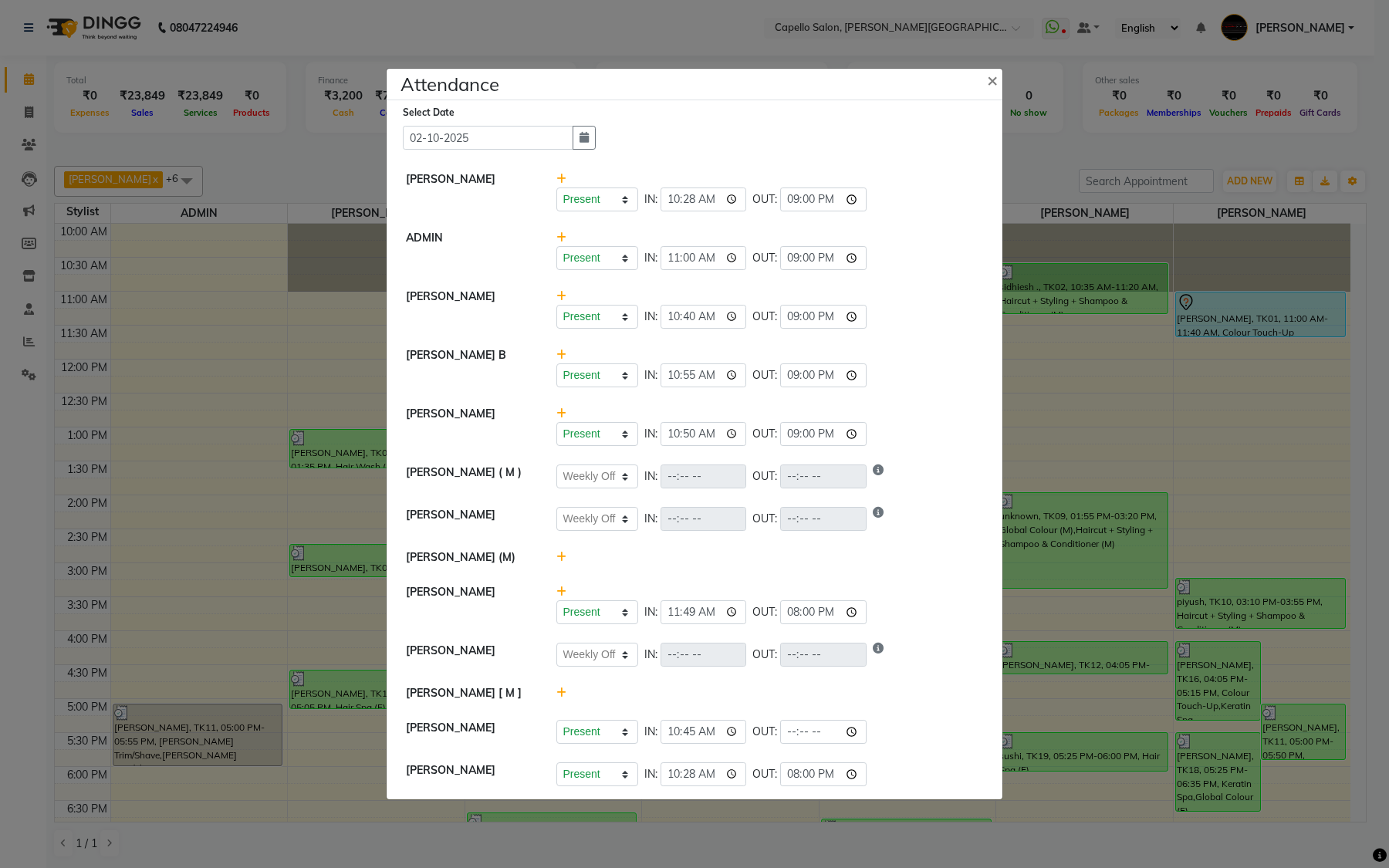
type input "20:00"
click at [927, 538] on li "[PERSON_NAME] Present Absent Late Half Day Weekly Off IN: OUT:" at bounding box center [694, 519] width 608 height 44
select select "W"
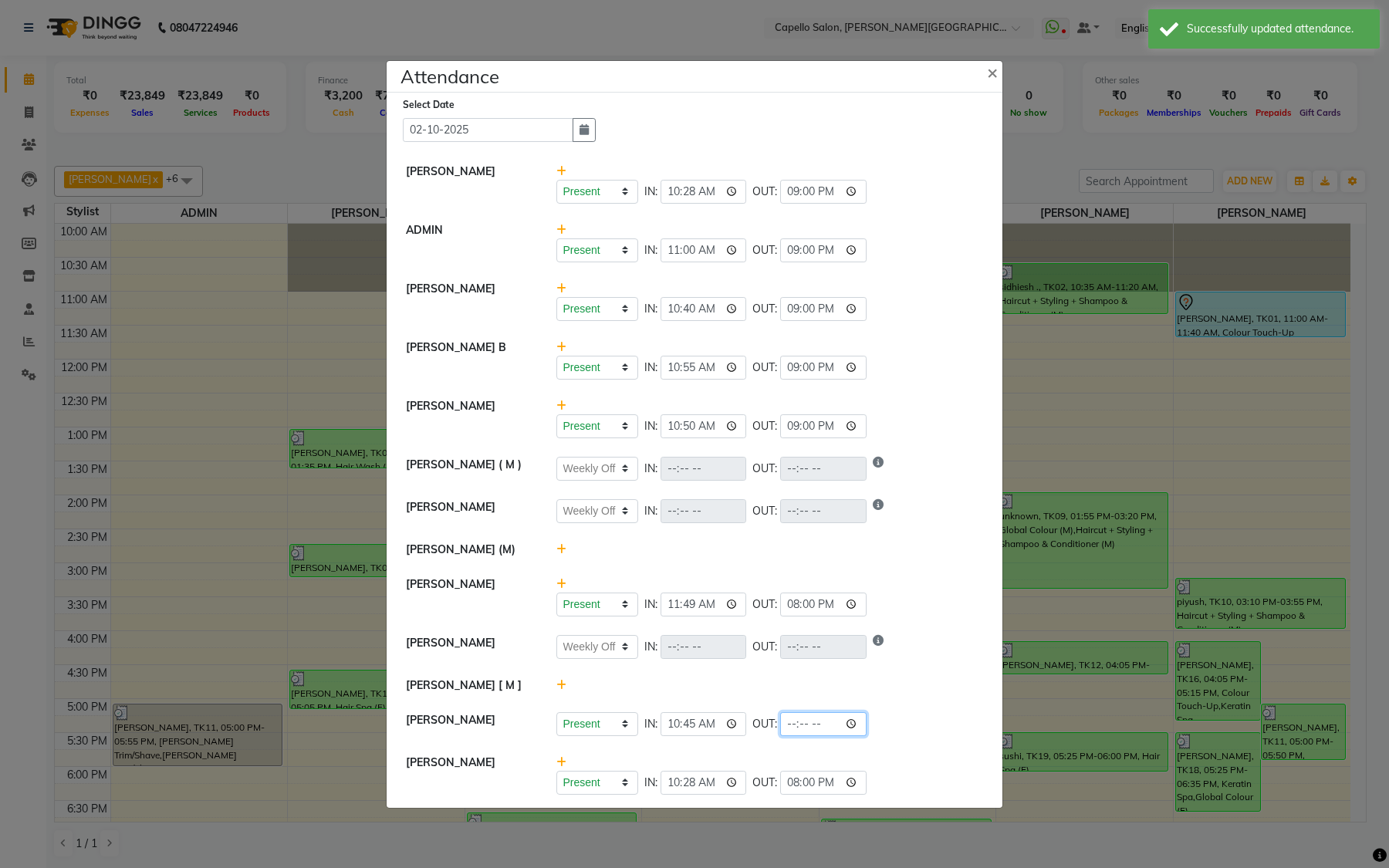
click at [857, 724] on input "time" at bounding box center [822, 724] width 86 height 24
type input "21:00"
click at [928, 517] on div "Present Absent Late Half Day Weekly Off IN: OUT:" at bounding box center [770, 512] width 427 height 24
select select "W"
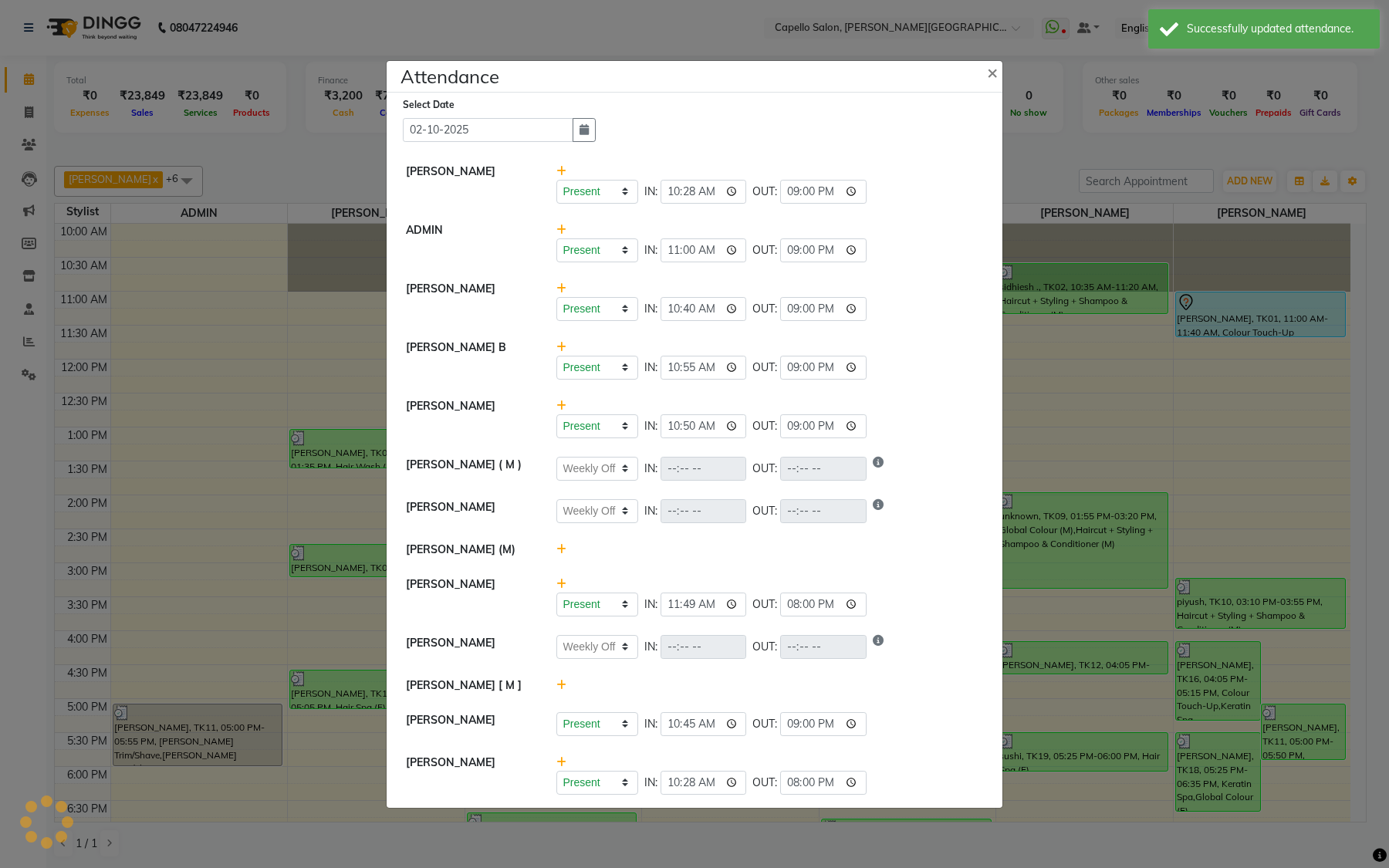
select select "W"
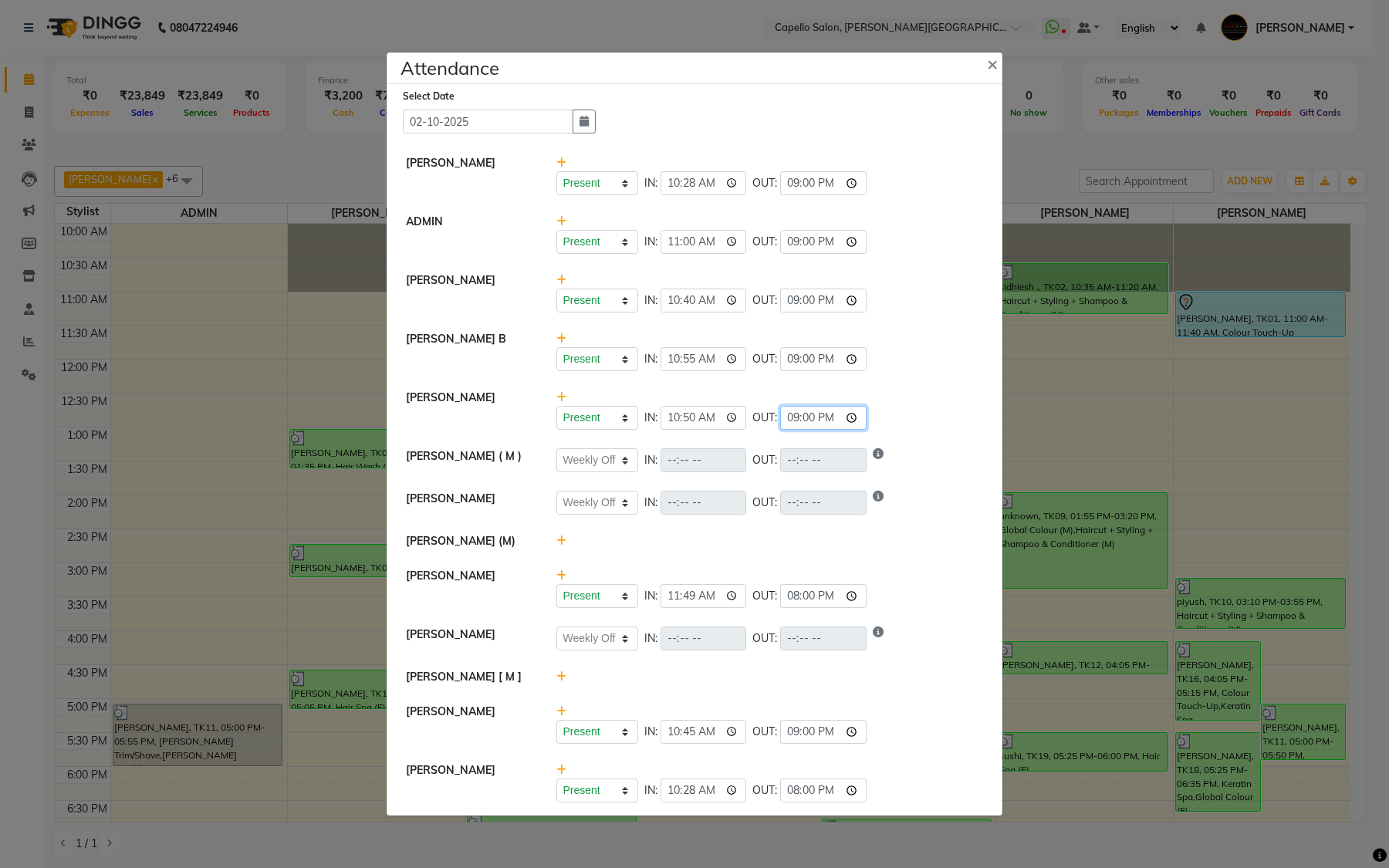
click at [803, 416] on input "21:00" at bounding box center [822, 418] width 86 height 24
type input "20:45"
click at [1005, 379] on ngb-modal-window "Attendance × Select Date [DATE] [PERSON_NAME] Present Absent Late Half Day Week…" at bounding box center [694, 434] width 1389 height 868
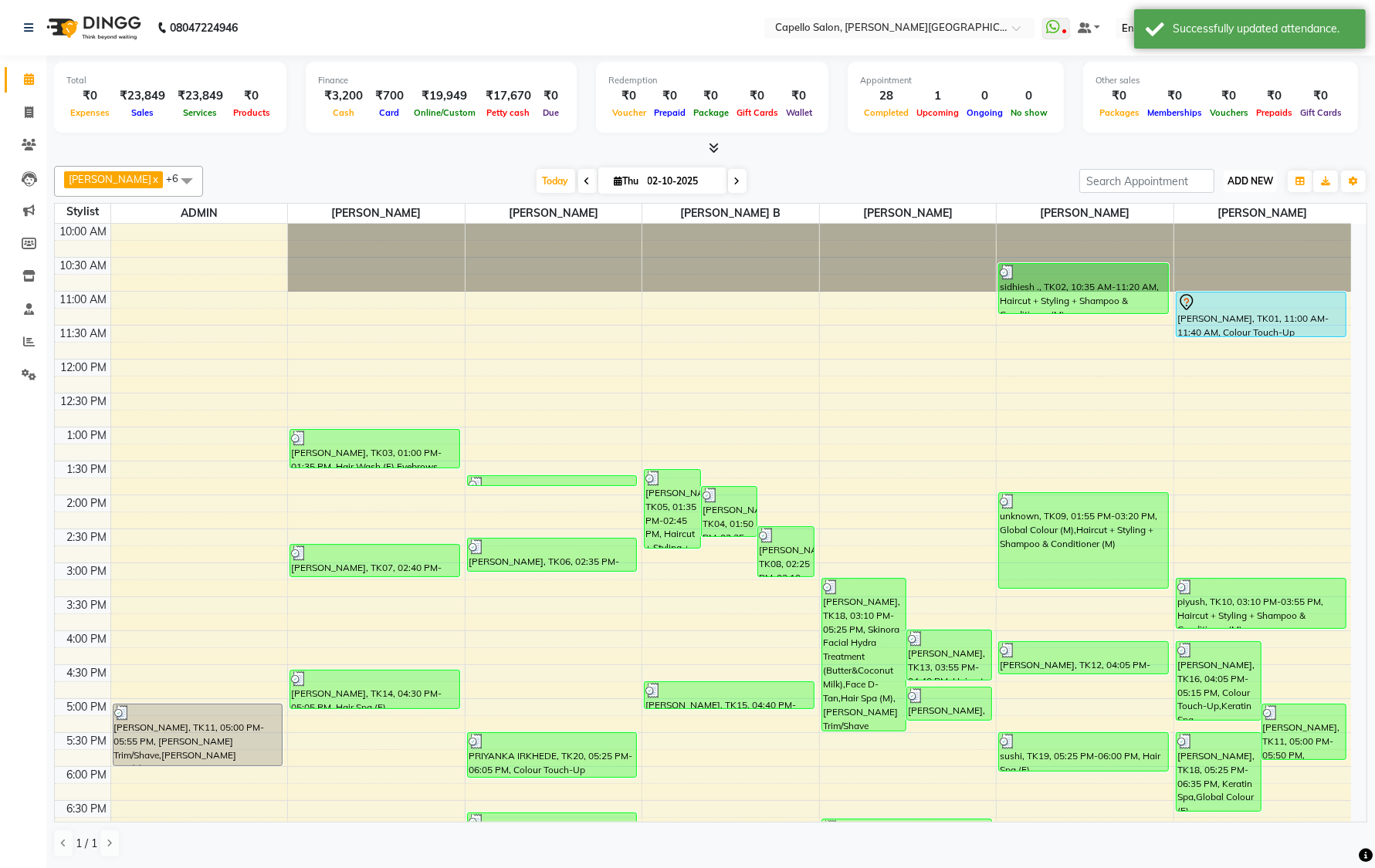
click at [1249, 175] on span "ADD NEW" at bounding box center [1250, 181] width 45 height 11
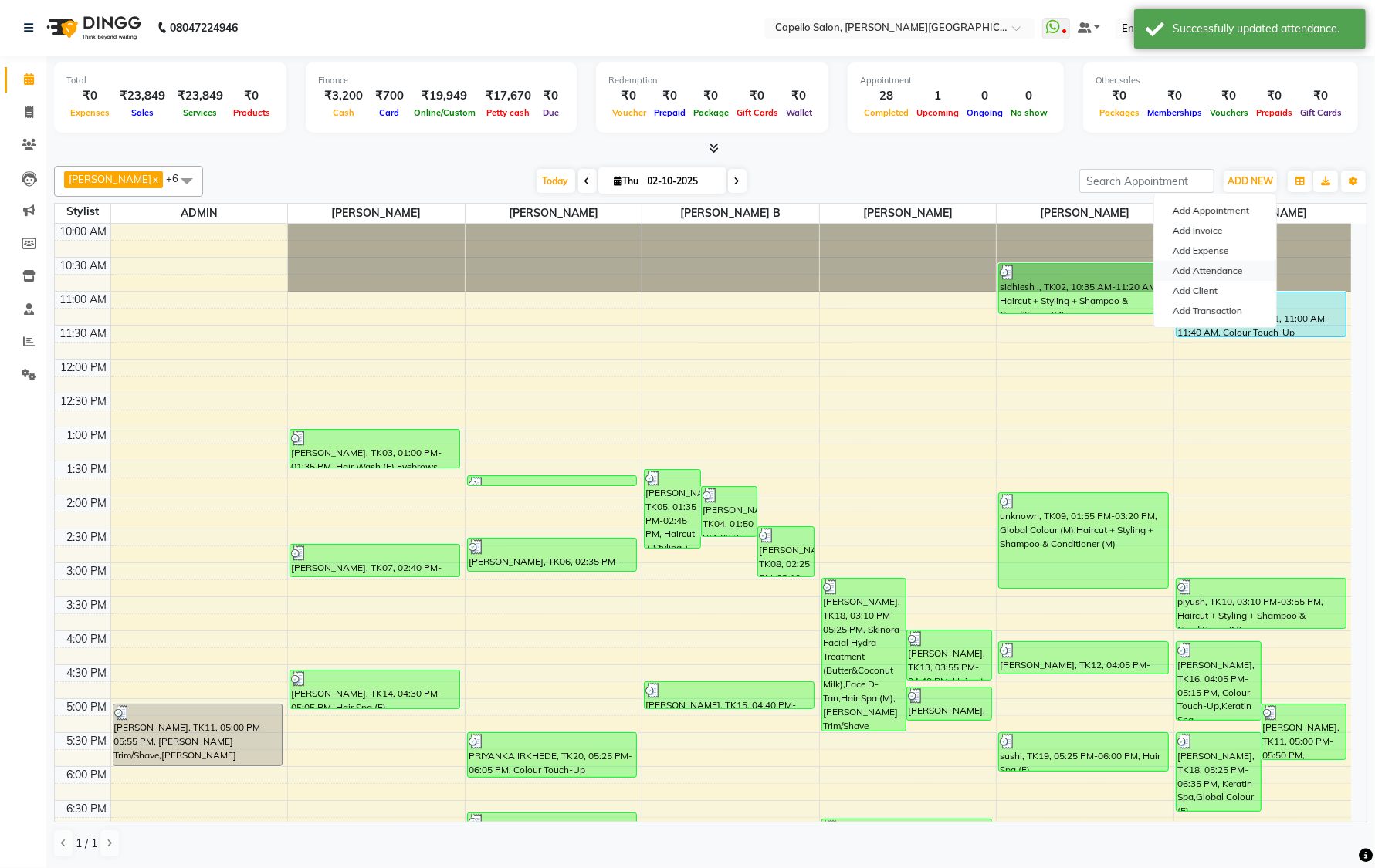
click at [1227, 269] on link "Add Attendance" at bounding box center [1215, 271] width 122 height 20
select select "W"
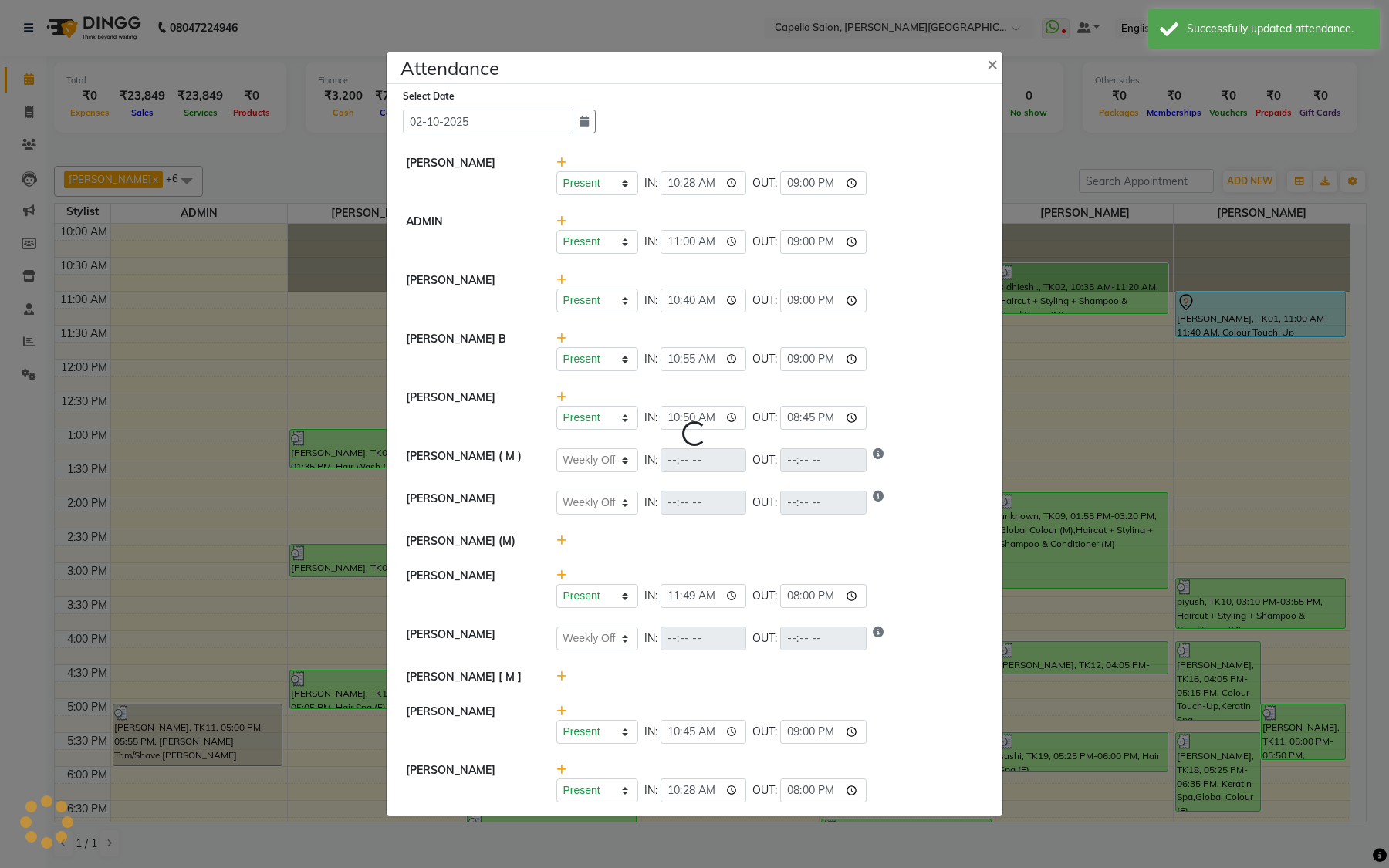
select select "W"
click at [800, 360] on input "21:00" at bounding box center [822, 360] width 86 height 24
click at [808, 356] on input "21:00" at bounding box center [822, 360] width 86 height 24
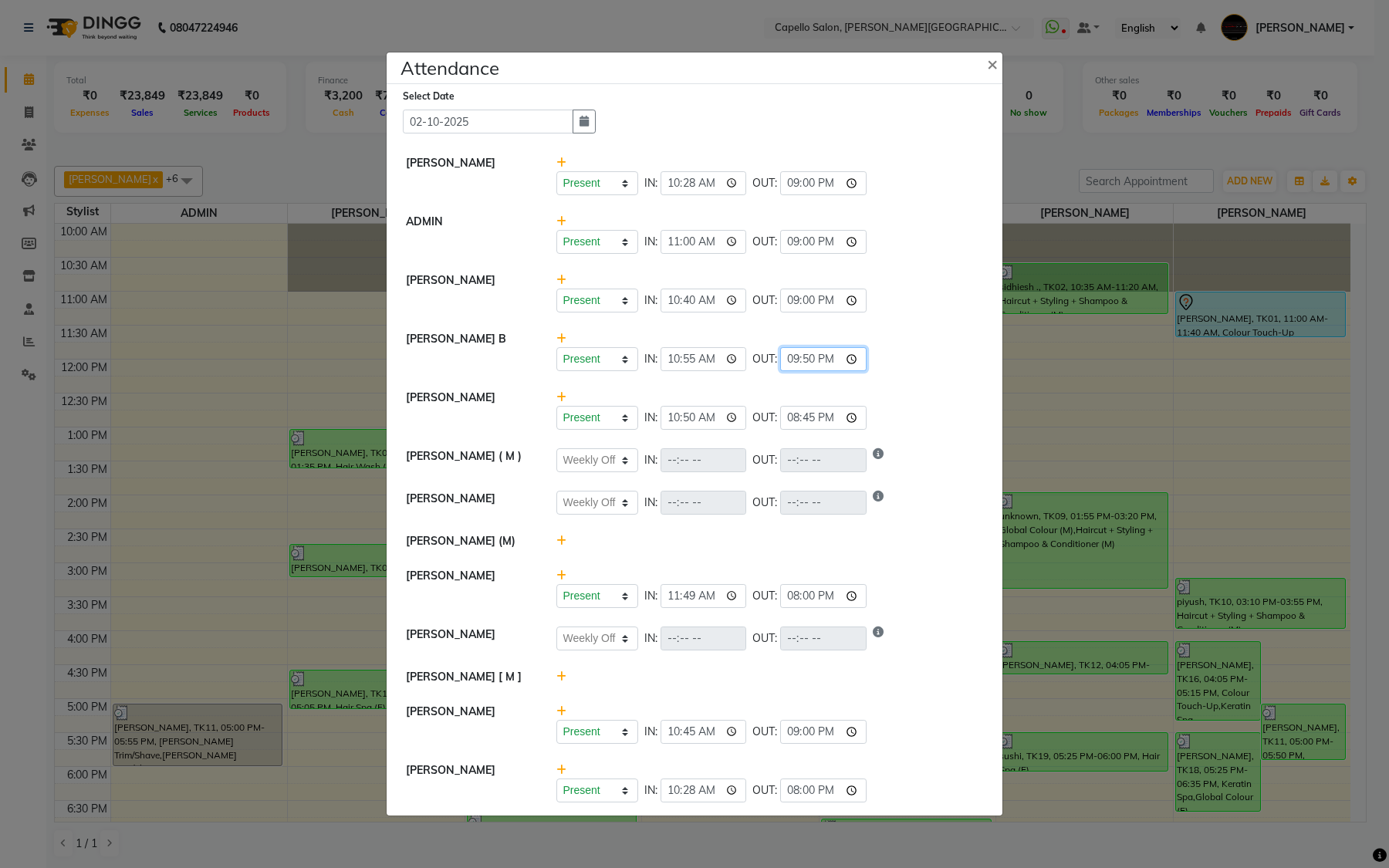
click at [794, 359] on input "21:50" at bounding box center [822, 360] width 86 height 24
type input "20:50"
click at [959, 386] on li "[PERSON_NAME] Present Absent Late Half Day Weekly Off IN: 10:50 OUT: 20:45" at bounding box center [694, 410] width 608 height 59
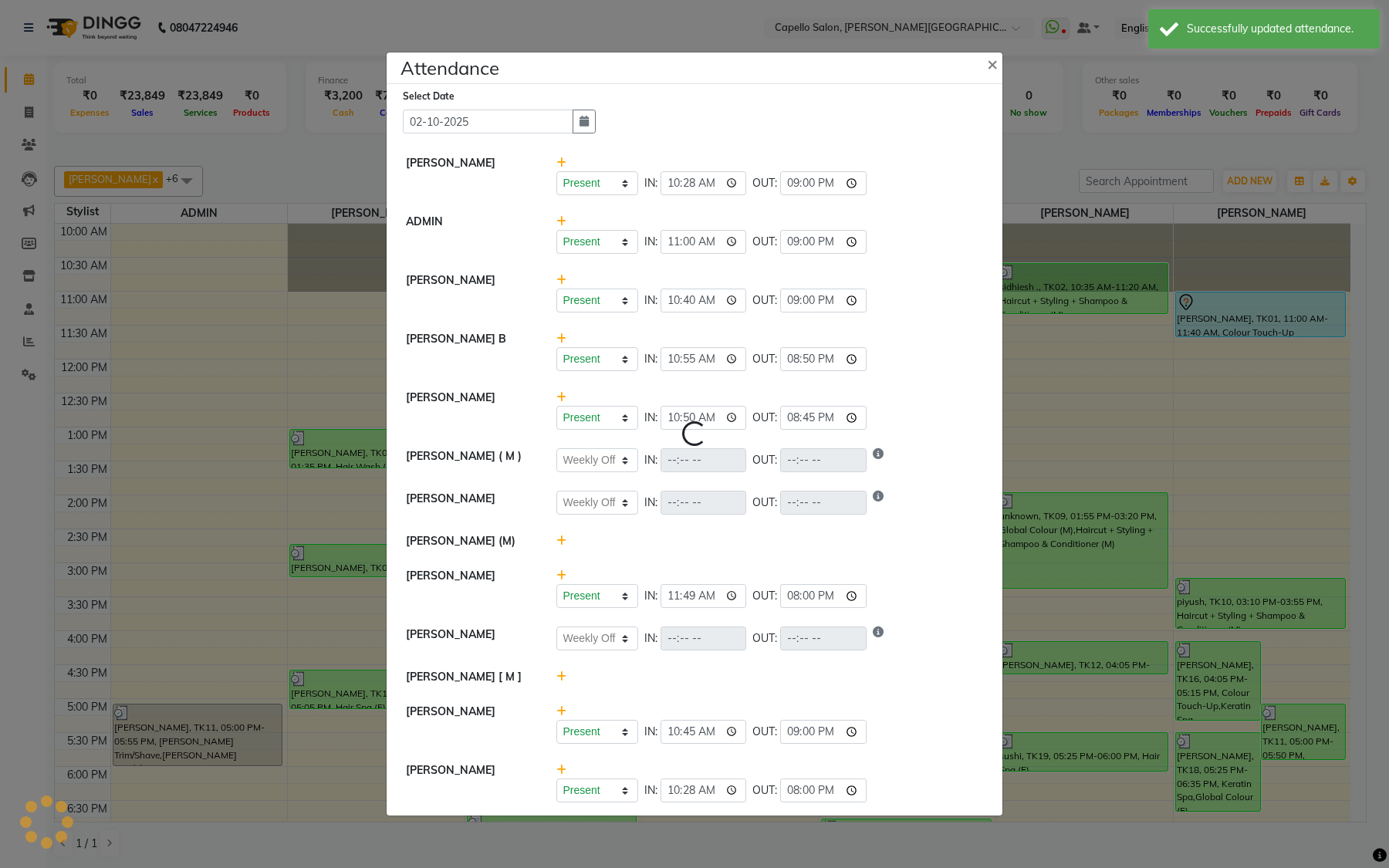
select select "W"
